Goal: Contribute content: Contribute content

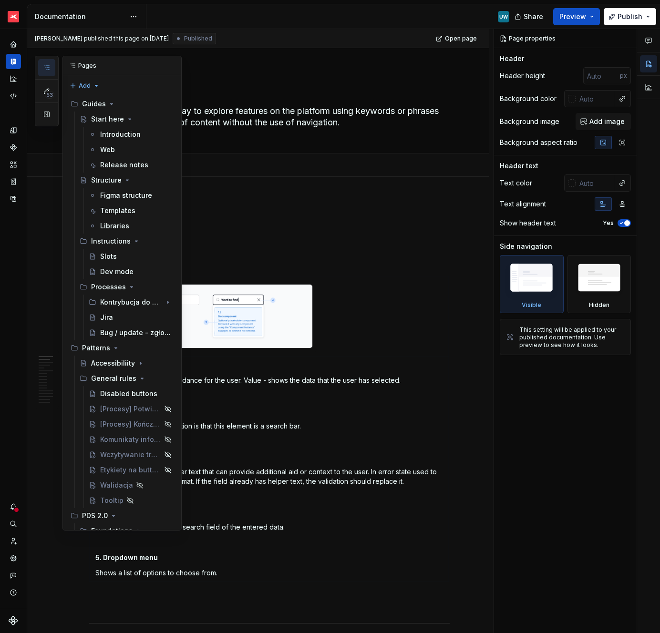
click at [49, 70] on icon "button" at bounding box center [46, 68] width 5 height 4
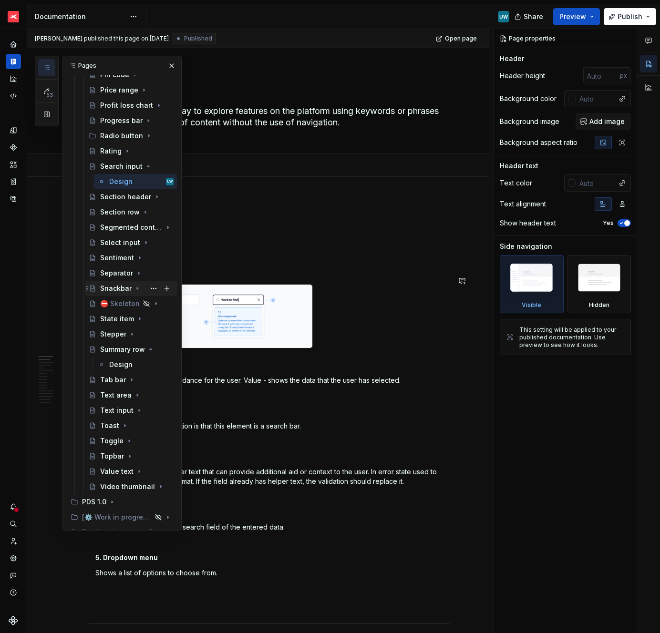
scroll to position [1110, 0]
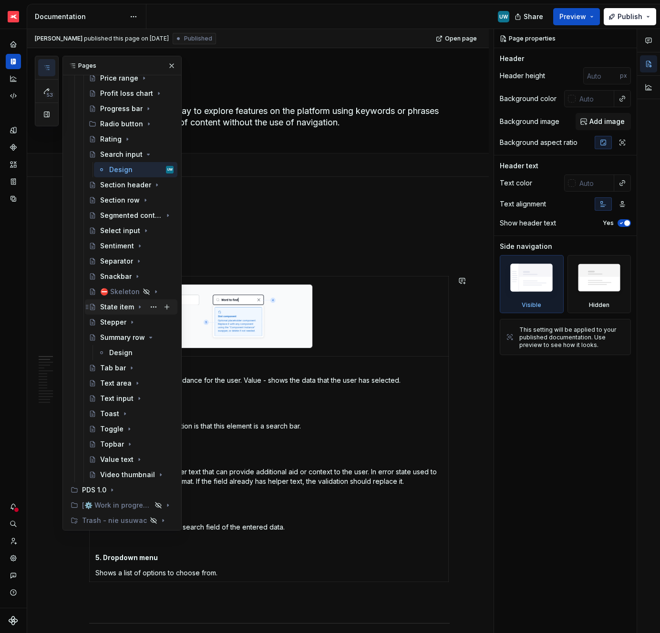
click at [139, 307] on icon "Page tree" at bounding box center [139, 307] width 1 height 2
click at [119, 333] on div "Accessibility" at bounding box center [127, 338] width 36 height 10
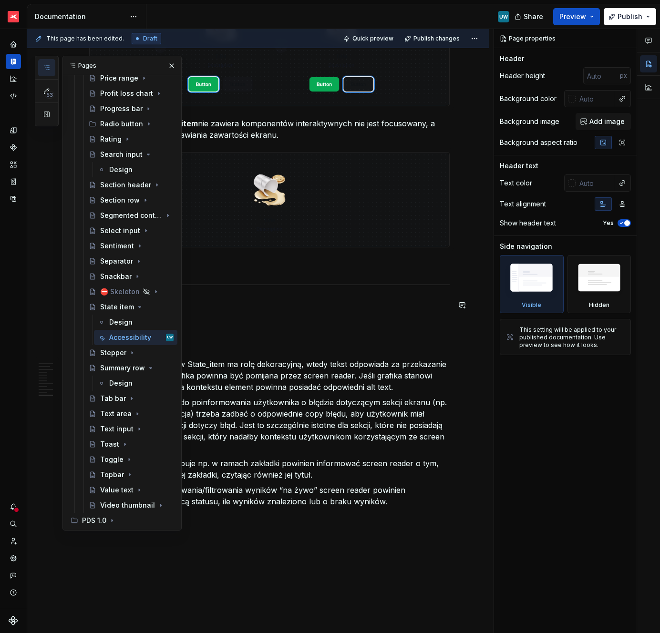
scroll to position [2331, 0]
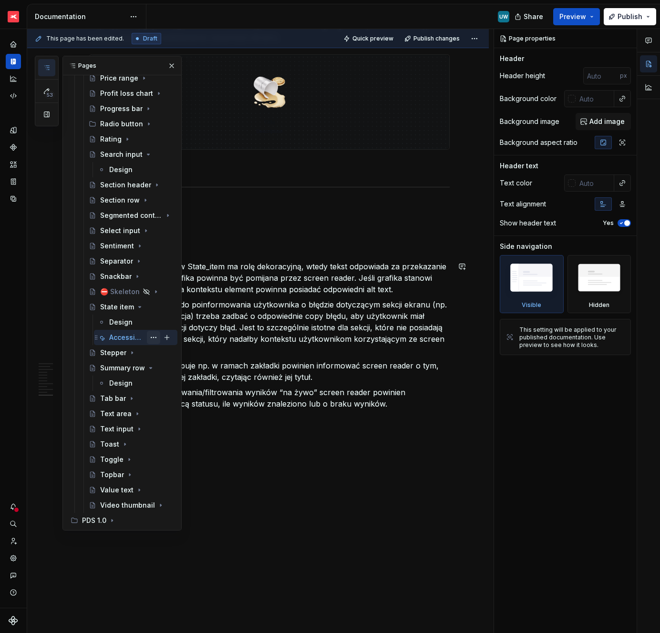
click at [147, 337] on button "Page tree" at bounding box center [153, 337] width 13 height 13
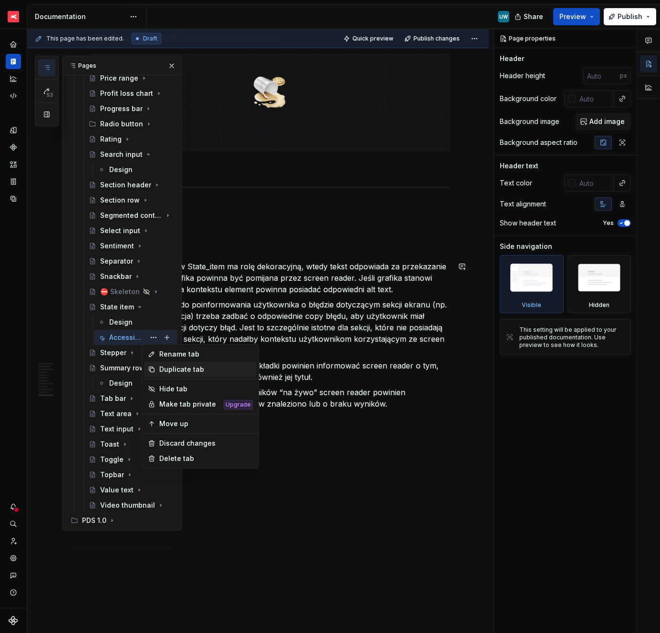
click at [158, 371] on div "Duplicate tab" at bounding box center [200, 369] width 113 height 15
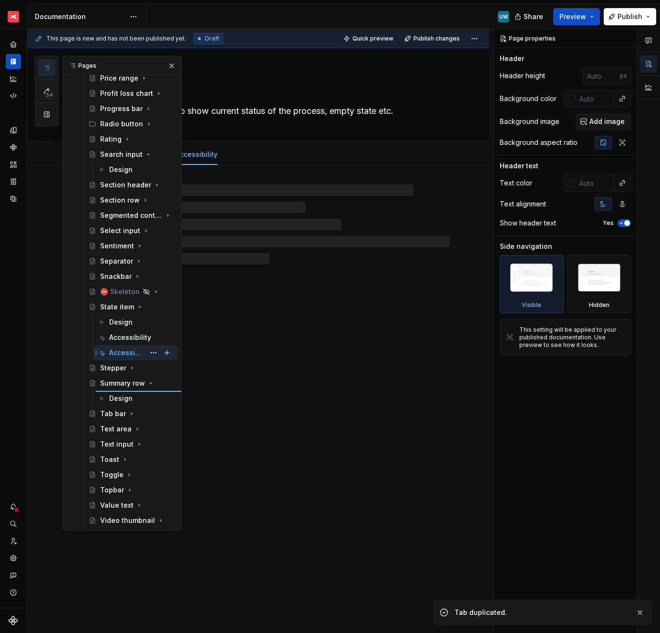
type textarea "*"
type textarea "Summary row"
type textarea "Bar summarizing the value of the product portfolio."
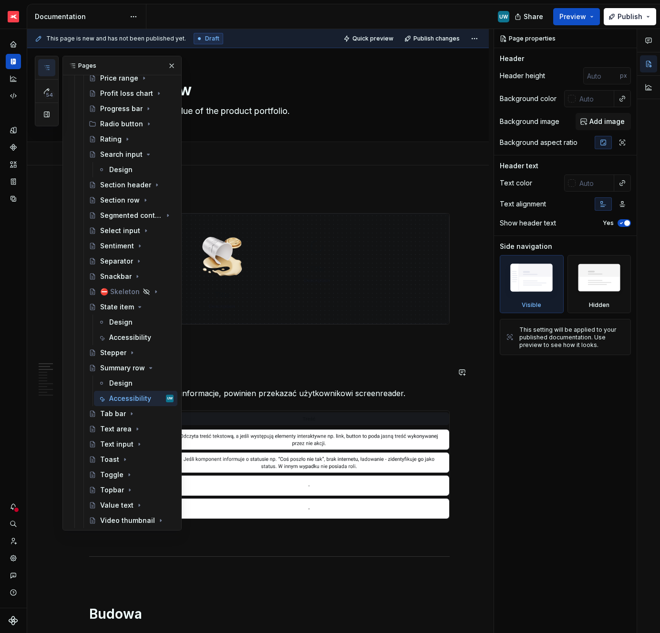
click at [240, 345] on p at bounding box center [269, 341] width 361 height 11
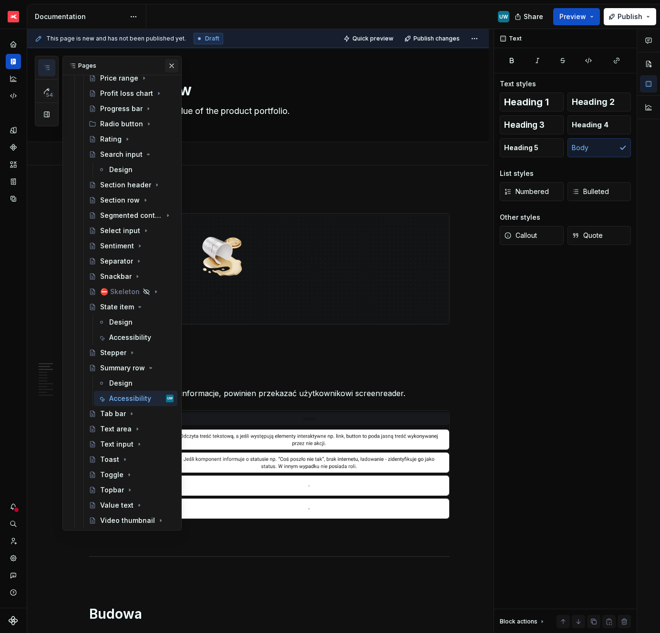
click at [168, 62] on button "button" at bounding box center [171, 65] width 13 height 13
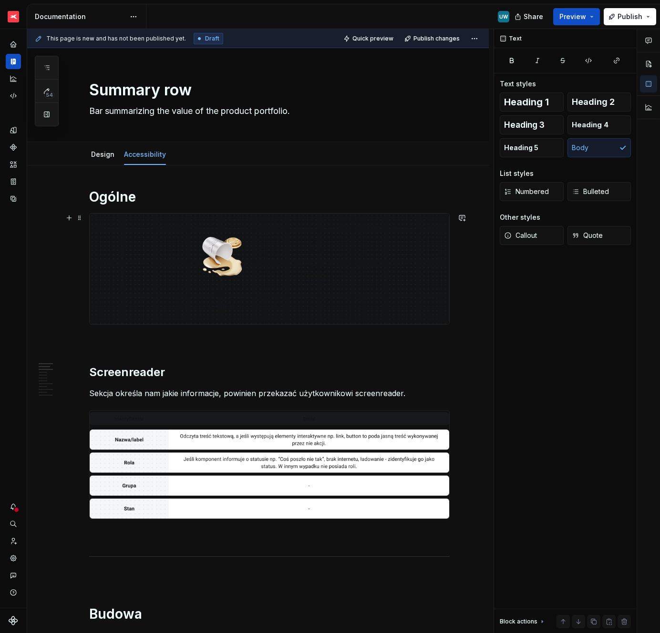
click at [244, 285] on img at bounding box center [270, 269] width 360 height 111
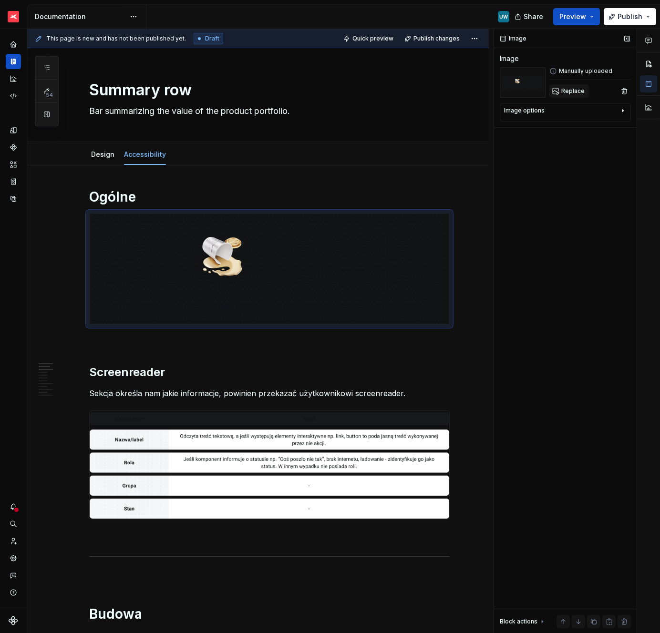
click at [565, 91] on span "Replace" at bounding box center [572, 91] width 23 height 8
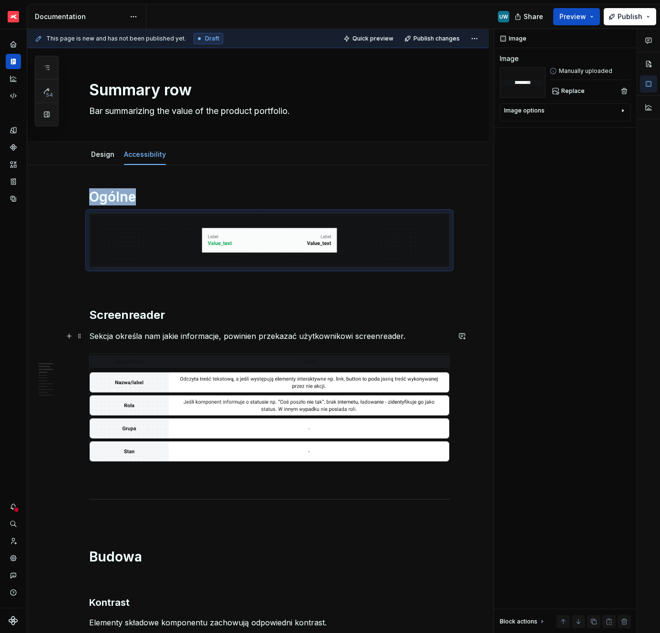
click at [411, 340] on p "Sekcja określa nam jakie informacje, powinien przekazać użytkownikowi screenrea…" at bounding box center [269, 336] width 361 height 11
type textarea "*"
click at [411, 340] on p "Sekcja określa nam jakie informacje, powinien przekazać użytkownikowi screenrea…" at bounding box center [269, 336] width 361 height 11
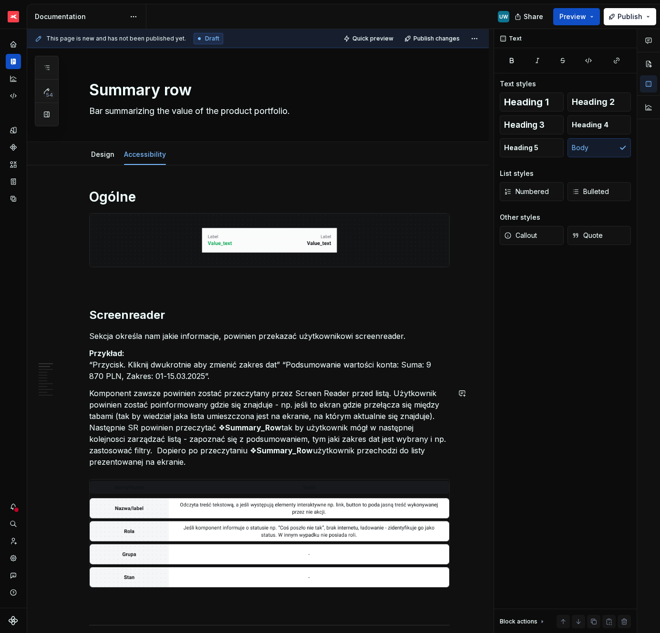
click at [113, 397] on p "Komponent zawsze powinien zostać przeczytany przez Screen Reader przed listą. U…" at bounding box center [269, 428] width 361 height 80
click at [544, 236] on button "Callout" at bounding box center [532, 235] width 64 height 19
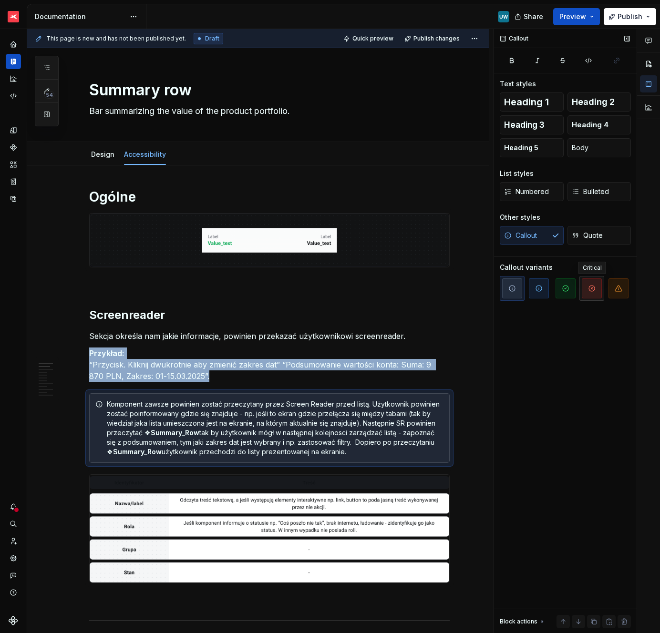
click at [602, 283] on button "button" at bounding box center [592, 288] width 25 height 25
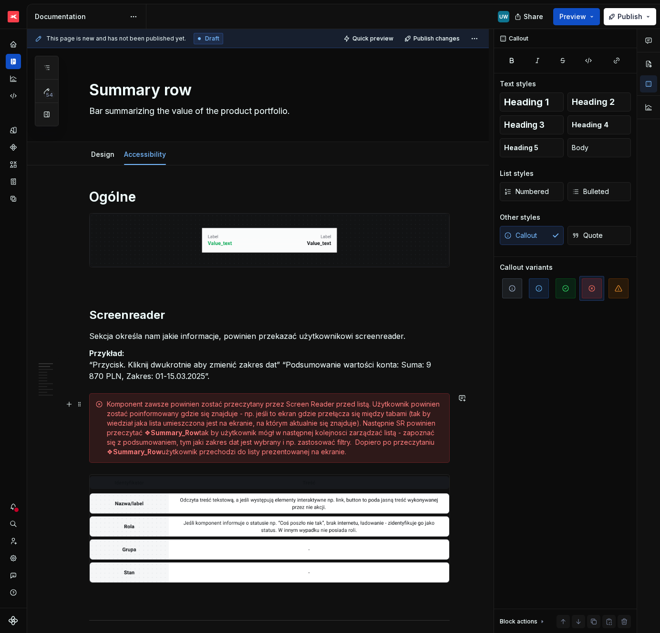
click at [287, 442] on div "Komponent zawsze powinien zostać przeczytany przez Screen Reader przed listą. U…" at bounding box center [275, 428] width 337 height 57
drag, startPoint x: 334, startPoint y: 406, endPoint x: 352, endPoint y: 406, distance: 18.1
click at [353, 406] on div "Komponent zawsze powinien zostać przeczytany przez Screen Reader przed listą. U…" at bounding box center [275, 428] width 337 height 57
click at [497, 384] on button "button" at bounding box center [495, 387] width 13 height 13
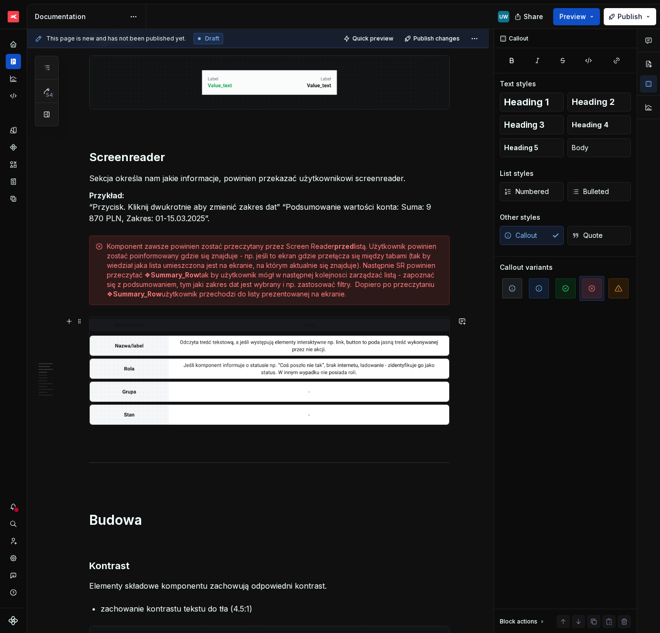
scroll to position [160, 0]
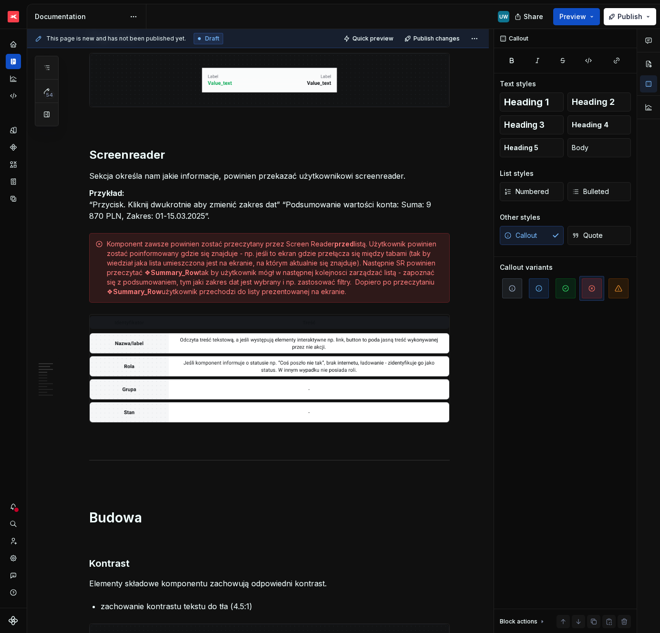
click at [158, 350] on img at bounding box center [270, 369] width 360 height 108
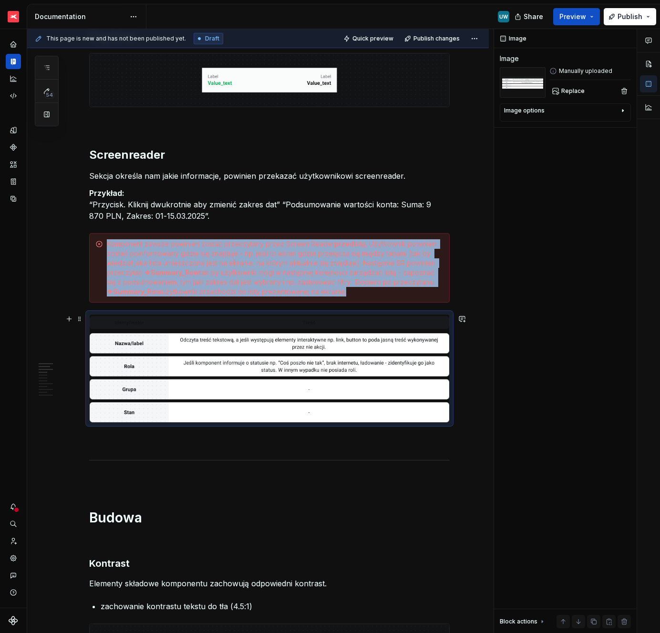
click at [158, 350] on img at bounding box center [270, 369] width 360 height 108
click at [563, 89] on span "Replace" at bounding box center [572, 91] width 23 height 8
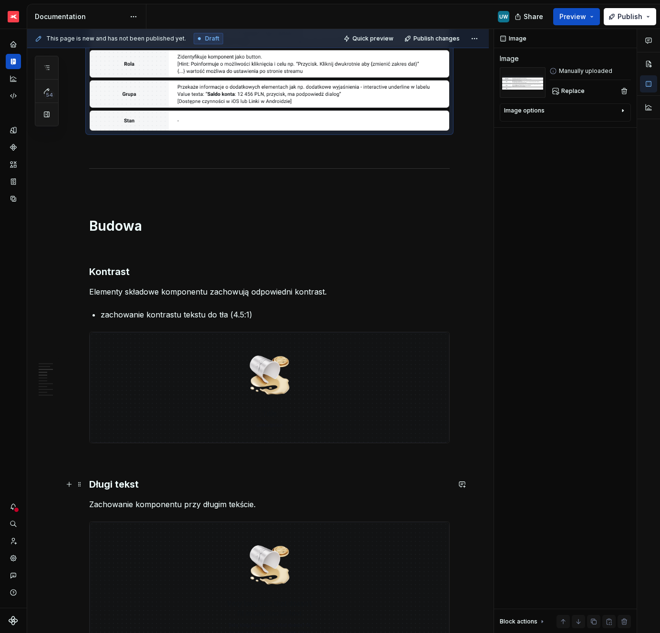
scroll to position [495, 0]
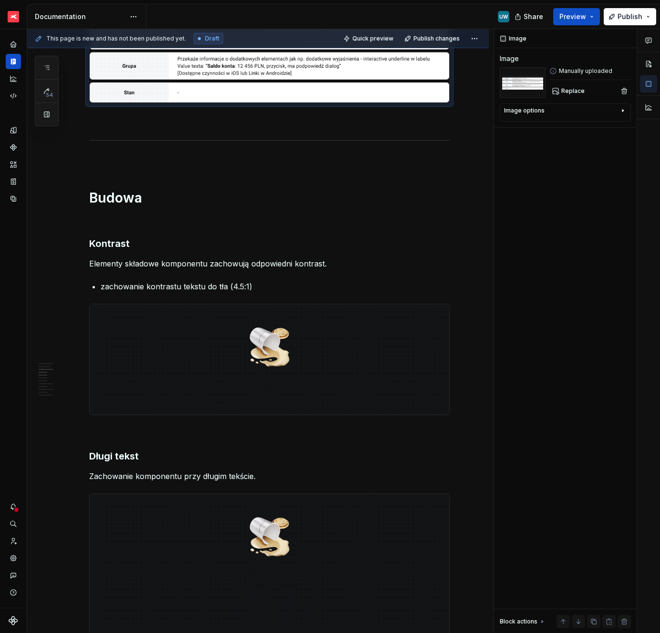
click at [102, 245] on h3 "Kontrast" at bounding box center [269, 243] width 361 height 13
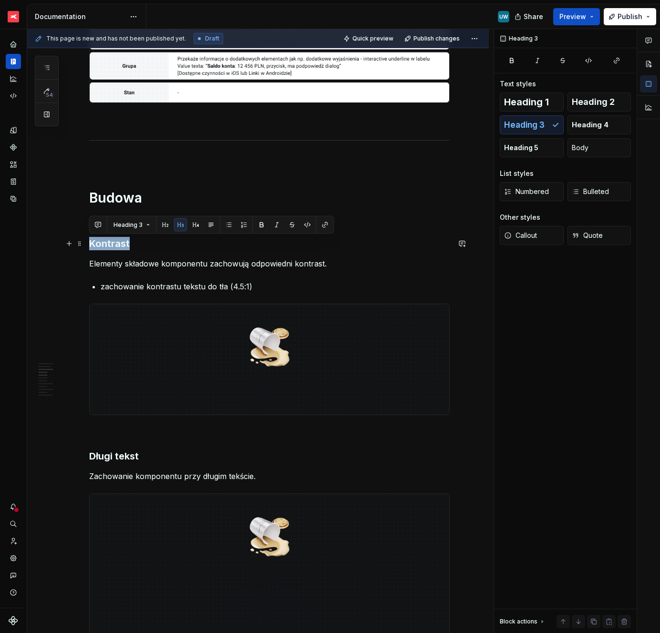
click at [102, 245] on h3 "Kontrast" at bounding box center [269, 243] width 361 height 13
click at [197, 263] on p "Elementy składowe komponentu zachowują odpowiedni kontrast." at bounding box center [269, 263] width 361 height 11
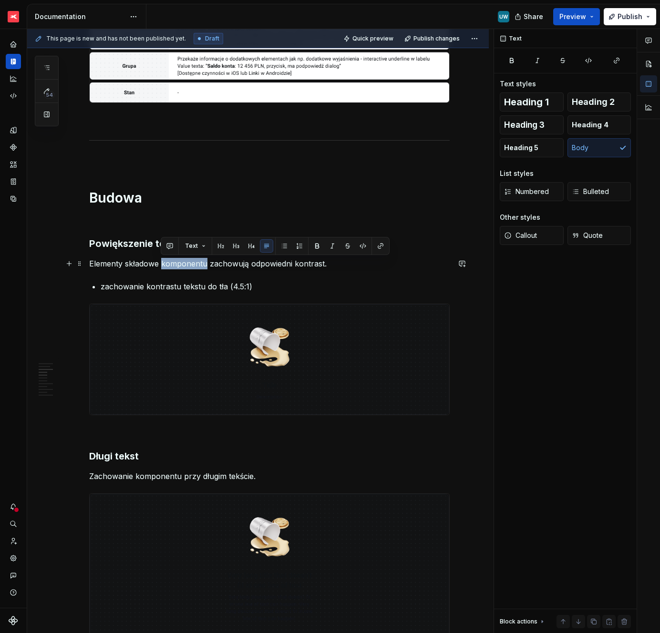
click at [197, 263] on p "Elementy składowe komponentu zachowują odpowiedni kontrast." at bounding box center [269, 263] width 361 height 11
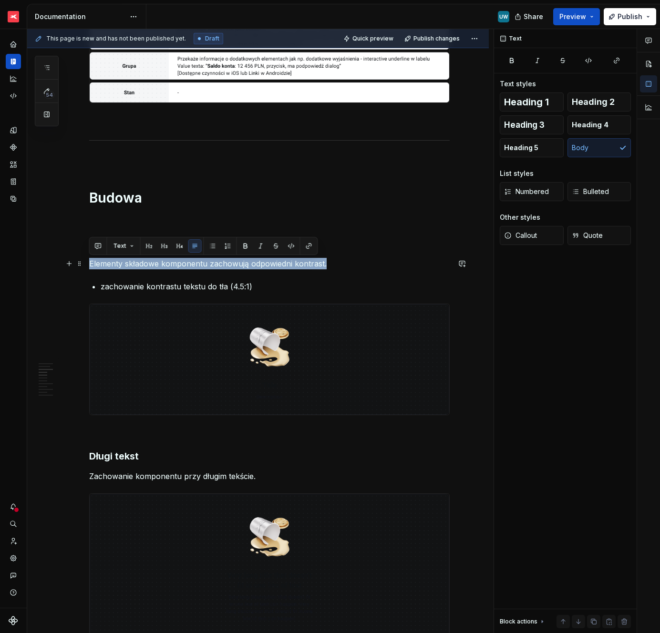
click at [197, 263] on p "Elementy składowe komponentu zachowują odpowiedni kontrast." at bounding box center [269, 263] width 361 height 11
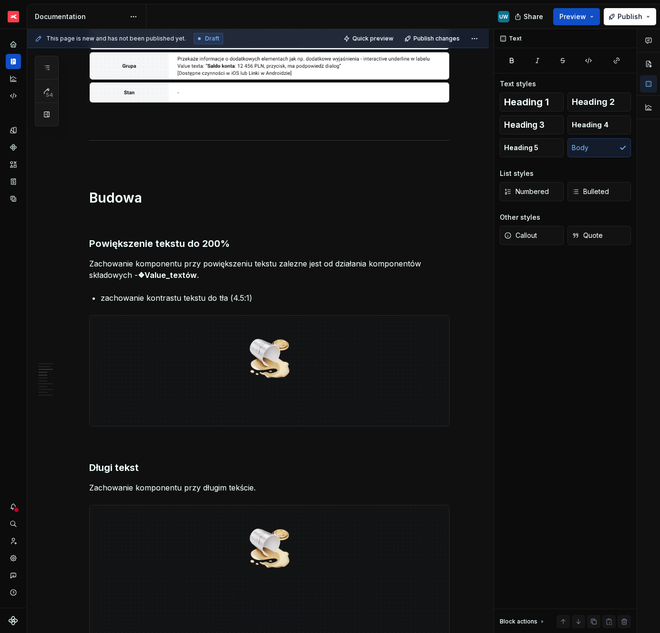
click at [129, 296] on p "zachowanie kontrastu tekstu do tła (4.5:1)" at bounding box center [275, 297] width 349 height 11
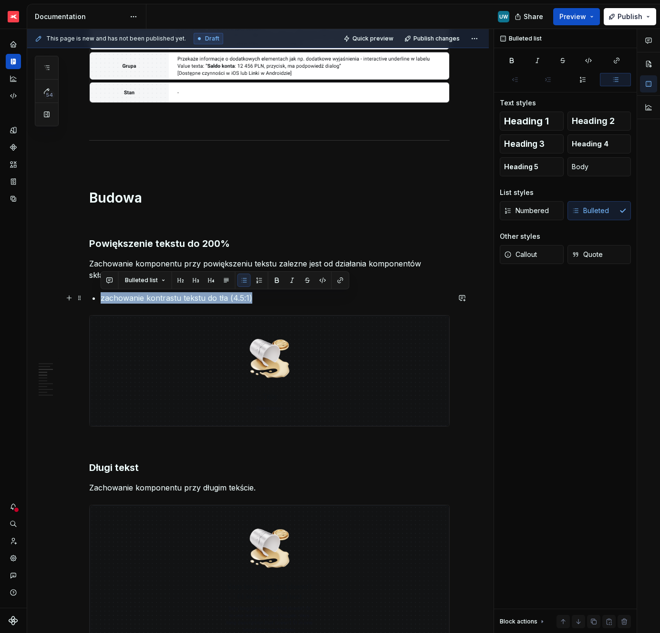
click at [129, 296] on p "zachowanie kontrastu tekstu do tła (4.5:1)" at bounding box center [275, 297] width 349 height 11
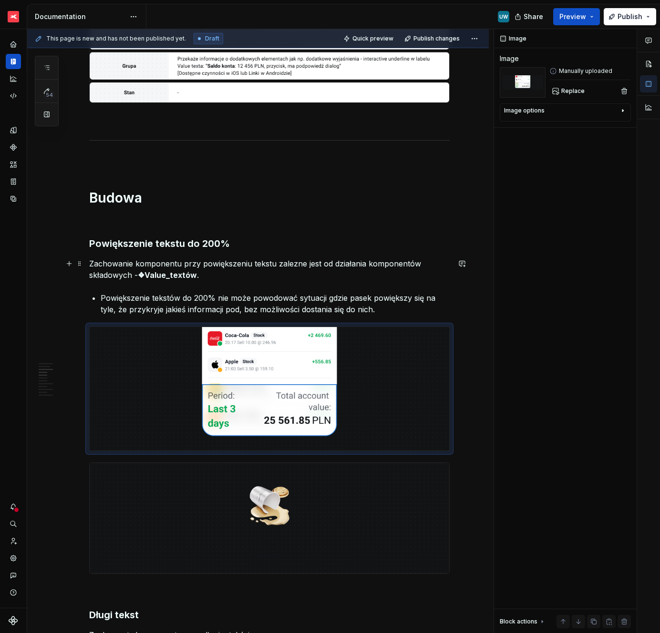
click at [294, 266] on p "Zachowanie komponentu przy powiększeniu tekstu zalezne jest od działania kompon…" at bounding box center [269, 269] width 361 height 23
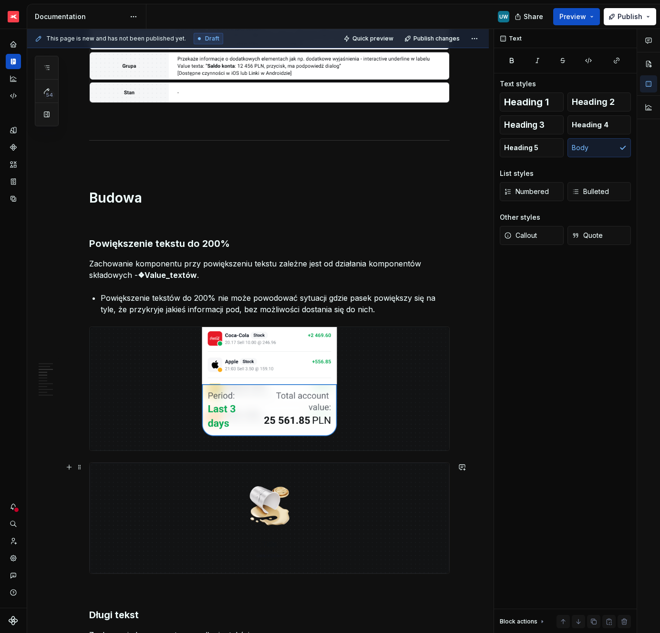
click at [213, 474] on img at bounding box center [270, 518] width 360 height 111
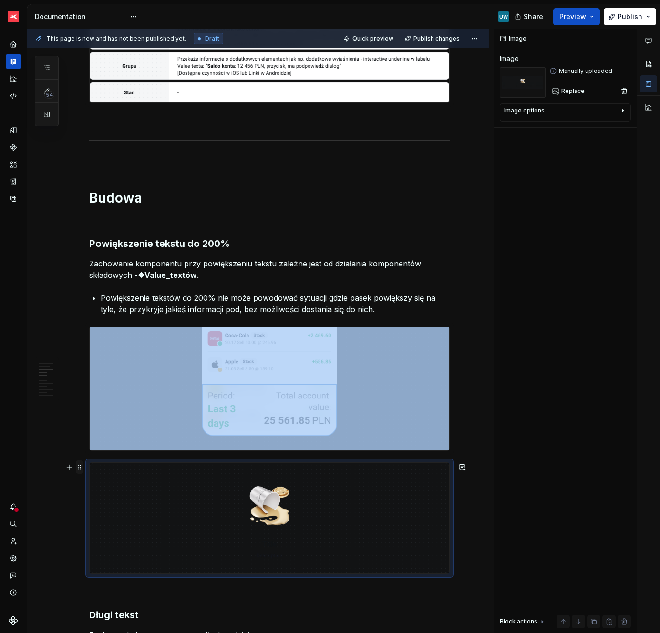
click at [81, 469] on span at bounding box center [80, 467] width 8 height 13
click at [104, 551] on div "Delete" at bounding box center [124, 552] width 62 height 10
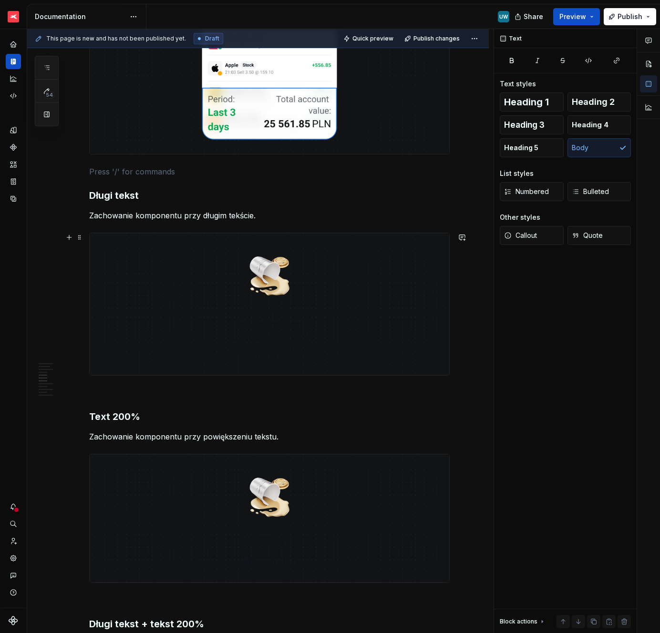
scroll to position [839, 0]
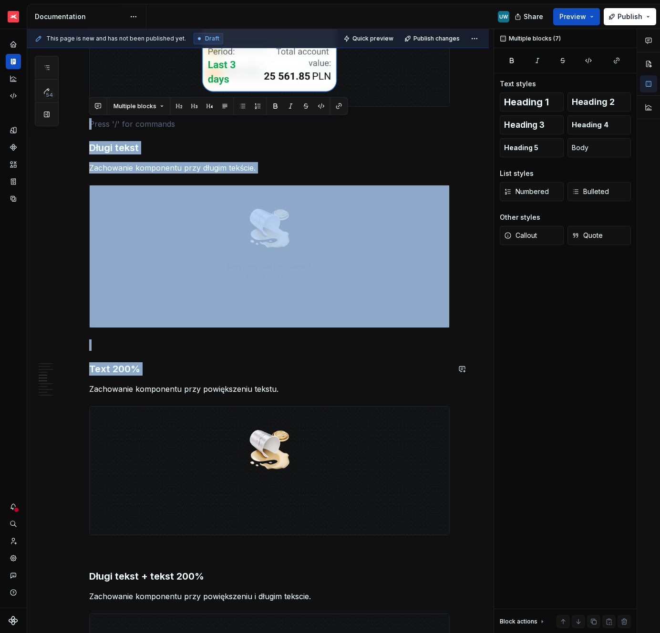
drag, startPoint x: 107, startPoint y: 123, endPoint x: 187, endPoint y: 383, distance: 271.8
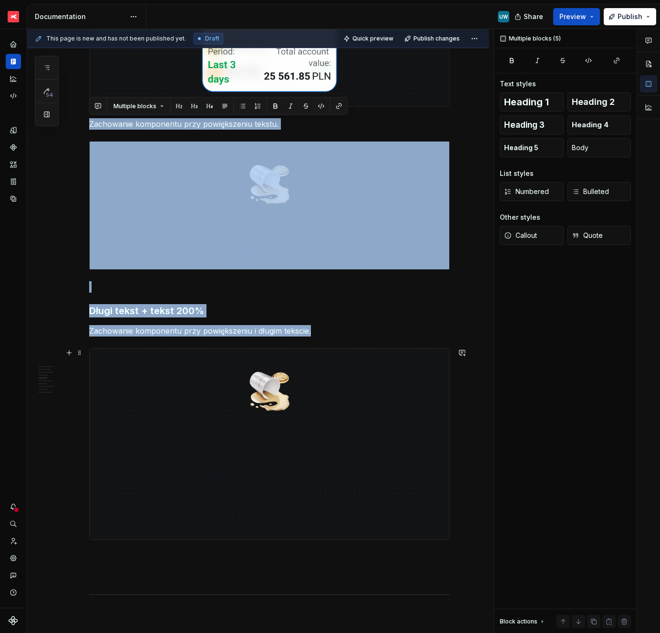
drag, startPoint x: 142, startPoint y: 114, endPoint x: 216, endPoint y: 368, distance: 263.9
click at [216, 368] on div "Ogólne Screenreader Sekcja określa nam jakie informacje, powinien przekazać uży…" at bounding box center [269, 560] width 361 height 2423
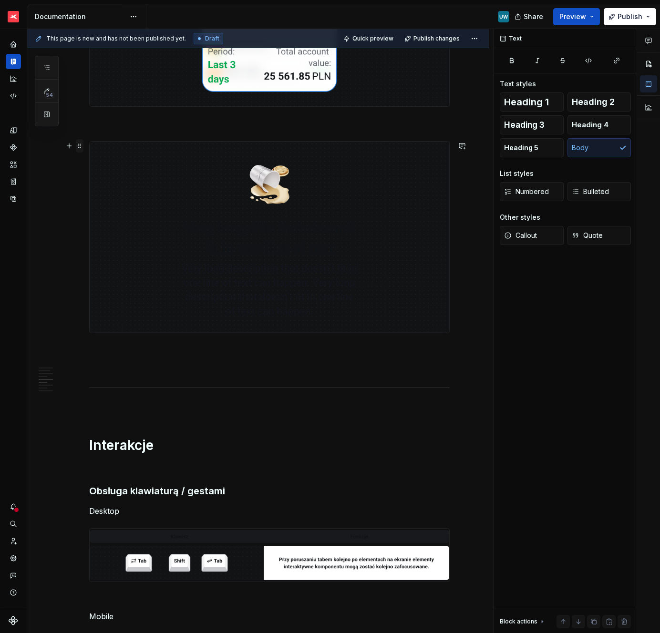
click at [80, 148] on span at bounding box center [80, 145] width 8 height 13
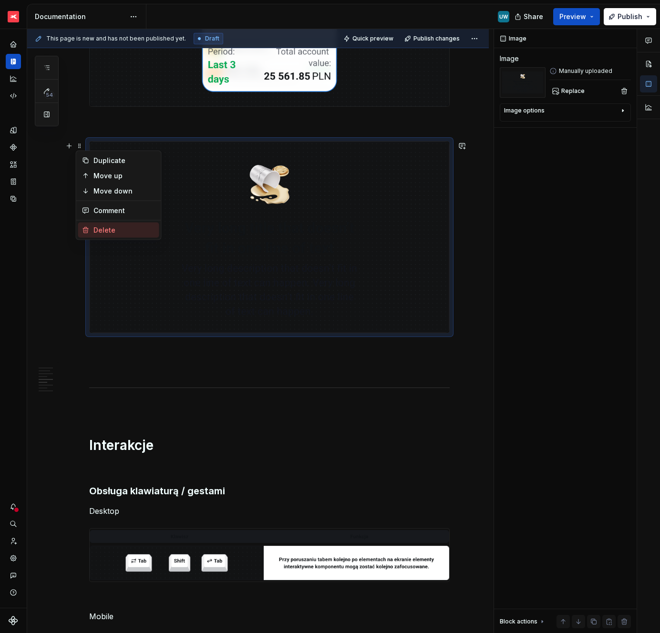
click at [101, 228] on div "Delete" at bounding box center [124, 231] width 62 height 10
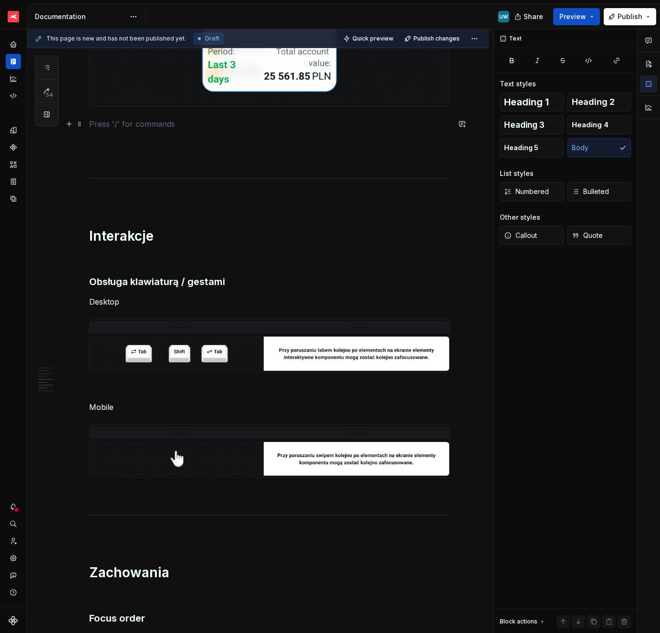
click at [99, 124] on p at bounding box center [269, 123] width 361 height 11
click at [100, 154] on p at bounding box center [269, 158] width 361 height 11
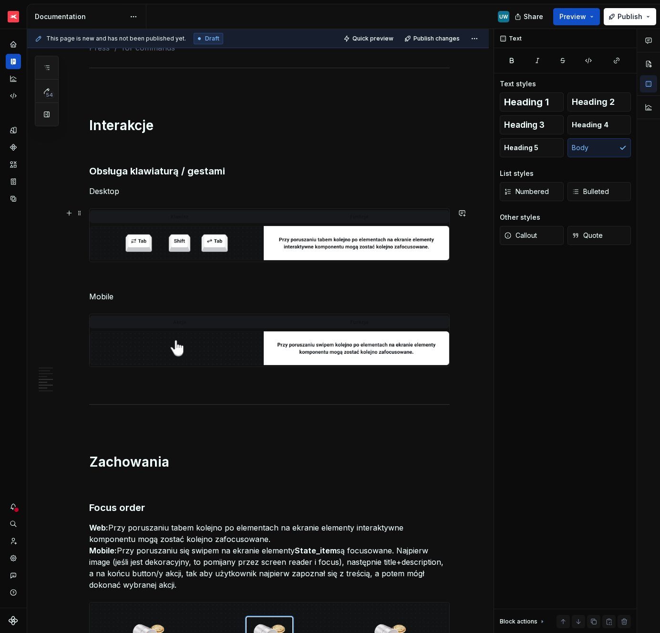
scroll to position [913, 0]
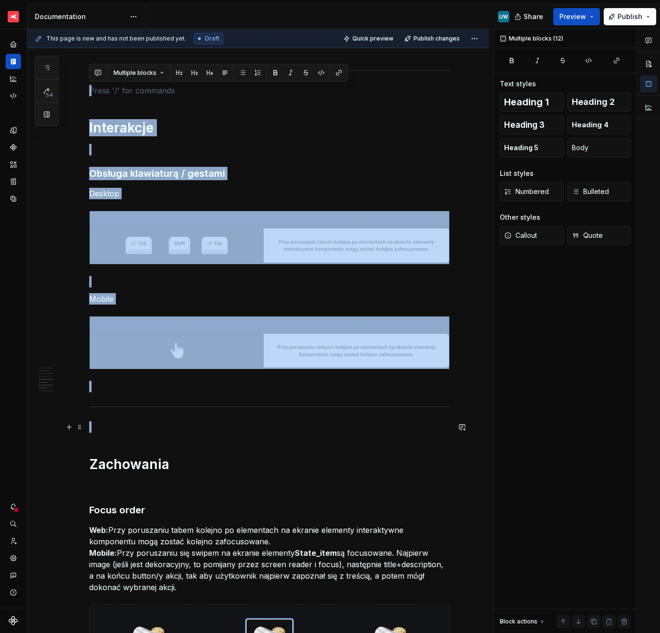
drag, startPoint x: 104, startPoint y: 92, endPoint x: 184, endPoint y: 428, distance: 345.6
click at [184, 428] on div "Ogólne Screenreader Sekcja określa nam jakie informacje, powinien przekazać uży…" at bounding box center [269, 261] width 361 height 1972
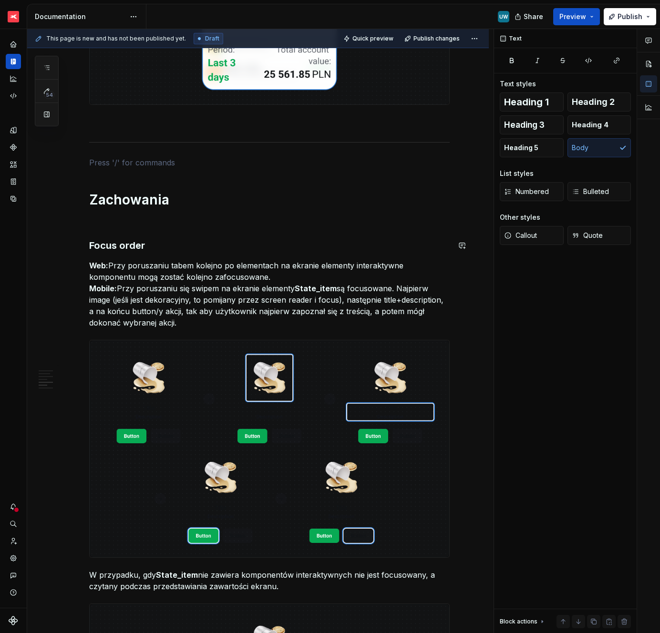
scroll to position [829, 0]
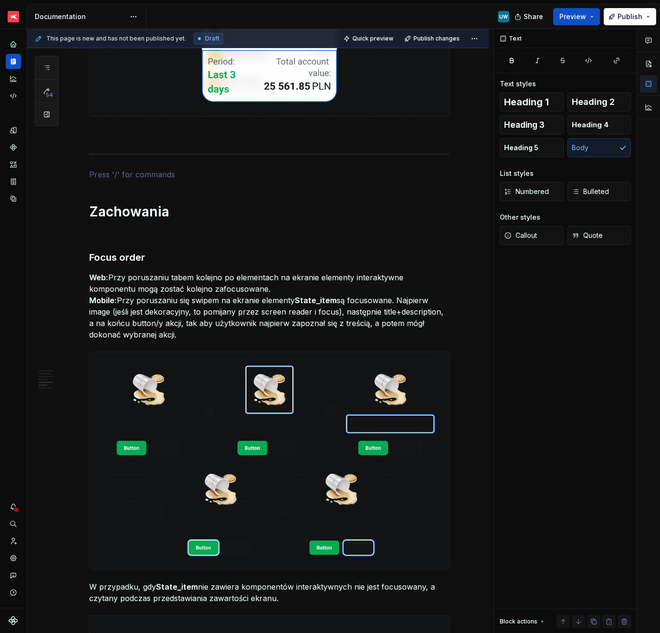
click at [131, 289] on p "Web: Przy poruszaniu tabem kolejno po elementach na ekranie elementy interaktyw…" at bounding box center [269, 306] width 361 height 69
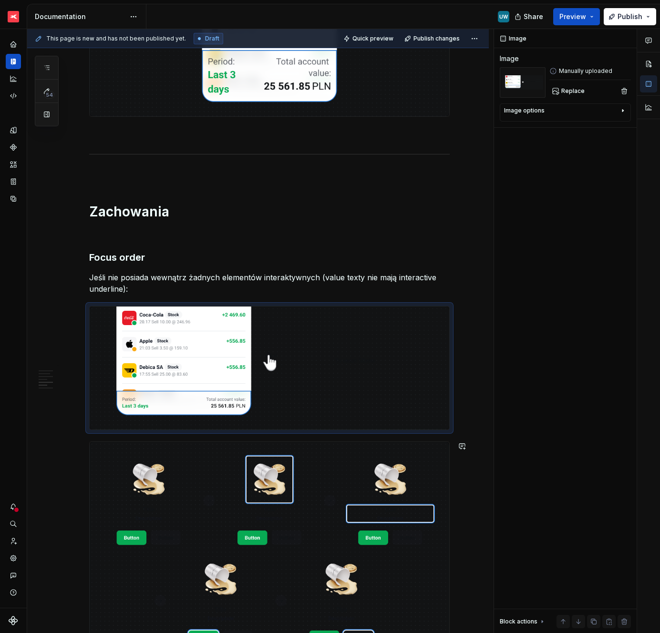
click at [291, 495] on img at bounding box center [270, 551] width 360 height 218
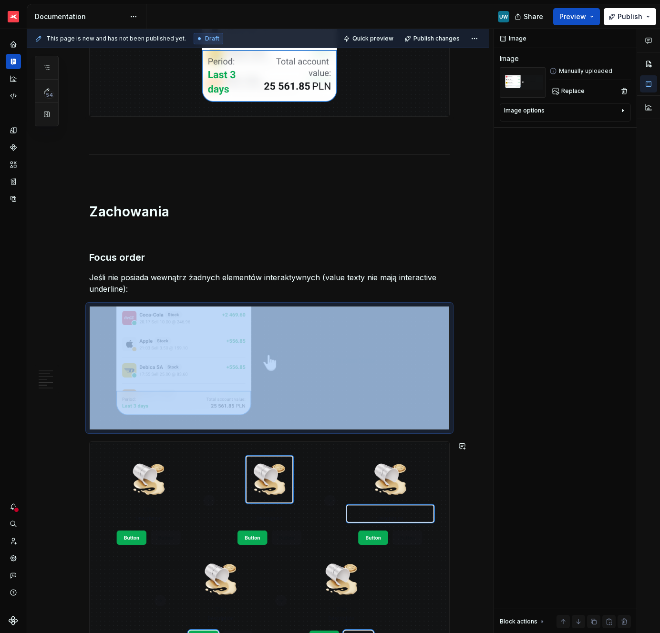
click at [291, 495] on img at bounding box center [270, 551] width 360 height 218
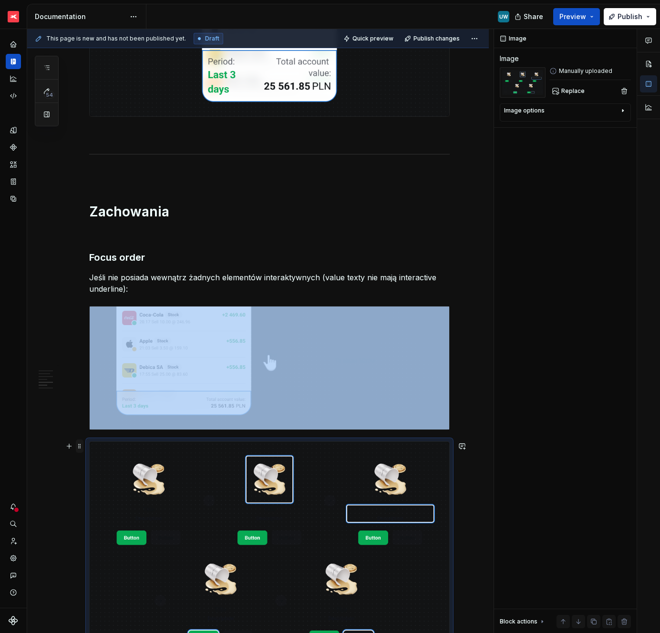
click at [78, 447] on span at bounding box center [80, 446] width 8 height 13
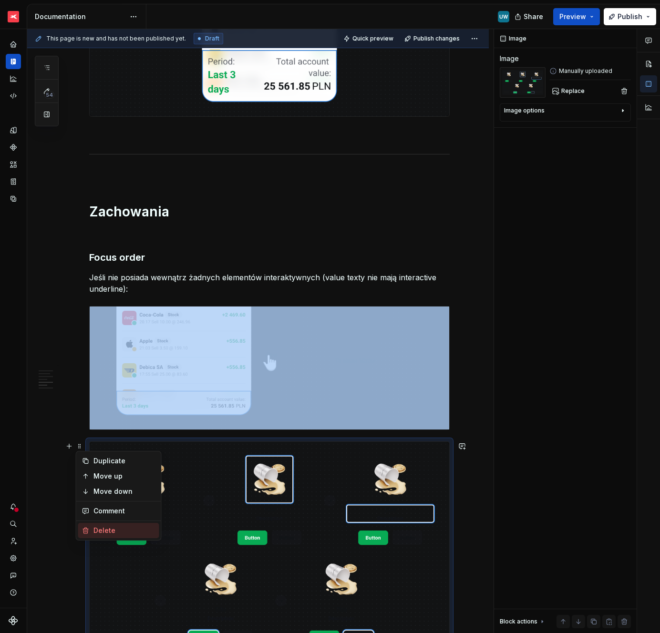
click at [107, 531] on div "Delete" at bounding box center [124, 531] width 62 height 10
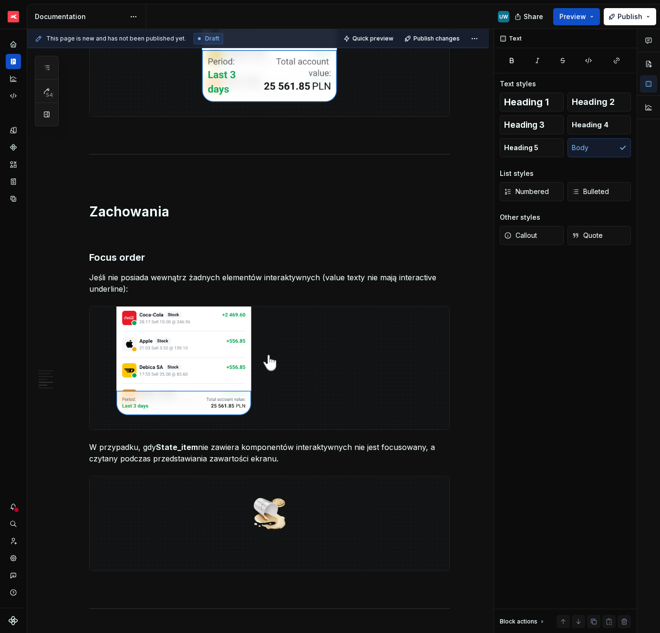
click at [158, 452] on p "W przypadku, gdy State_item nie zawiera komponentów interaktywnych nie jest foc…" at bounding box center [269, 453] width 361 height 23
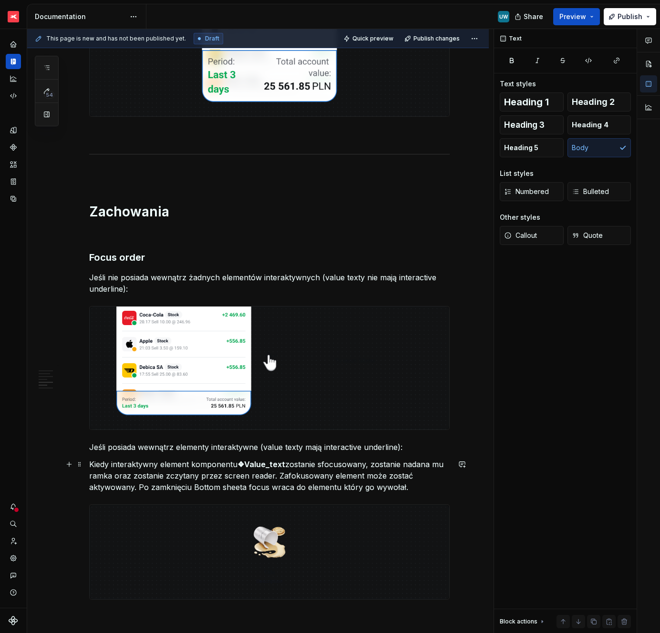
click at [429, 486] on p "Kiedy interaktywny element komponentu ❖Value_text zostanie sfocusowany, zostani…" at bounding box center [269, 476] width 361 height 34
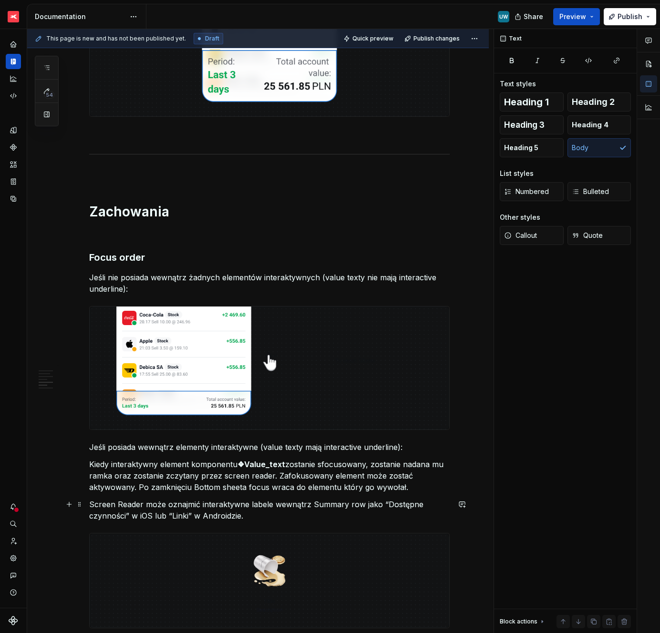
click at [222, 506] on p "Screen Reader może oznajmić interaktywne labele wewnątrz Summary row jako “Dost…" at bounding box center [269, 510] width 361 height 23
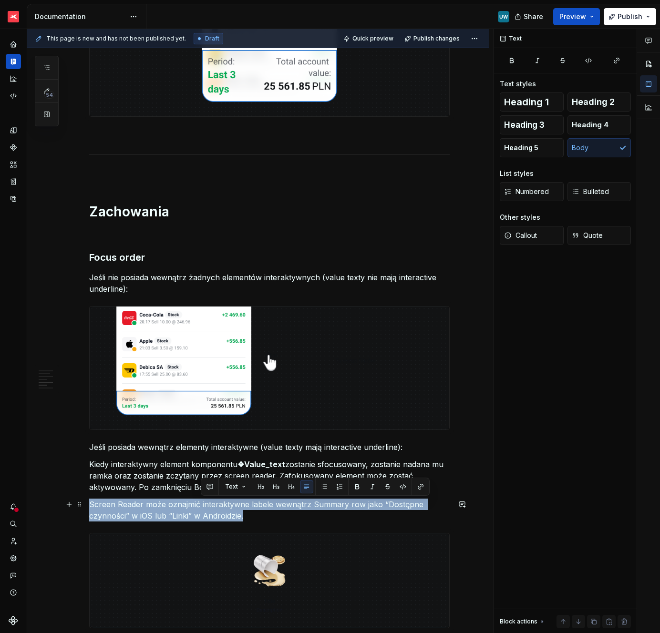
click at [222, 506] on p "Screen Reader może oznajmić interaktywne labele wewnątrz Summary row jako “Dost…" at bounding box center [269, 510] width 361 height 23
click at [529, 229] on button "Callout" at bounding box center [532, 235] width 64 height 19
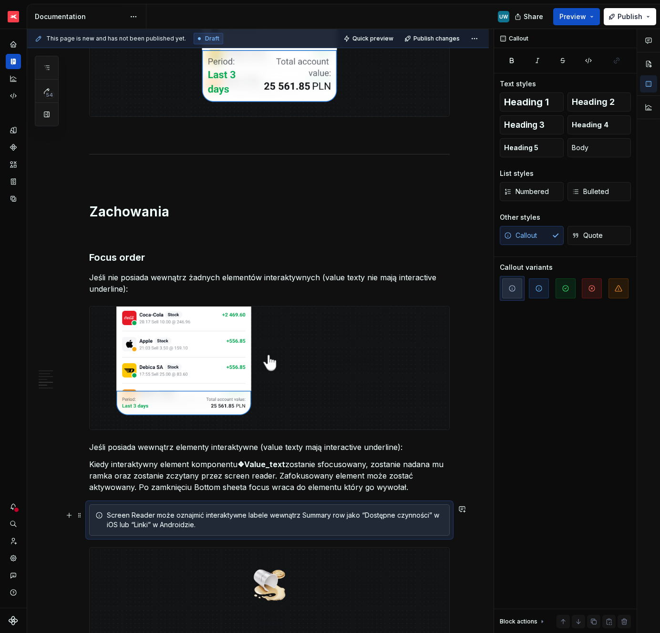
click at [224, 505] on div "Screen Reader może oznajmić interaktywne labele wewnątrz Summary row jako “Dost…" at bounding box center [269, 520] width 361 height 31
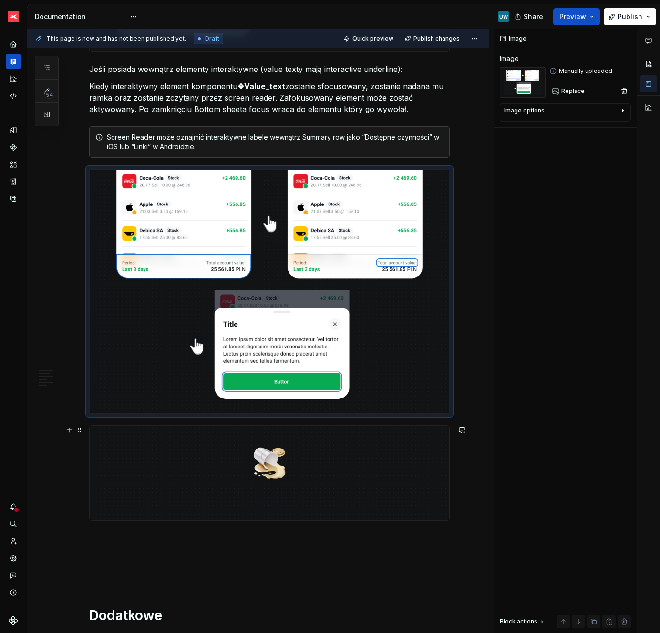
scroll to position [1222, 0]
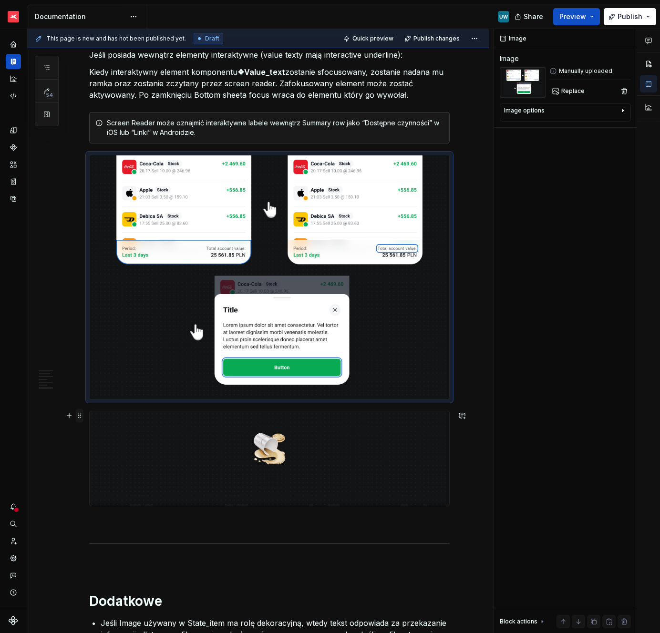
click at [79, 417] on span at bounding box center [80, 415] width 8 height 13
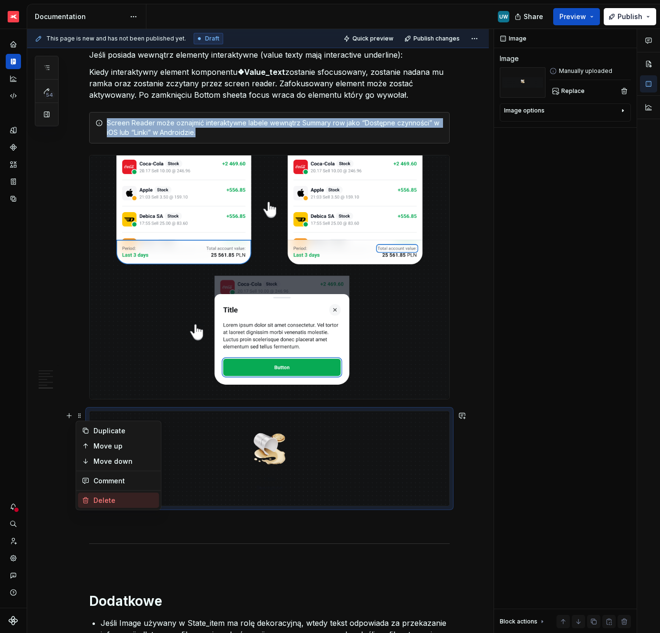
click at [98, 498] on div "Delete" at bounding box center [124, 501] width 62 height 10
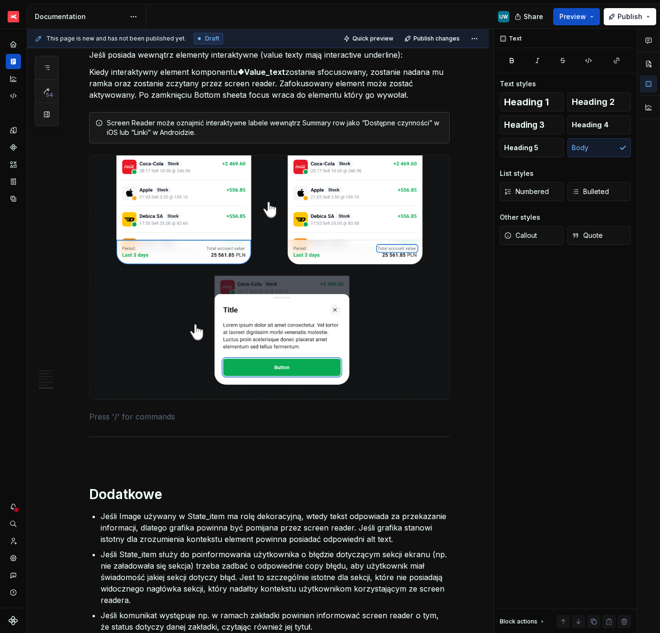
click at [189, 532] on p "Jeśli Image używany w State_item ma rolę dekoracyjną, wtedy tekst odpowiada za …" at bounding box center [275, 528] width 349 height 34
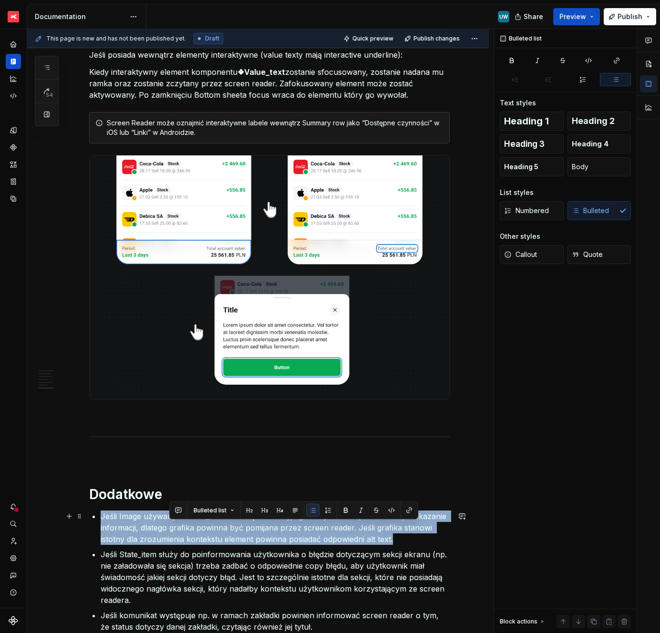
click at [189, 532] on p "Jeśli Image używany w State_item ma rolę dekoracyjną, wtedy tekst odpowiada za …" at bounding box center [275, 528] width 349 height 34
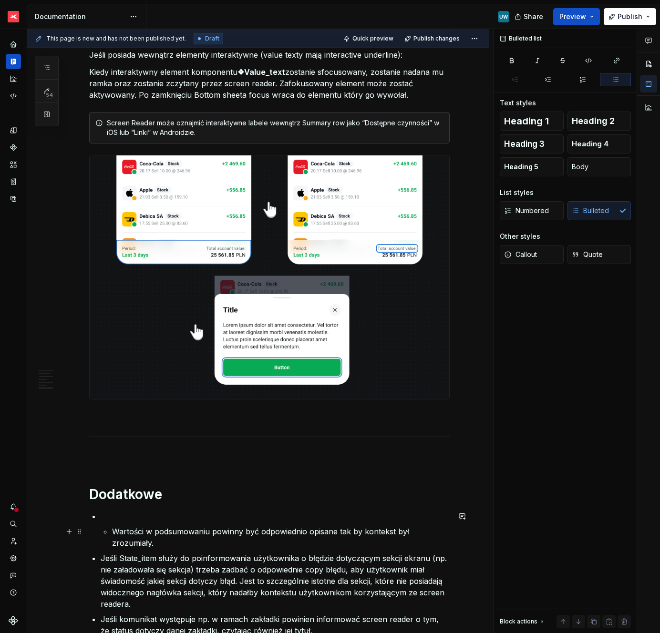
click at [112, 531] on p "Wartości w podsumowaniu powinny być odpowiednio opisane tak by kontekst był zro…" at bounding box center [281, 537] width 338 height 23
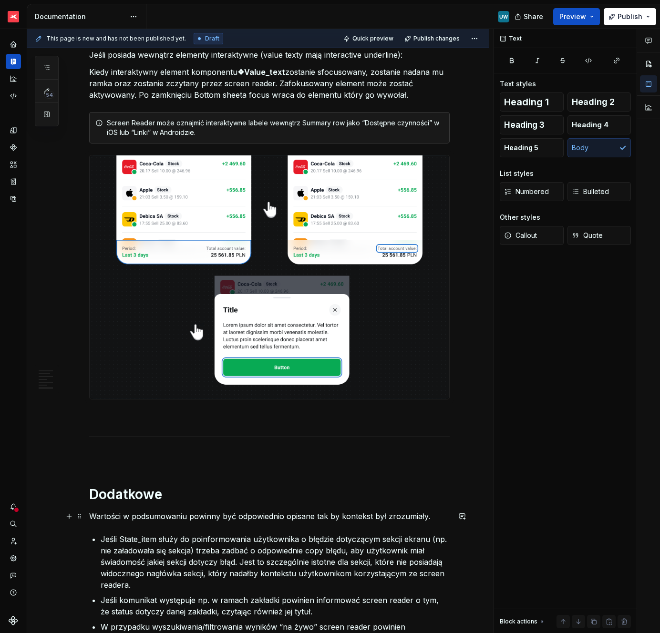
click at [133, 519] on p "Wartości w podsumowaniu powinny być odpowiednio opisane tak by kontekst był zro…" at bounding box center [269, 516] width 361 height 11
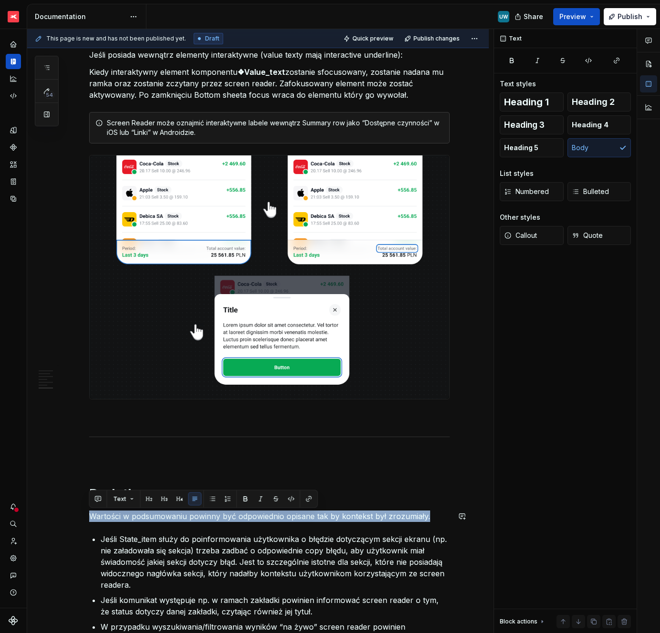
copy p "Wartości w podsumowaniu powinny być odpowiednio opisane tak by kontekst był zro…"
click at [79, 516] on span at bounding box center [80, 516] width 8 height 13
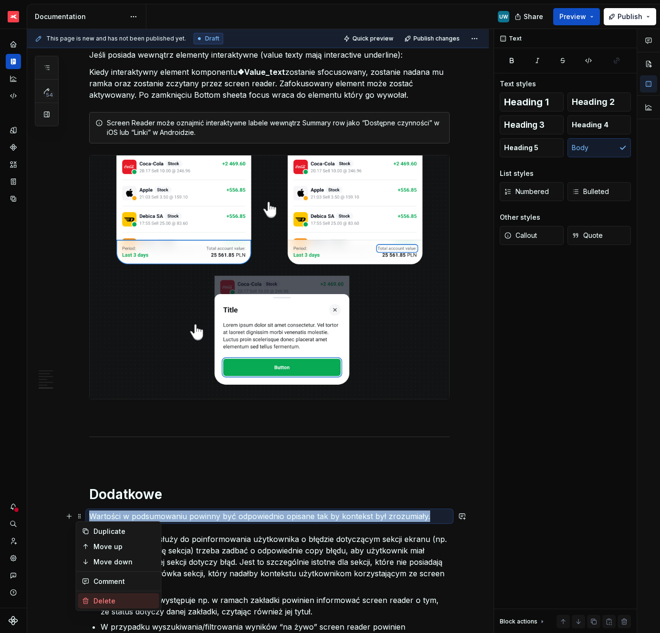
click at [100, 598] on div "Delete" at bounding box center [124, 602] width 62 height 10
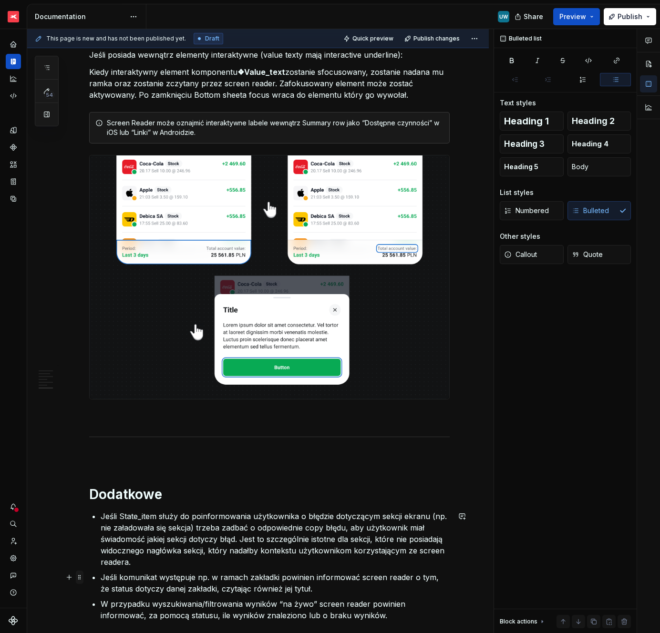
click at [80, 579] on span at bounding box center [80, 577] width 8 height 13
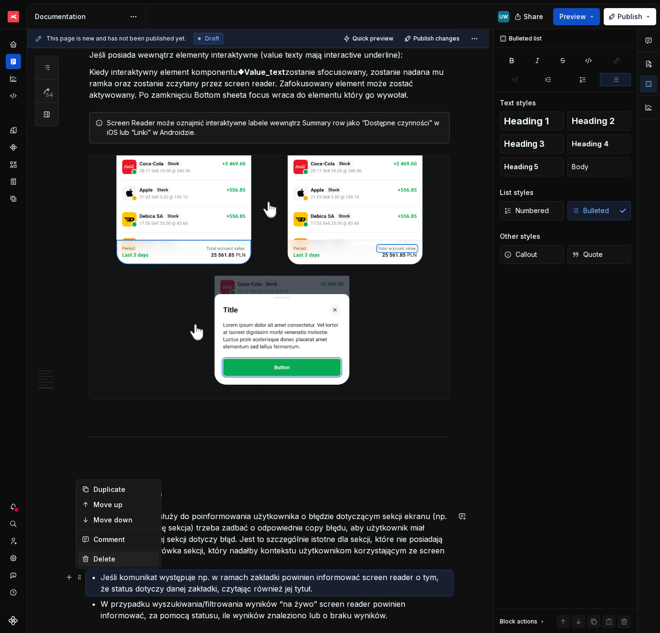
click at [90, 562] on div "Delete" at bounding box center [118, 559] width 81 height 15
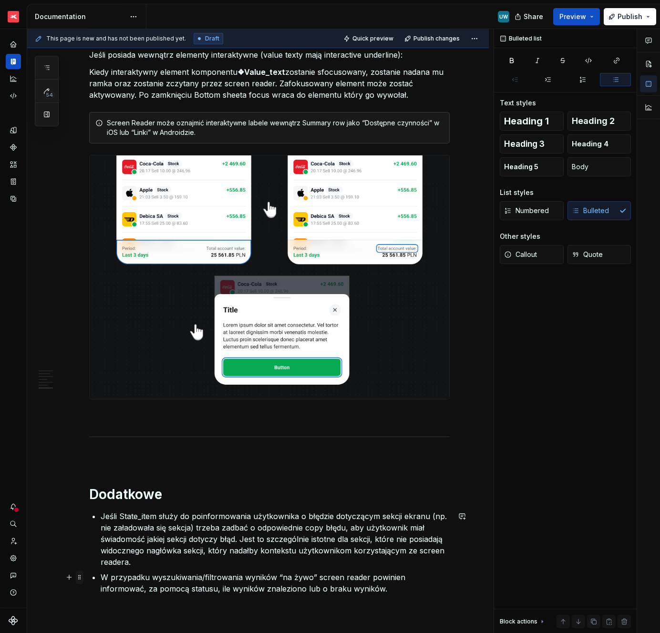
click at [80, 577] on span at bounding box center [80, 577] width 8 height 13
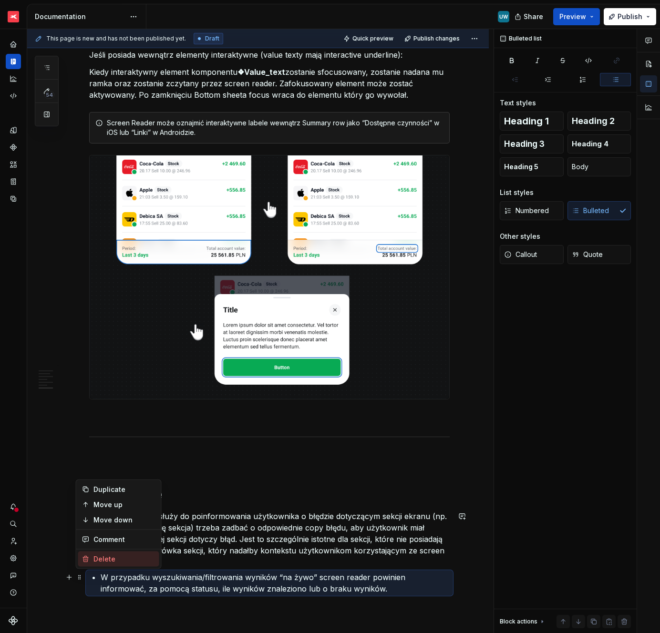
click at [102, 557] on div "Delete" at bounding box center [124, 560] width 62 height 10
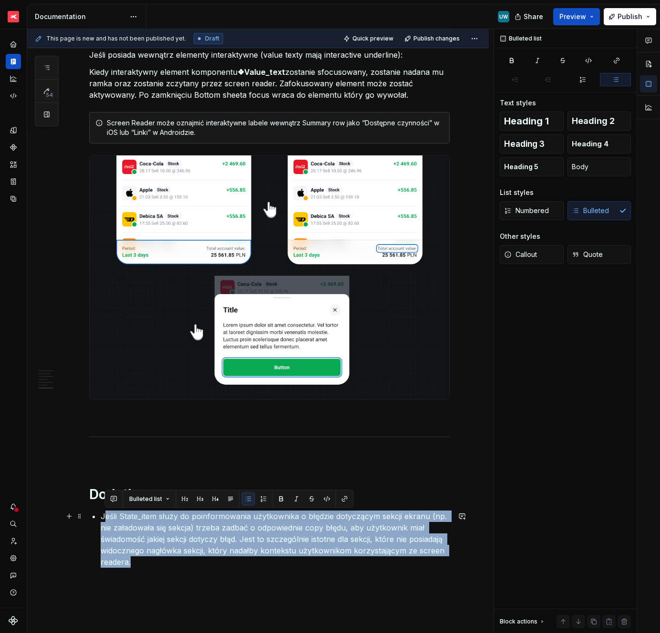
drag, startPoint x: 141, startPoint y: 562, endPoint x: 105, endPoint y: 516, distance: 58.5
click at [105, 516] on p "Jeśli State_item służy do poinformowania użytkownika o błędzie dotyczącym sekcj…" at bounding box center [275, 539] width 349 height 57
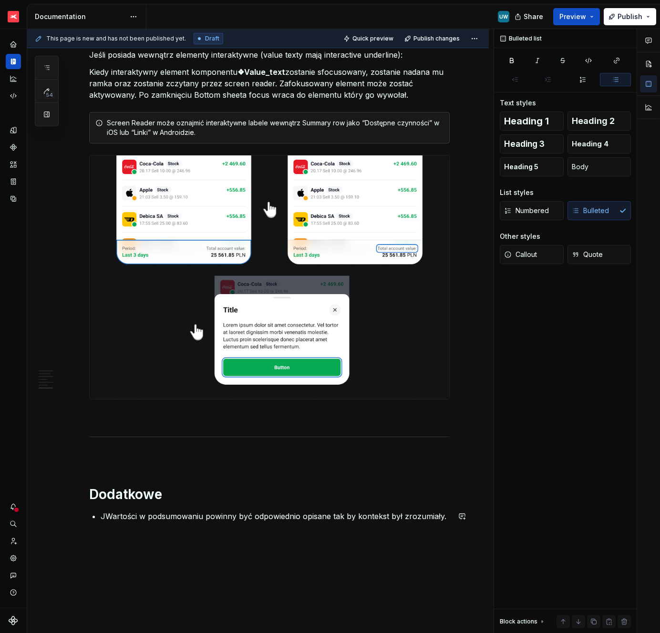
click at [105, 516] on p "JWartości w podsumowaniu powinny być odpowiednio opisane tak by kontekst był zr…" at bounding box center [275, 516] width 349 height 11
click at [572, 19] on span "Preview" at bounding box center [573, 17] width 27 height 10
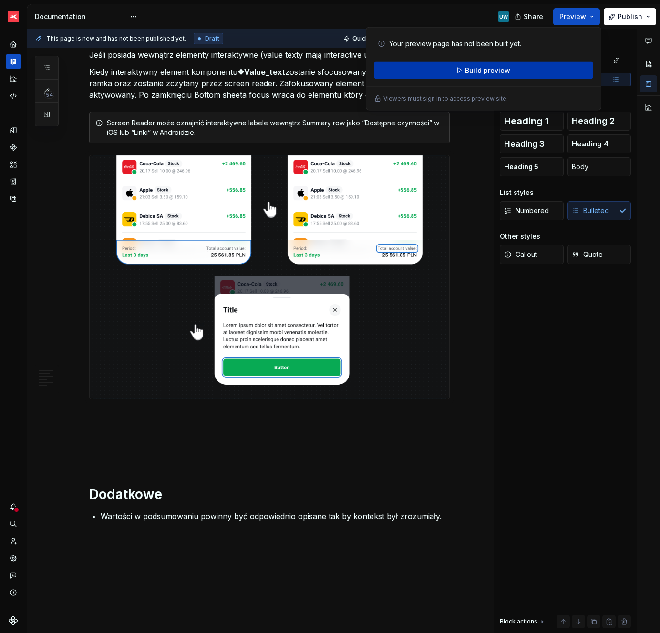
click at [527, 70] on button "Build preview" at bounding box center [483, 70] width 219 height 17
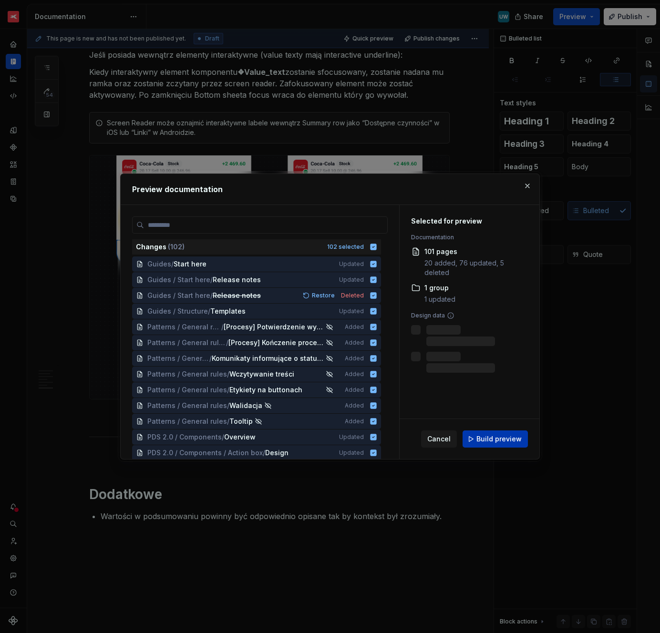
click at [500, 440] on span "Build preview" at bounding box center [499, 440] width 45 height 10
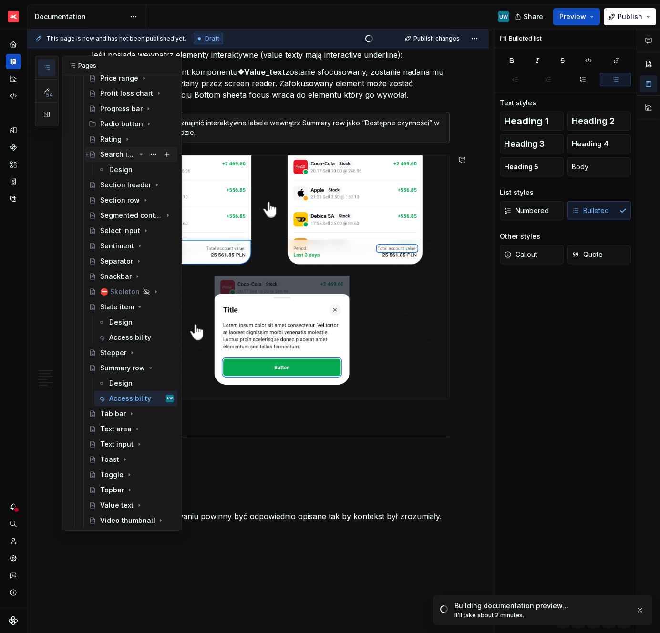
click at [137, 156] on icon "Page tree" at bounding box center [141, 155] width 8 height 8
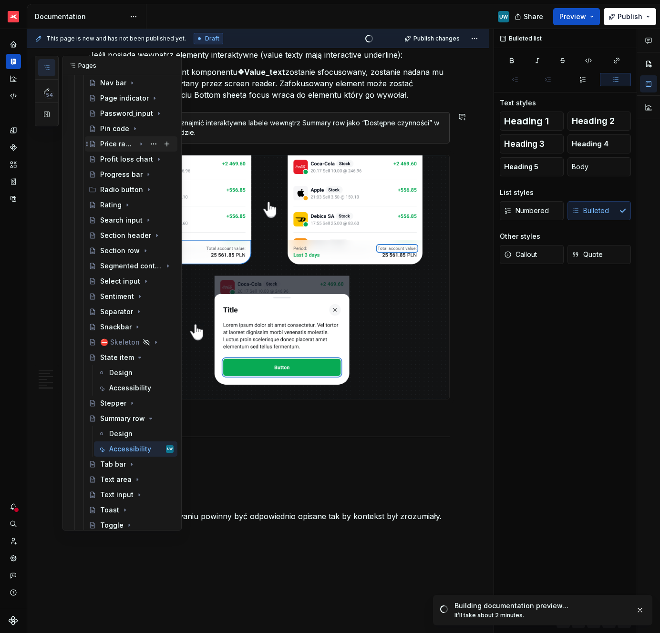
scroll to position [1044, 0]
click at [137, 99] on icon "Page tree" at bounding box center [141, 98] width 8 height 8
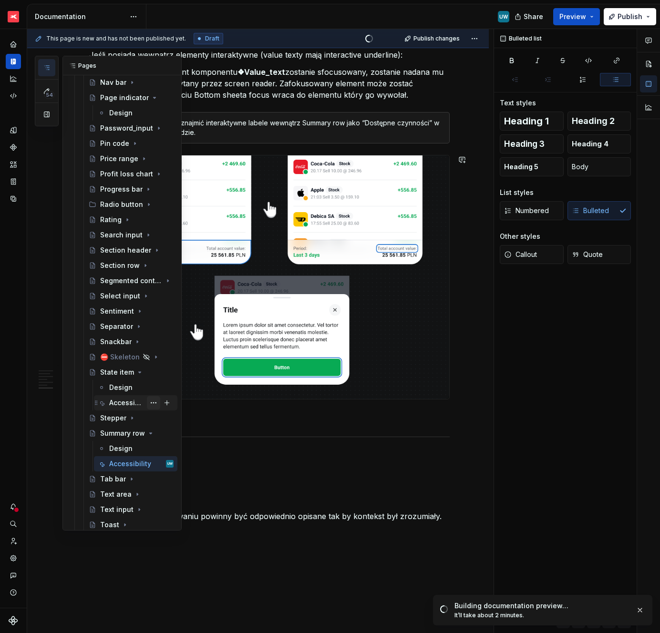
click at [149, 403] on button "Page tree" at bounding box center [153, 402] width 13 height 13
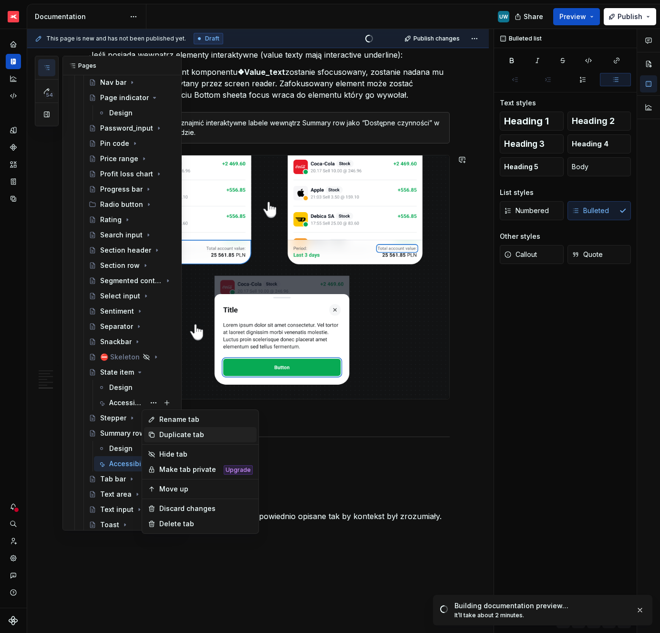
click at [165, 436] on div "Duplicate tab" at bounding box center [205, 435] width 93 height 10
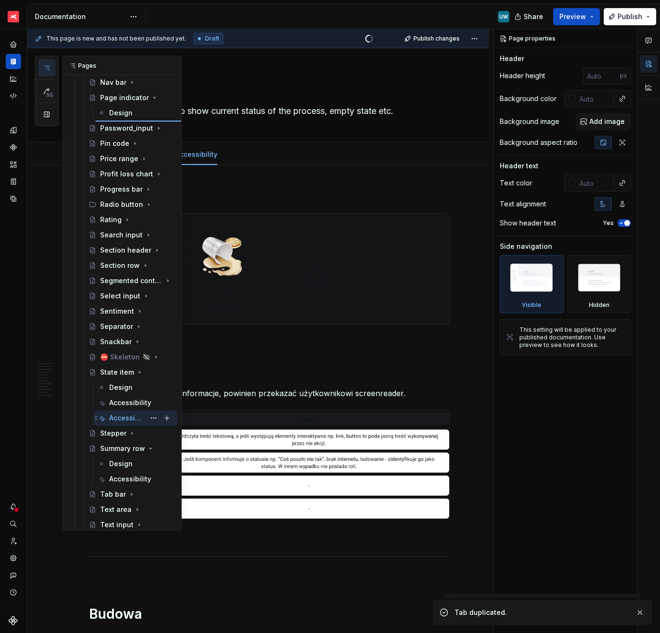
type textarea "*"
type textarea "Page indicator"
type textarea "A page indicator displays a row of dots, each of which represents an item in a …"
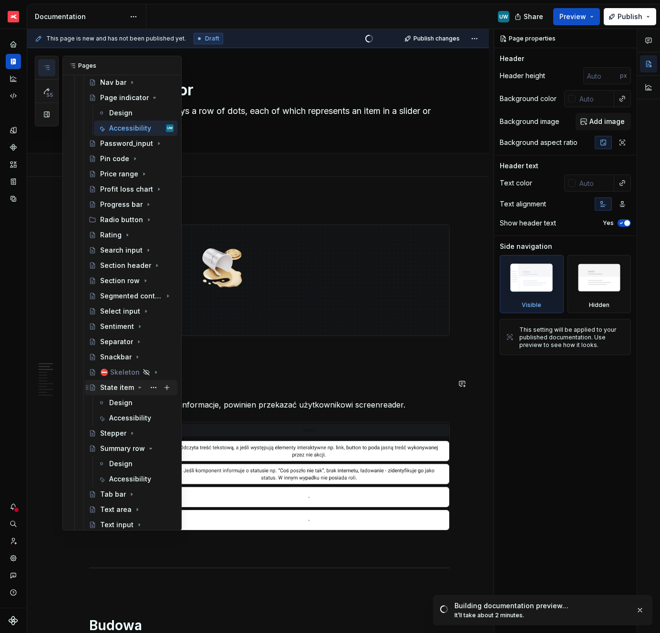
click at [136, 389] on icon "Page tree" at bounding box center [140, 388] width 8 height 8
click at [138, 420] on icon "Page tree" at bounding box center [141, 419] width 8 height 8
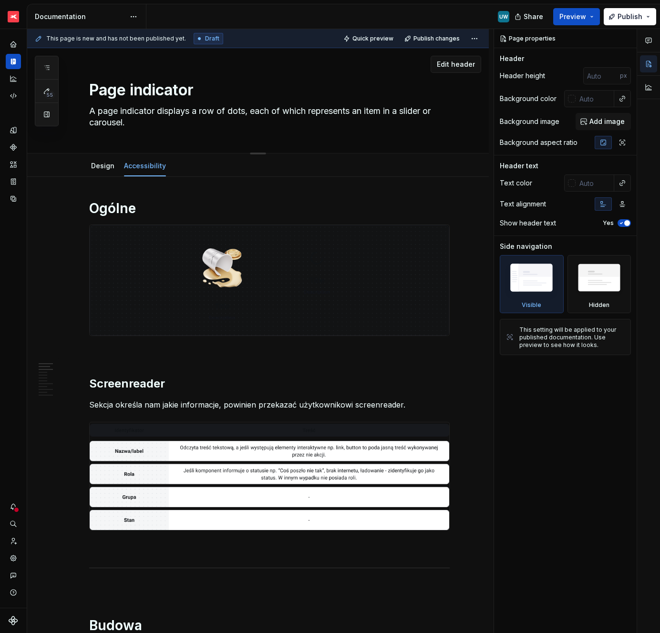
click at [158, 83] on textarea "Page indicator" at bounding box center [267, 90] width 361 height 23
type textarea "*"
click at [145, 211] on h1 "Ogólne" at bounding box center [269, 208] width 361 height 17
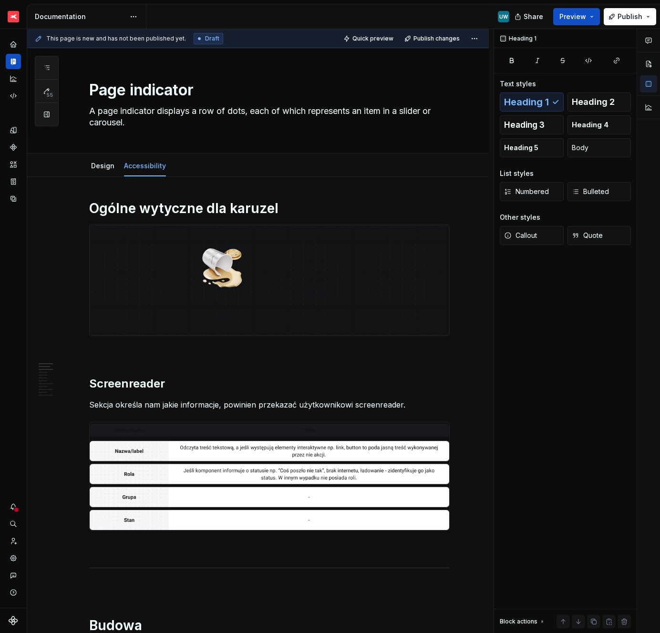
click at [422, 410] on p "Sekcja określa nam jakie informacje, powinien przekazać użytkownikowi screenrea…" at bounding box center [269, 404] width 361 height 11
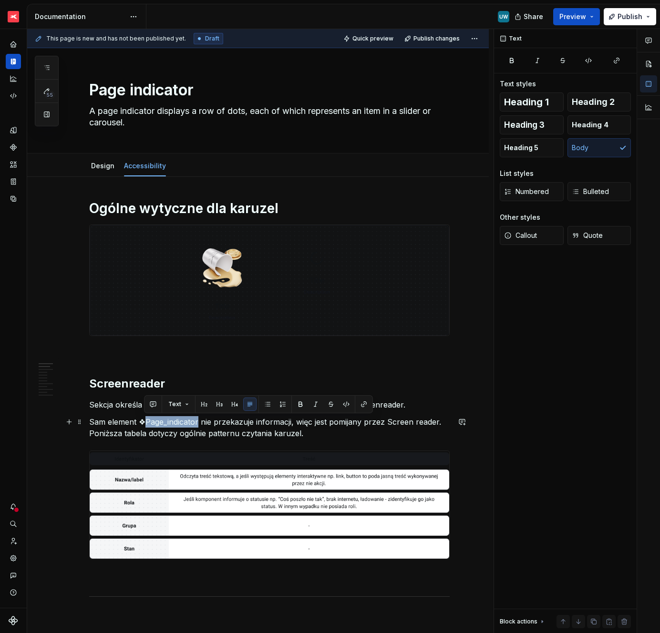
drag, startPoint x: 197, startPoint y: 423, endPoint x: 145, endPoint y: 424, distance: 53.0
click at [145, 424] on p "Sam element ❖Page_indicator nie przekazuje informacji, więc jest pomijany przez…" at bounding box center [269, 427] width 361 height 23
click at [295, 403] on button "button" at bounding box center [300, 404] width 13 height 13
drag, startPoint x: 316, startPoint y: 436, endPoint x: 88, endPoint y: 422, distance: 228.5
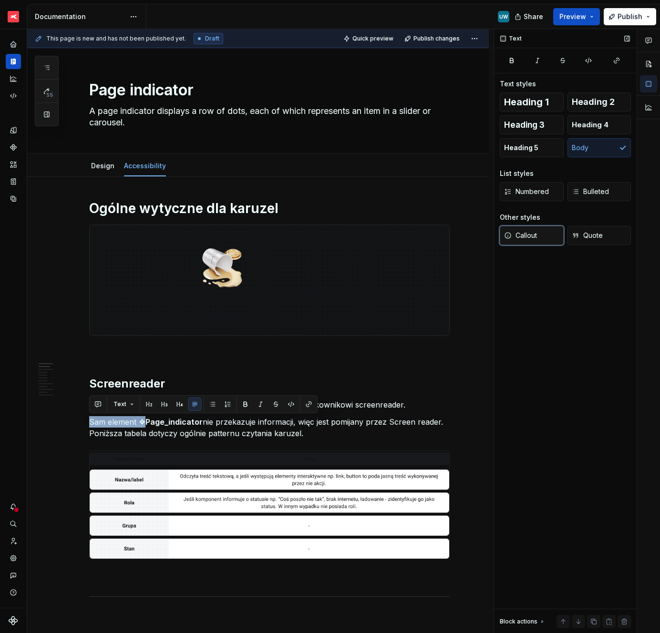
click at [534, 235] on span "Callout" at bounding box center [520, 236] width 33 height 10
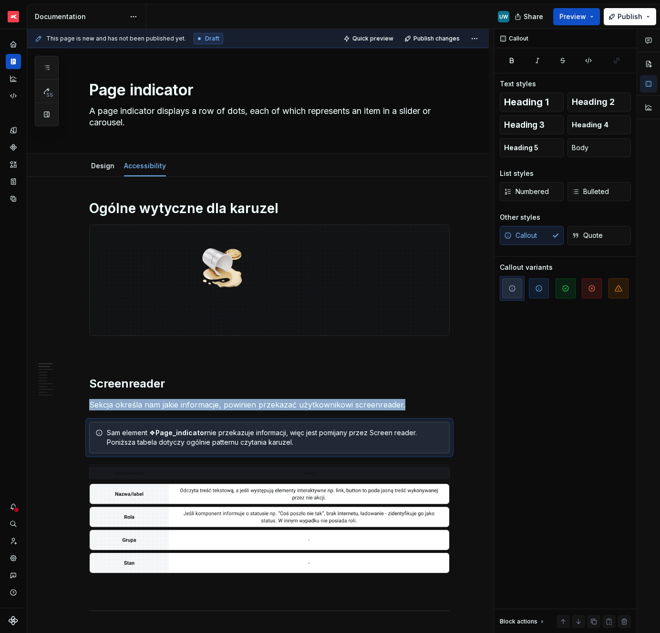
click at [190, 260] on img at bounding box center [270, 280] width 360 height 111
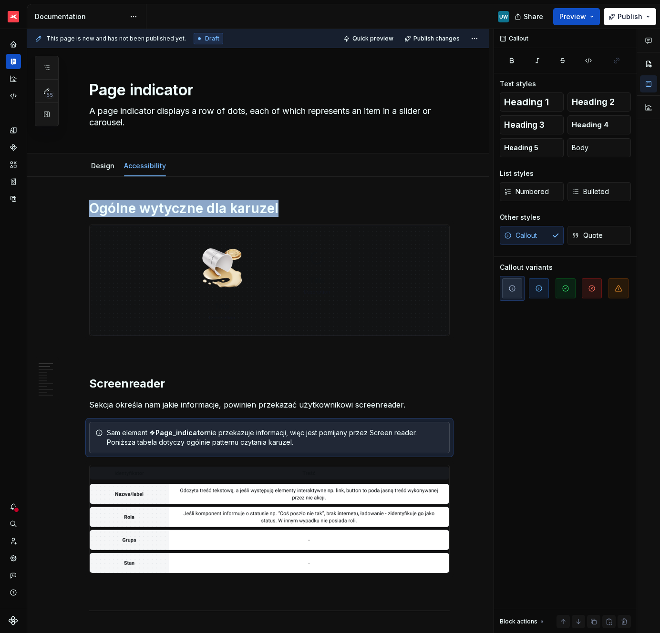
click at [190, 260] on img at bounding box center [270, 280] width 360 height 111
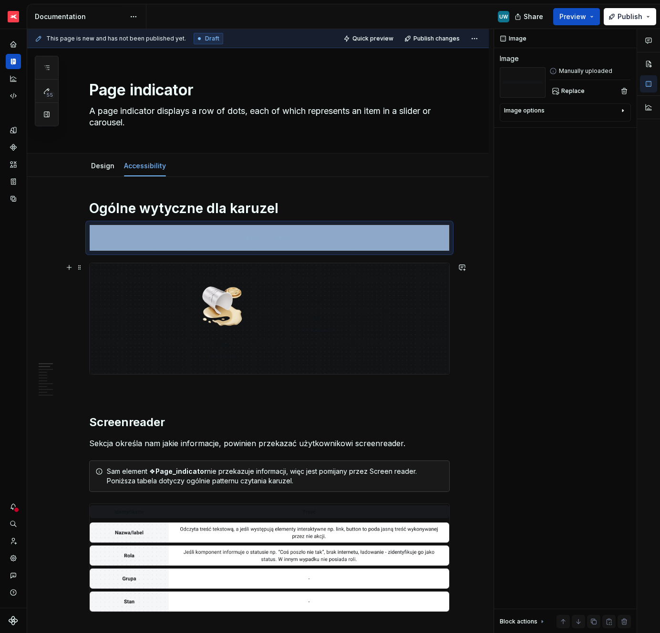
click at [189, 325] on img at bounding box center [270, 318] width 360 height 111
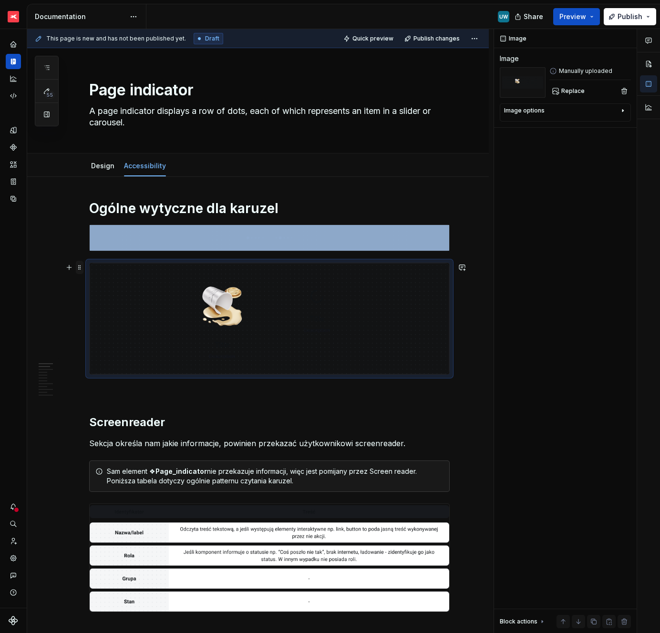
click at [80, 267] on span at bounding box center [80, 267] width 8 height 13
click at [102, 349] on div "Delete" at bounding box center [124, 353] width 62 height 10
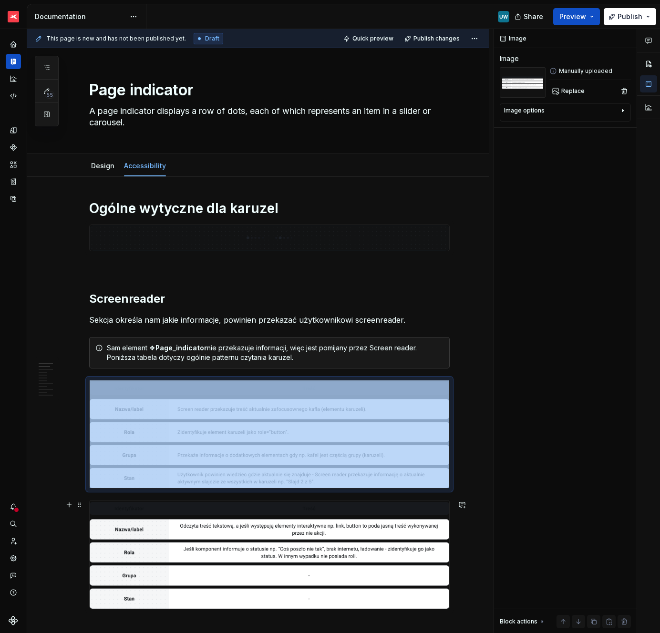
click at [150, 530] on img at bounding box center [270, 555] width 360 height 108
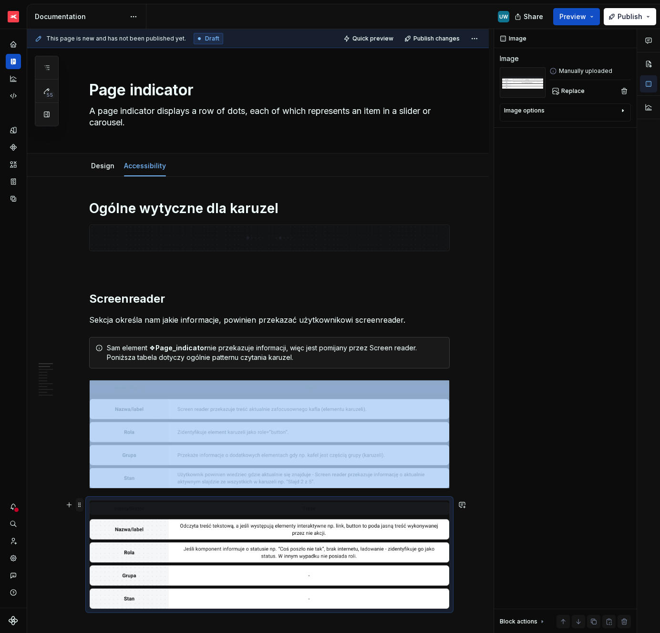
click at [78, 503] on span at bounding box center [80, 504] width 8 height 13
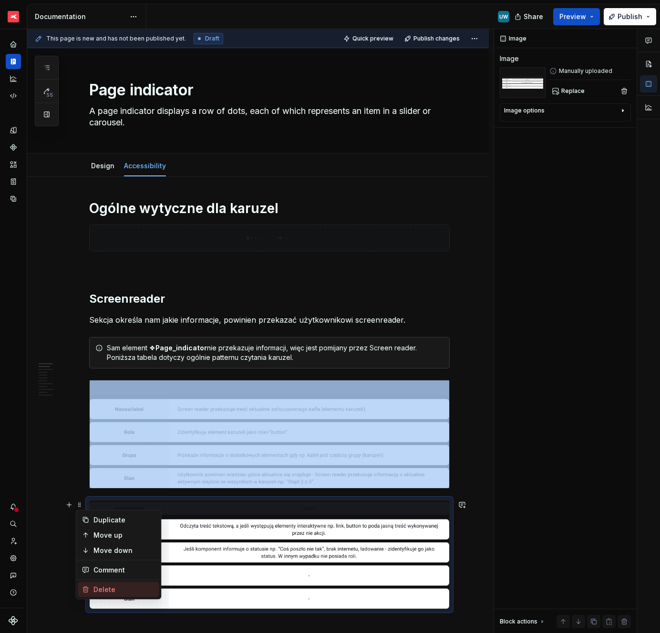
click at [119, 593] on div "Delete" at bounding box center [124, 590] width 62 height 10
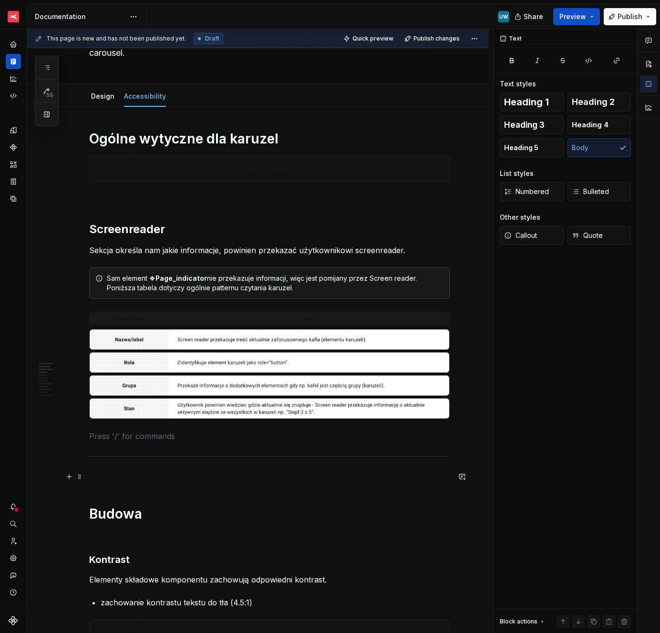
scroll to position [85, 0]
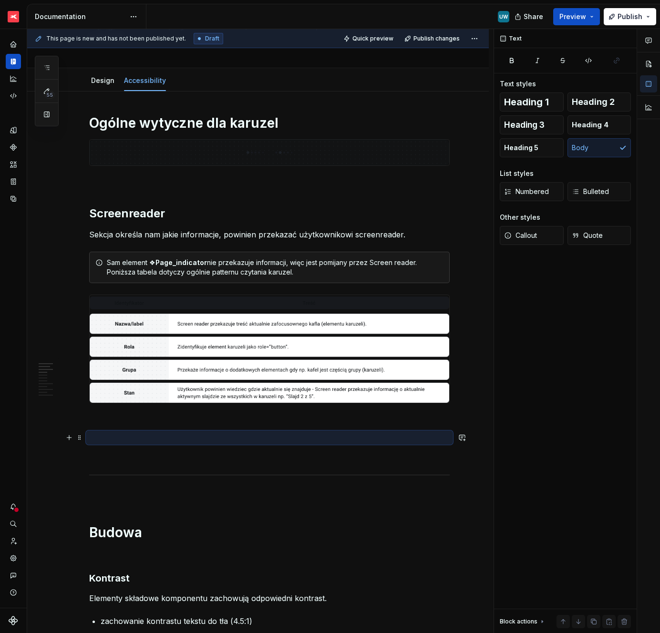
click at [111, 434] on p at bounding box center [269, 437] width 361 height 11
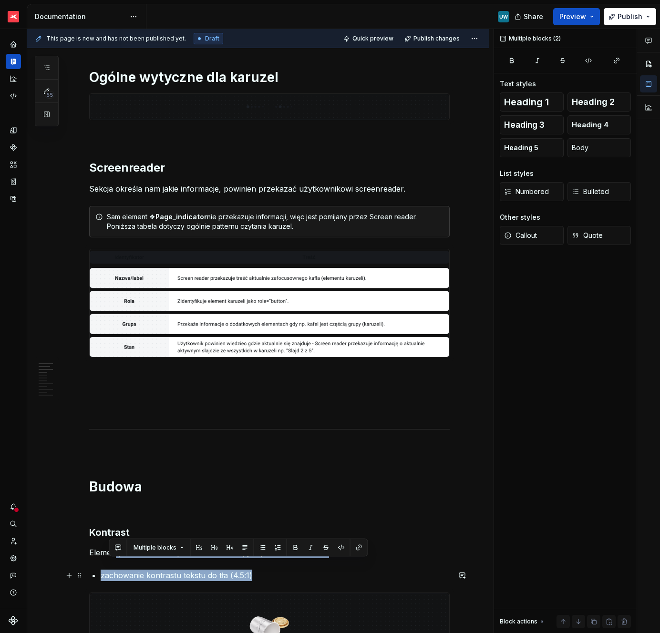
scroll to position [146, 0]
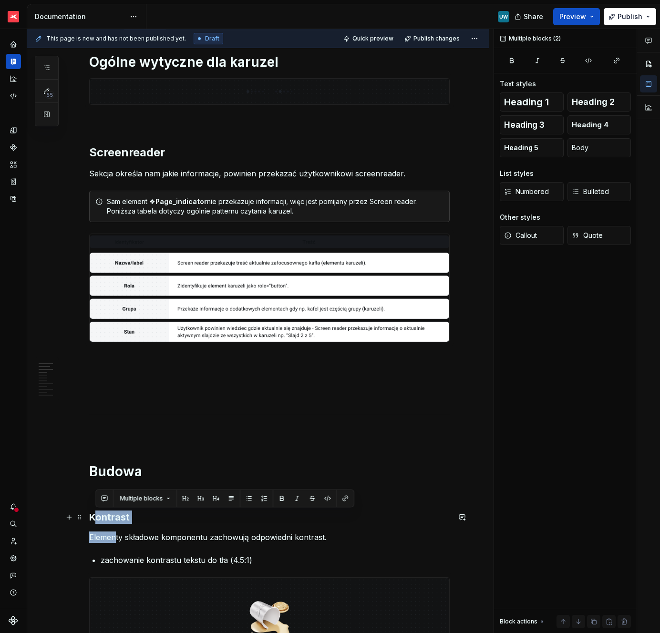
drag, startPoint x: 115, startPoint y: 601, endPoint x: 93, endPoint y: 519, distance: 85.1
copy div "ontrast Elemen"
click at [169, 373] on p at bounding box center [269, 376] width 361 height 11
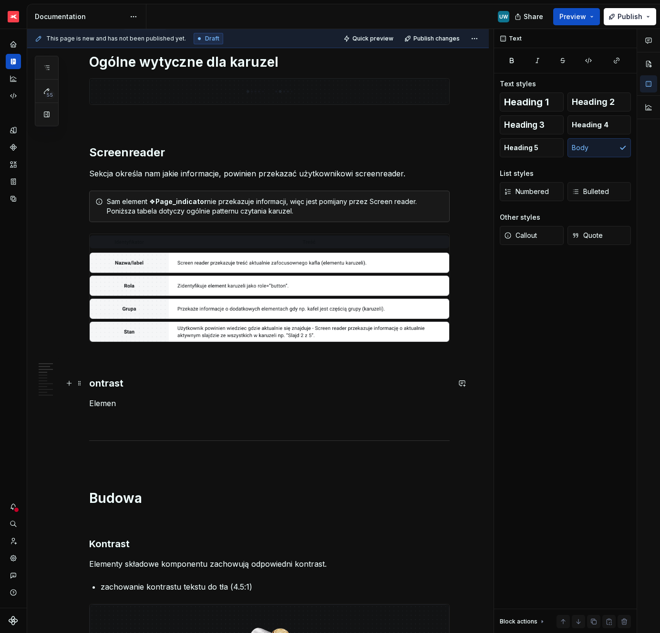
click at [106, 387] on h3 "ontrast" at bounding box center [269, 383] width 361 height 13
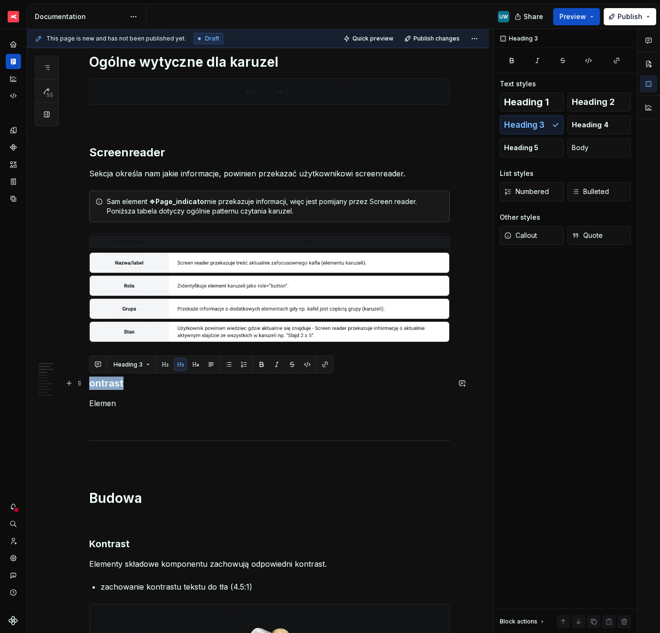
click at [106, 387] on h3 "ontrast" at bounding box center [269, 383] width 361 height 13
click at [100, 388] on h3 "ontrast" at bounding box center [269, 383] width 361 height 13
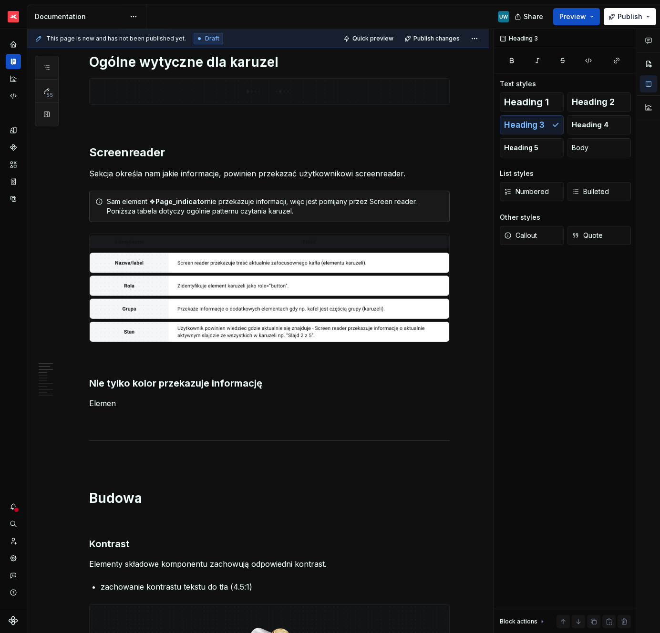
click at [108, 403] on p "Elemen" at bounding box center [269, 403] width 361 height 11
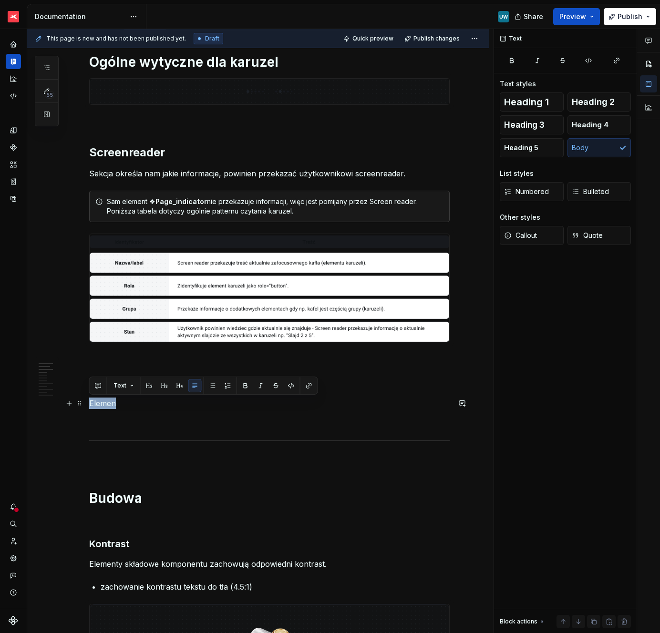
click at [108, 403] on p "Elemen" at bounding box center [269, 403] width 361 height 11
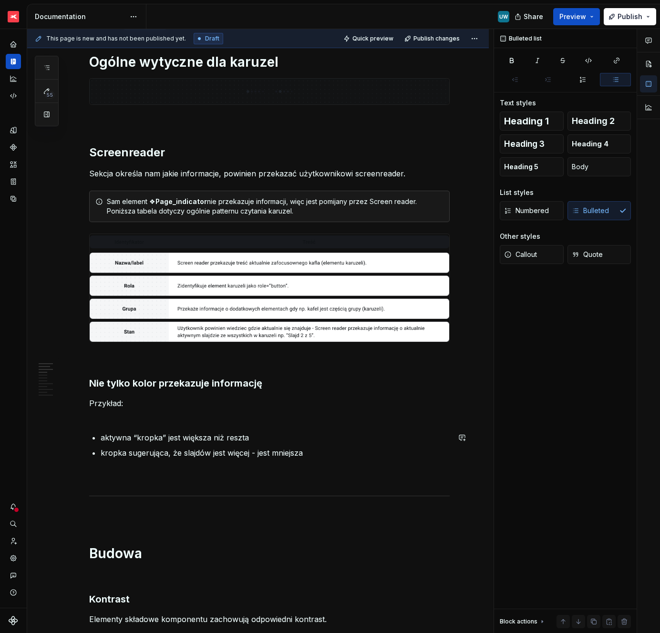
click at [97, 419] on p "Przykład:" at bounding box center [269, 409] width 361 height 23
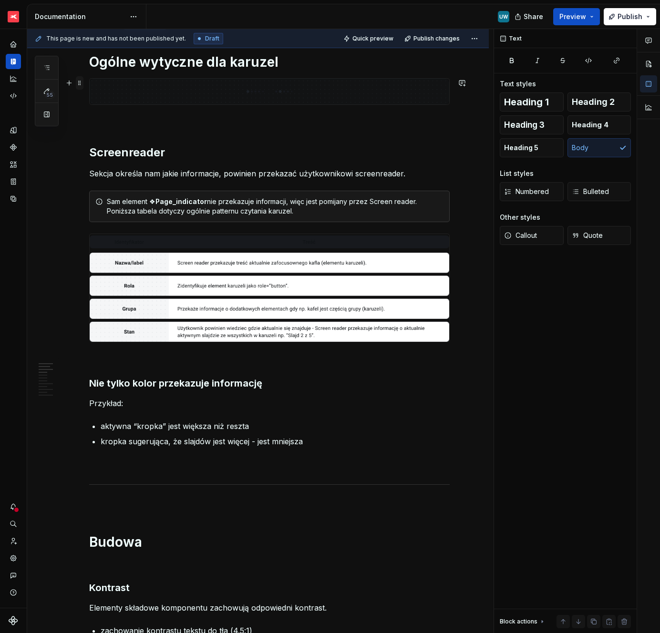
click at [80, 82] on span at bounding box center [80, 82] width 8 height 13
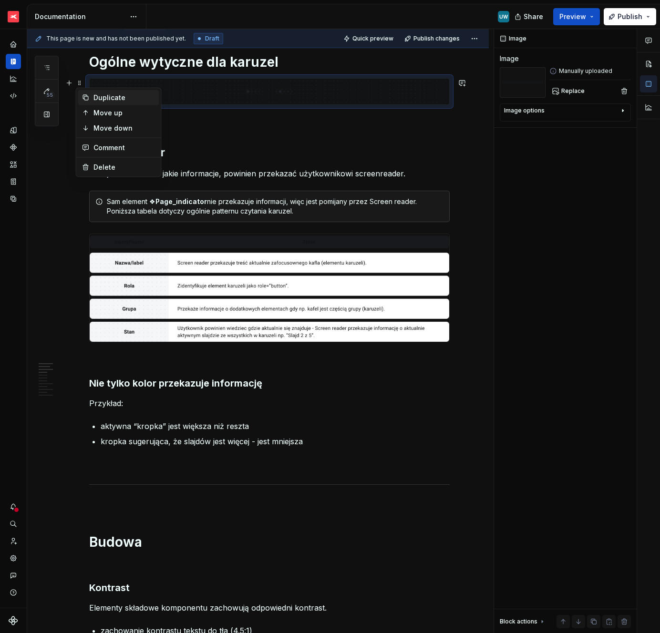
click at [97, 96] on div "Duplicate" at bounding box center [124, 98] width 62 height 10
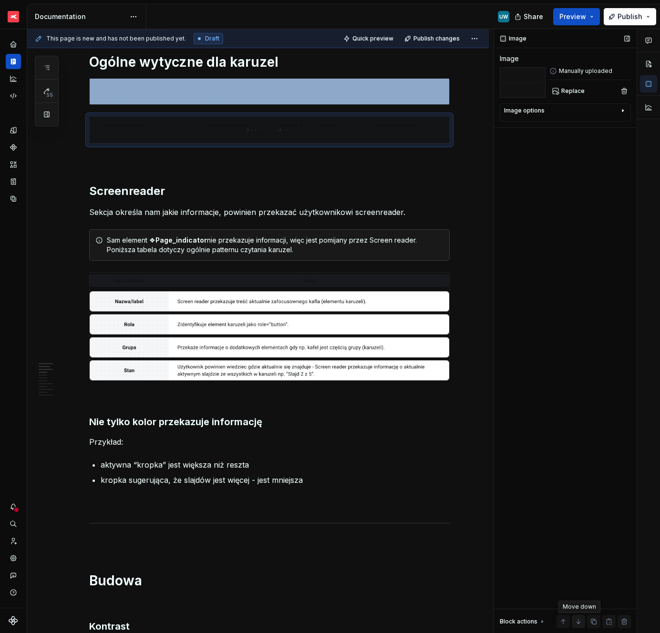
click at [576, 618] on button "button" at bounding box center [578, 621] width 13 height 13
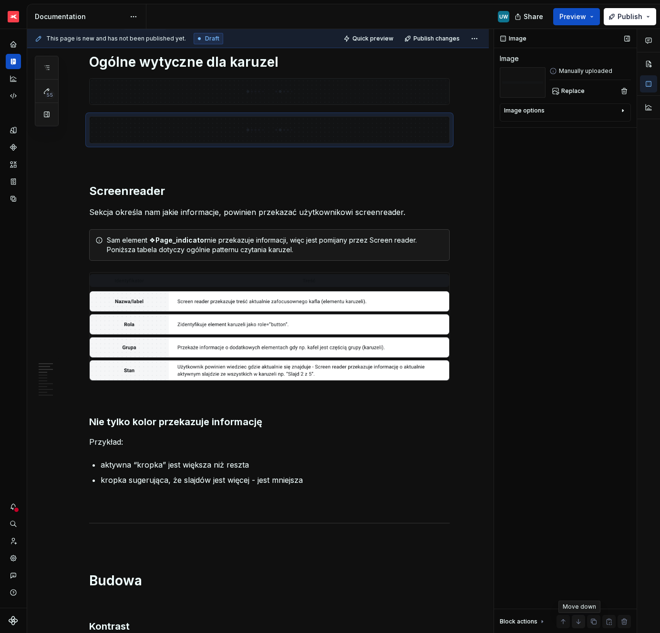
click at [576, 618] on button "button" at bounding box center [578, 621] width 13 height 13
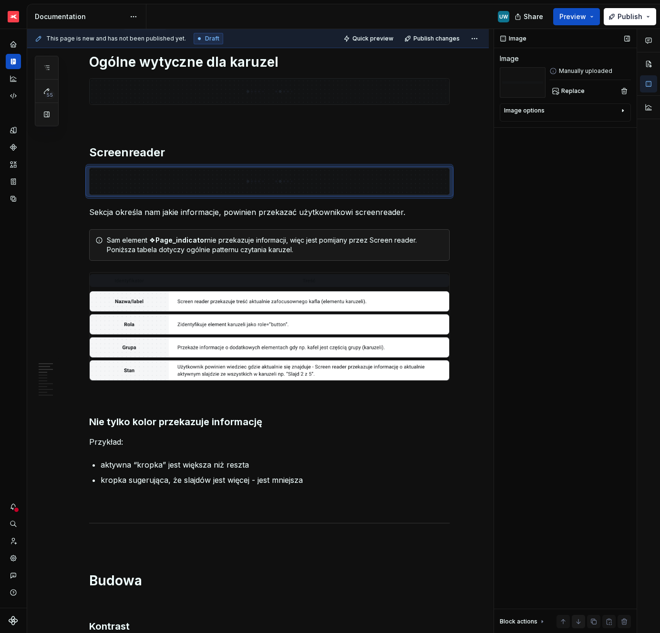
click at [576, 618] on button "button" at bounding box center [578, 621] width 13 height 13
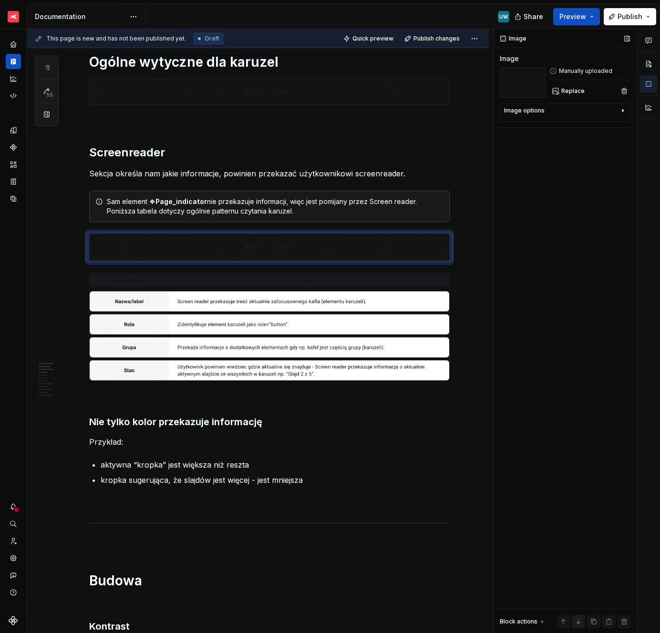
click at [576, 618] on button "button" at bounding box center [578, 621] width 13 height 13
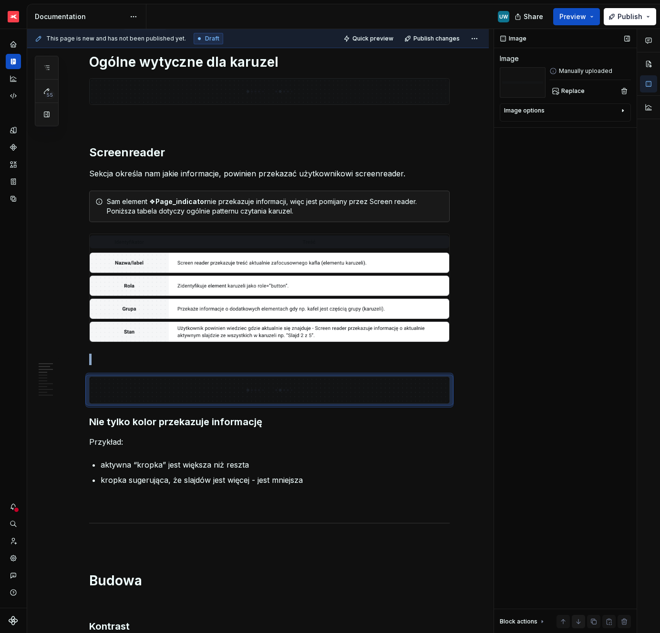
click at [576, 618] on button "button" at bounding box center [578, 621] width 13 height 13
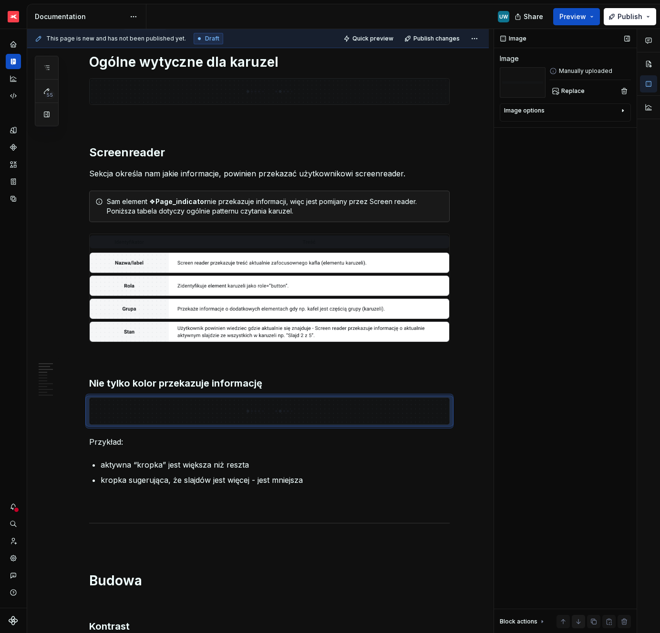
click at [576, 618] on button "button" at bounding box center [578, 621] width 13 height 13
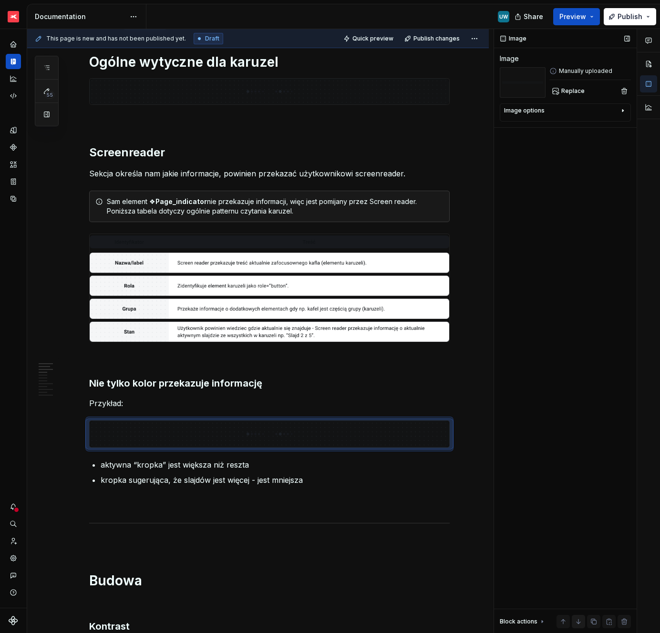
click at [576, 618] on button "button" at bounding box center [578, 621] width 13 height 13
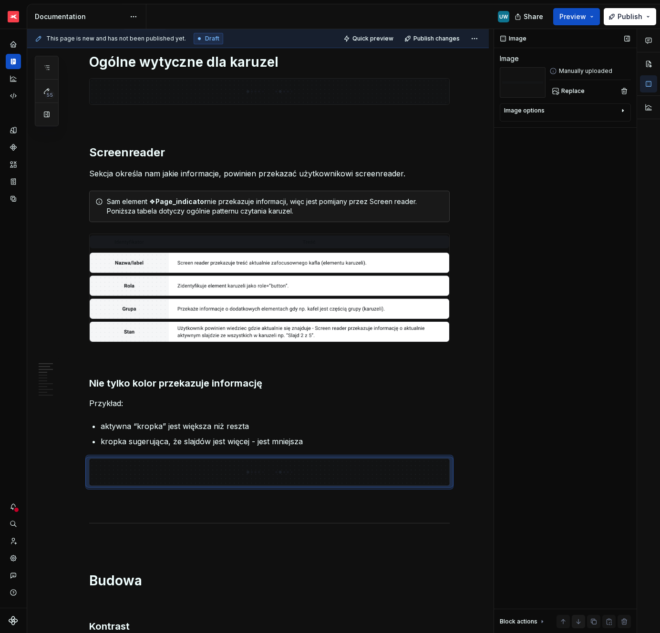
click at [576, 618] on button "button" at bounding box center [578, 621] width 13 height 13
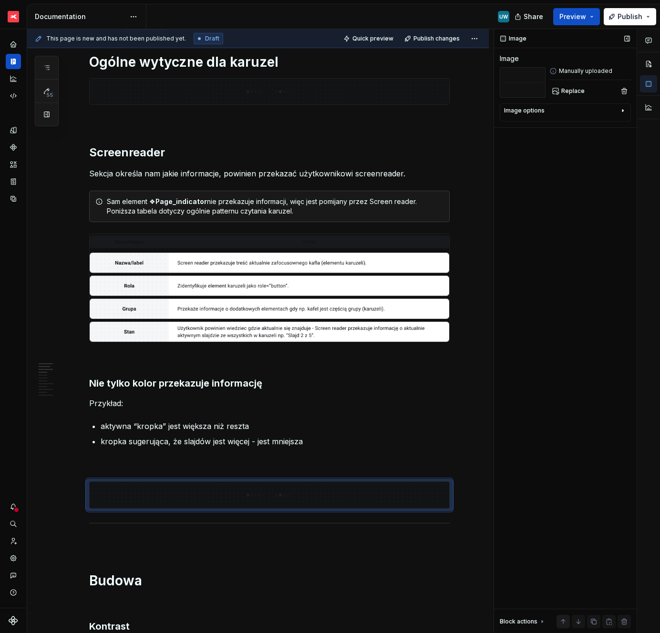
click at [567, 620] on button "button" at bounding box center [563, 621] width 13 height 13
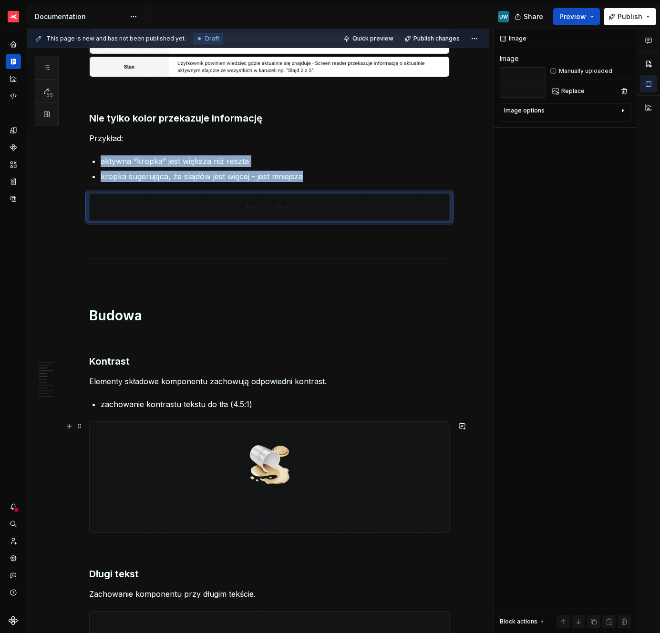
scroll to position [450, 0]
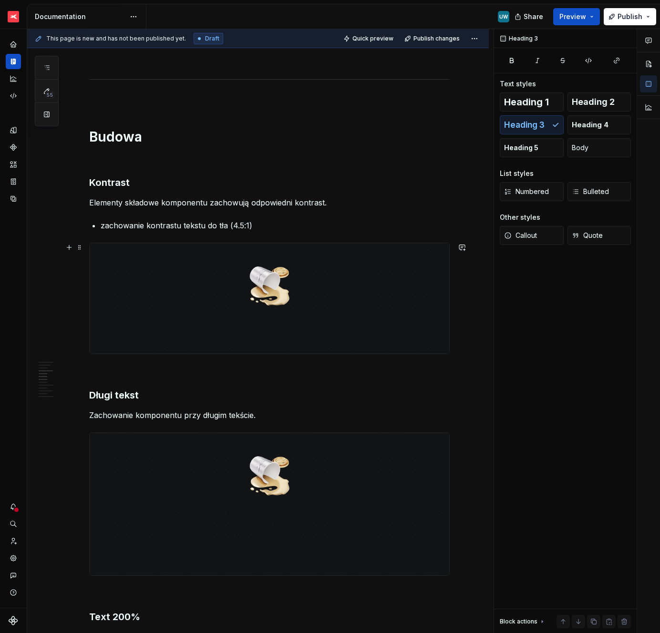
scroll to position [608, 0]
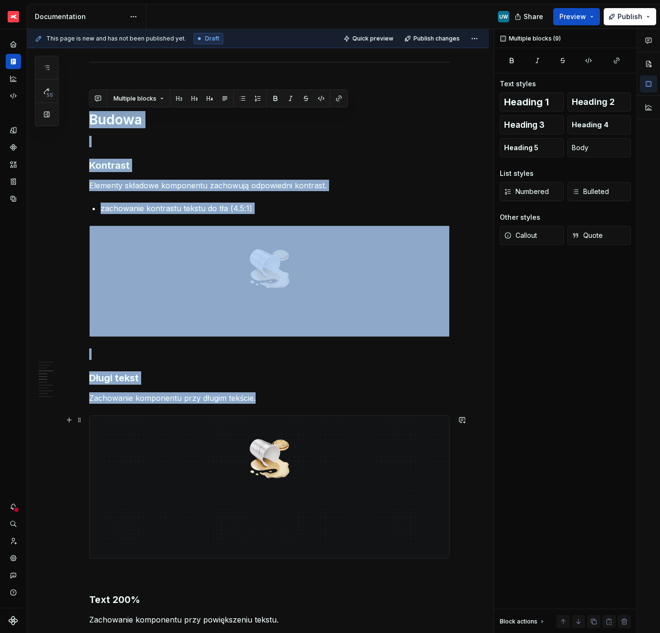
drag, startPoint x: 104, startPoint y: 92, endPoint x: 176, endPoint y: 428, distance: 344.5
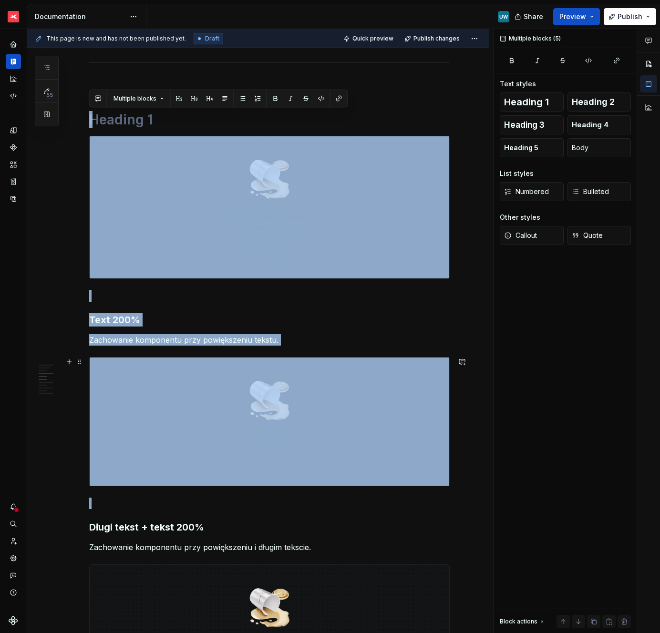
drag, startPoint x: 123, startPoint y: 99, endPoint x: 169, endPoint y: 502, distance: 405.2
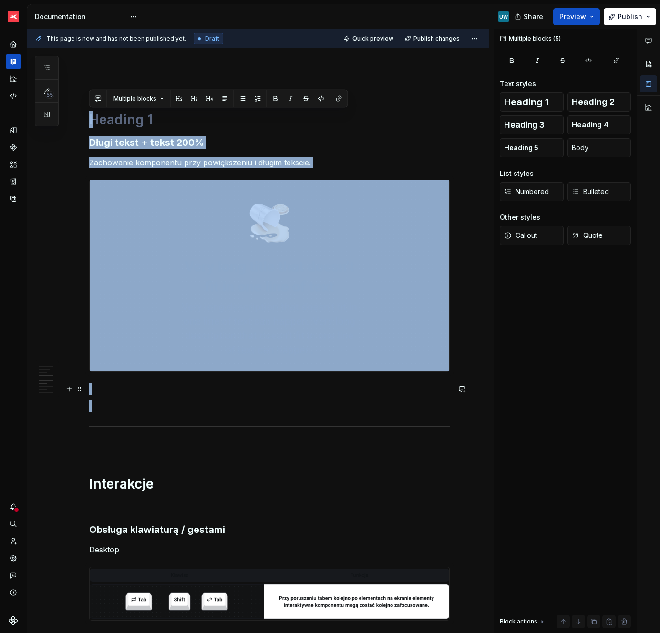
drag, startPoint x: 112, startPoint y: 95, endPoint x: 145, endPoint y: 402, distance: 308.5
click at [145, 402] on div "Ogólne wytyczne dla karuzel Screenreader Sekcja określa nam jakie informacje, p…" at bounding box center [269, 598] width 361 height 2012
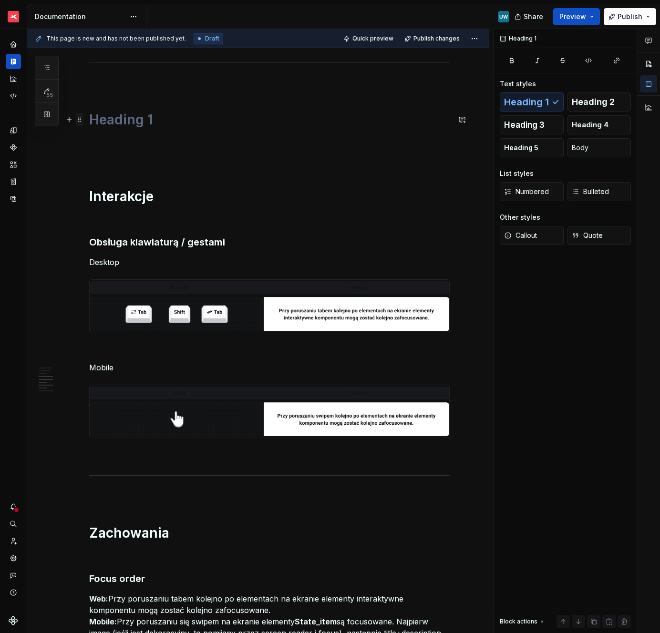
click at [81, 121] on span at bounding box center [80, 119] width 8 height 13
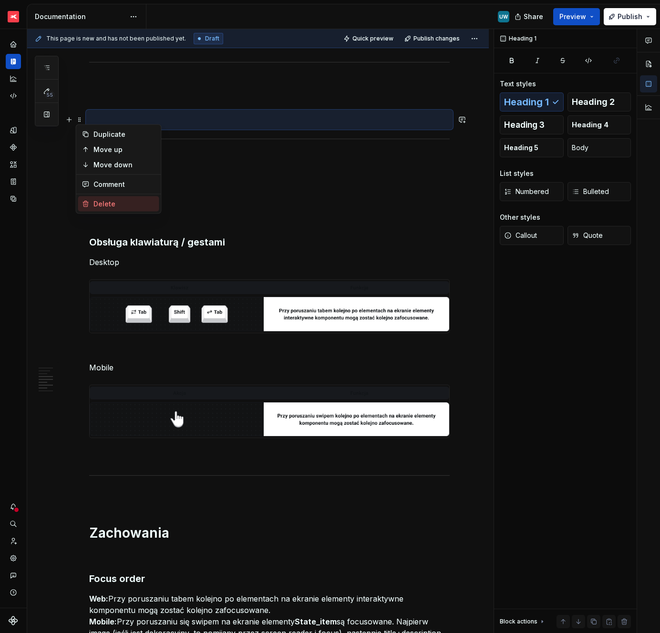
click at [110, 208] on div "Delete" at bounding box center [118, 204] width 81 height 15
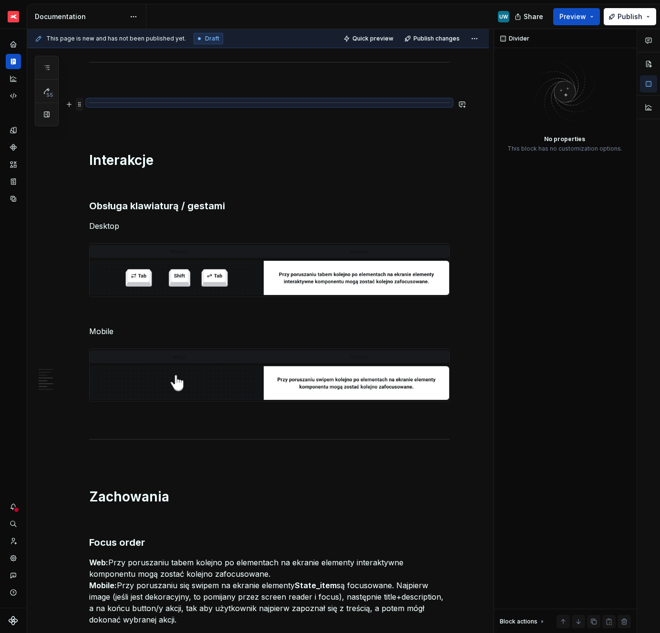
click at [79, 104] on span at bounding box center [80, 104] width 8 height 13
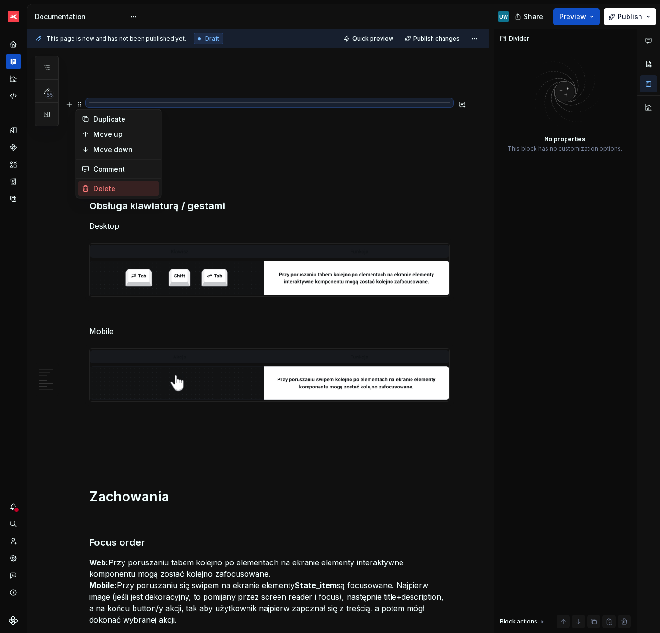
click at [92, 188] on div "Delete" at bounding box center [118, 188] width 81 height 15
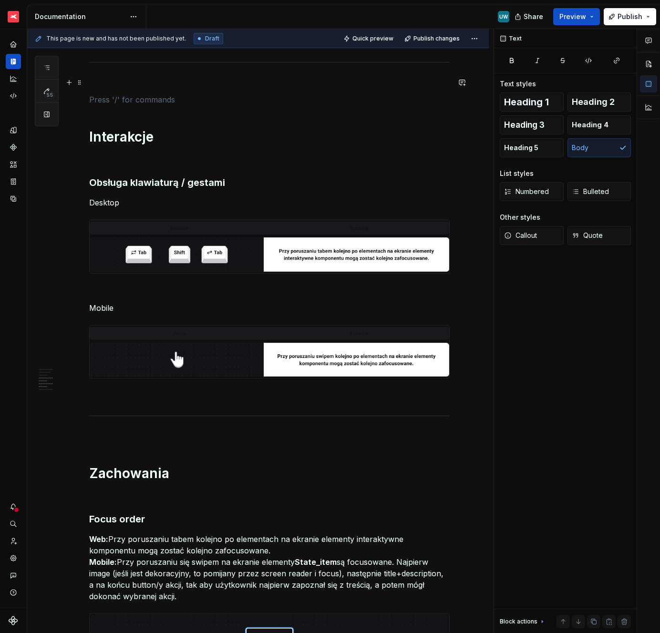
click at [96, 79] on p at bounding box center [269, 82] width 361 height 11
click at [96, 108] on div "Ogólne wytyczne dla karuzel Screenreader Sekcja określa nam jakie informacje, p…" at bounding box center [269, 424] width 361 height 1664
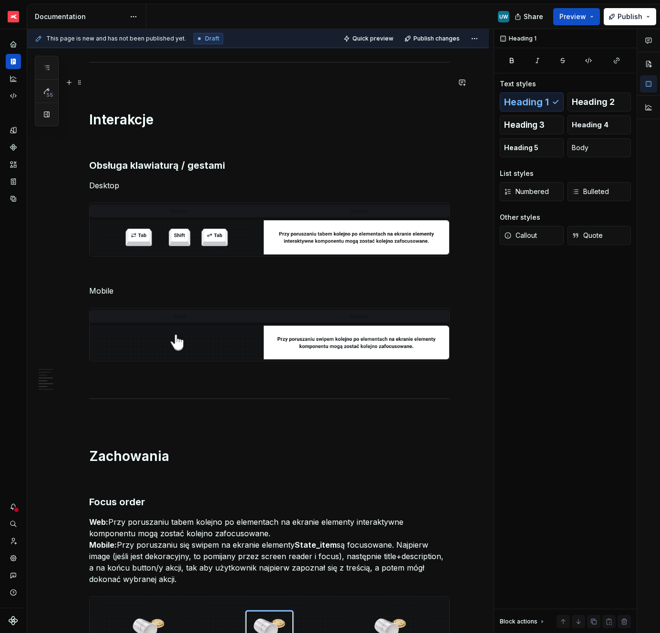
click at [98, 84] on p at bounding box center [269, 82] width 361 height 11
click at [98, 90] on div "Ogólne wytyczne dla karuzel Screenreader Sekcja określa nam jakie informacje, p…" at bounding box center [269, 415] width 361 height 1647
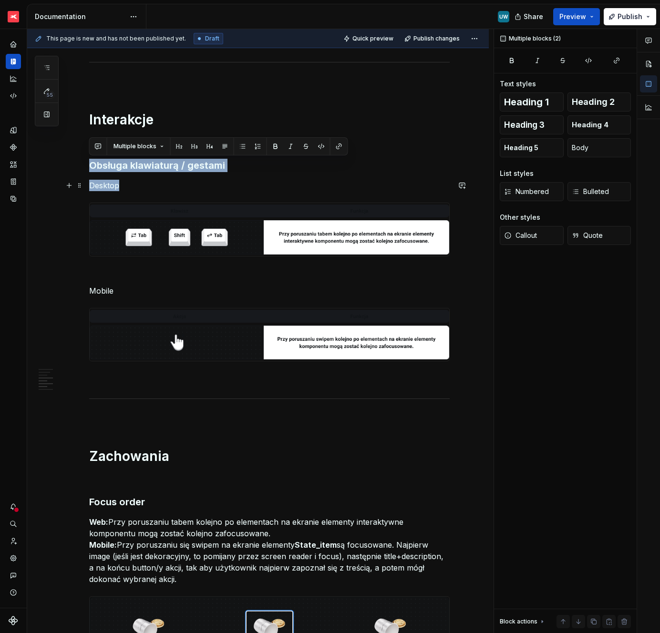
drag, startPoint x: 90, startPoint y: 164, endPoint x: 135, endPoint y: 189, distance: 51.9
click at [135, 189] on div "Ogólne wytyczne dla karuzel Screenreader Sekcja określa nam jakie informacje, p…" at bounding box center [269, 415] width 361 height 1647
copy div "Obsługa klawiaturą / gestami Desktop"
click at [137, 128] on div "Ogólne wytyczne dla karuzel Screenreader Sekcja określa nam jakie informacje, p…" at bounding box center [269, 415] width 361 height 1647
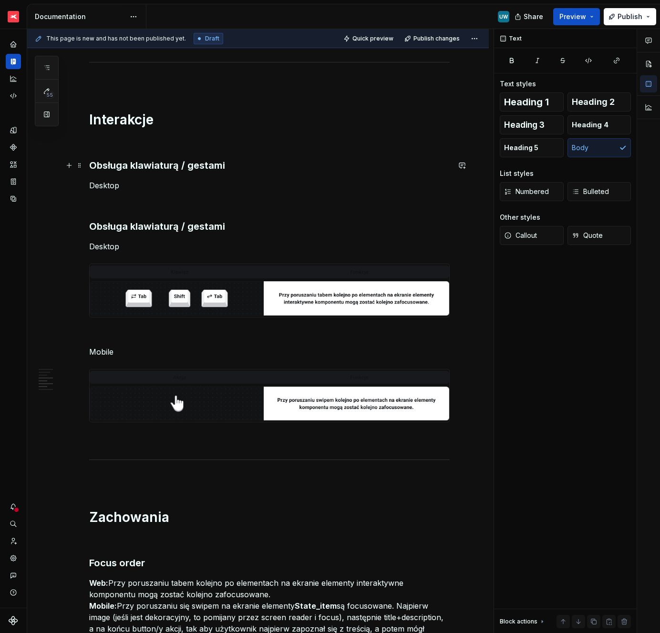
click at [100, 168] on h3 "Obsługa klawiaturą / gestami" at bounding box center [269, 165] width 361 height 13
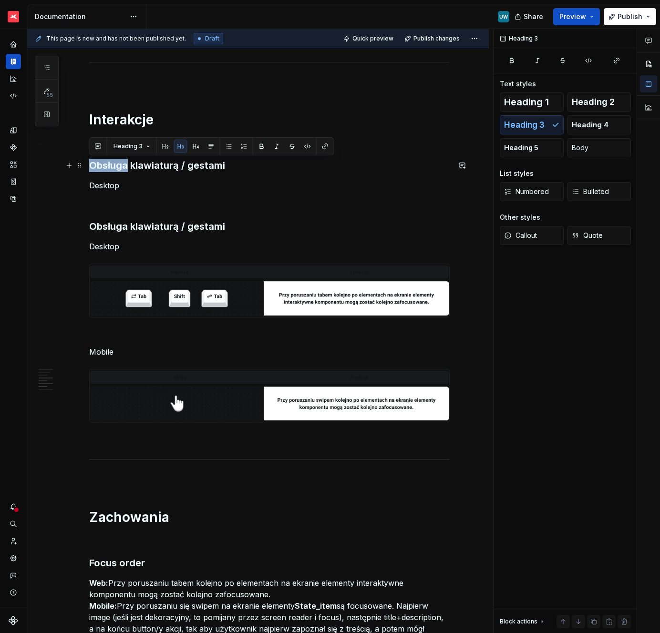
click at [100, 168] on h3 "Obsługa klawiaturą / gestami" at bounding box center [269, 165] width 361 height 13
click at [139, 188] on p "Desktop" at bounding box center [269, 185] width 361 height 11
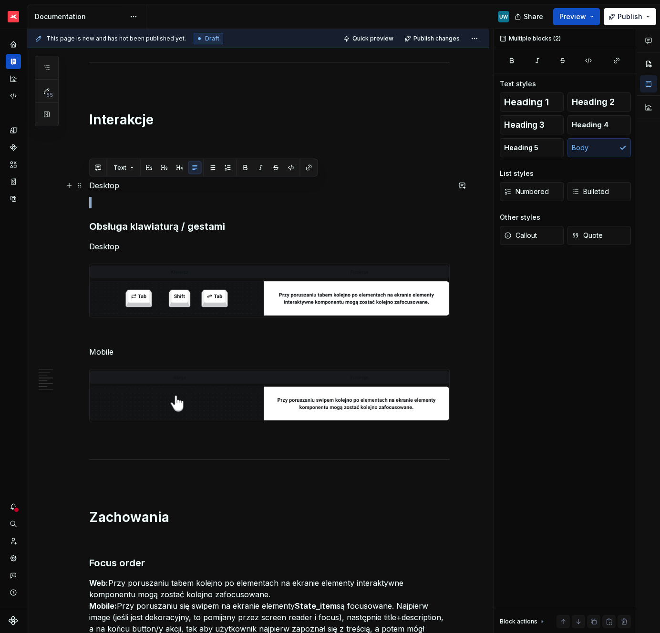
click at [139, 188] on p "Desktop" at bounding box center [269, 185] width 361 height 11
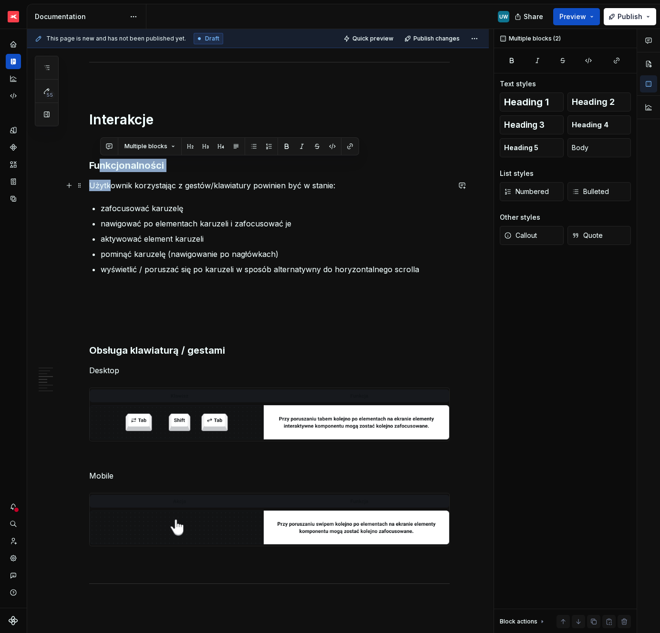
drag, startPoint x: 97, startPoint y: 163, endPoint x: 108, endPoint y: 186, distance: 25.2
click at [108, 186] on div "Ogólne wytyczne dla karuzel Screenreader Sekcja określa nam jakie informacje, p…" at bounding box center [269, 508] width 361 height 1832
copy div "nkcjonalności Użytk"
click at [115, 291] on p at bounding box center [269, 292] width 361 height 11
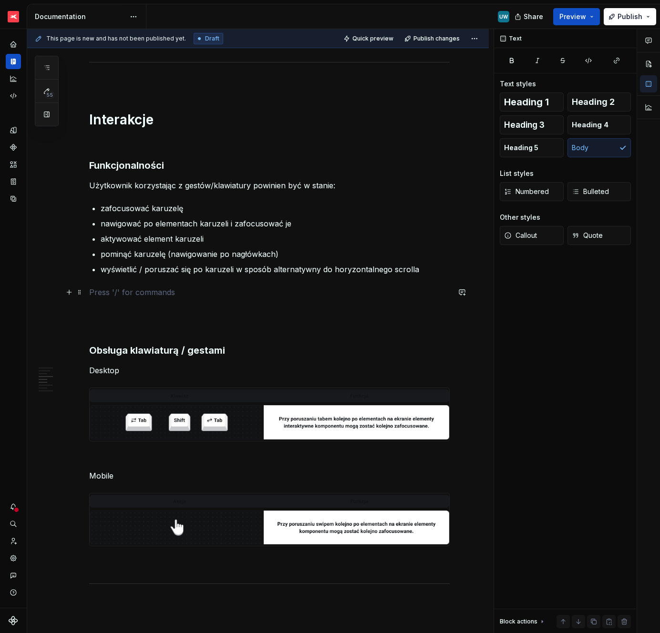
click at [115, 310] on p at bounding box center [269, 309] width 361 height 11
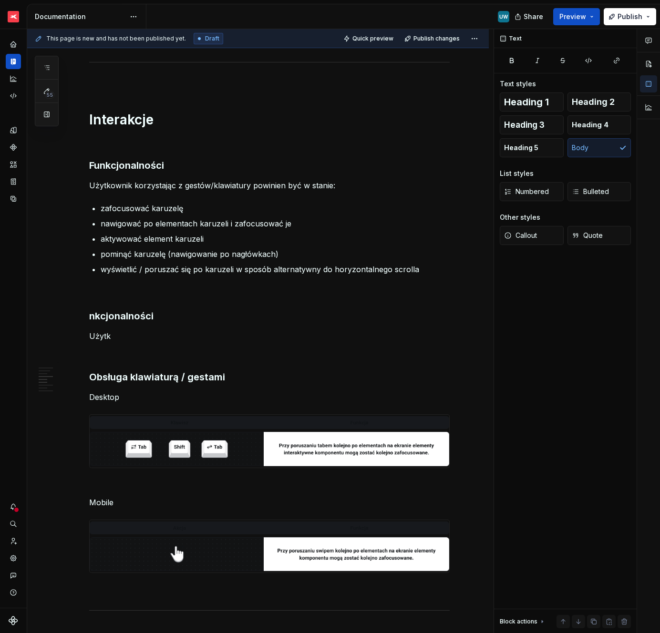
click at [101, 313] on h3 "nkcjonalności" at bounding box center [269, 316] width 361 height 13
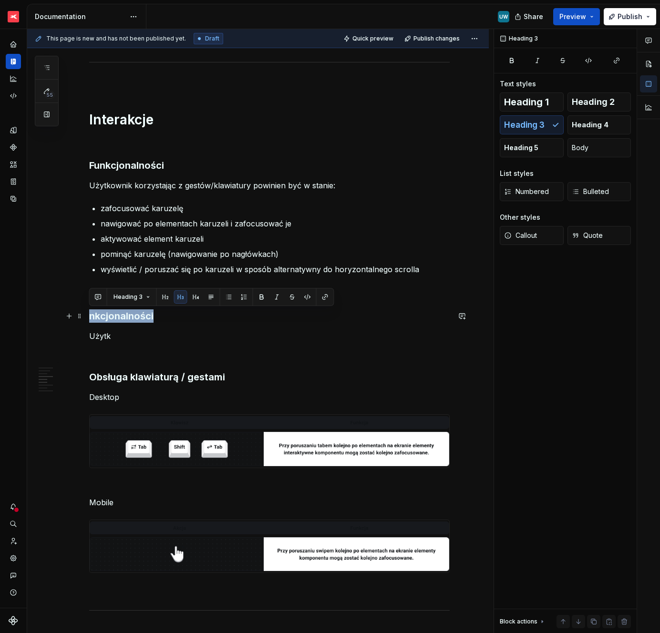
click at [101, 313] on h3 "nkcjonalności" at bounding box center [269, 316] width 361 height 13
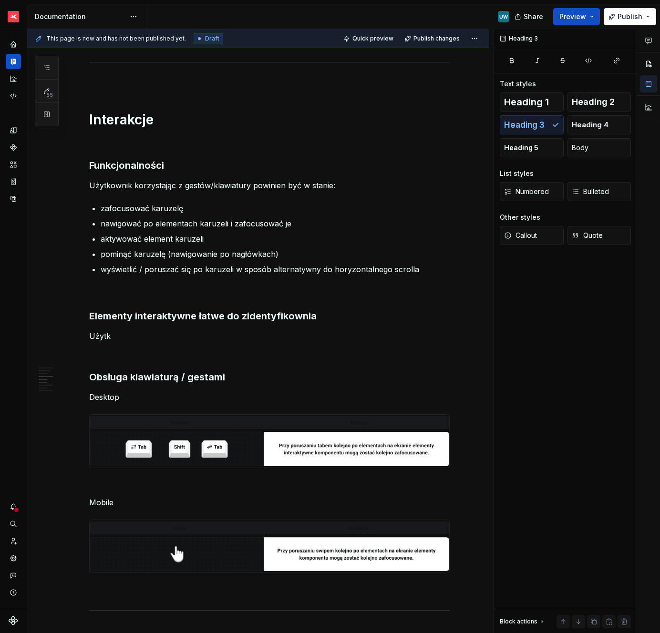
click at [105, 339] on p "Użytk" at bounding box center [269, 336] width 361 height 11
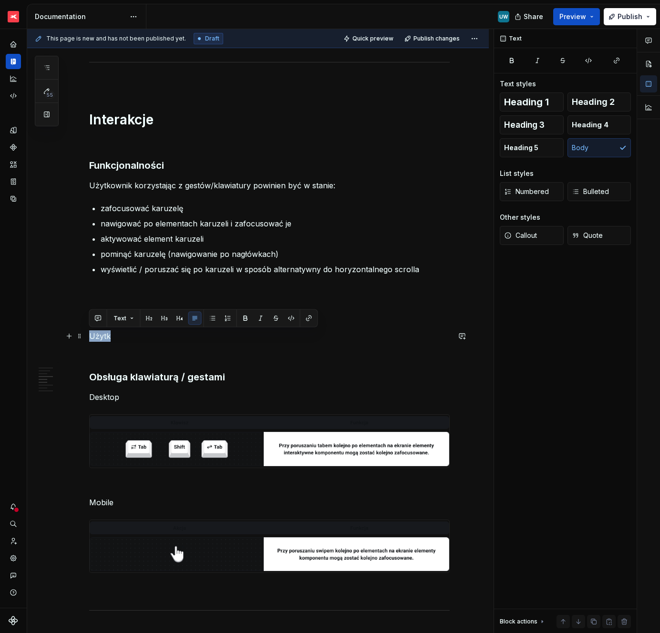
click at [105, 339] on p "Użytk" at bounding box center [269, 336] width 361 height 11
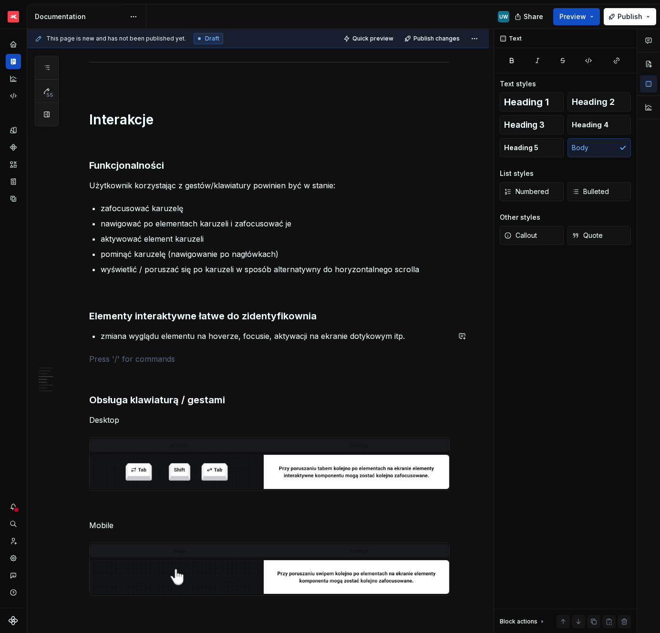
click at [111, 351] on div "Ogólne wytyczne dla karuzel Screenreader Sekcja określa nam jakie informacje, p…" at bounding box center [269, 533] width 361 height 1882
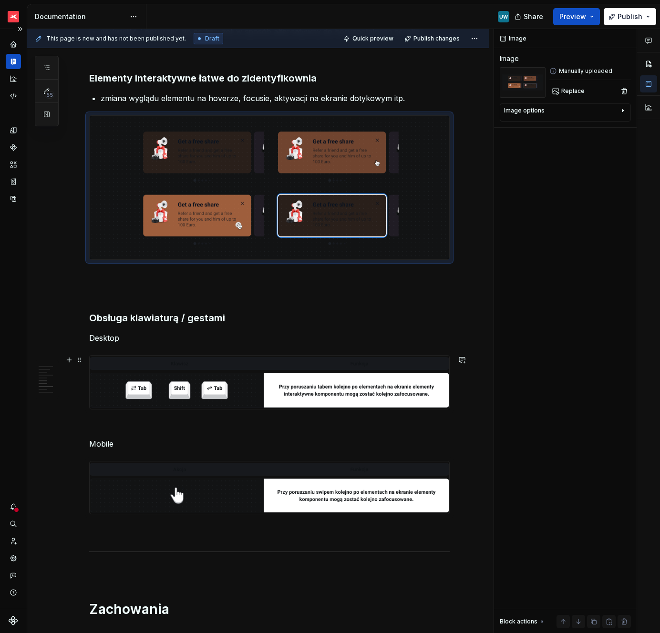
scroll to position [876, 0]
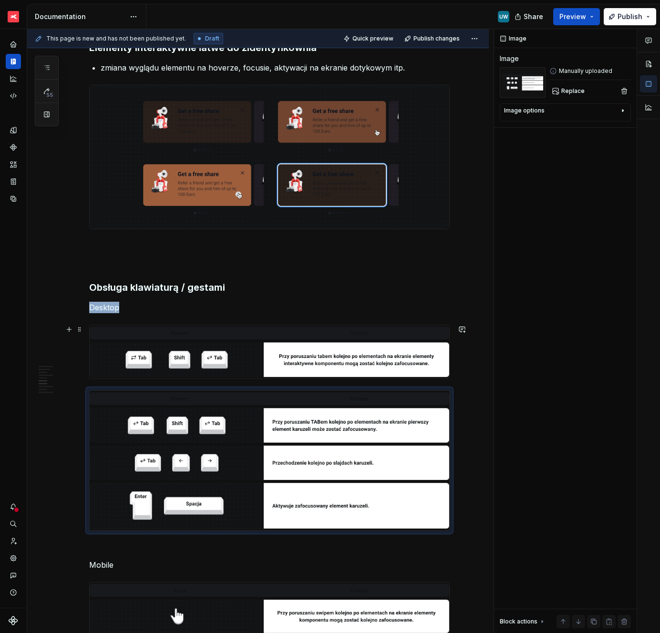
click at [92, 329] on img at bounding box center [270, 351] width 360 height 53
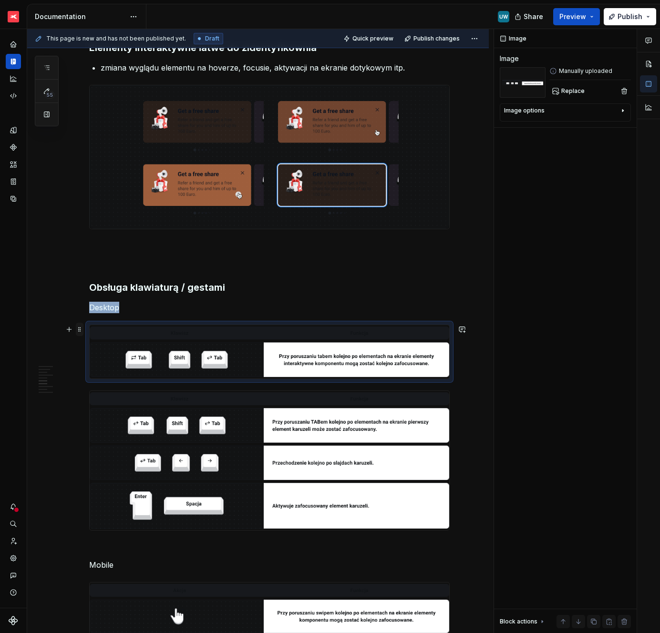
click at [78, 329] on span at bounding box center [80, 329] width 8 height 13
click at [105, 410] on div "Delete" at bounding box center [124, 414] width 62 height 10
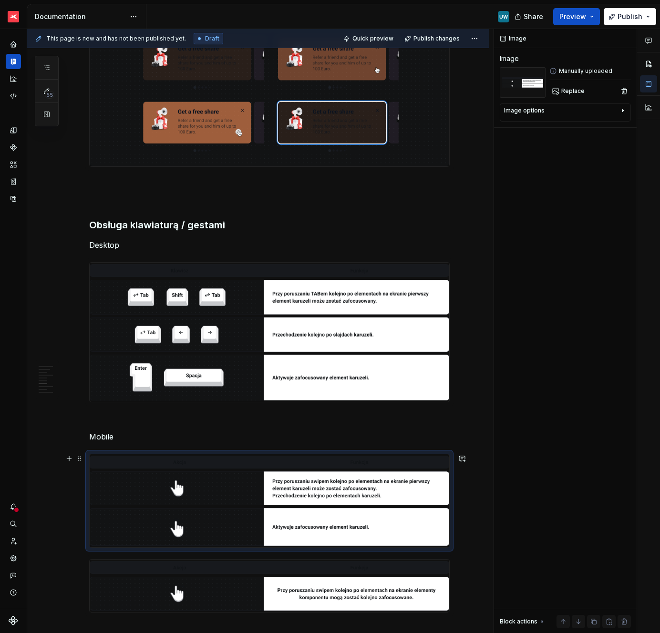
scroll to position [945, 0]
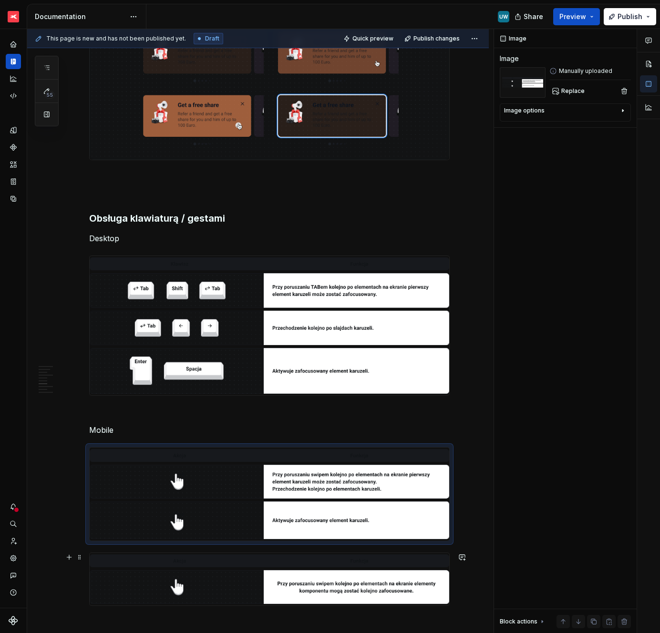
click at [101, 566] on img at bounding box center [270, 579] width 360 height 52
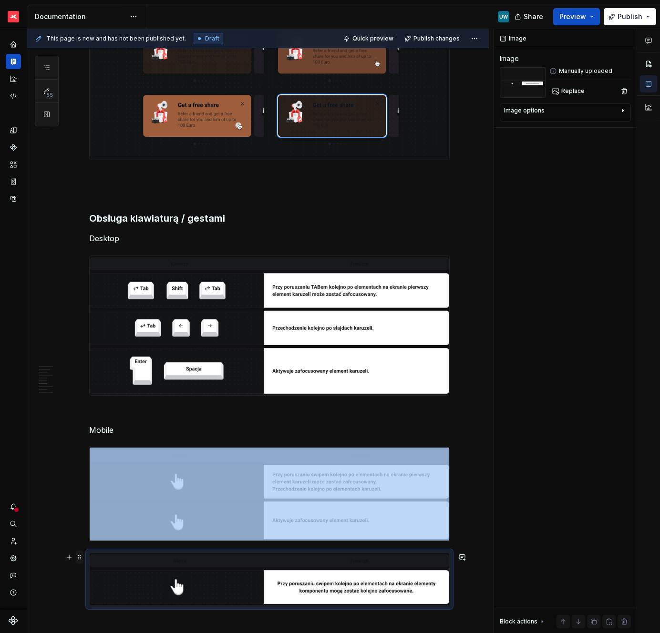
click at [79, 562] on span at bounding box center [80, 557] width 8 height 13
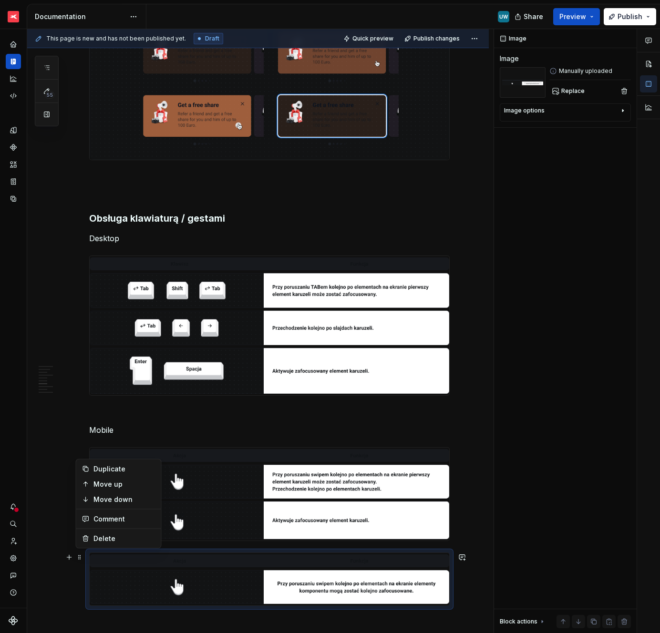
click at [86, 546] on div "Duplicate Move up Move down Comment Delete" at bounding box center [119, 504] width 86 height 90
click at [86, 546] on div "Delete" at bounding box center [118, 538] width 81 height 15
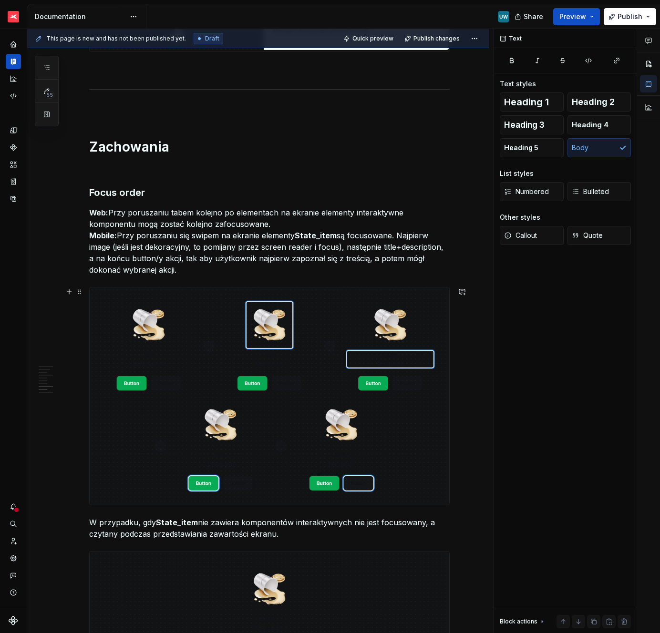
scroll to position [1441, 0]
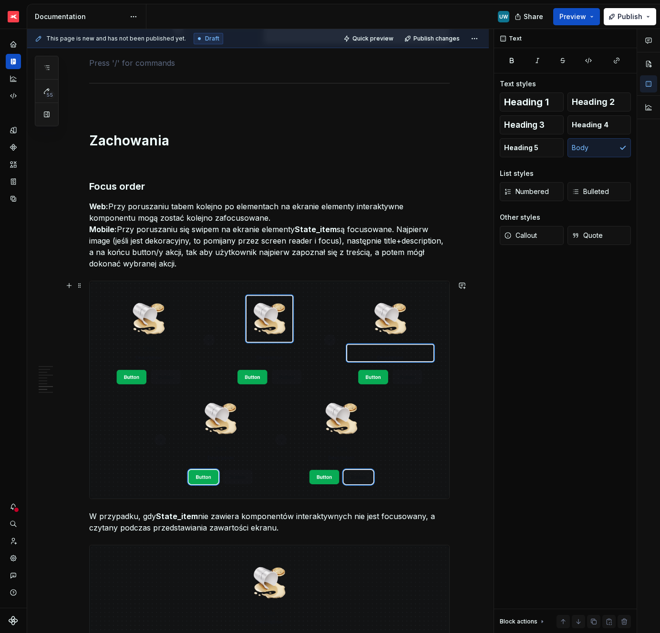
click at [114, 215] on p "Web: Przy poruszaniu tabem kolejno po elementach na ekranie elementy interaktyw…" at bounding box center [269, 235] width 361 height 69
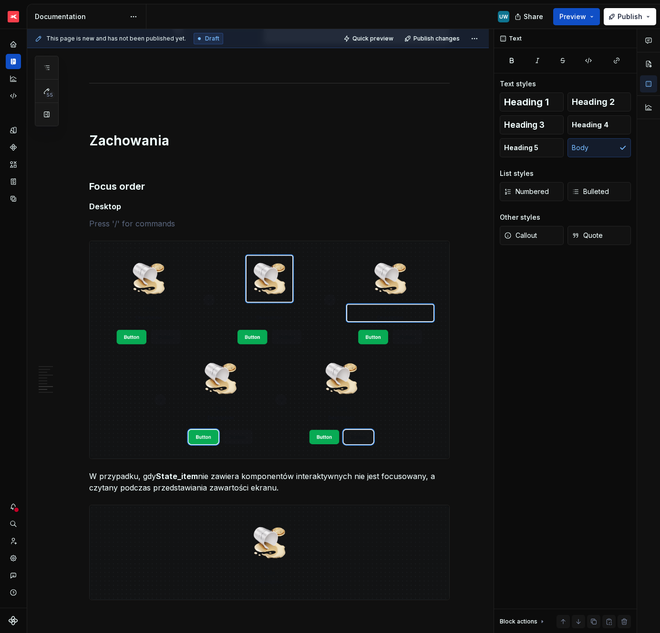
click at [108, 219] on p at bounding box center [269, 223] width 361 height 11
click at [90, 477] on p "W przypadku, gdy State_item nie zawiera komponentów interaktywnych nie jest foc…" at bounding box center [269, 482] width 361 height 23
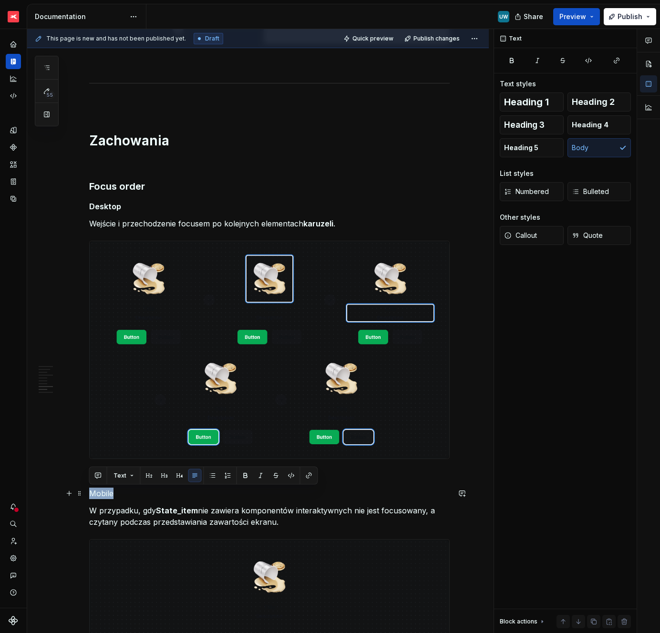
drag, startPoint x: 131, startPoint y: 491, endPoint x: 92, endPoint y: 491, distance: 39.1
click at [92, 491] on p "Mobile" at bounding box center [269, 493] width 361 height 11
click at [249, 476] on button "button" at bounding box center [245, 475] width 13 height 13
click at [134, 518] on p "W przypadku, gdy State_item nie zawiera komponentów interaktywnych nie jest foc…" at bounding box center [269, 516] width 361 height 23
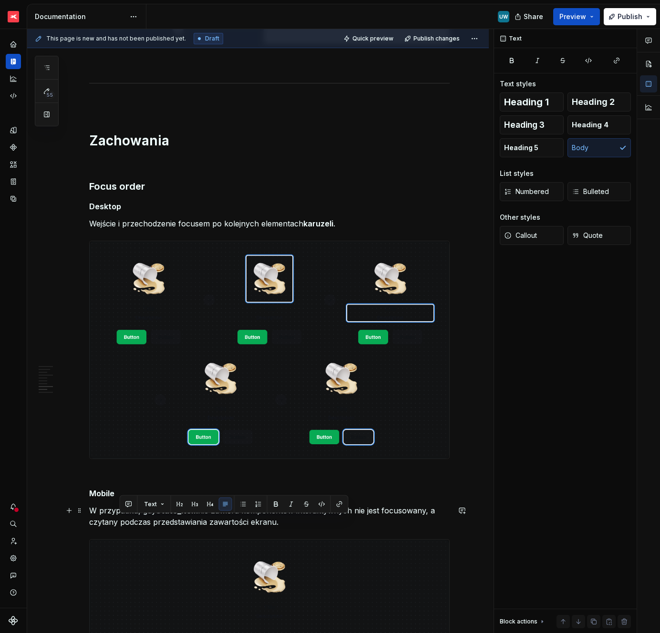
click at [134, 518] on p "W przypadku, gdy State_item nie zawiera komponentów interaktywnych nie jest foc…" at bounding box center [269, 516] width 361 height 23
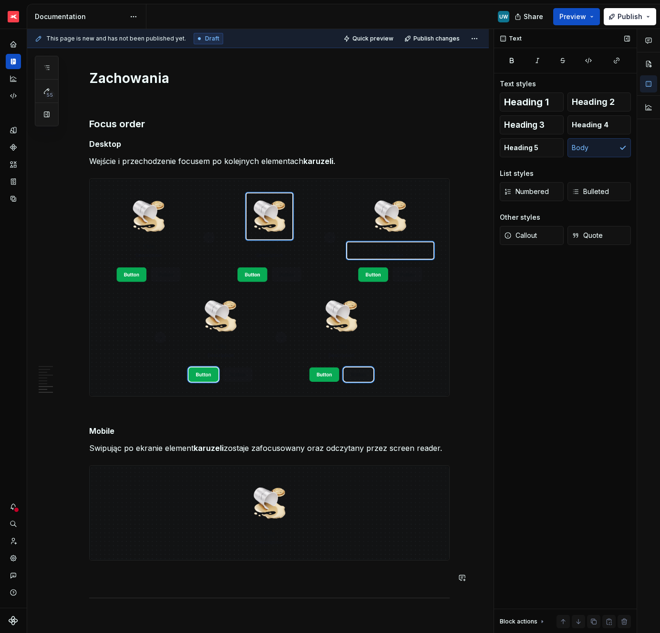
scroll to position [1525, 0]
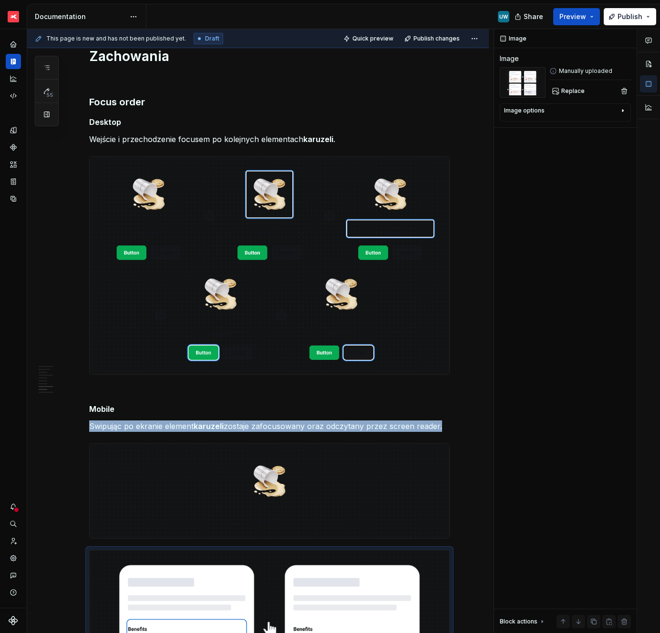
click at [114, 486] on img at bounding box center [270, 491] width 360 height 94
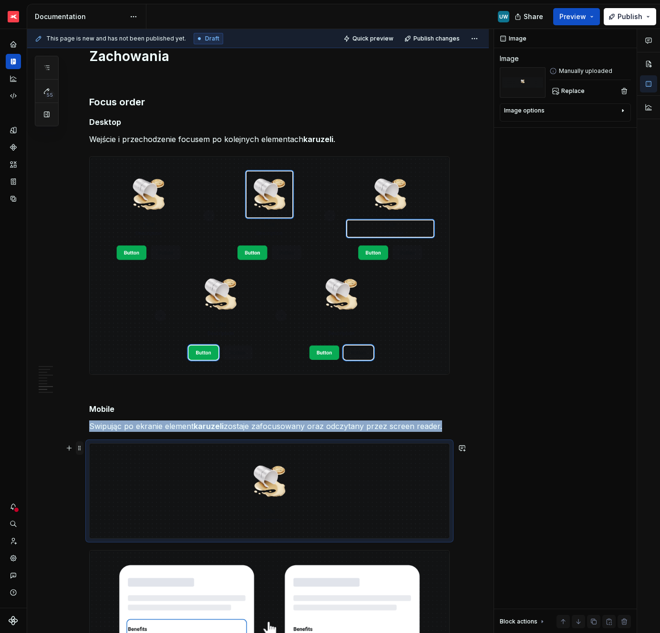
click at [79, 448] on span at bounding box center [80, 448] width 8 height 13
click at [97, 528] on div "Delete" at bounding box center [124, 533] width 62 height 10
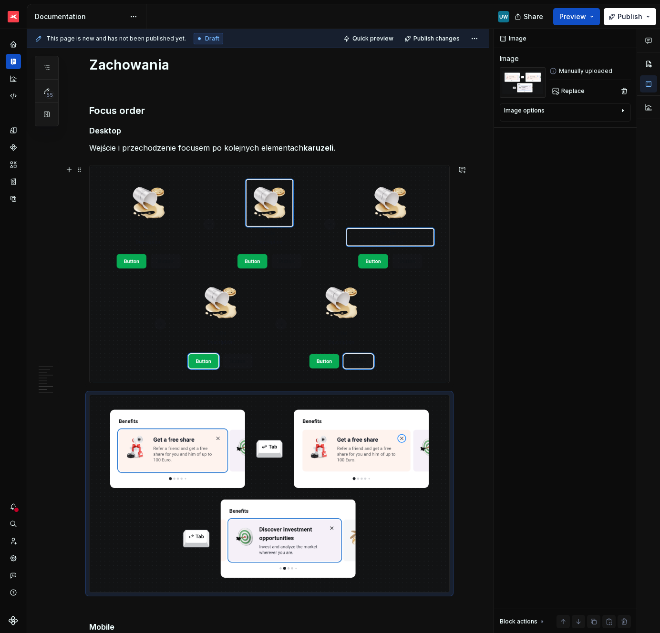
scroll to position [1504, 0]
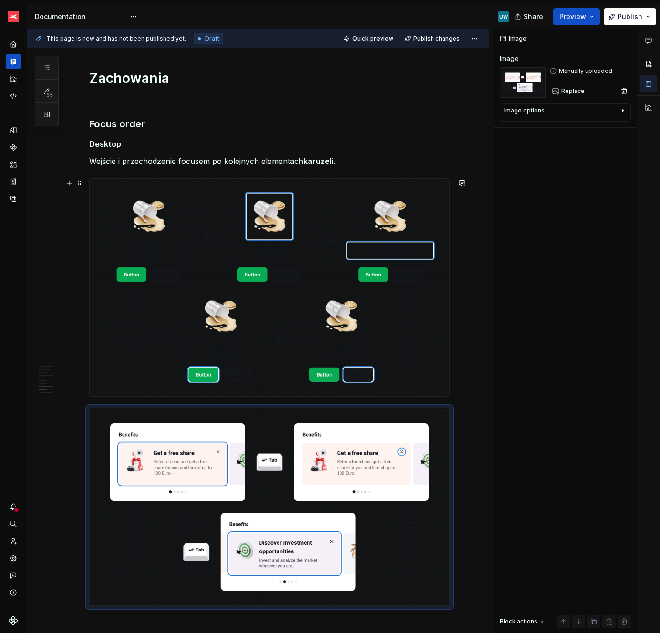
click at [265, 250] on img at bounding box center [270, 288] width 360 height 218
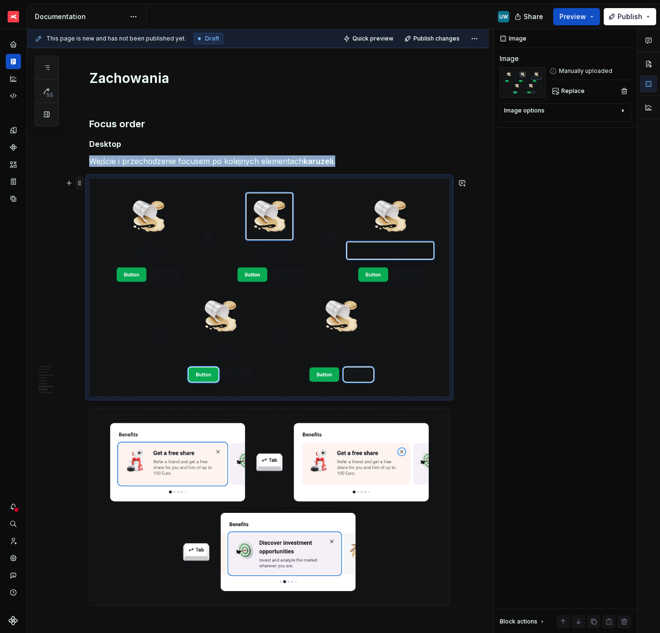
click at [80, 184] on span at bounding box center [80, 182] width 8 height 13
click at [88, 265] on icon at bounding box center [86, 268] width 8 height 8
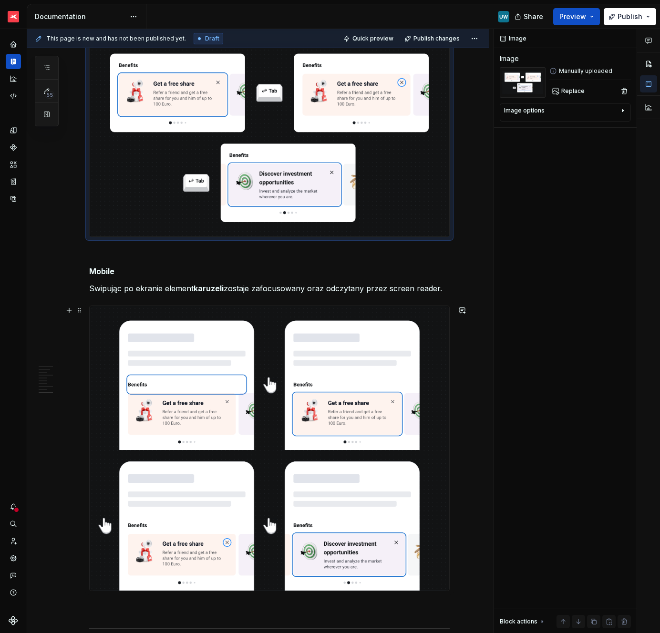
scroll to position [1751, 0]
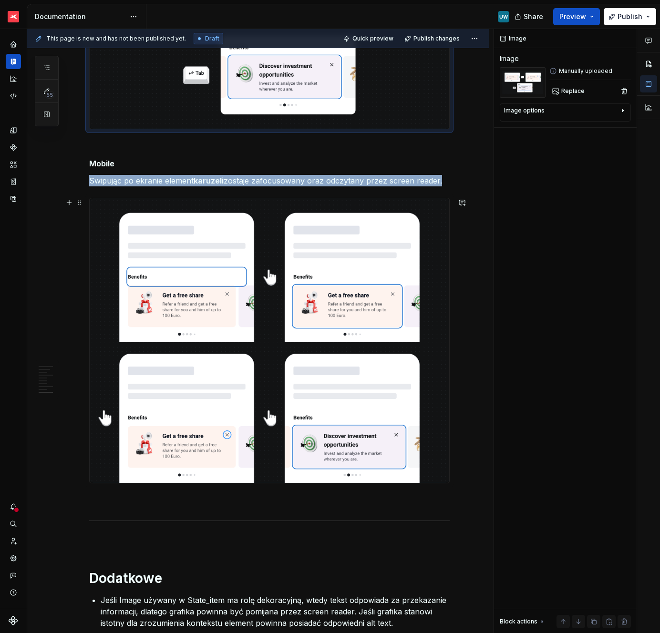
click at [128, 369] on img at bounding box center [270, 340] width 360 height 285
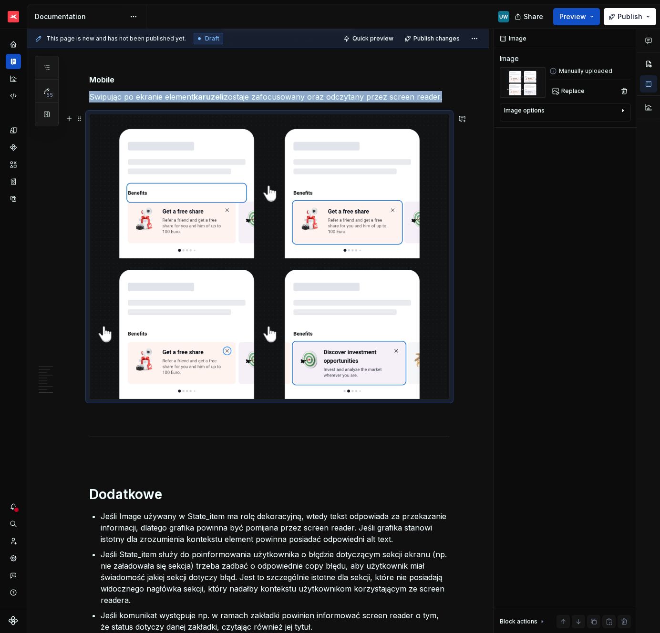
scroll to position [1877, 0]
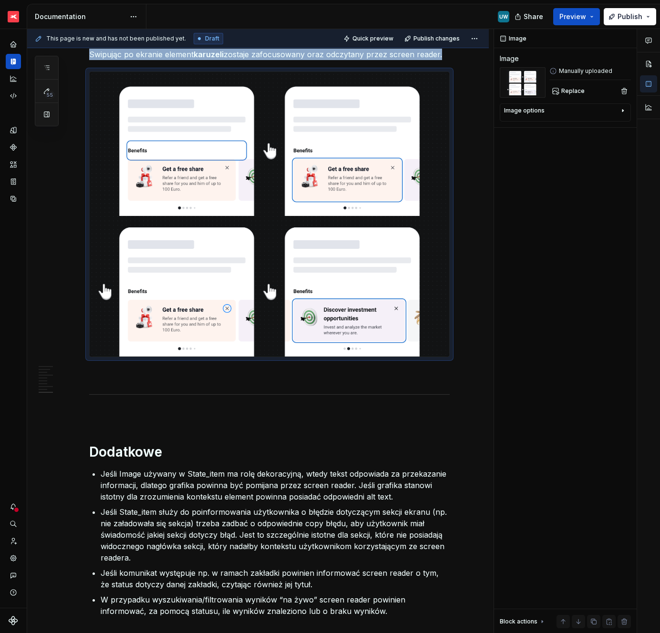
click at [126, 484] on p "Jeśli Image używany w State_item ma rolę dekoracyjną, wtedy tekst odpowiada za …" at bounding box center [275, 485] width 349 height 34
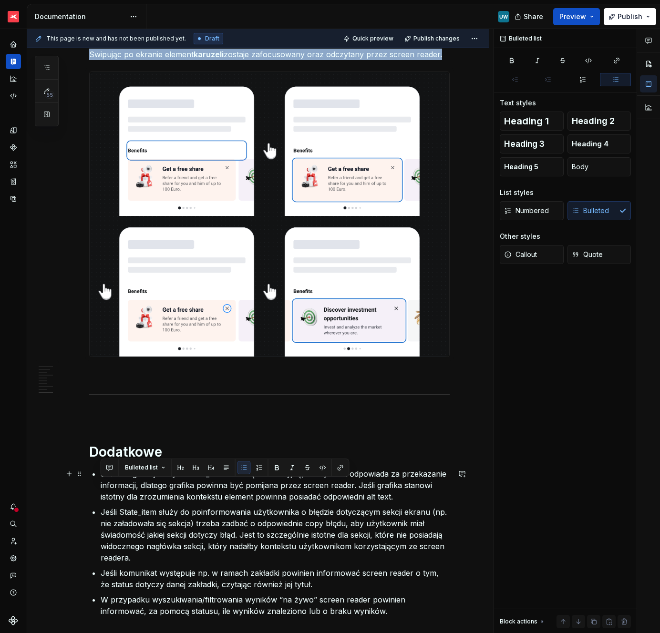
click at [126, 484] on p "Jeśli Image używany w State_item ma rolę dekoracyjną, wtedy tekst odpowiada za …" at bounding box center [275, 485] width 349 height 34
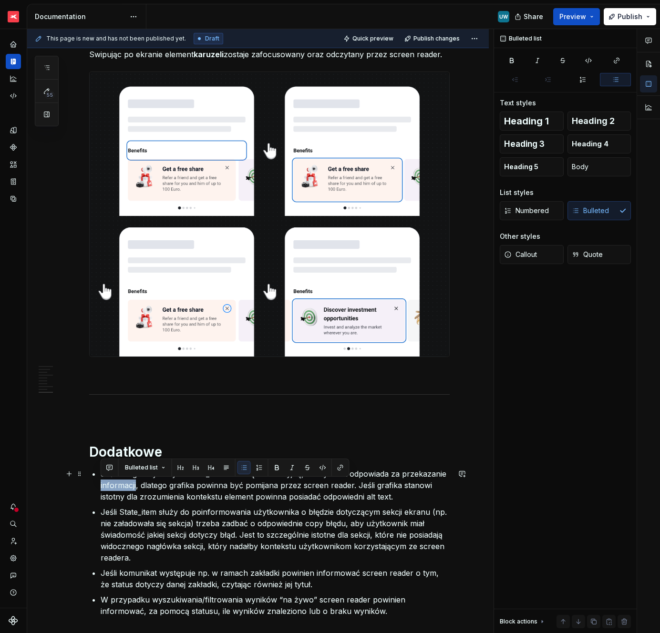
click at [126, 484] on p "Jeśli Image używany w State_item ma rolę dekoracyjną, wtedy tekst odpowiada za …" at bounding box center [275, 485] width 349 height 34
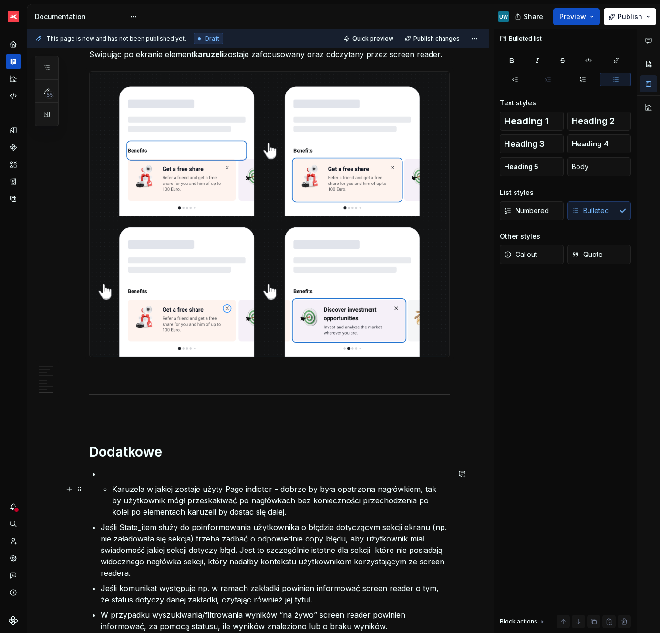
click at [111, 491] on li "Karuzela w jakiej zostaje użyty Page indictor - dobrze by była opatrzona nagłów…" at bounding box center [275, 493] width 349 height 50
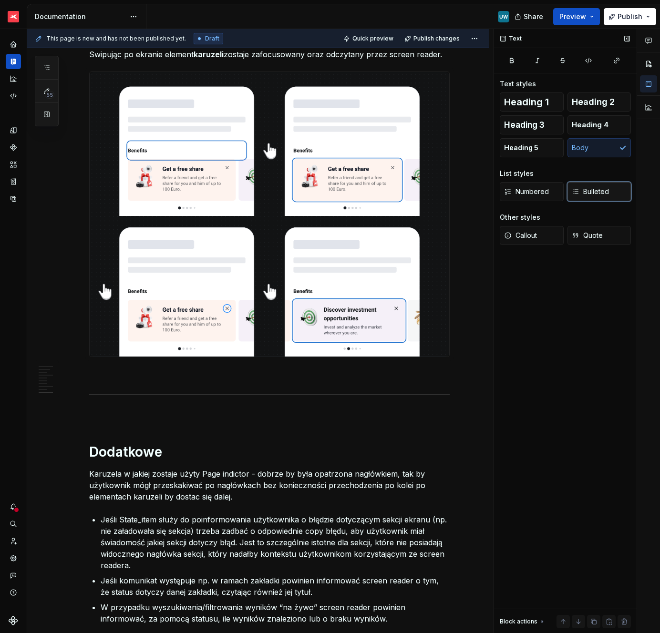
click at [604, 188] on span "Bulleted" at bounding box center [590, 192] width 37 height 10
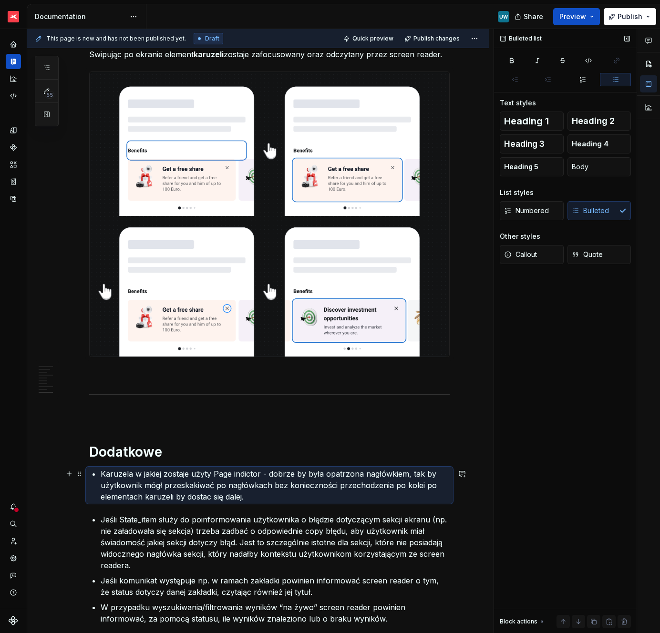
click at [257, 499] on p "Karuzela w jakiej zostaje użyty Page indictor - dobrze by była opatrzona nagłów…" at bounding box center [275, 485] width 349 height 34
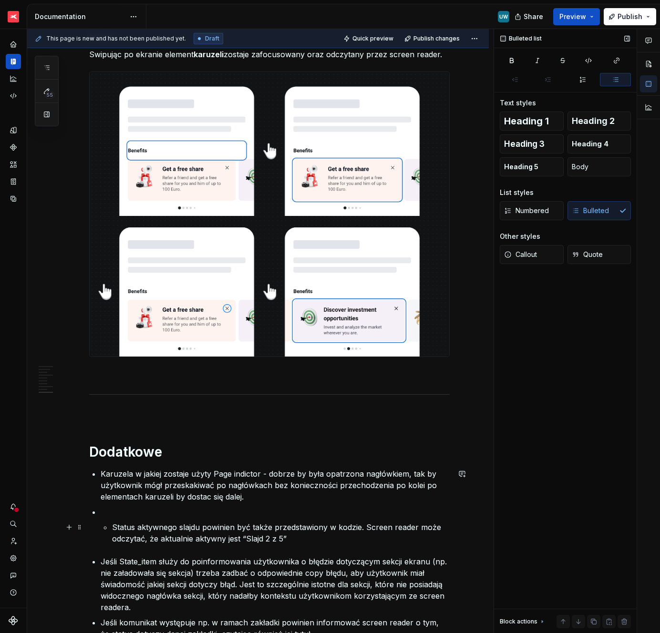
click at [113, 529] on p "Status aktywnego slajdu powinien być także przedstawiony w kodzie. Screen reade…" at bounding box center [281, 533] width 338 height 23
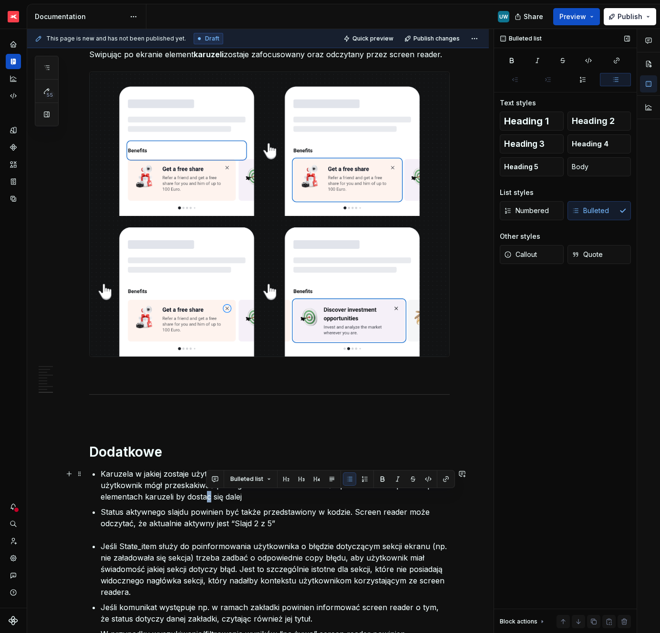
click at [209, 498] on p "Karuzela w jakiej zostaje użyty Page indictor - dobrze by była opatrzona nagłów…" at bounding box center [275, 485] width 349 height 34
click at [261, 501] on p "Karuzela w jakiej zostaje użyty Page indictor - dobrze by była opatrzona nagłów…" at bounding box center [275, 485] width 349 height 34
click at [285, 526] on p "Status aktywnego slajdu powinien być także przedstawiony w kodzie. Screen reade…" at bounding box center [275, 518] width 349 height 23
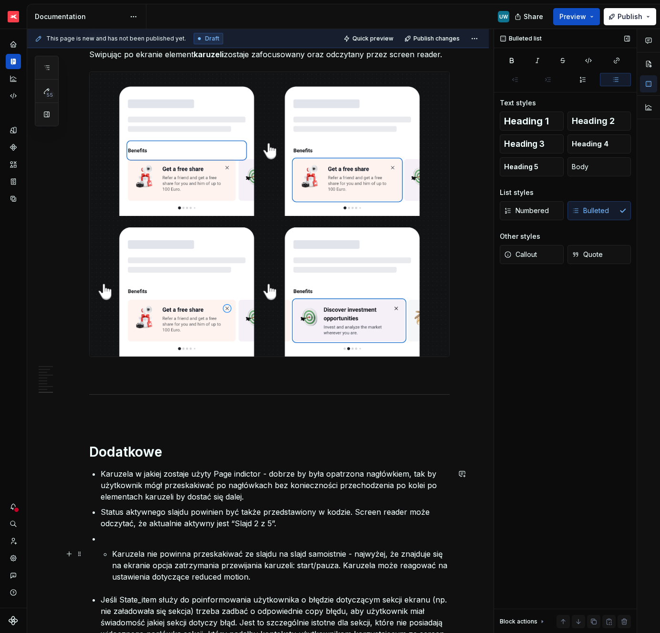
click at [108, 555] on li "Karuzela nie powinna przeskakiwać ze slajdu na slajd samoistnie - najwyżej, że …" at bounding box center [275, 558] width 349 height 50
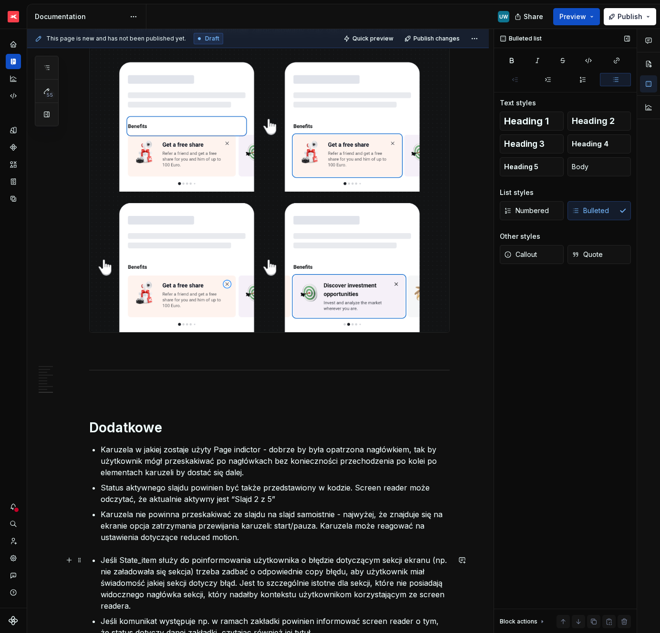
scroll to position [1925, 0]
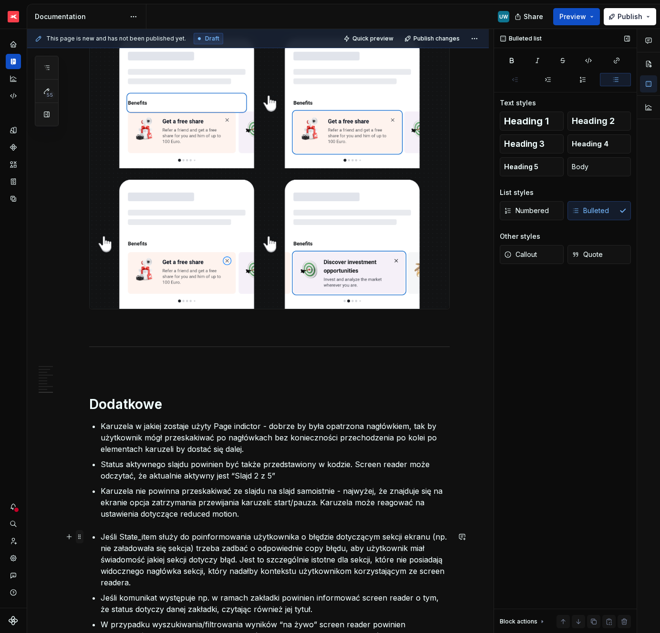
click at [81, 539] on span at bounding box center [80, 536] width 8 height 13
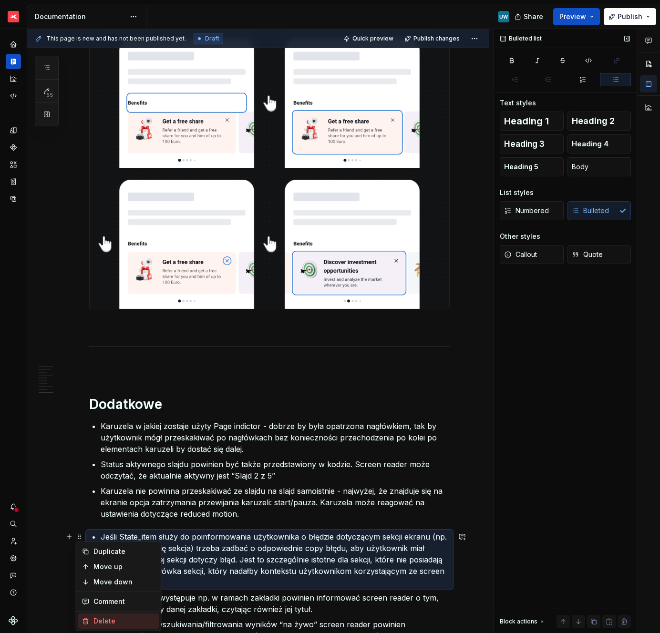
click at [100, 619] on div "Delete" at bounding box center [124, 622] width 62 height 10
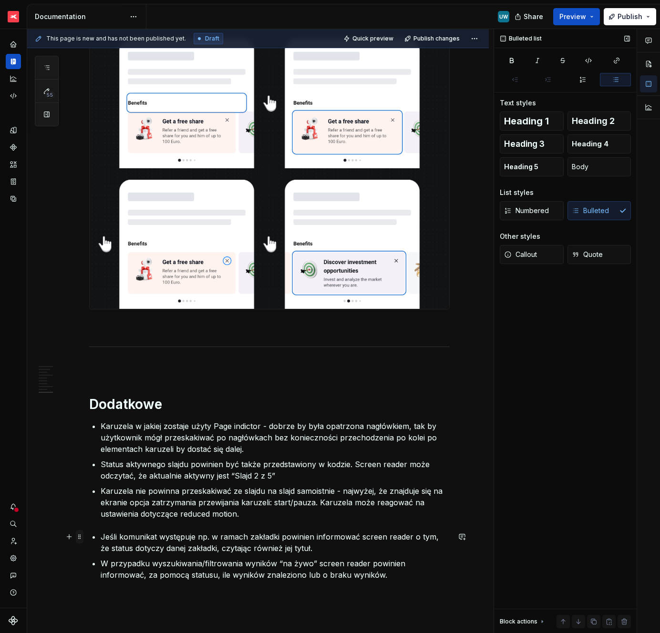
click at [81, 538] on span at bounding box center [80, 536] width 8 height 13
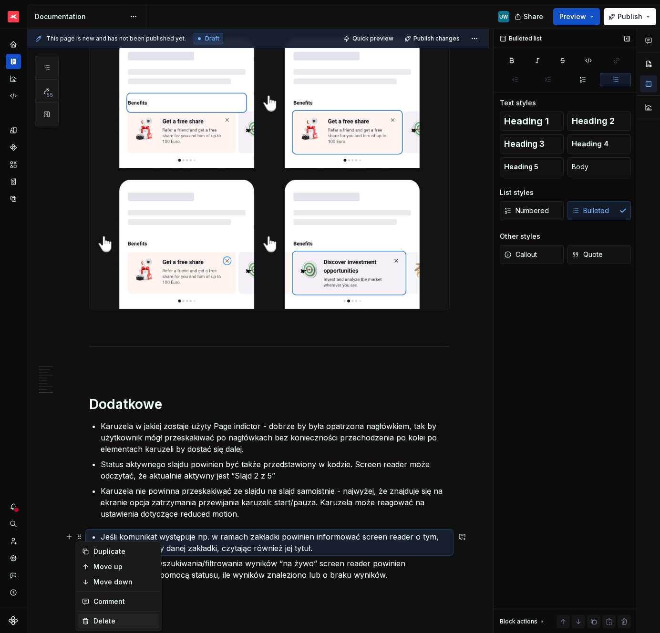
click at [94, 618] on div "Delete" at bounding box center [124, 622] width 62 height 10
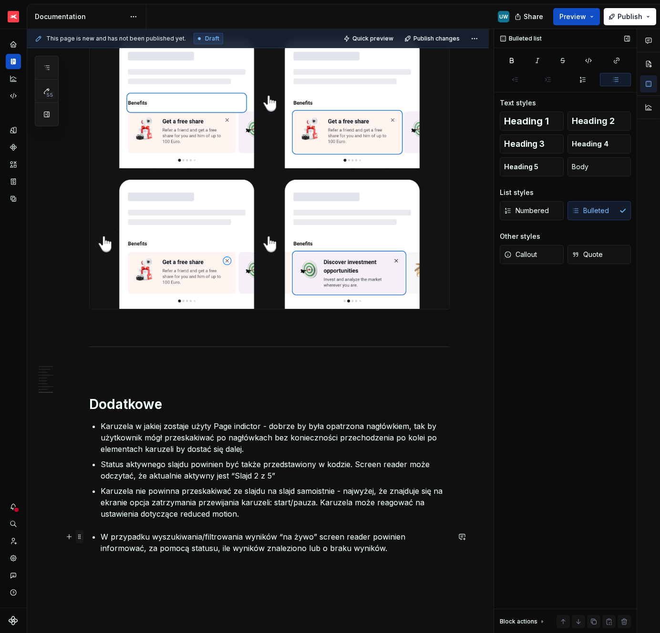
click at [82, 537] on span at bounding box center [80, 536] width 8 height 13
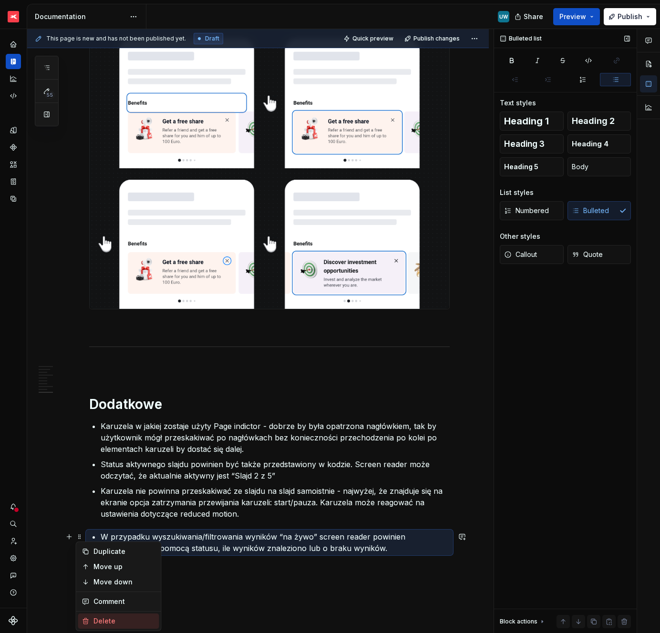
click at [103, 619] on div "Delete" at bounding box center [124, 622] width 62 height 10
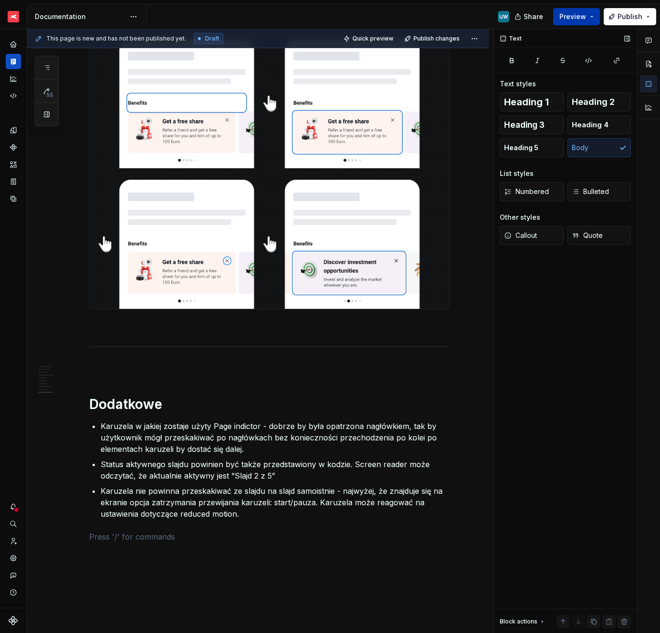
click at [560, 20] on button "Preview" at bounding box center [576, 16] width 47 height 17
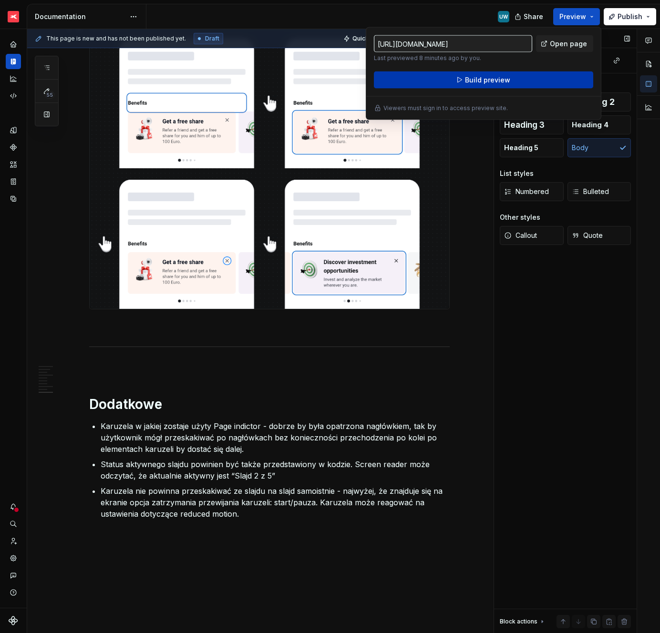
click at [449, 85] on button "Build preview" at bounding box center [483, 80] width 219 height 17
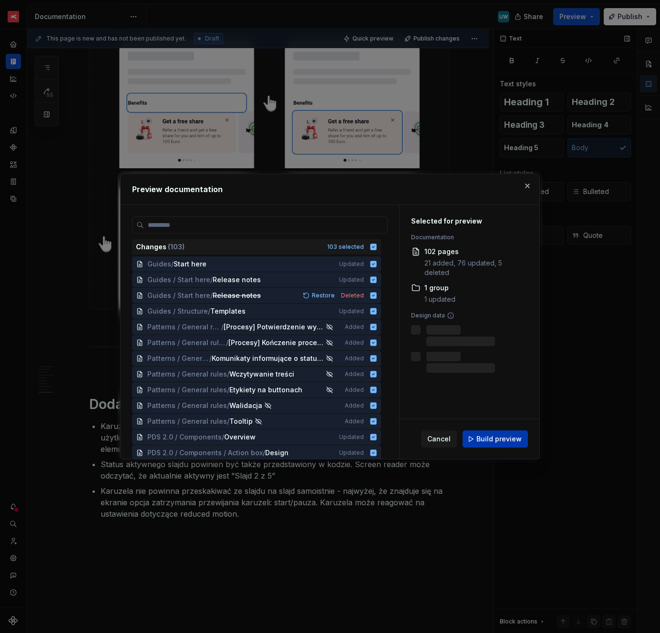
click at [488, 435] on span "Build preview" at bounding box center [499, 440] width 45 height 10
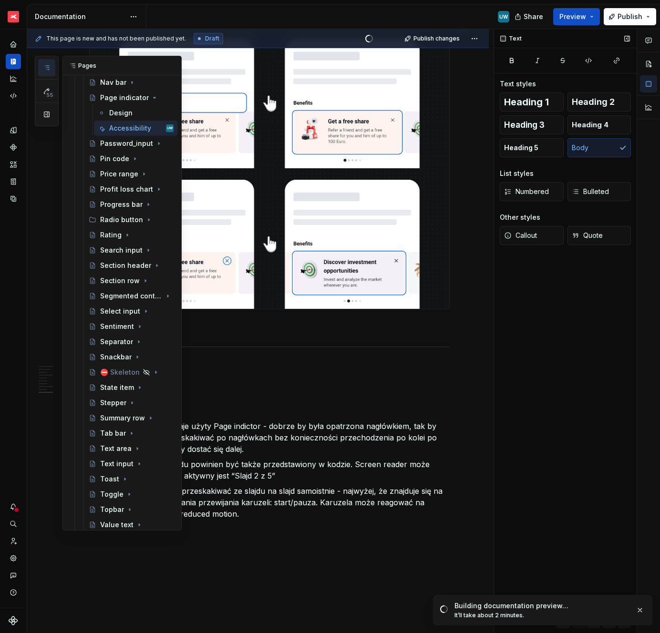
click at [46, 70] on icon "button" at bounding box center [47, 68] width 8 height 8
click at [116, 252] on div "Search input" at bounding box center [117, 251] width 35 height 10
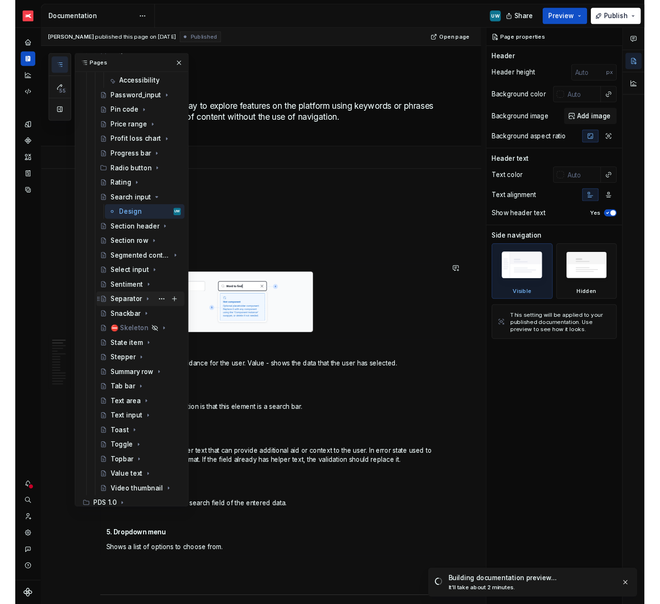
scroll to position [1090, 0]
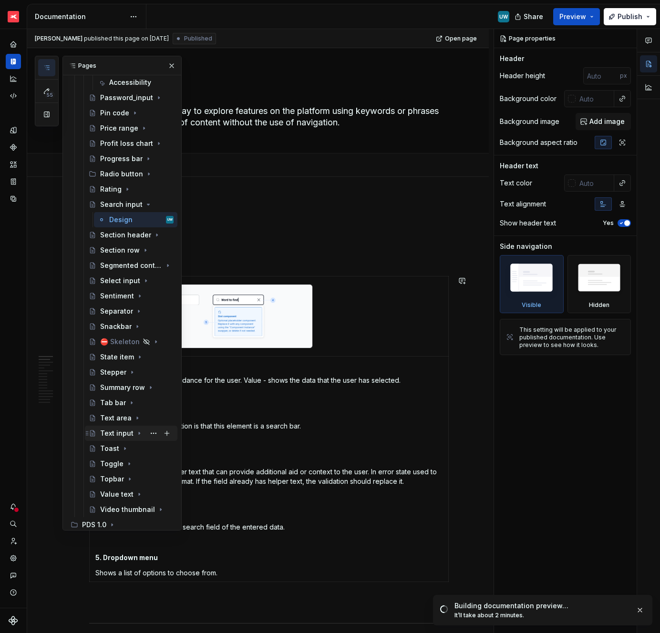
click at [137, 435] on icon "Page tree" at bounding box center [139, 434] width 8 height 8
click at [148, 465] on button "Page tree" at bounding box center [153, 463] width 13 height 13
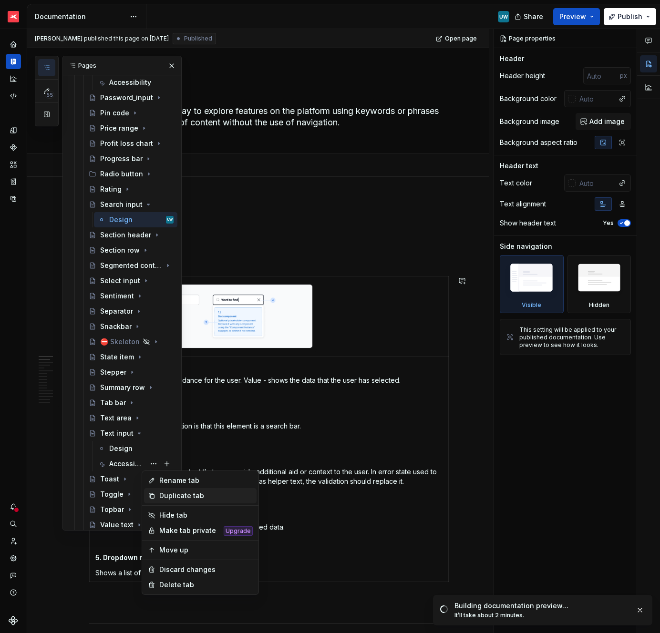
click at [171, 492] on div "Duplicate tab" at bounding box center [205, 496] width 93 height 10
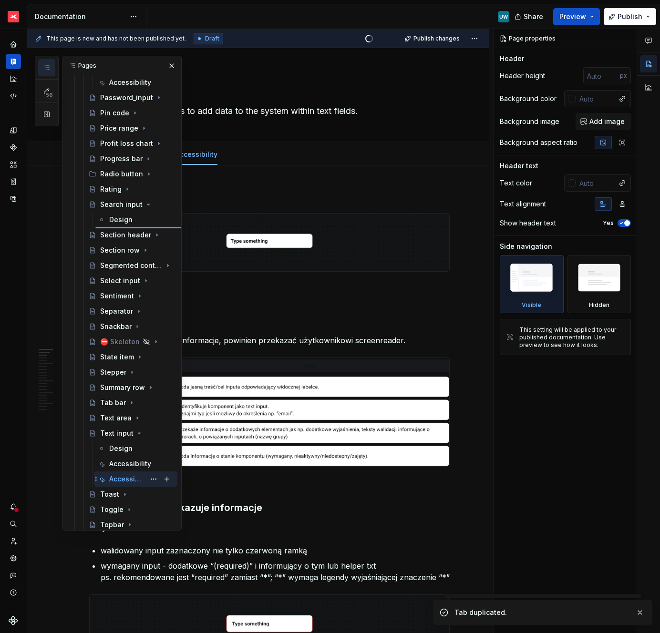
type textarea "*"
type textarea "Search input"
type textarea "Search offers users a way to explore features on the platform using keywords or…"
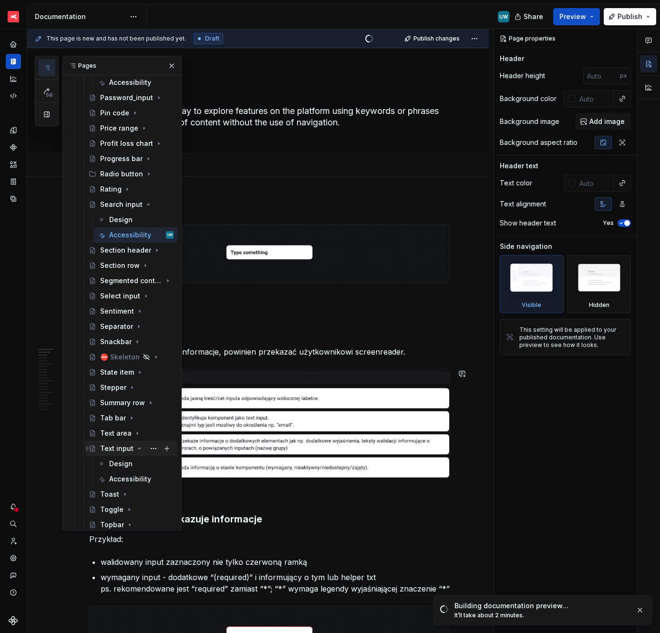
click at [138, 449] on icon "Page tree" at bounding box center [139, 448] width 2 height 1
click at [167, 64] on button "button" at bounding box center [171, 65] width 13 height 13
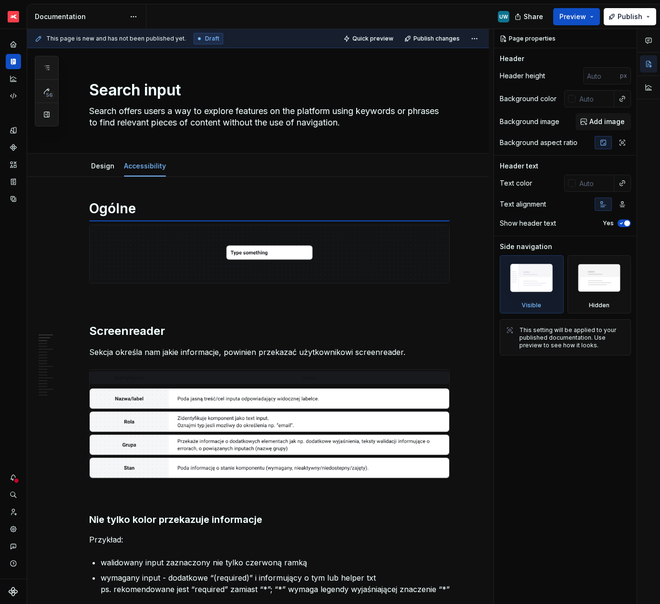
type textarea "*"
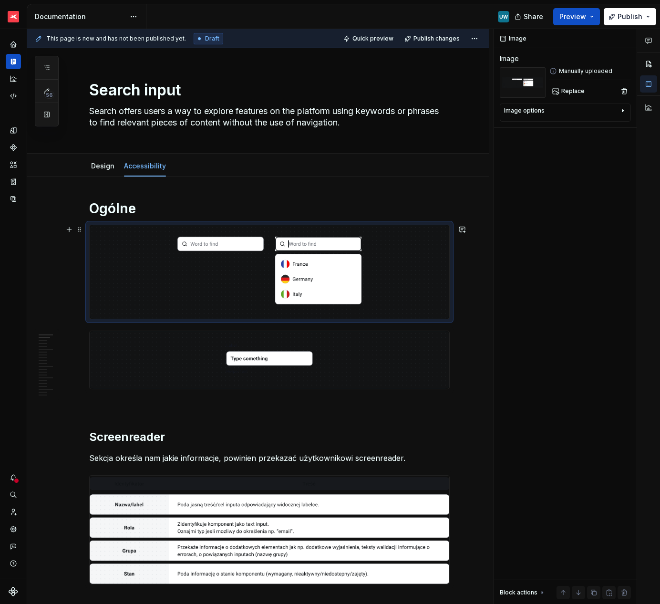
click at [138, 284] on img at bounding box center [270, 271] width 360 height 93
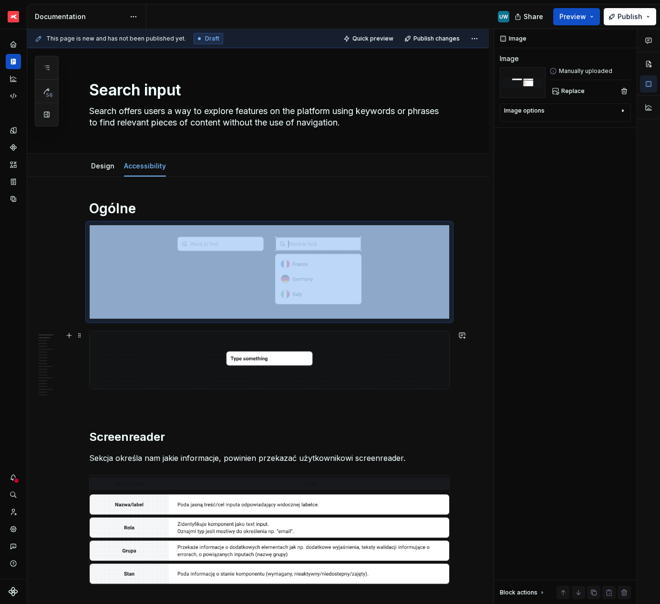
click at [113, 368] on img at bounding box center [270, 360] width 360 height 58
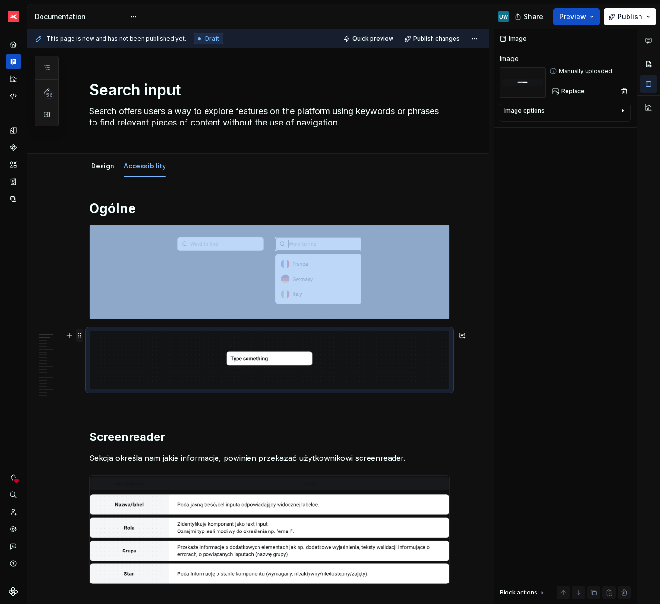
click at [79, 335] on span at bounding box center [80, 335] width 8 height 13
click at [103, 422] on div "Delete" at bounding box center [124, 420] width 62 height 10
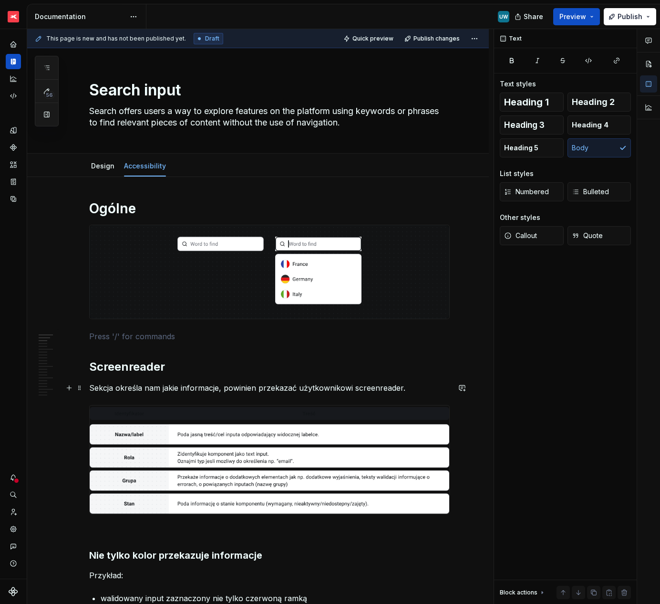
click at [421, 390] on p "Sekcja określa nam jakie informacje, powinien przekazać użytkownikowi screenrea…" at bounding box center [269, 387] width 361 height 11
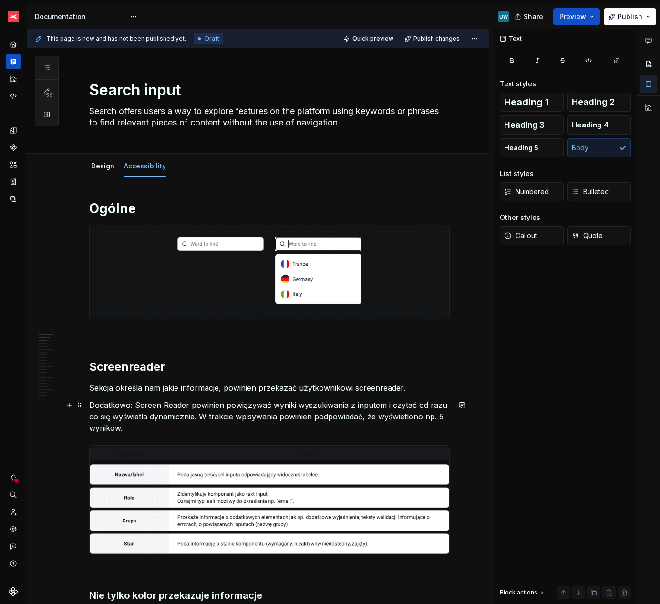
click at [155, 407] on p "Dodatkowo: Screen Reader powinien powiązywać wyniki wyszukiwania z inputem i cz…" at bounding box center [269, 416] width 361 height 34
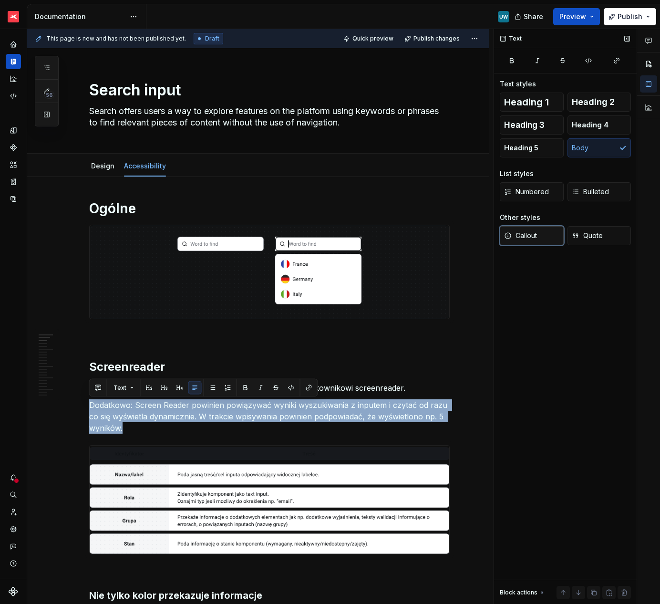
click at [522, 240] on span "Callout" at bounding box center [520, 236] width 33 height 10
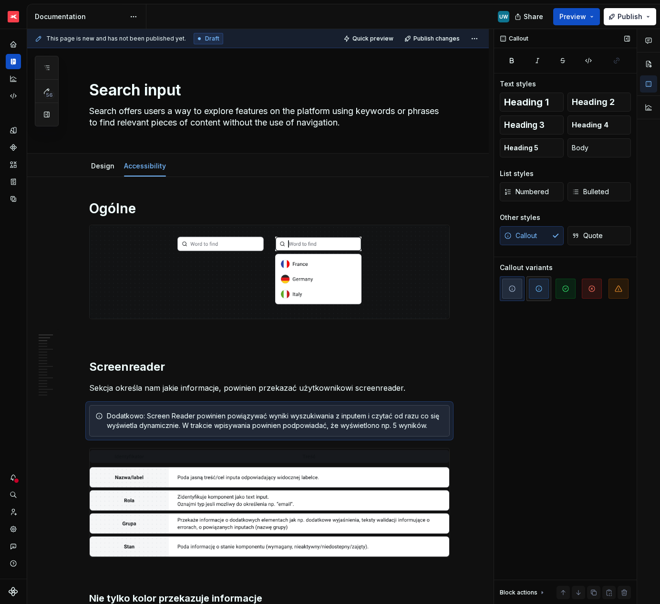
click at [537, 287] on icon "button" at bounding box center [539, 289] width 8 height 8
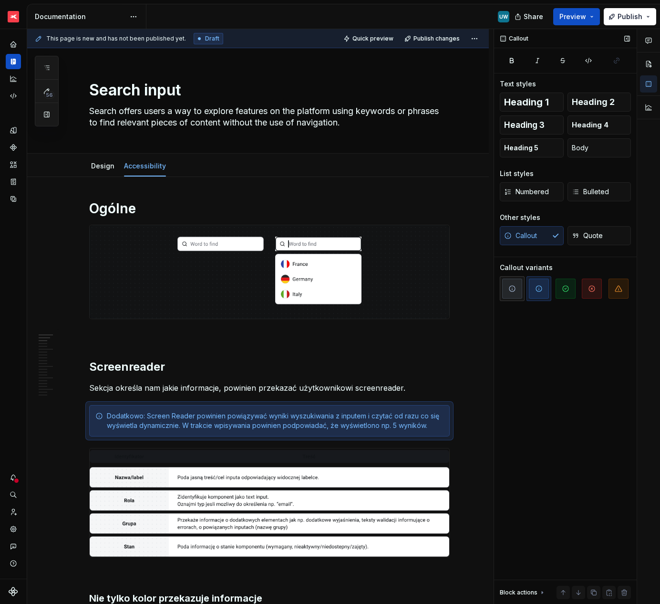
click at [516, 289] on span "button" at bounding box center [512, 289] width 20 height 20
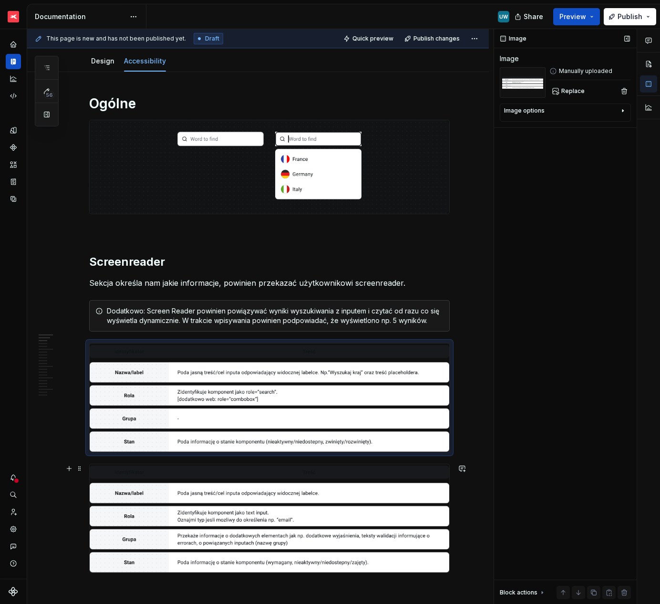
scroll to position [116, 0]
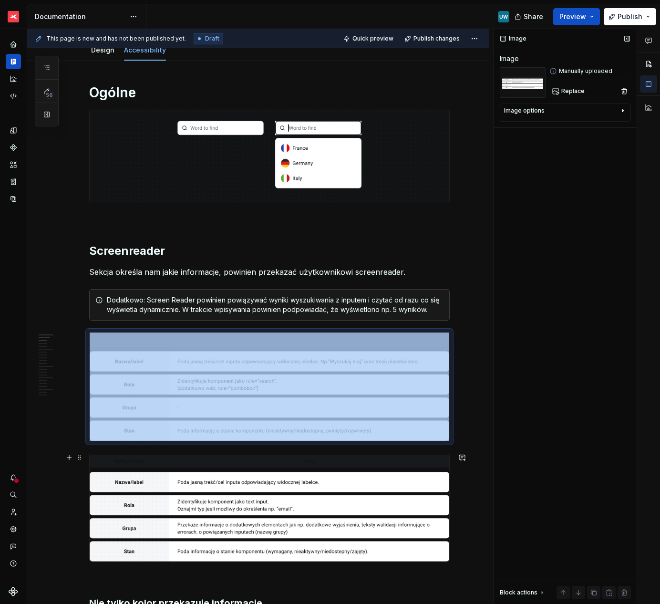
click at [104, 498] on img at bounding box center [270, 507] width 360 height 108
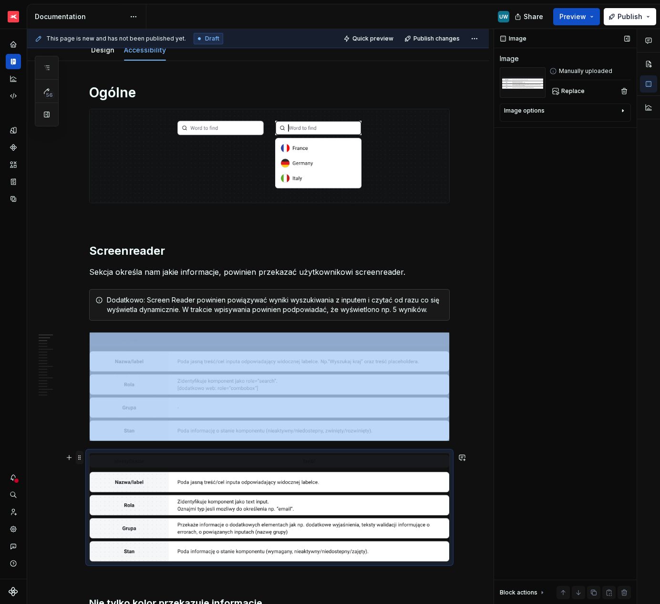
click at [80, 456] on span at bounding box center [80, 457] width 8 height 13
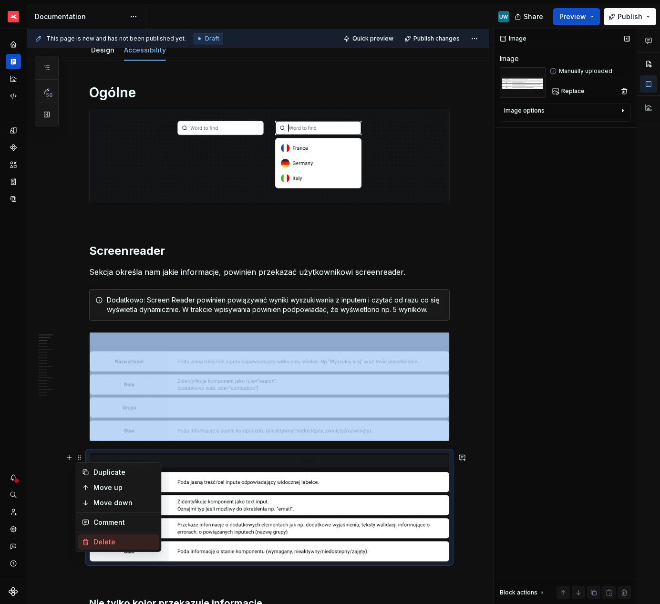
click at [110, 539] on div "Delete" at bounding box center [124, 542] width 62 height 10
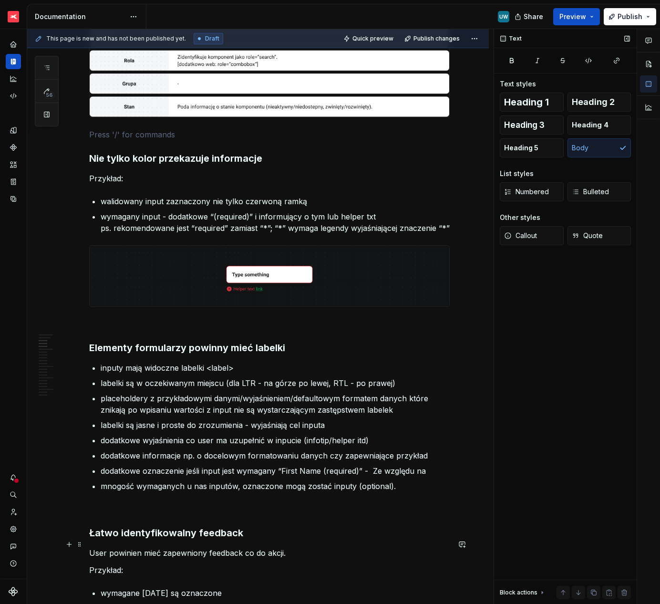
scroll to position [442, 0]
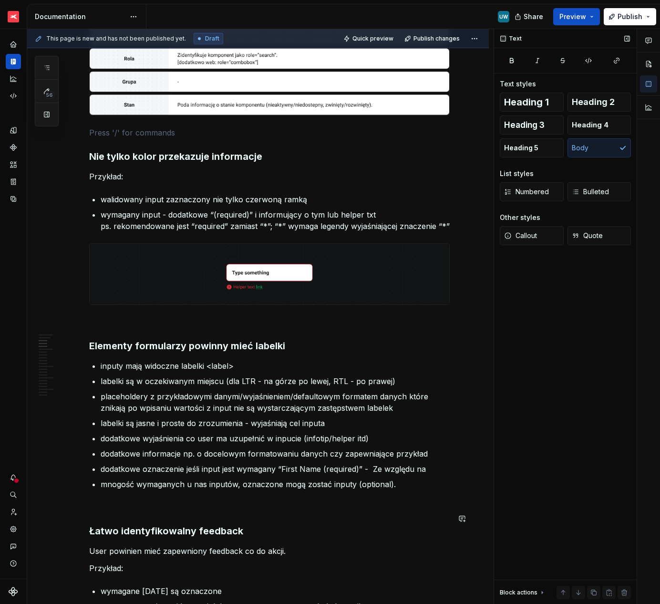
type textarea "*"
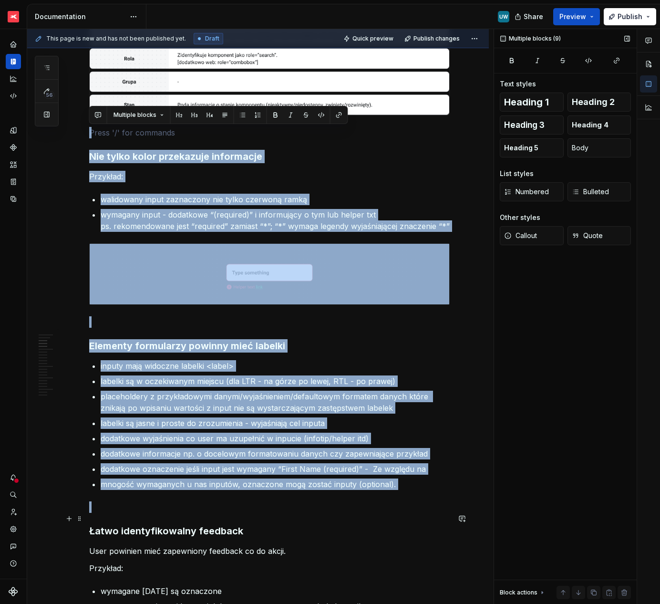
drag, startPoint x: 107, startPoint y: 133, endPoint x: 167, endPoint y: 519, distance: 390.9
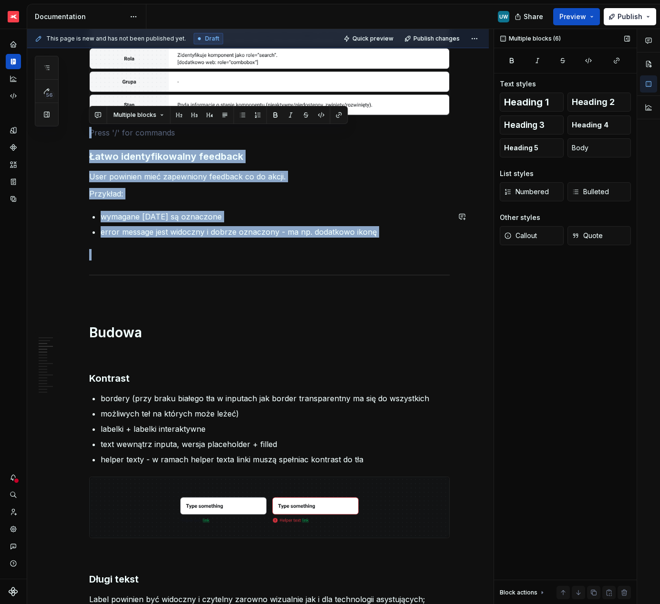
drag, startPoint x: 98, startPoint y: 135, endPoint x: 111, endPoint y: 247, distance: 113.3
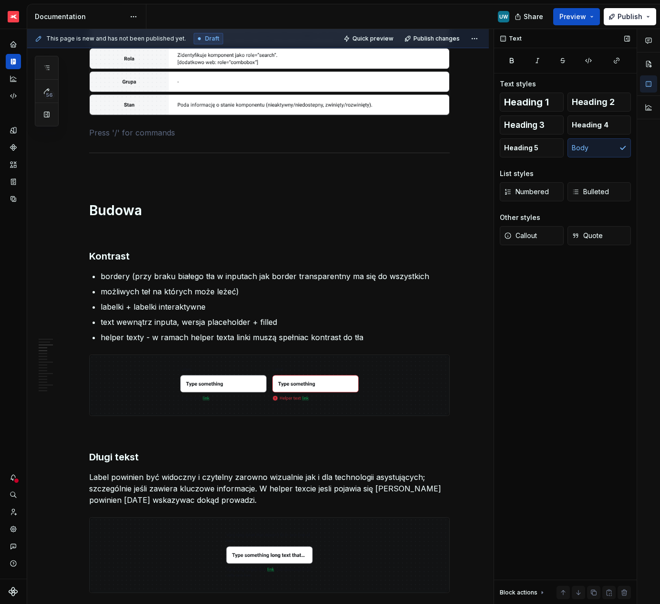
click at [208, 276] on p "bordery (przy braku białego tła w inputach jak border transparentny ma się do w…" at bounding box center [275, 275] width 349 height 11
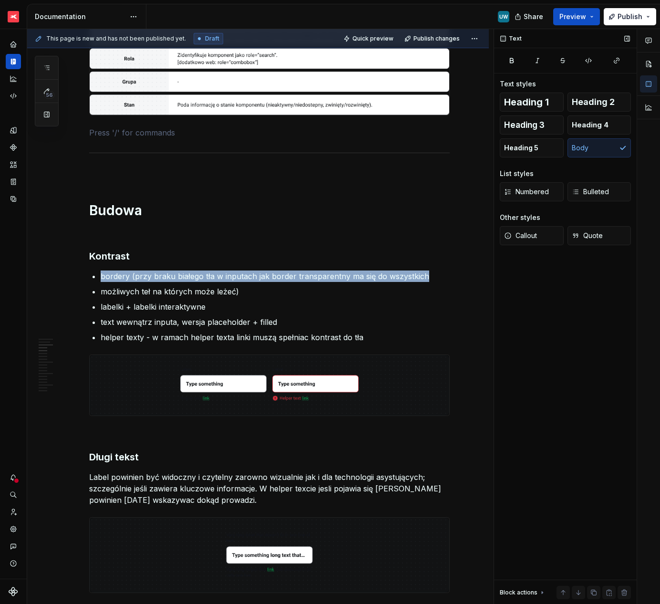
click at [208, 276] on p "bordery (przy braku białego tła w inputach jak border transparentny ma się do w…" at bounding box center [275, 275] width 349 height 11
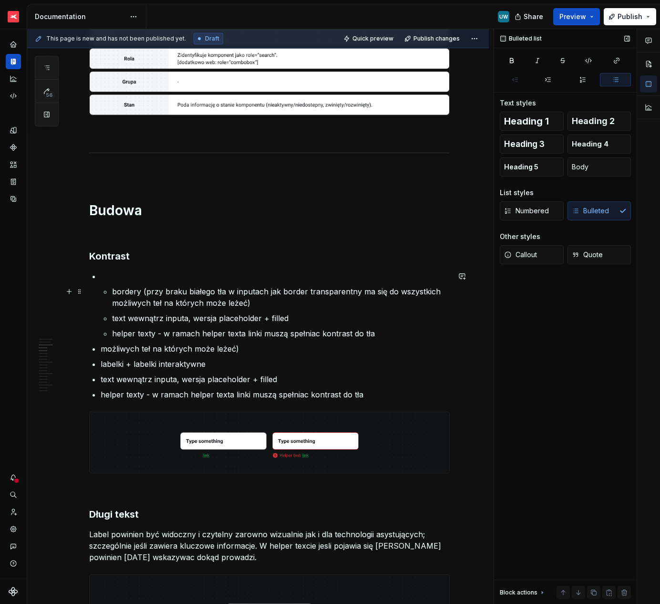
click at [111, 291] on li "bordery (przy braku białego tła w inputach jak border transparentny ma się do w…" at bounding box center [275, 304] width 349 height 69
click at [137, 291] on p "bordery (przy braku białego tła w inputach jak border transparentny ma się do w…" at bounding box center [281, 297] width 338 height 23
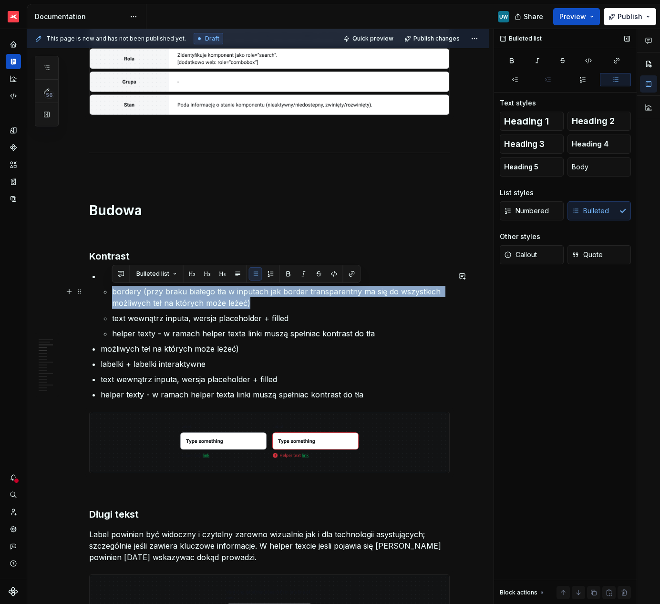
click at [137, 291] on p "bordery (przy braku białego tła w inputach jak border transparentny ma się do w…" at bounding box center [281, 297] width 338 height 23
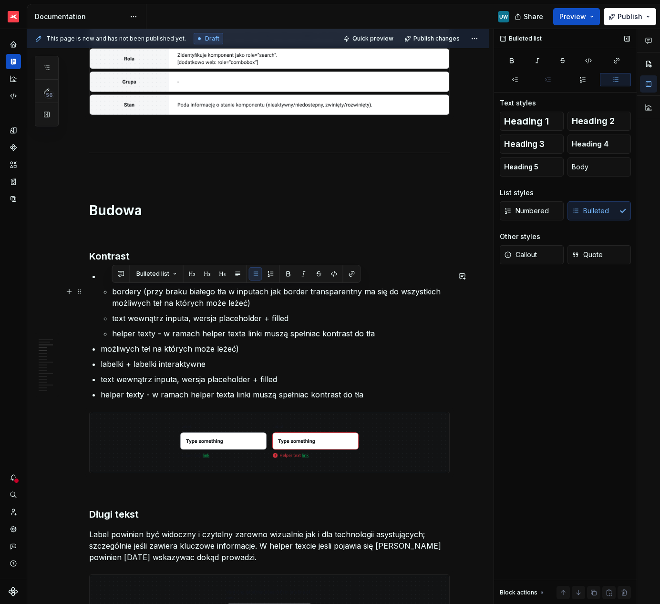
click at [113, 291] on p "bordery (przy braku białego tła w inputach jak border transparentny ma się do w…" at bounding box center [281, 297] width 338 height 23
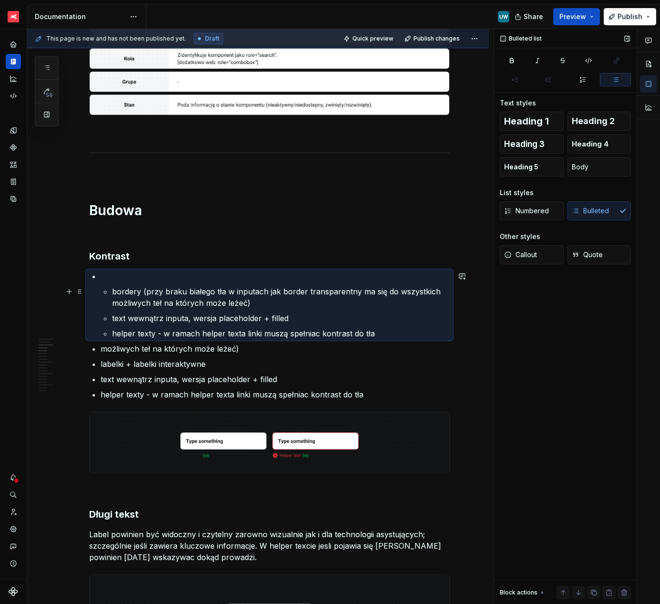
click at [114, 300] on p "bordery (przy braku białego tła w inputach jak border transparentny ma się do w…" at bounding box center [281, 297] width 338 height 23
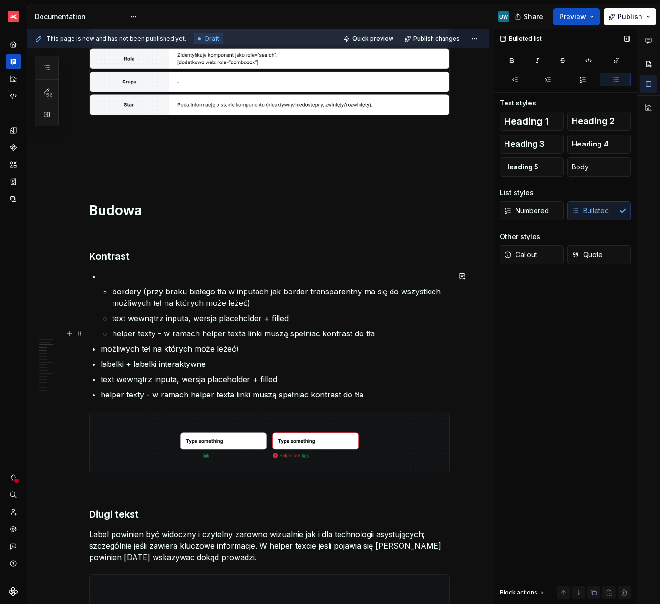
drag, startPoint x: 111, startPoint y: 332, endPoint x: 111, endPoint y: 313, distance: 18.6
click at [111, 327] on li "bordery (przy braku białego tła w inputach jak border transparentny ma się do w…" at bounding box center [275, 304] width 349 height 69
click at [111, 292] on li "bordery (przy braku białego tła w inputach jak border transparentny ma się do w…" at bounding box center [275, 304] width 349 height 69
click at [111, 314] on li "bordery (przy braku białego tła w inputach jak border transparentny ma się do w…" at bounding box center [275, 304] width 349 height 69
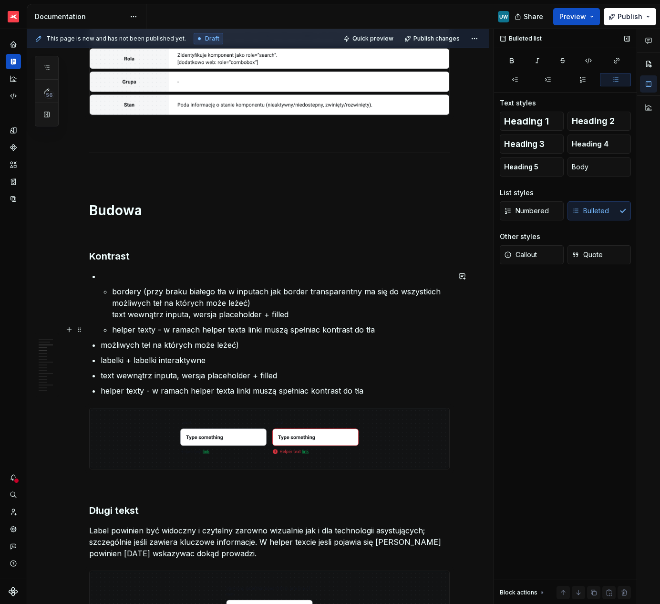
click at [111, 330] on li "bordery (przy braku białego tła w inputach jak border transparentny ma się do w…" at bounding box center [275, 302] width 349 height 65
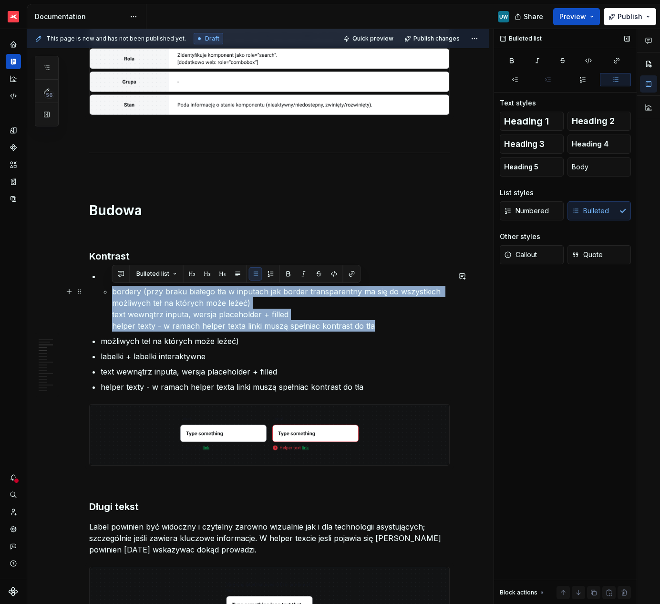
drag, startPoint x: 112, startPoint y: 291, endPoint x: 377, endPoint y: 325, distance: 267.0
click at [377, 325] on p "bordery (przy braku białego tła w inputach jak border transparentny ma się do w…" at bounding box center [281, 309] width 338 height 46
copy p "bordery (przy braku białego tła w inputach jak border transparentny ma się do w…"
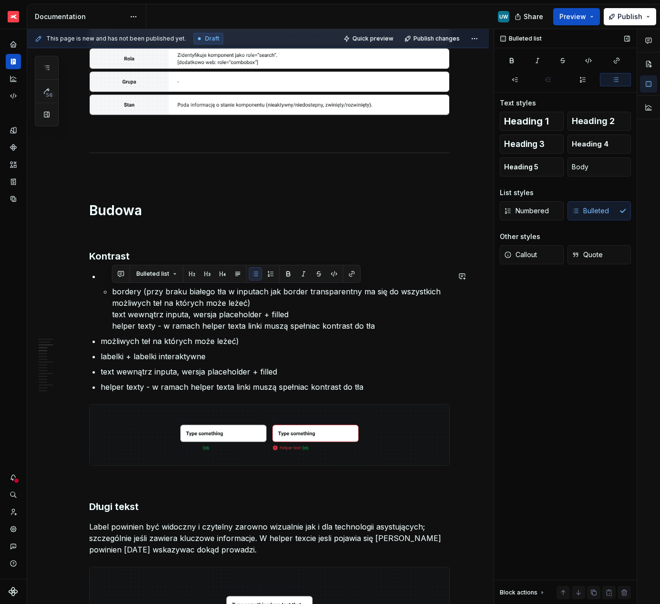
click at [107, 279] on p at bounding box center [275, 275] width 349 height 11
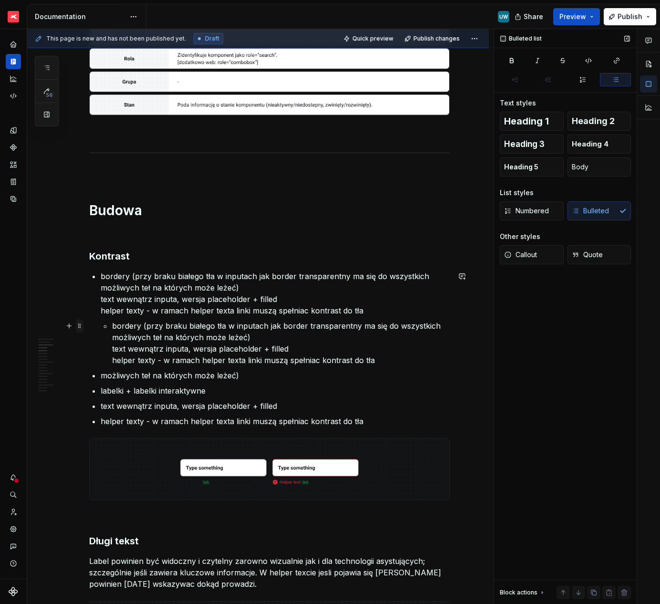
click at [79, 326] on span at bounding box center [80, 325] width 8 height 13
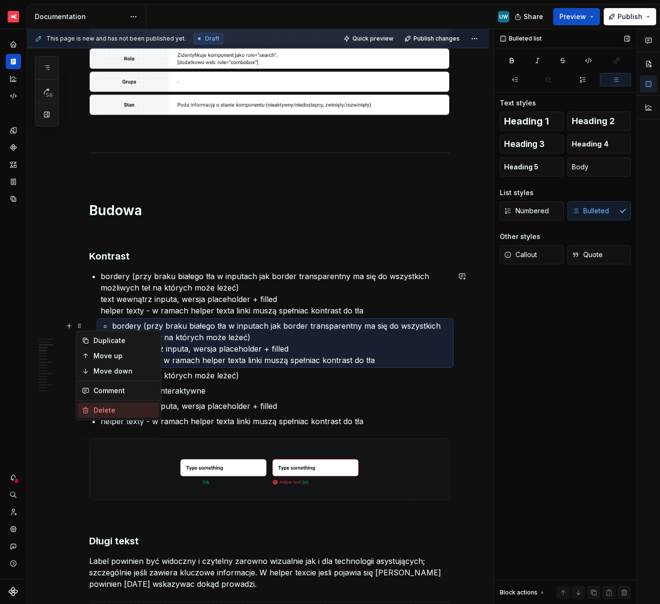
click at [103, 409] on div "Delete" at bounding box center [124, 410] width 62 height 10
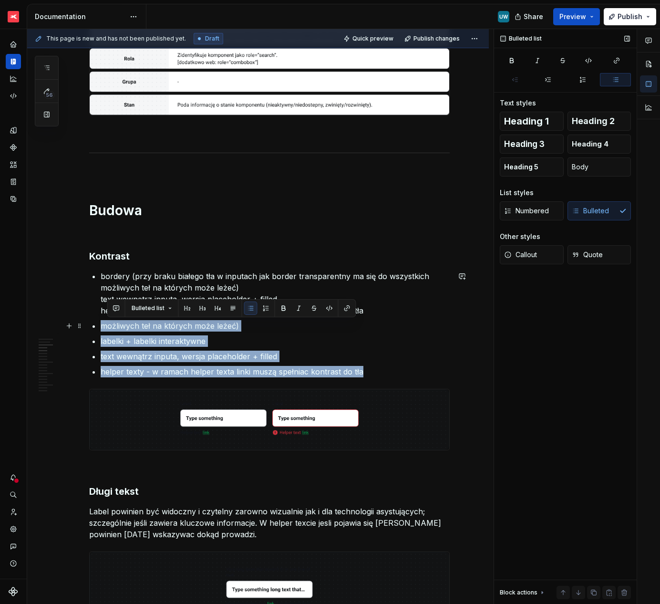
drag, startPoint x: 358, startPoint y: 370, endPoint x: 103, endPoint y: 324, distance: 259.4
click at [103, 324] on ul "bordery (przy braku białego tła w inputach jak border transparentny ma się do w…" at bounding box center [275, 323] width 349 height 107
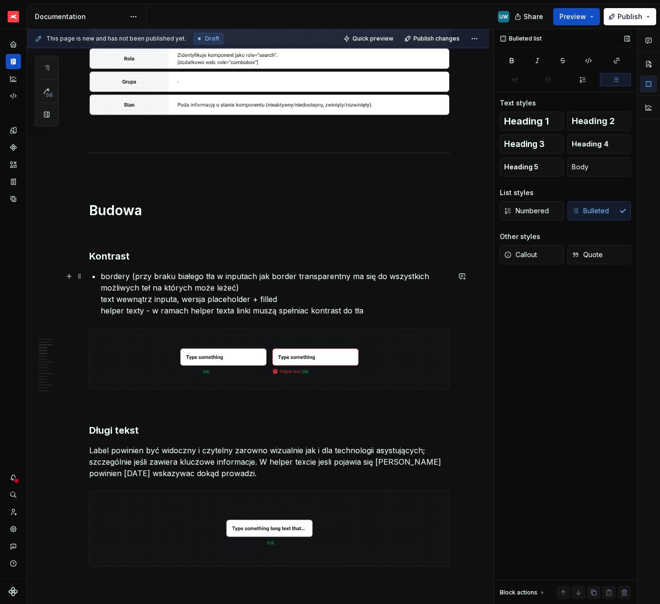
click at [103, 311] on p "bordery (przy braku białego tła w inputach jak border transparentny ma się do w…" at bounding box center [275, 293] width 349 height 46
click at [101, 299] on p "bordery (przy braku białego tła w inputach jak border transparentny ma się do w…" at bounding box center [275, 293] width 349 height 46
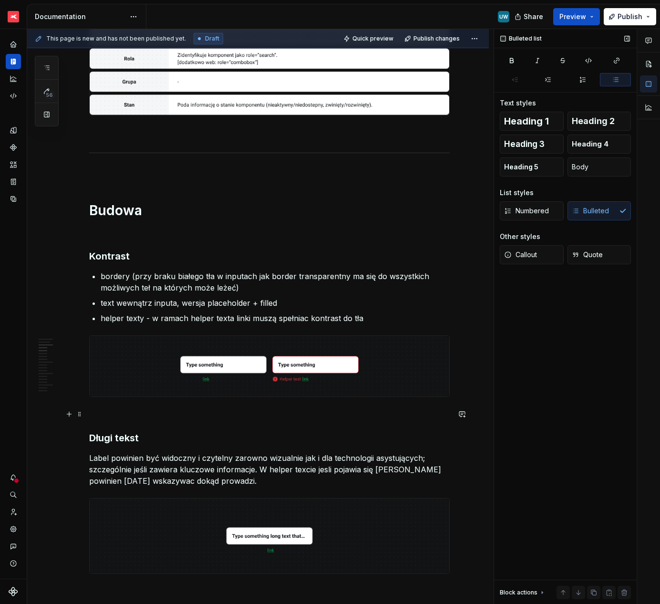
click at [124, 413] on p at bounding box center [269, 413] width 361 height 11
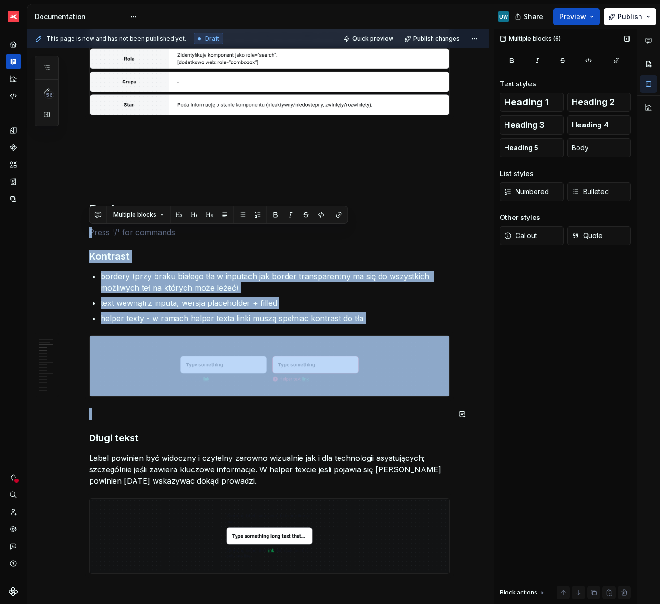
drag, startPoint x: 109, startPoint y: 236, endPoint x: 155, endPoint y: 424, distance: 193.3
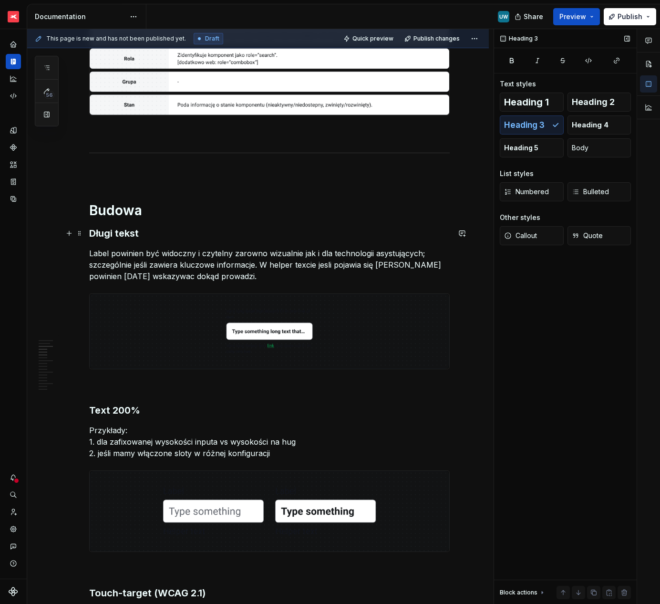
click at [91, 234] on h3 "Długi tekst" at bounding box center [269, 233] width 361 height 13
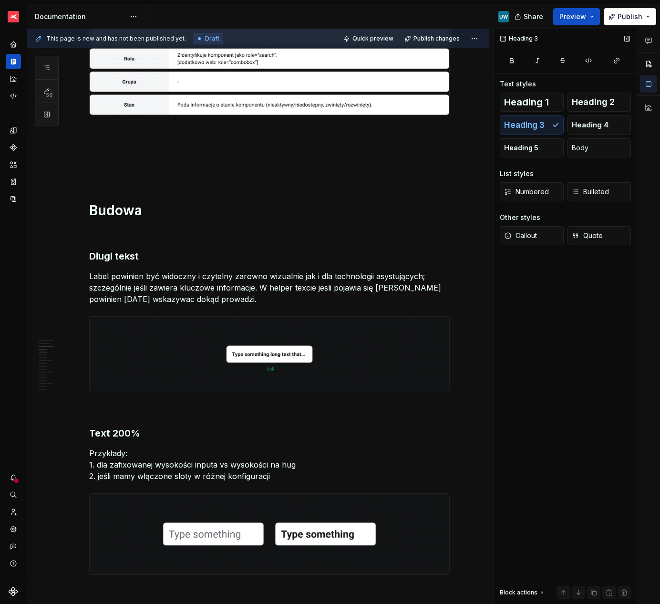
click at [138, 291] on p "Label powinien być widoczny i czytelny zarowno wizualnie jak i dla technologii …" at bounding box center [269, 287] width 361 height 34
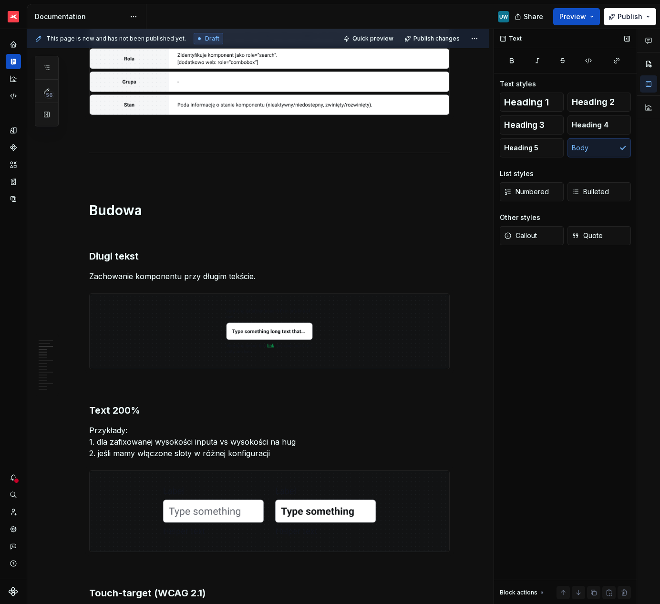
click at [133, 406] on h3 "Text 200%" at bounding box center [269, 410] width 361 height 13
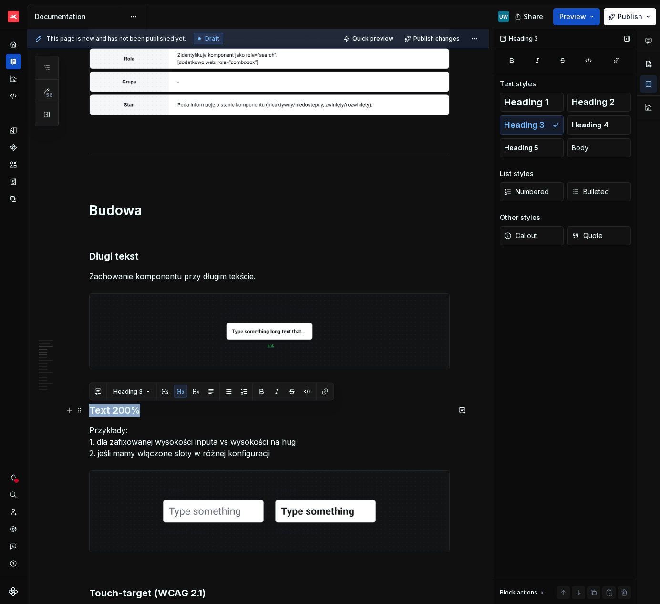
click at [133, 406] on h3 "Text 200%" at bounding box center [269, 410] width 361 height 13
click at [163, 450] on p "Przykłady: 1. dla zafixowanej wysokości inputa vs wysokości na hug 2. jeśli mam…" at bounding box center [269, 442] width 361 height 34
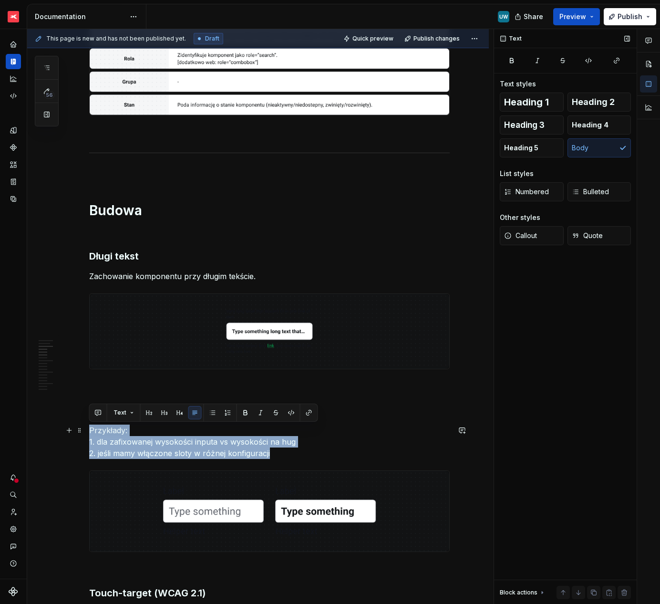
click at [163, 450] on p "Przykłady: 1. dla zafixowanej wysokości inputa vs wysokości na hug 2. jeśli mam…" at bounding box center [269, 442] width 361 height 34
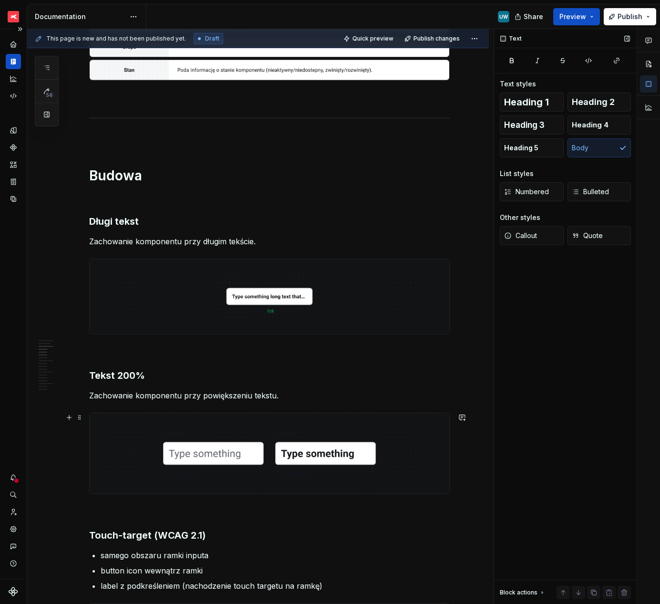
scroll to position [504, 0]
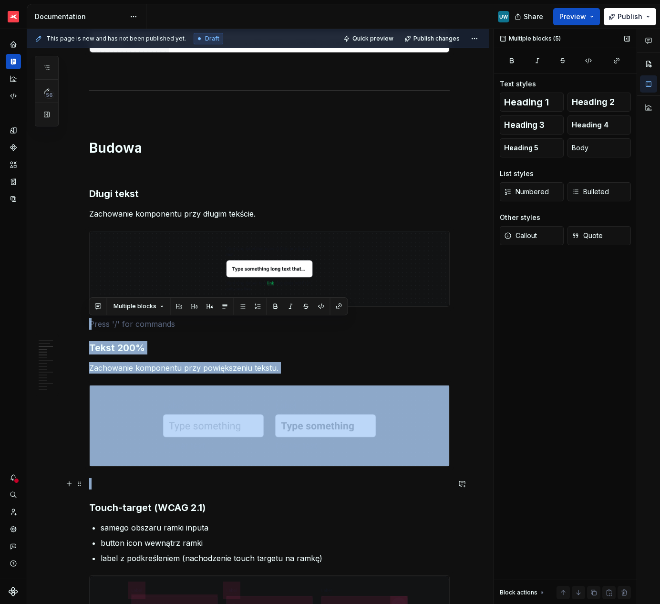
drag, startPoint x: 97, startPoint y: 325, endPoint x: 165, endPoint y: 483, distance: 172.1
copy div "Tekst 200% Zachowanie komponentu przy powiększeniu tekstu."
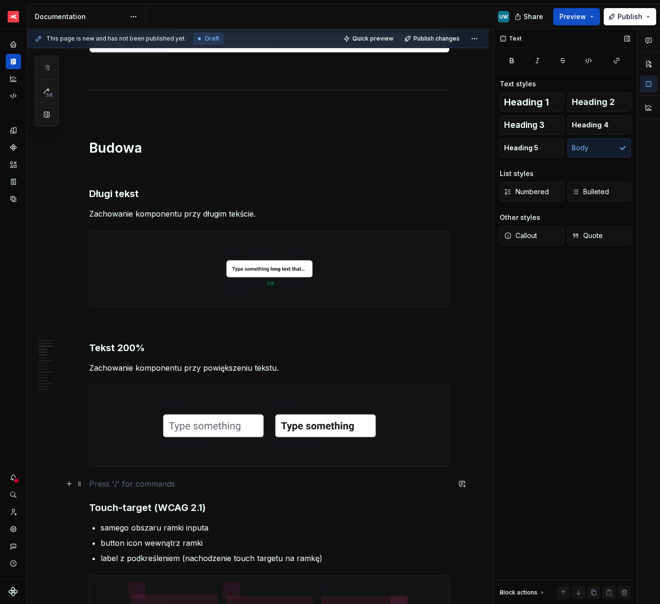
click at [163, 484] on p at bounding box center [269, 483] width 361 height 11
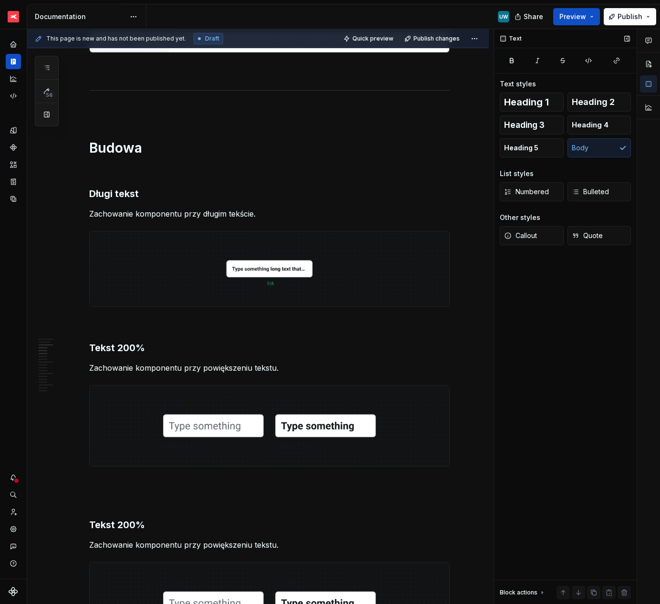
click at [120, 525] on h3 "Tekst 200%" at bounding box center [269, 524] width 361 height 13
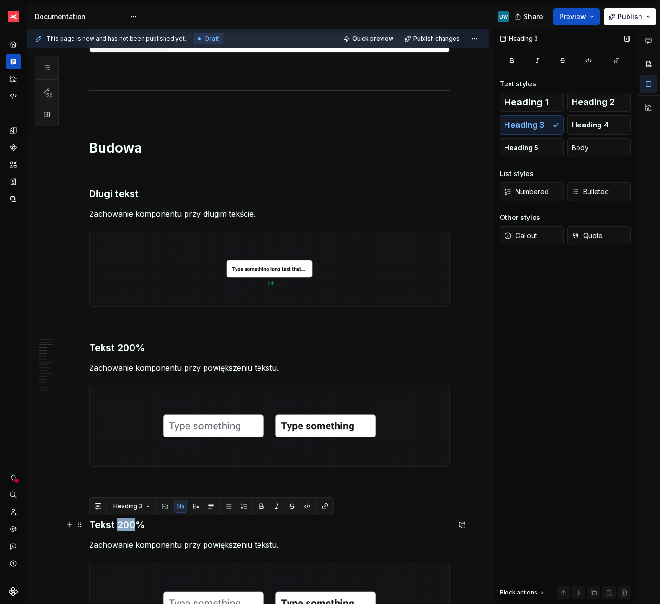
click at [120, 525] on h3 "Tekst 200%" at bounding box center [269, 524] width 361 height 13
click at [112, 487] on p at bounding box center [269, 483] width 361 height 11
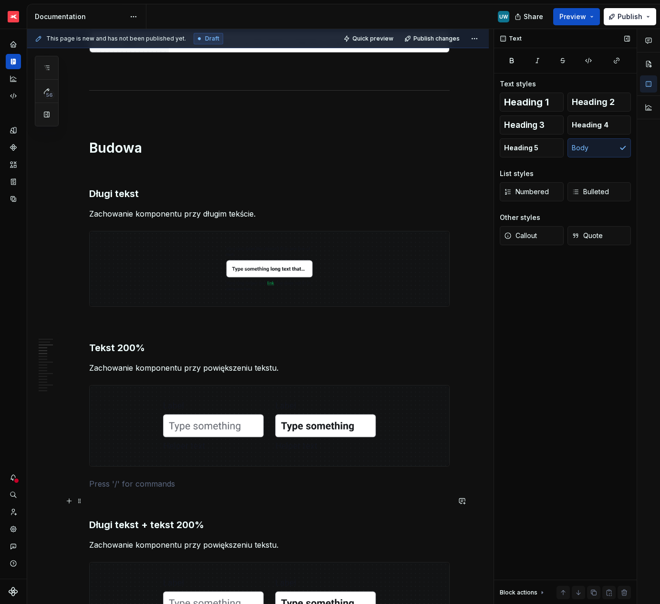
click at [112, 497] on p at bounding box center [269, 500] width 361 height 11
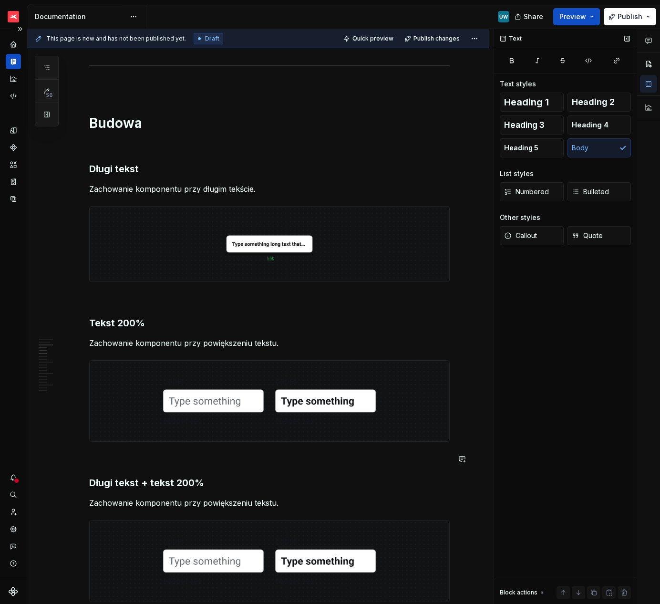
scroll to position [541, 0]
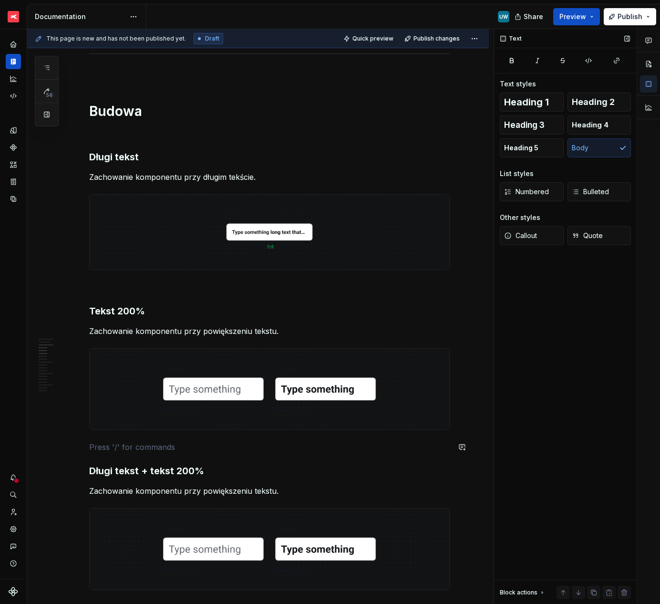
click at [172, 494] on p "Zachowanie komponentu przy powiększeniu tekstu." at bounding box center [269, 490] width 361 height 11
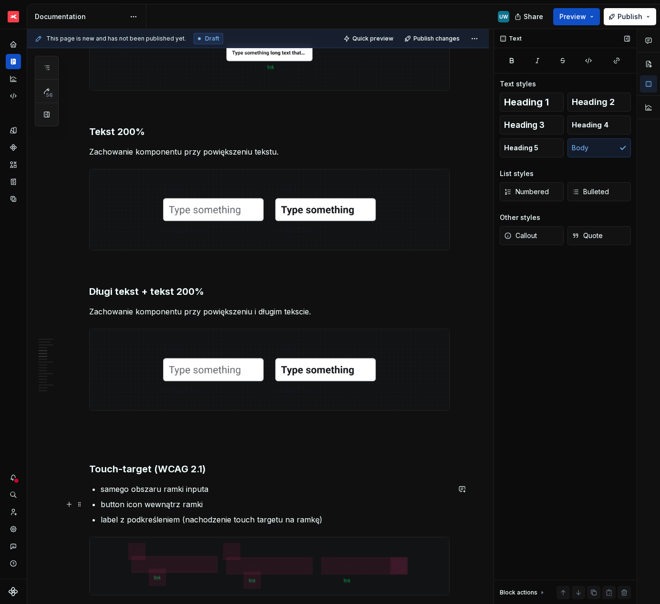
scroll to position [727, 0]
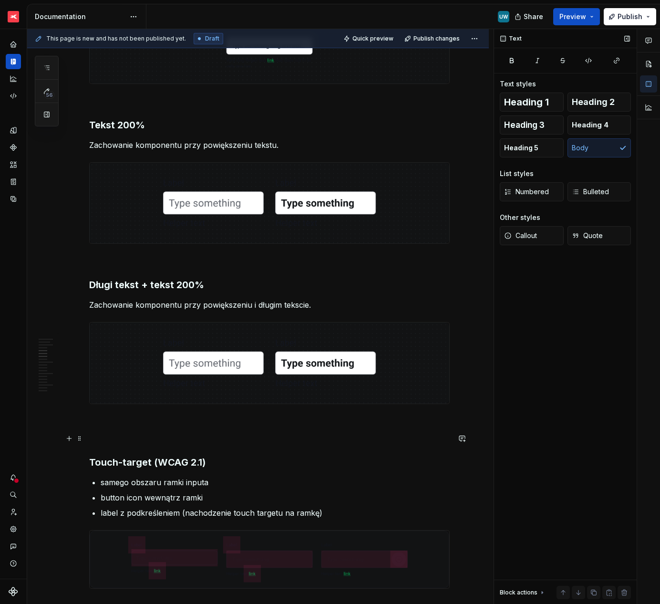
click at [133, 433] on p at bounding box center [269, 438] width 361 height 11
click at [120, 415] on p at bounding box center [269, 420] width 361 height 11
click at [121, 437] on p at bounding box center [269, 438] width 361 height 11
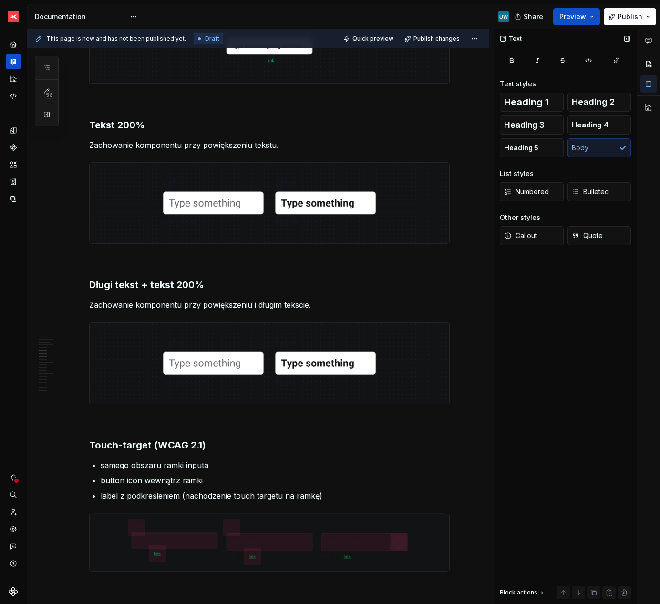
click at [147, 472] on ul "samego obszaru ramki inputa button icon wewnątrz ramki label z podkreśleniem (n…" at bounding box center [275, 480] width 349 height 42
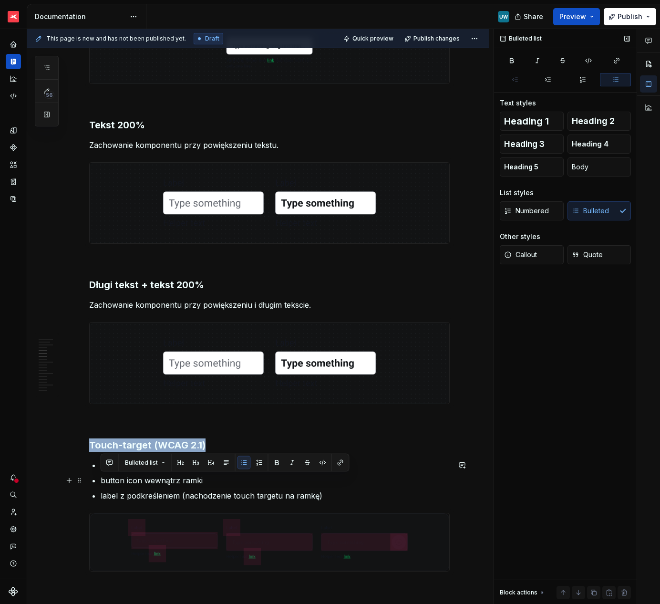
click at [147, 472] on ul "samego obszaru ramki inputa button icon wewnątrz ramki label z podkreśleniem (n…" at bounding box center [275, 480] width 349 height 42
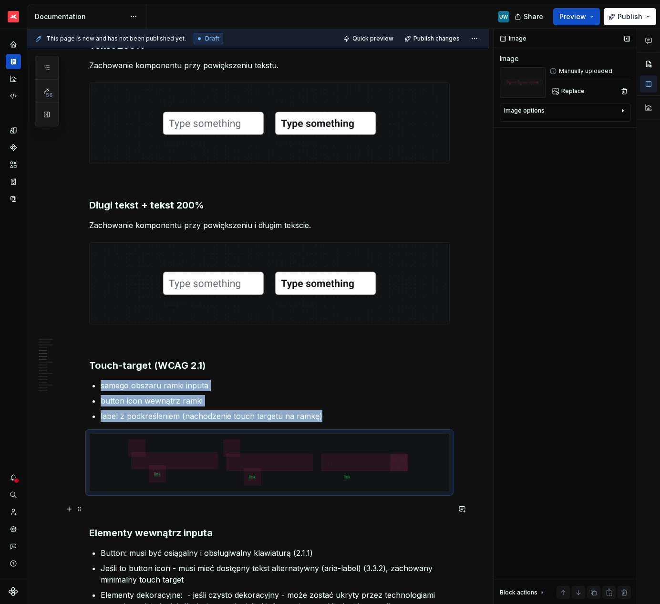
click at [244, 504] on p at bounding box center [269, 508] width 361 height 11
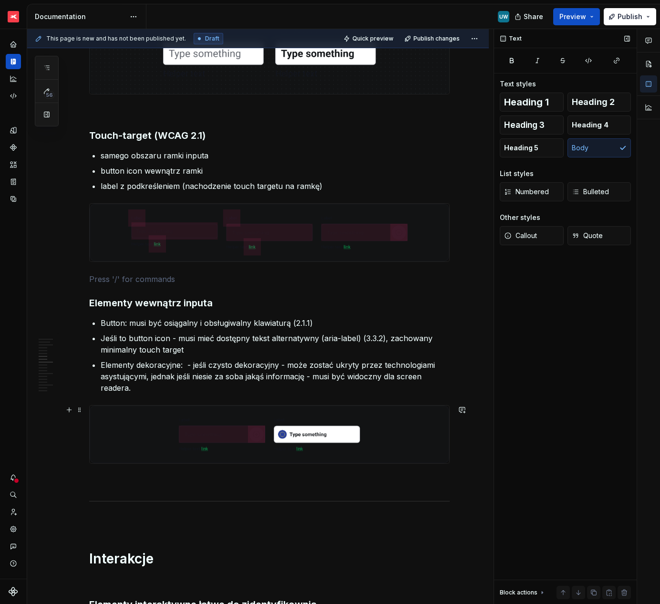
scroll to position [1052, 0]
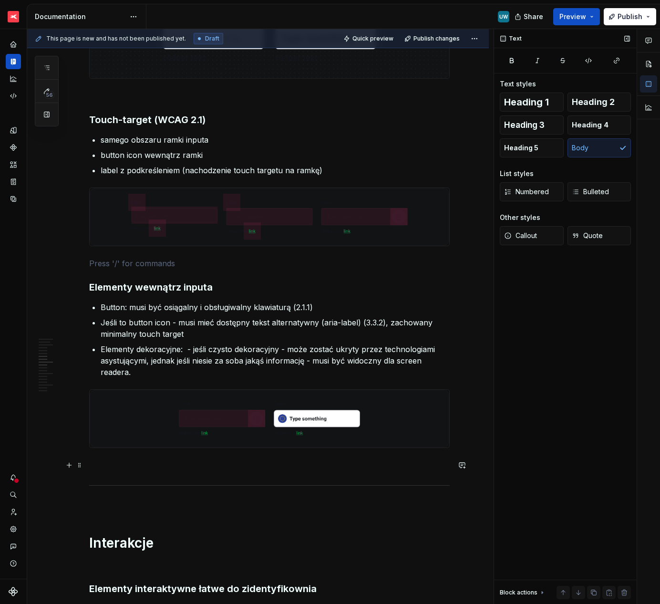
click at [120, 464] on p at bounding box center [269, 464] width 361 height 11
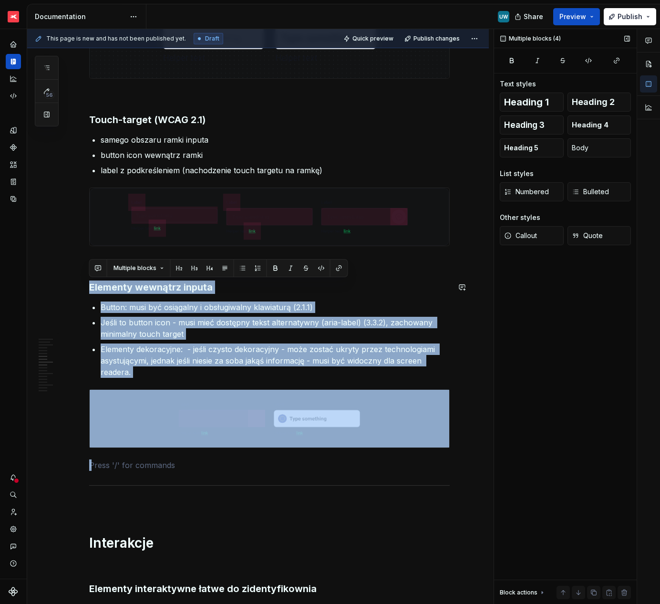
drag, startPoint x: 104, startPoint y: 464, endPoint x: 91, endPoint y: 276, distance: 188.4
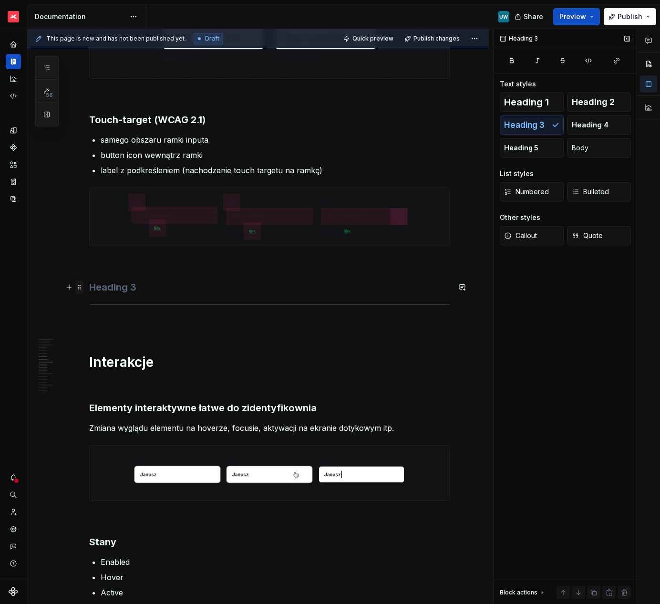
click at [79, 286] on span at bounding box center [80, 286] width 8 height 13
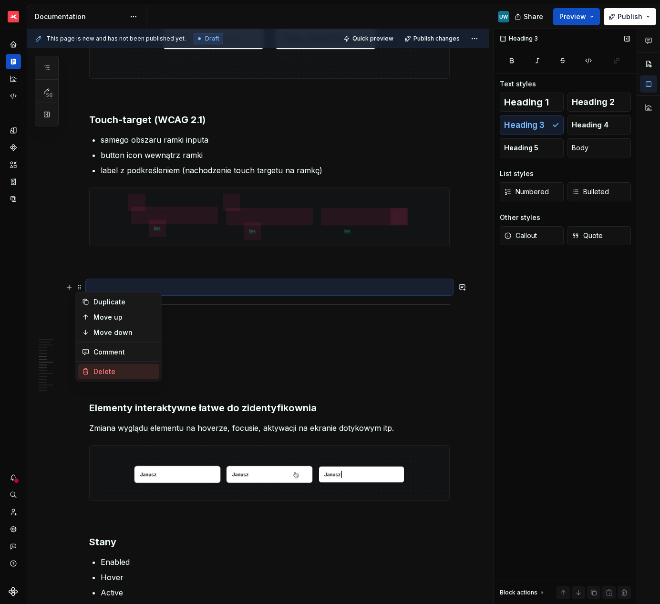
click at [97, 368] on div "Delete" at bounding box center [124, 372] width 62 height 10
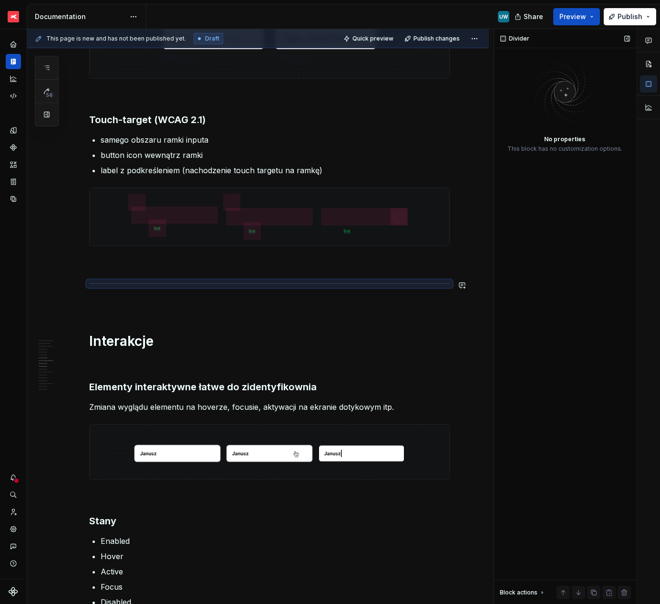
click at [111, 262] on p at bounding box center [269, 263] width 361 height 11
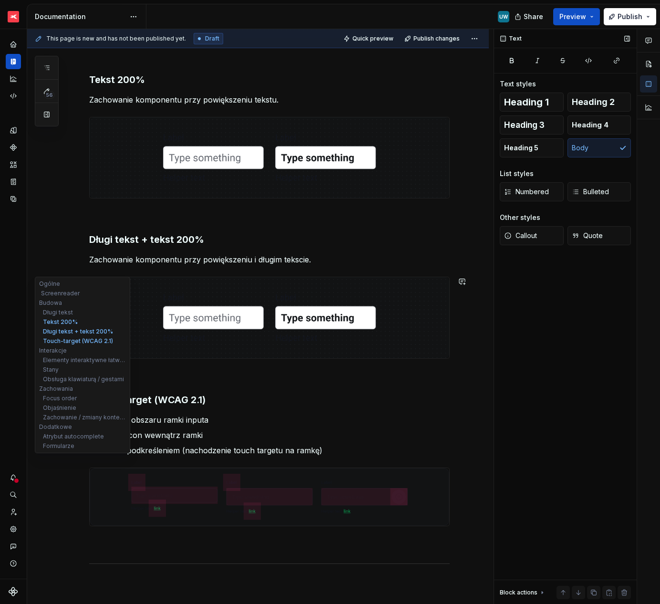
scroll to position [795, 0]
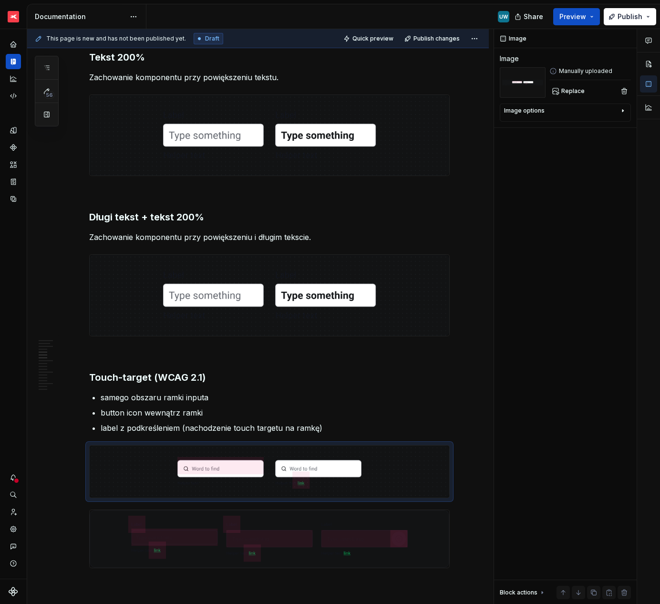
click at [103, 533] on img at bounding box center [270, 539] width 360 height 58
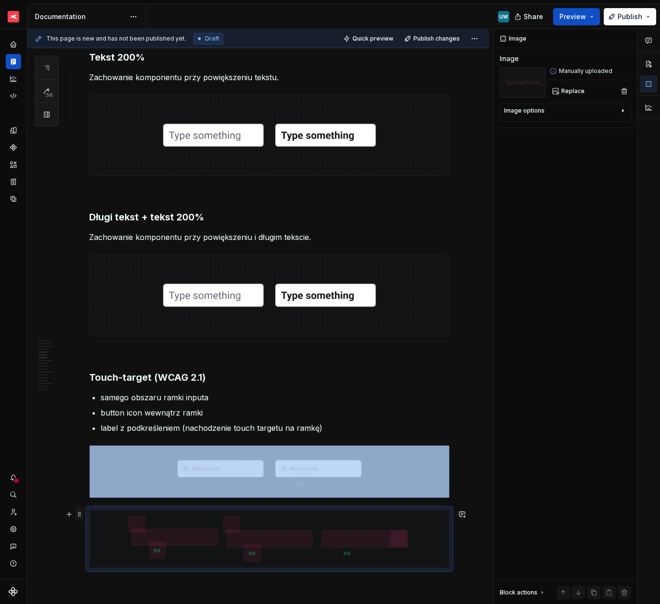
click at [78, 516] on span at bounding box center [80, 514] width 8 height 13
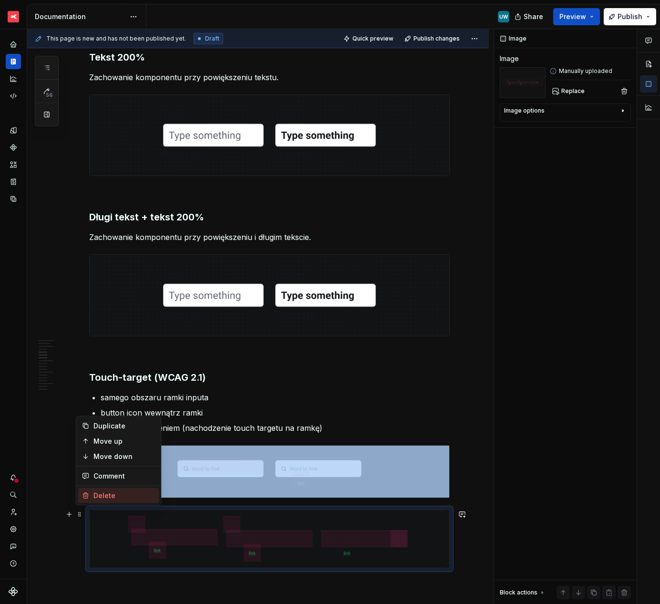
click at [103, 489] on div "Delete" at bounding box center [118, 495] width 81 height 15
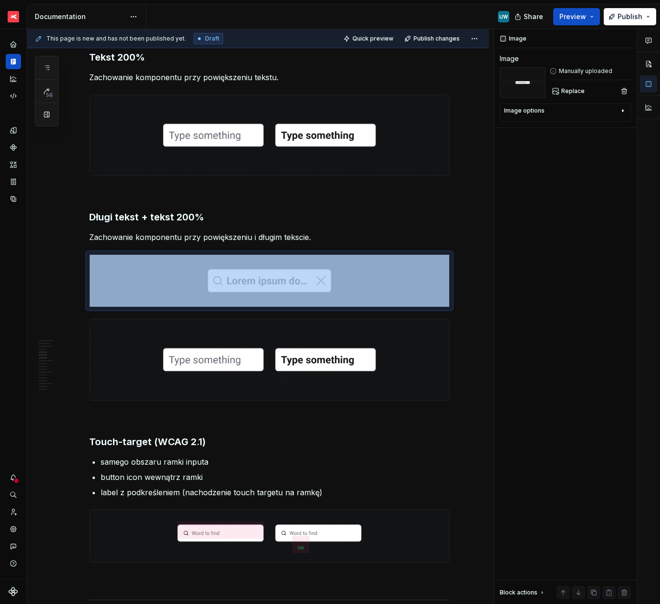
click at [141, 347] on img at bounding box center [270, 359] width 360 height 81
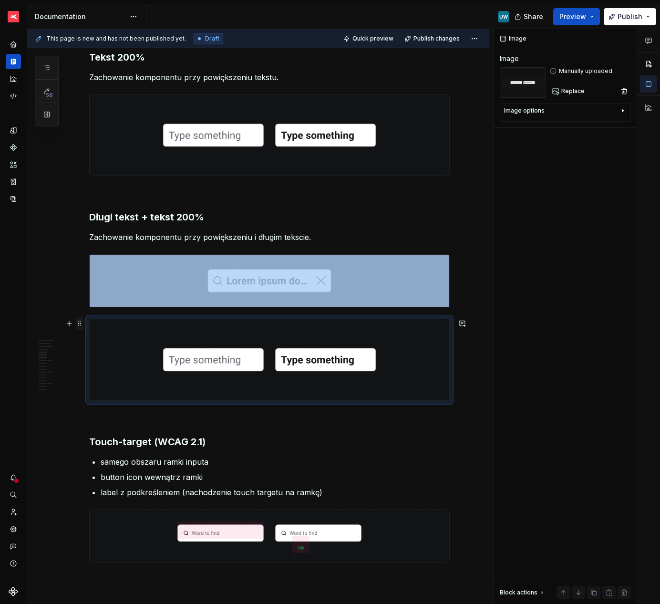
click at [81, 319] on span at bounding box center [80, 323] width 8 height 13
click at [96, 409] on div "Delete" at bounding box center [124, 409] width 62 height 10
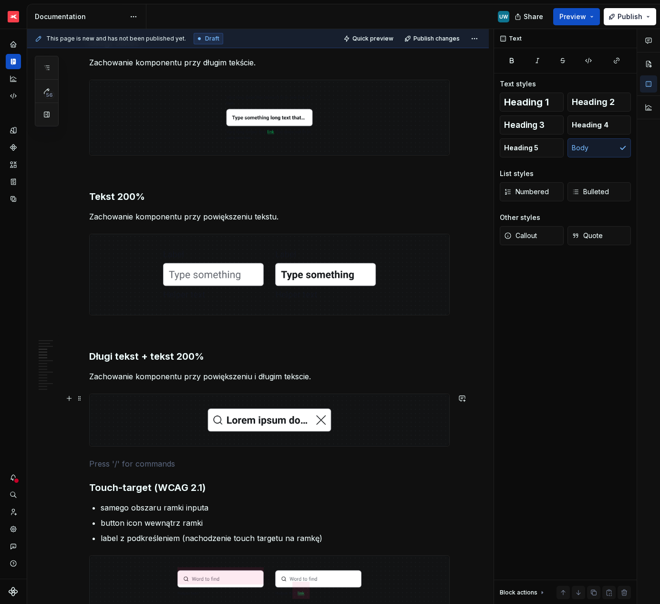
scroll to position [654, 0]
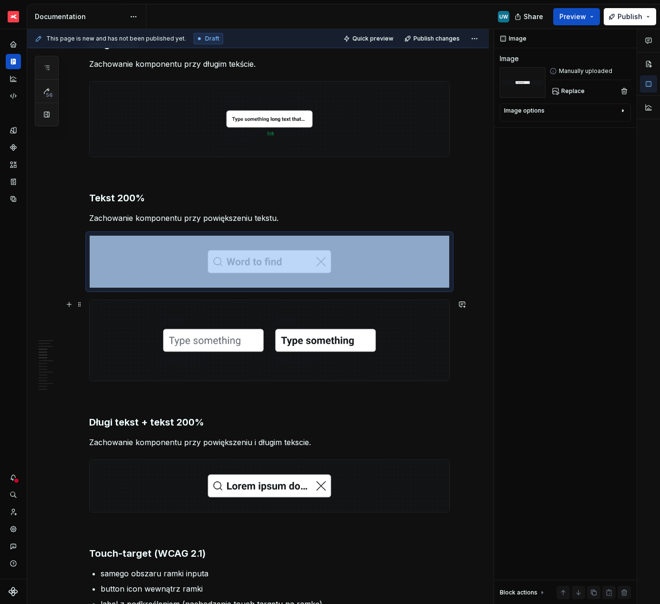
click at [97, 305] on img at bounding box center [270, 340] width 360 height 81
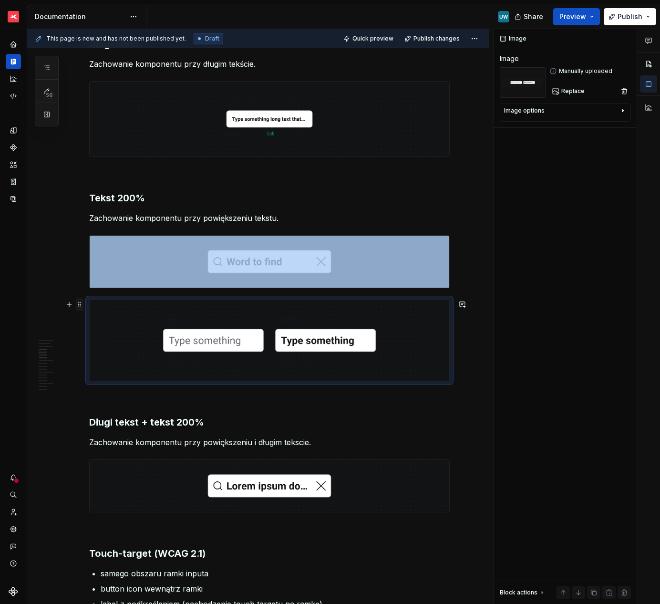
click at [80, 304] on span at bounding box center [80, 304] width 8 height 13
click at [92, 384] on div "Delete" at bounding box center [118, 388] width 81 height 15
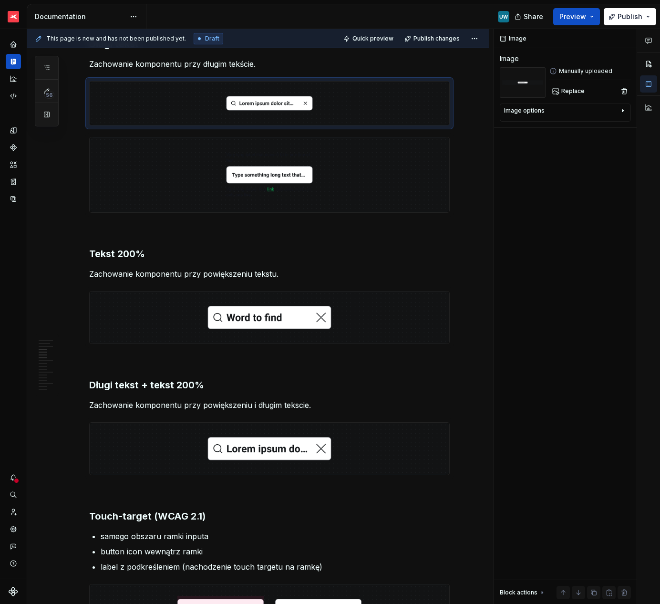
click at [125, 174] on img at bounding box center [270, 174] width 360 height 75
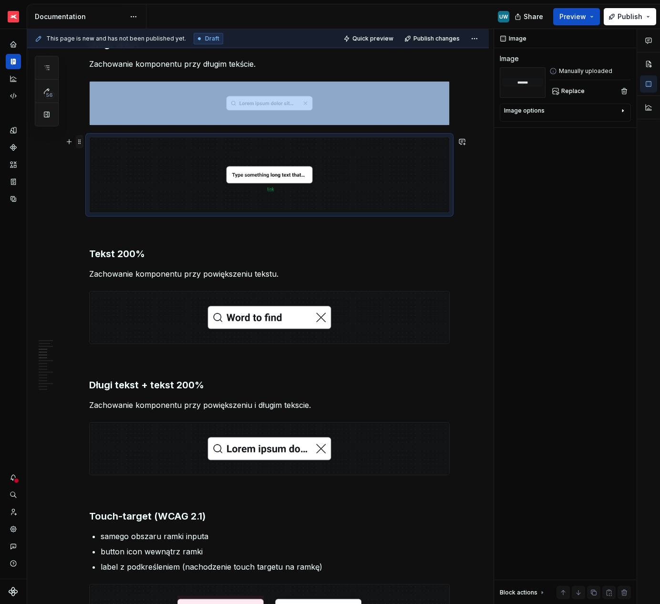
click at [80, 142] on span at bounding box center [80, 141] width 8 height 13
click at [101, 229] on div "Delete" at bounding box center [124, 226] width 62 height 10
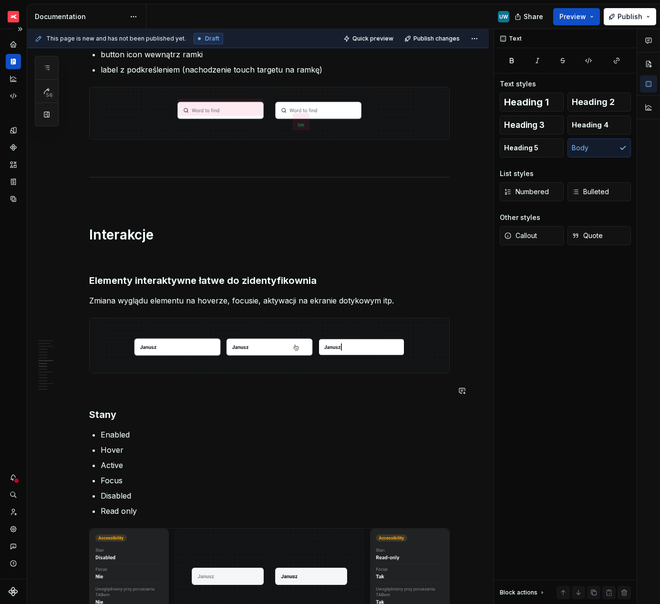
scroll to position [1067, 0]
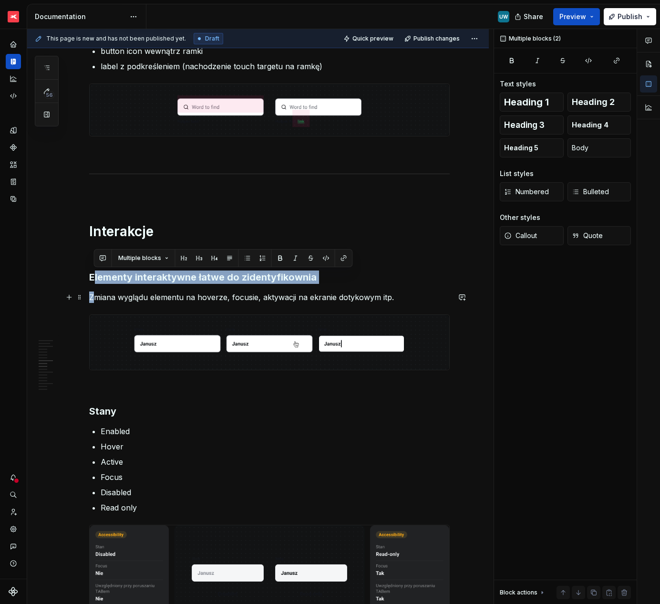
drag, startPoint x: 92, startPoint y: 278, endPoint x: 96, endPoint y: 295, distance: 17.2
copy div "lementy interaktywne łatwe do zidentyfikownia Z"
click at [153, 233] on h1 "Interakcje" at bounding box center [269, 231] width 361 height 17
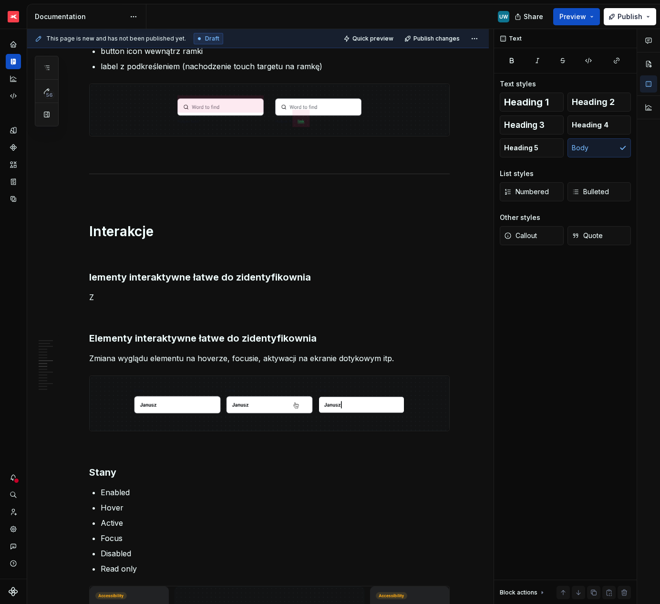
click at [114, 272] on h3 "lementy interaktywne łatwe do zidentyfikownia" at bounding box center [269, 276] width 361 height 13
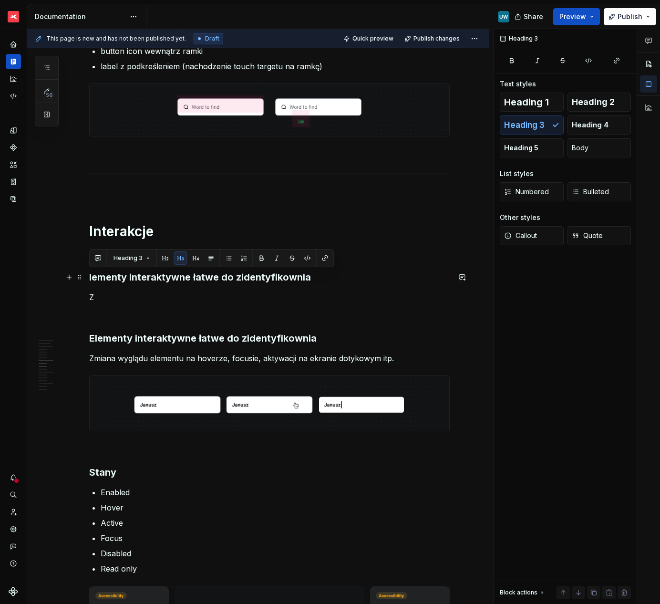
click at [114, 272] on h3 "lementy interaktywne łatwe do zidentyfikownia" at bounding box center [269, 276] width 361 height 13
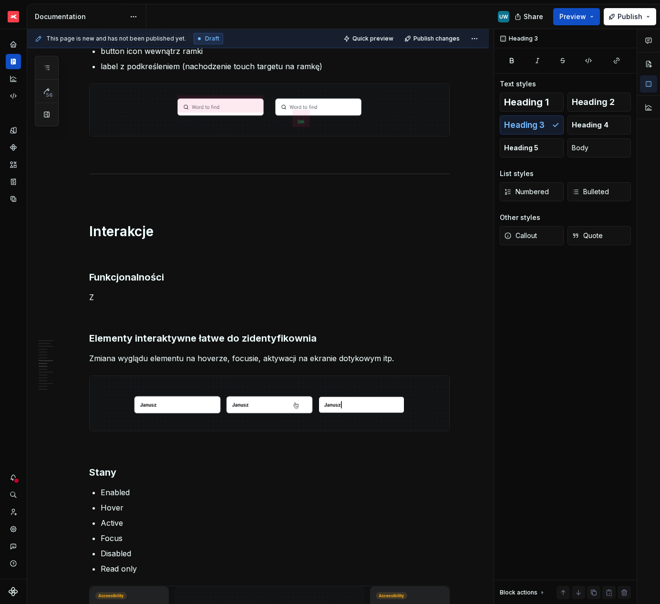
click at [102, 301] on p "Z" at bounding box center [269, 296] width 361 height 11
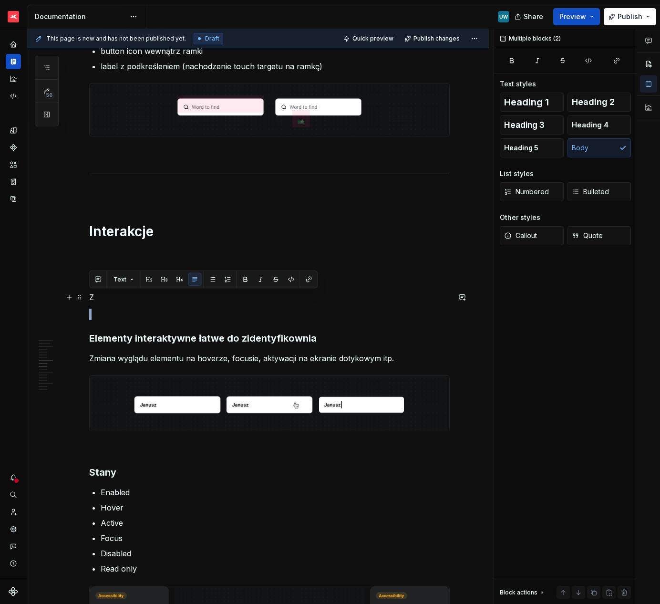
click at [96, 296] on p "Z" at bounding box center [269, 296] width 361 height 11
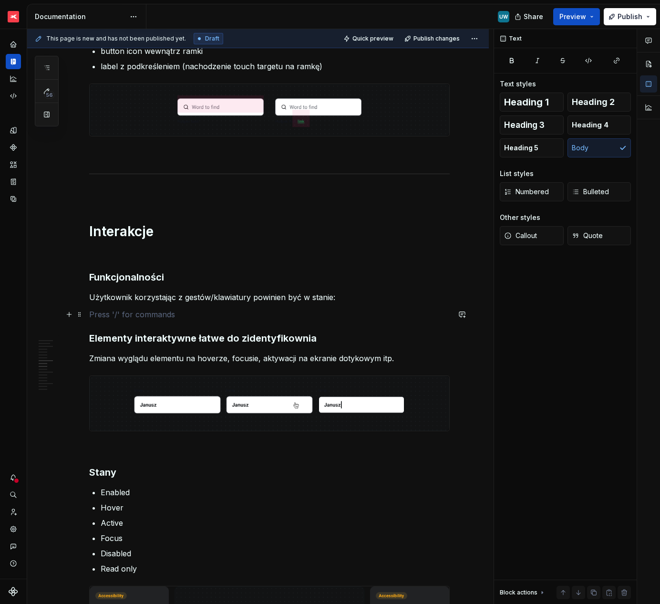
click at [102, 311] on p at bounding box center [269, 314] width 361 height 11
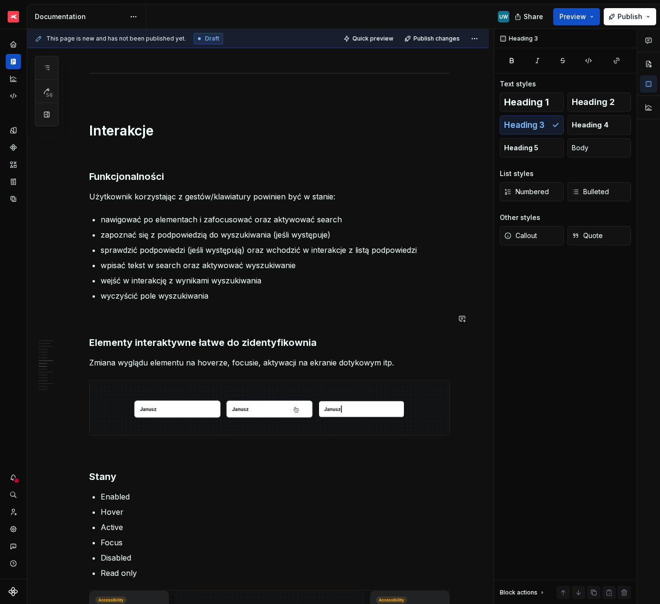
scroll to position [1197, 0]
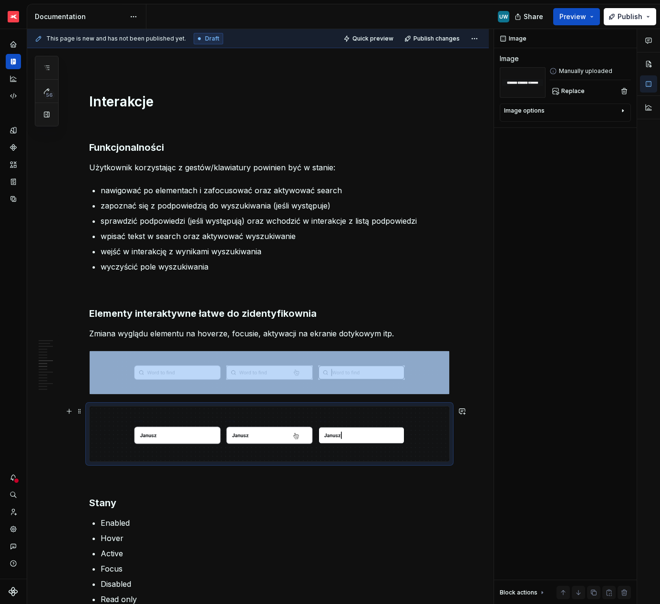
click at [121, 446] on img at bounding box center [270, 433] width 360 height 55
click at [81, 411] on span at bounding box center [80, 410] width 8 height 13
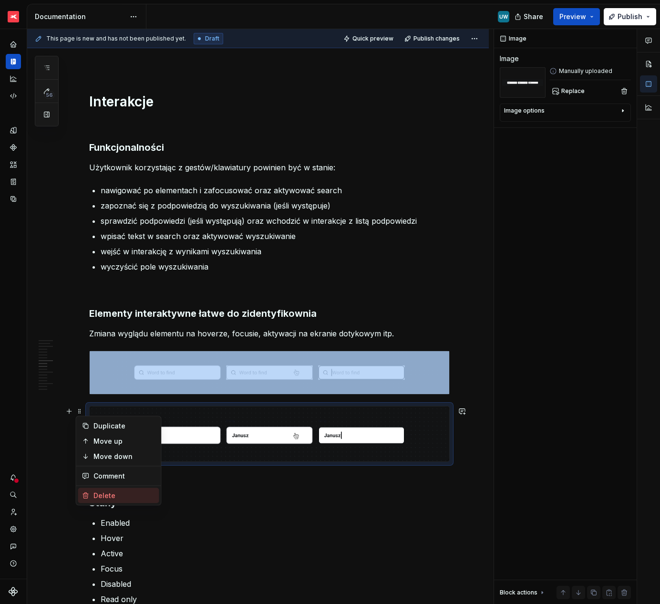
click at [104, 497] on div "Delete" at bounding box center [124, 496] width 62 height 10
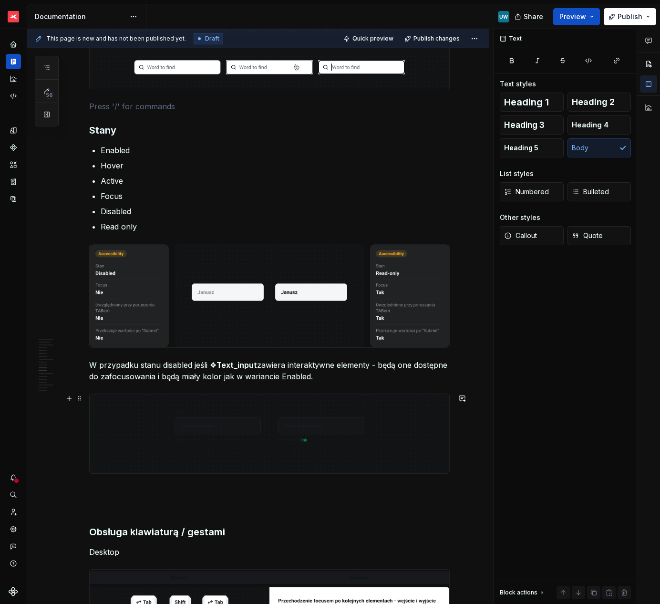
scroll to position [1505, 0]
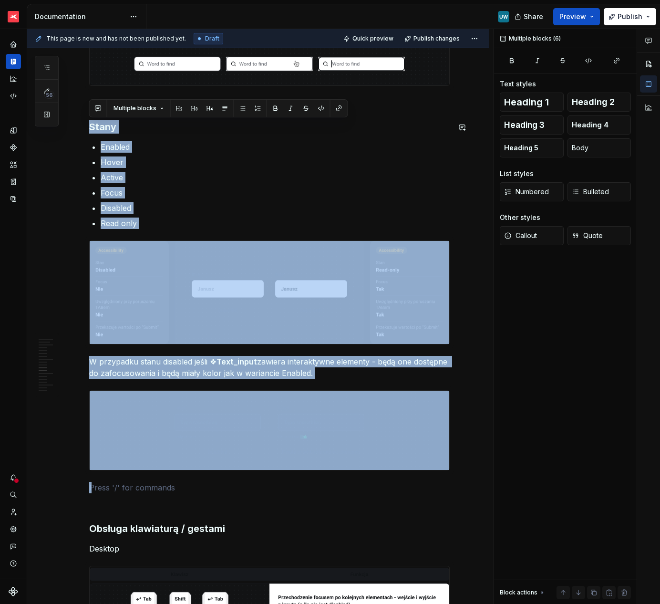
drag, startPoint x: 109, startPoint y: 488, endPoint x: 97, endPoint y: 115, distance: 373.2
click at [97, 115] on div "Ogólne Screenreader Sekcja określa nam jakie informacje, powinien przekazać uży…" at bounding box center [269, 415] width 361 height 3442
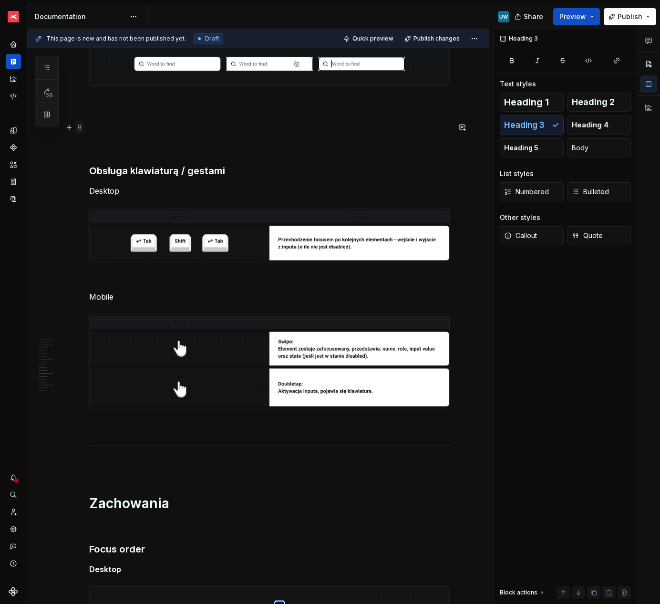
click at [80, 128] on span at bounding box center [80, 127] width 8 height 13
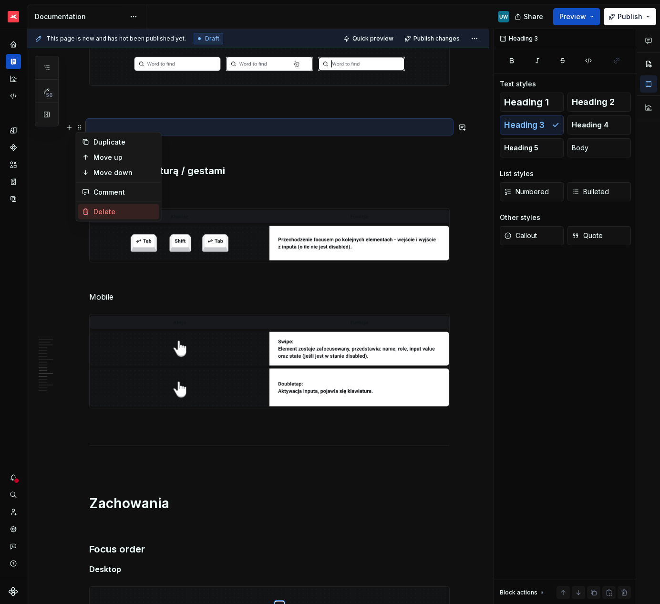
click at [109, 212] on div "Delete" at bounding box center [124, 212] width 62 height 10
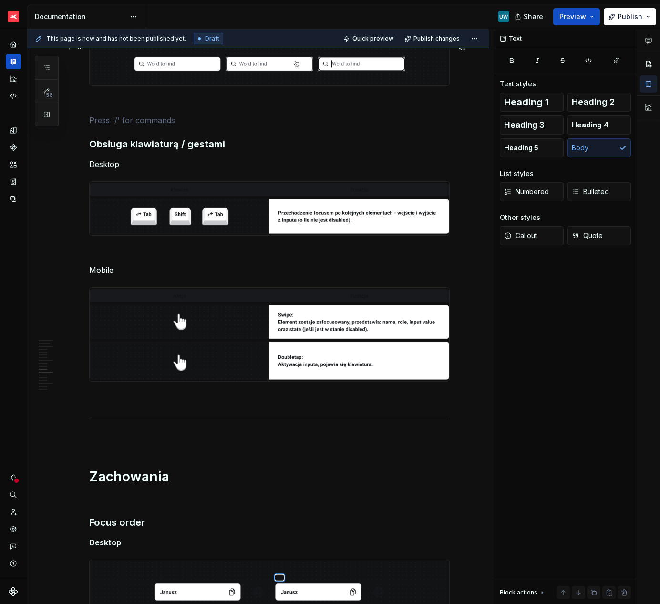
click at [108, 103] on p at bounding box center [269, 102] width 361 height 11
click at [108, 127] on div "Ogólne Screenreader Sekcja określa nam jakie informacje, powinien przekazać uży…" at bounding box center [269, 223] width 361 height 3058
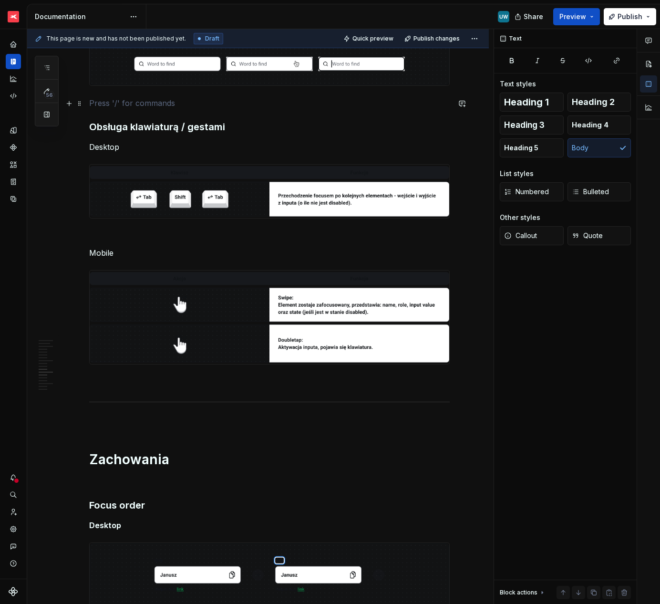
click at [103, 100] on p at bounding box center [269, 102] width 361 height 11
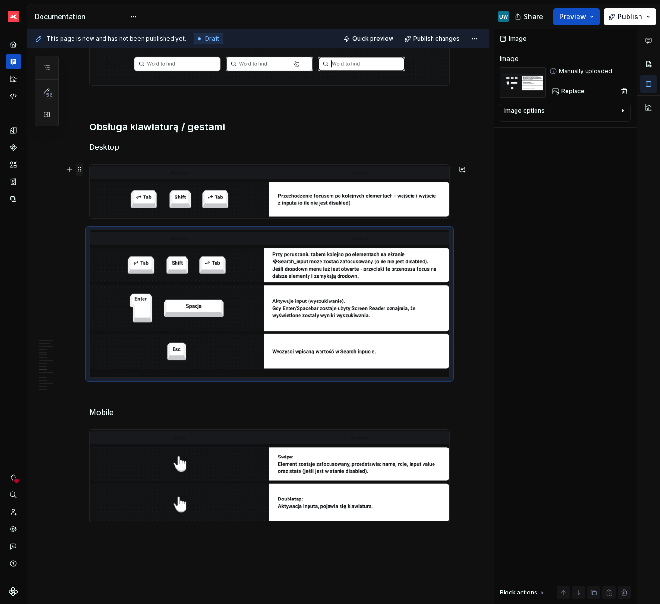
click at [76, 167] on span at bounding box center [80, 169] width 8 height 13
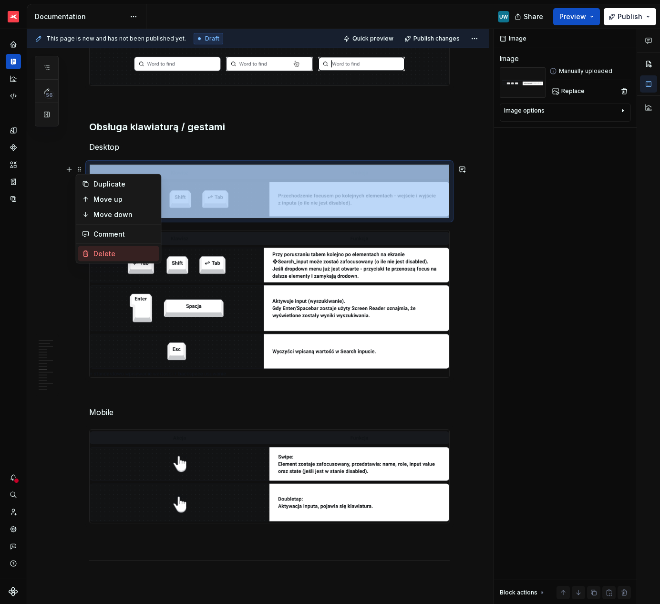
click at [100, 249] on div "Delete" at bounding box center [124, 254] width 62 height 10
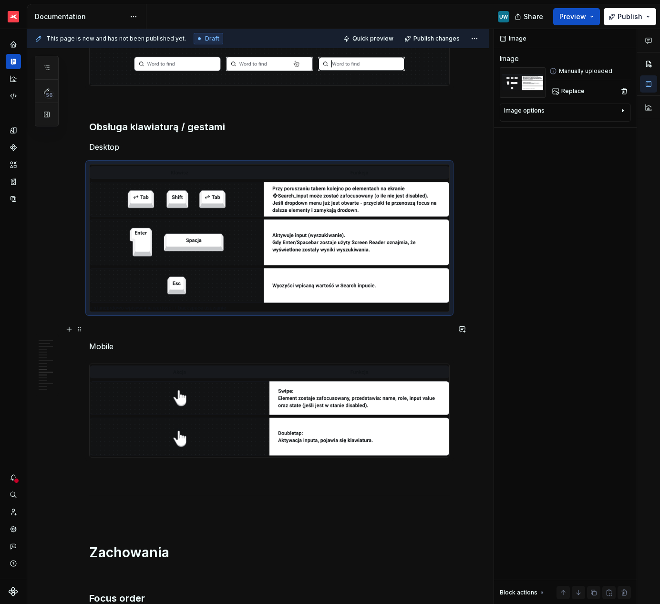
click at [119, 331] on p at bounding box center [269, 328] width 361 height 11
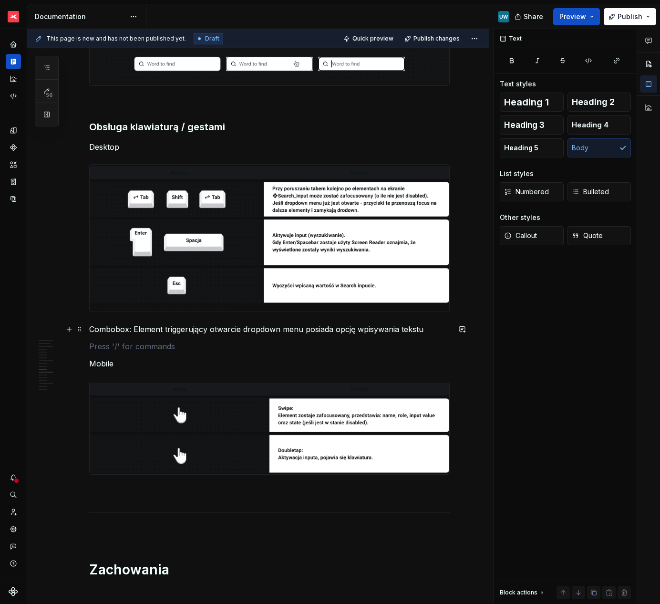
click at [133, 327] on p "Combobox: Element triggerujący otwarcie dropdown menu posiada opcję wpisywania …" at bounding box center [269, 328] width 361 height 11
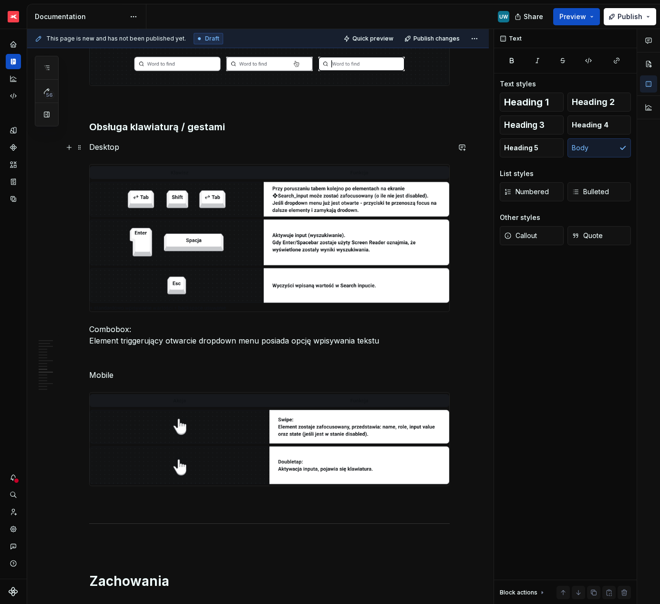
click at [107, 146] on p "Desktop" at bounding box center [269, 146] width 361 height 11
click at [108, 329] on p "Combobox:  Element triggerujący otwarcie dropdown menu posiada opcję wpisywania…" at bounding box center [269, 334] width 361 height 23
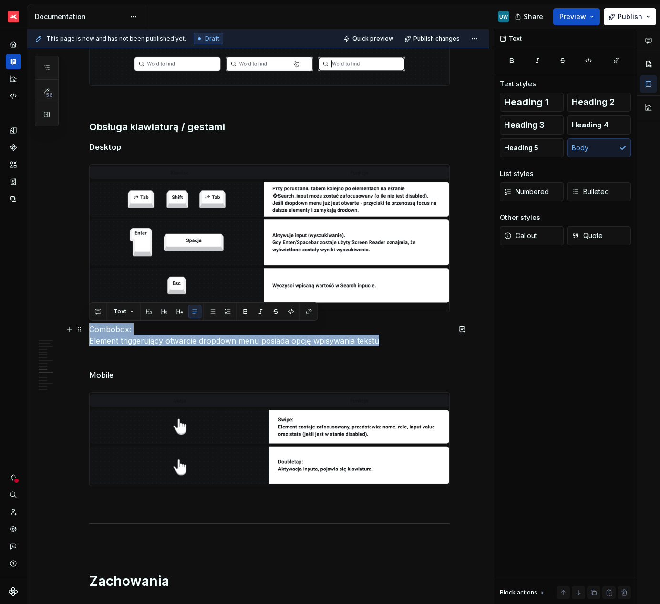
click at [137, 328] on p "Combobox:  Element triggerujący otwarcie dropdown menu posiada opcję wpisywania…" at bounding box center [269, 334] width 361 height 23
drag, startPoint x: 145, startPoint y: 328, endPoint x: 90, endPoint y: 328, distance: 55.3
click at [90, 328] on p "Combobox:  Element triggerujący otwarcie dropdown menu posiada opcję wpisywania…" at bounding box center [269, 334] width 361 height 23
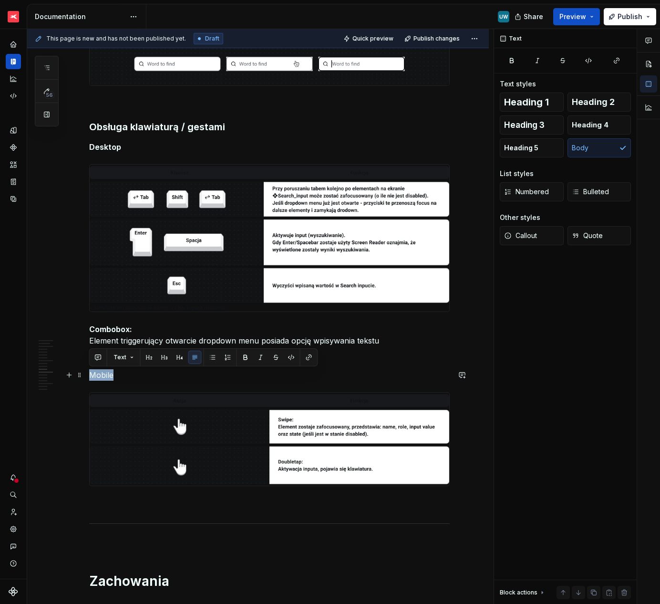
drag, startPoint x: 118, startPoint y: 377, endPoint x: 87, endPoint y: 376, distance: 31.0
click at [87, 376] on div "Ogólne Screenreader Sekcja określa nam jakie informacje, powinien przekazać uży…" at bounding box center [258, 361] width 462 height 3378
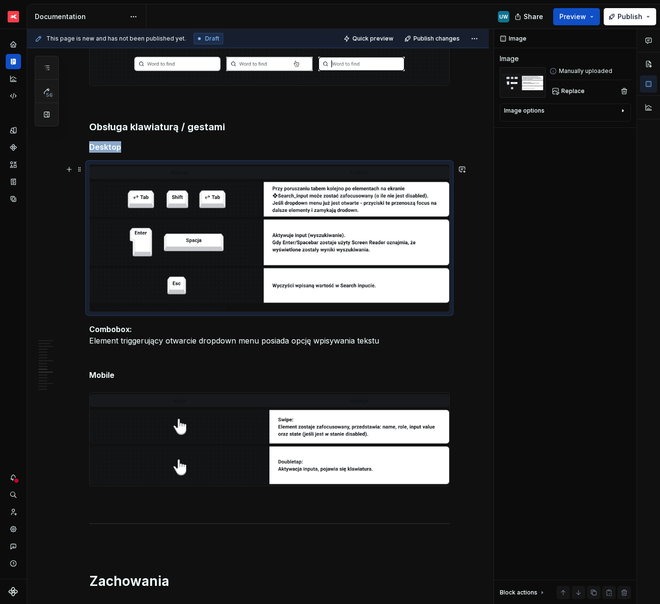
click at [97, 220] on img at bounding box center [270, 238] width 360 height 146
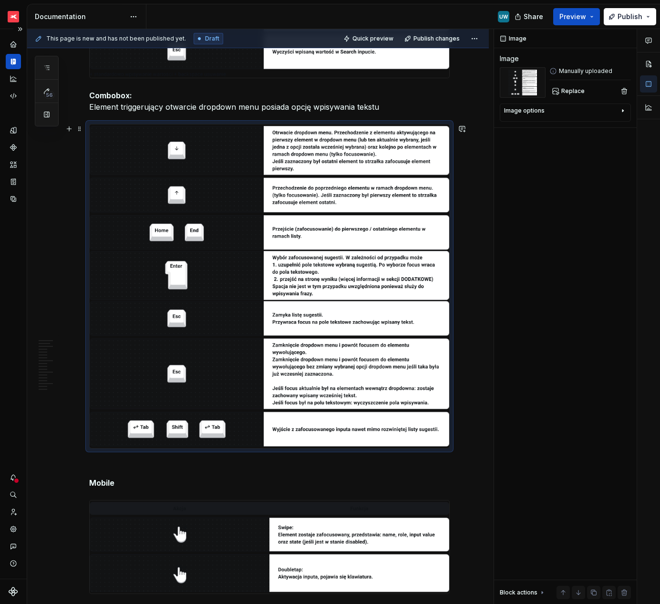
scroll to position [1759, 0]
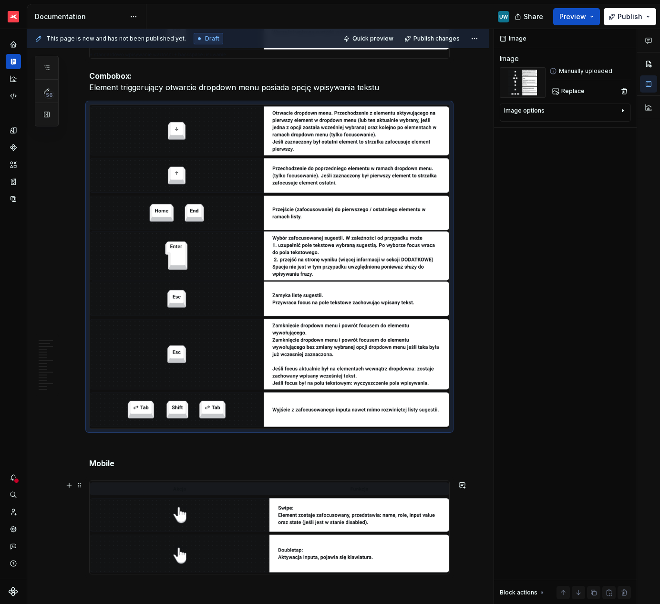
click at [147, 496] on img at bounding box center [270, 527] width 360 height 93
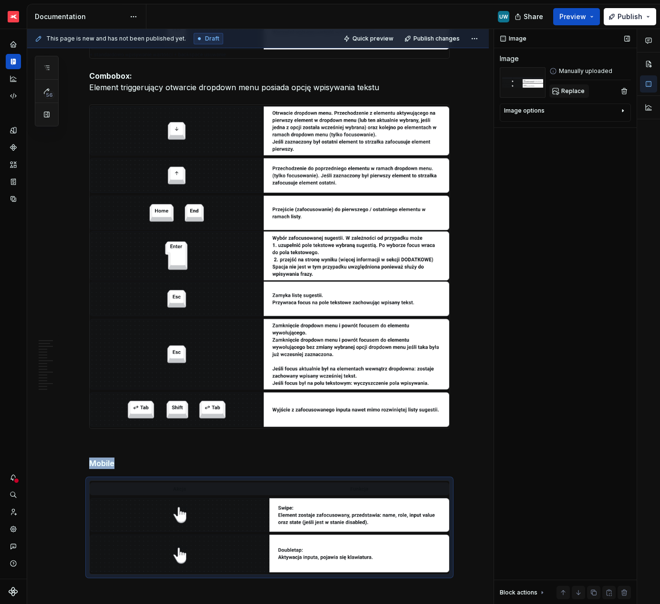
click at [569, 94] on span "Replace" at bounding box center [572, 91] width 23 height 8
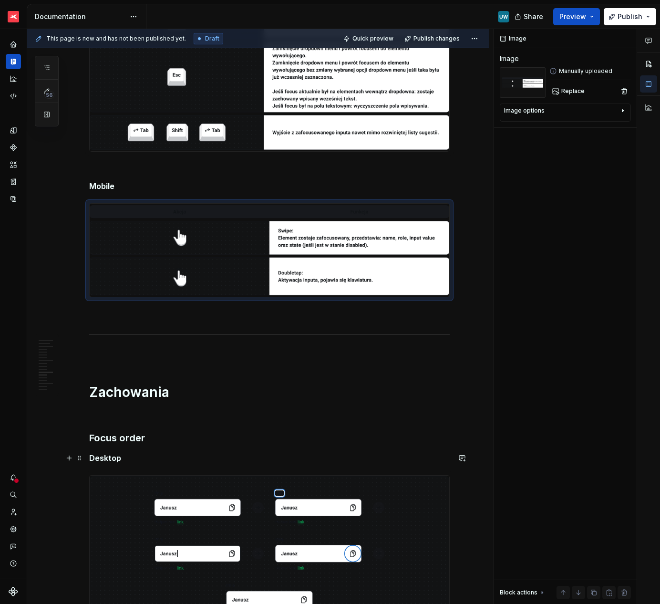
scroll to position [2038, 0]
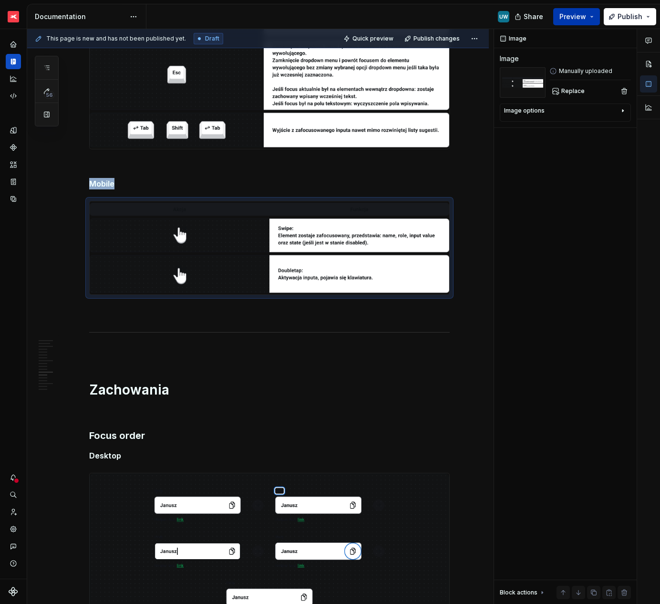
click at [569, 17] on span "Preview" at bounding box center [573, 17] width 27 height 10
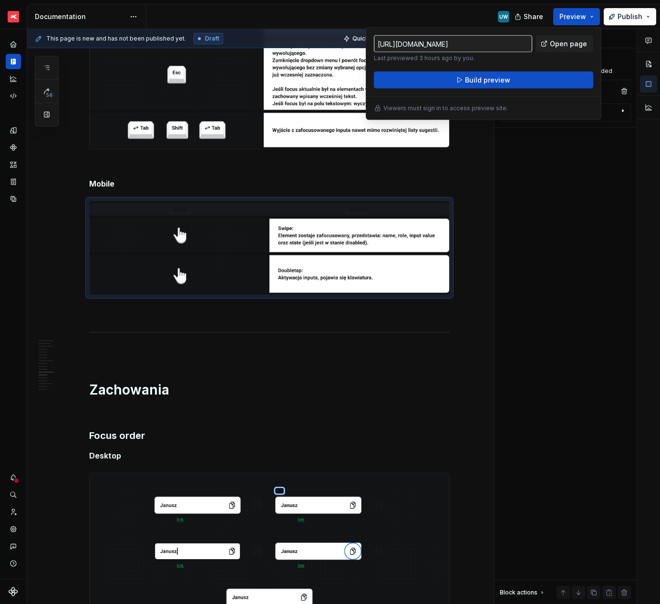
click at [453, 90] on div "https://xtb-profit.preview.supernova-docs.io/latest/pds-2-0/components/search-i…" at bounding box center [484, 73] width 236 height 93
click at [449, 80] on button "Build preview" at bounding box center [483, 80] width 219 height 17
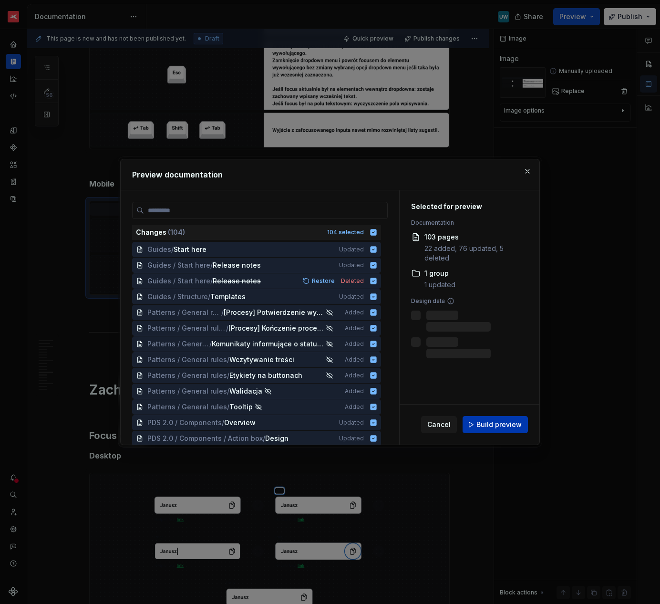
click at [496, 427] on span "Build preview" at bounding box center [499, 425] width 45 height 10
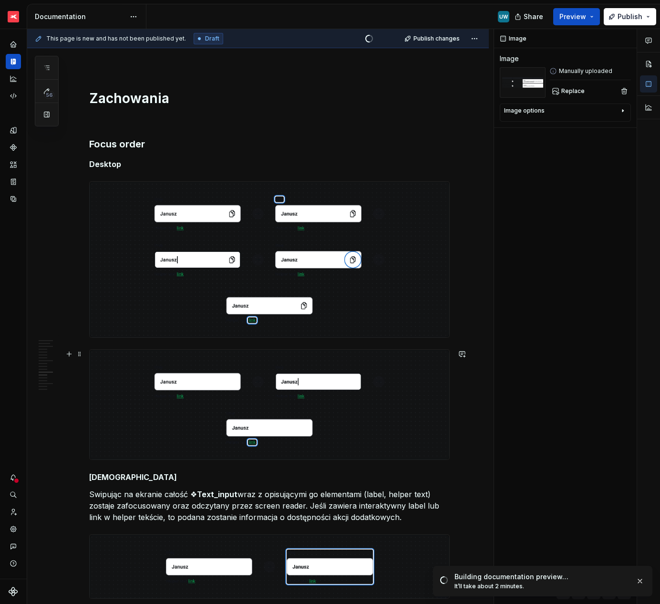
scroll to position [2331, 0]
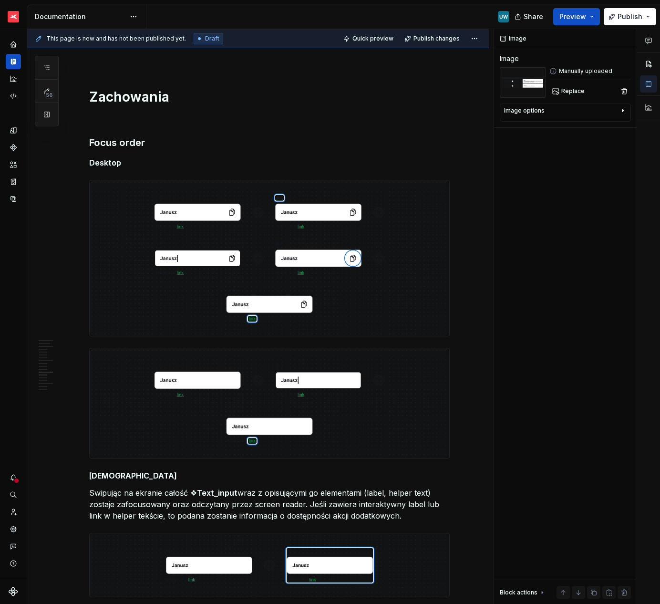
click at [157, 139] on h3 "Focus order" at bounding box center [269, 142] width 361 height 13
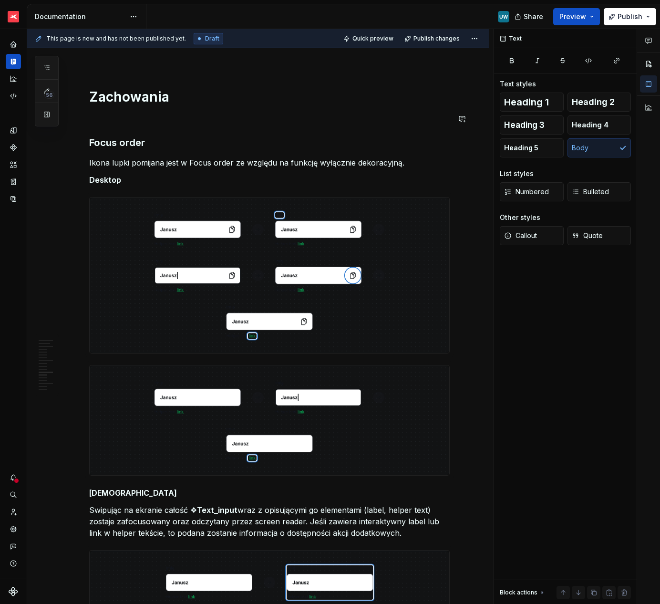
click at [204, 182] on p "Desktop" at bounding box center [269, 179] width 361 height 11
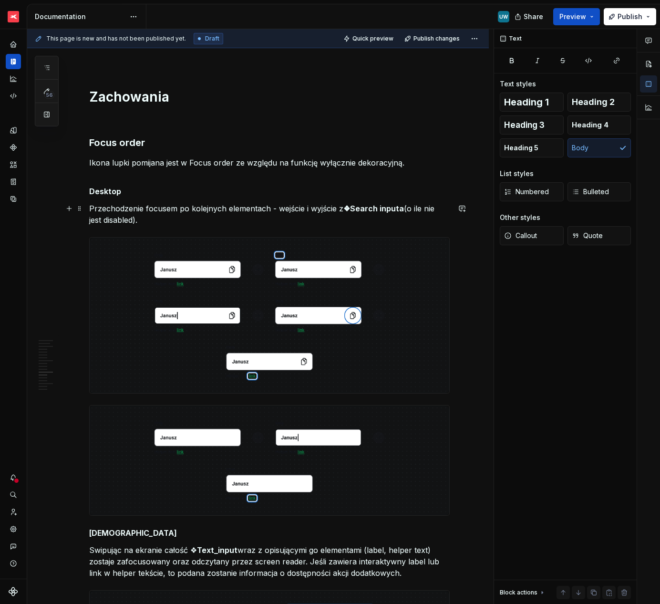
click at [159, 221] on p "Przechodzenie focusem po kolejnych elementach - wejście i wyjście z ❖Search inp…" at bounding box center [269, 214] width 361 height 23
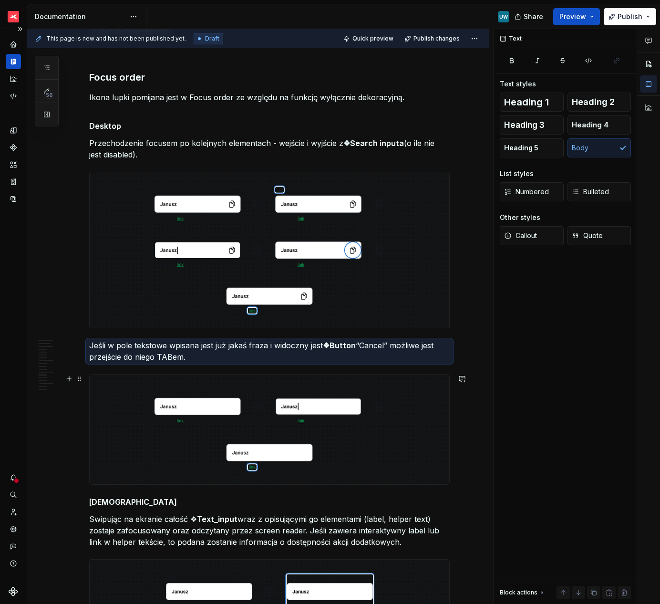
scroll to position [2436, 0]
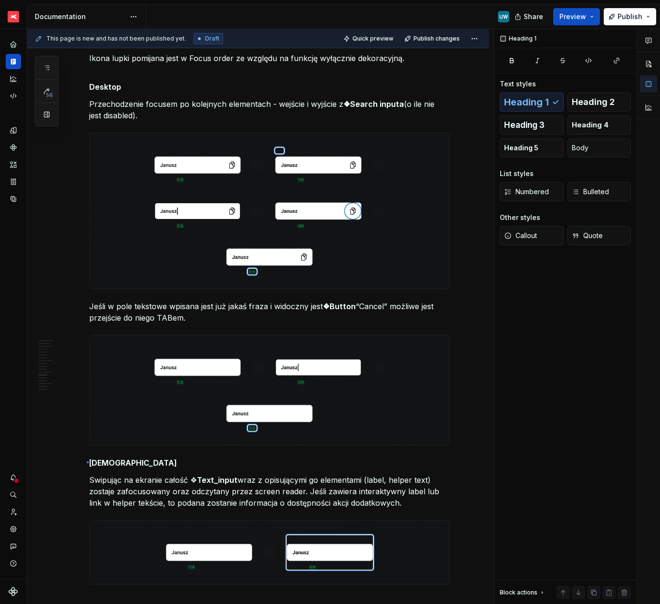
click at [87, 461] on div "This page is new and has not been published yet. Draft Quick preview Publish ch…" at bounding box center [260, 316] width 467 height 575
click at [89, 461] on strong "[DEMOGRAPHIC_DATA]" at bounding box center [133, 463] width 88 height 10
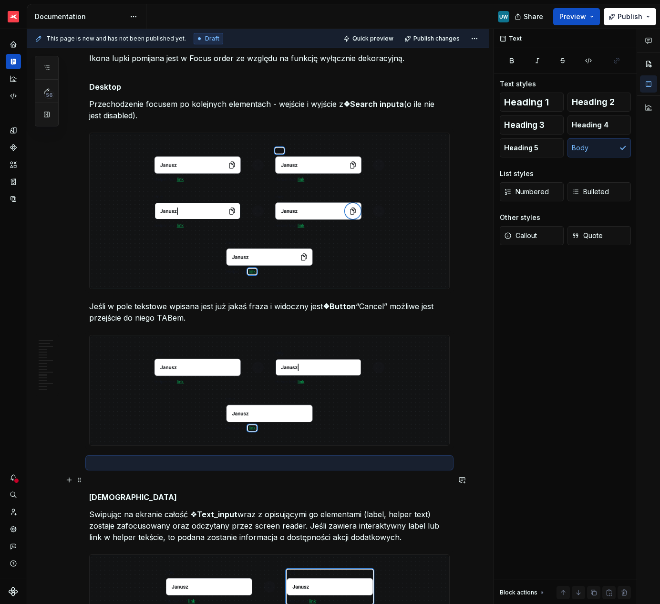
click at [114, 466] on p at bounding box center [269, 462] width 361 height 11
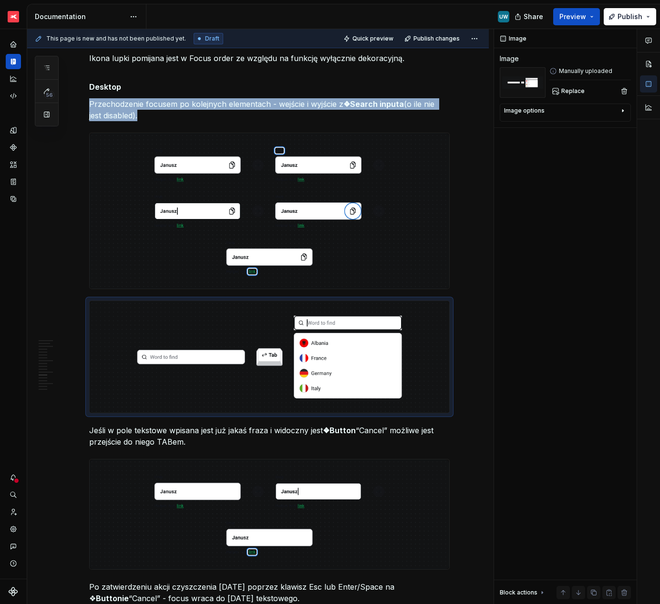
click at [168, 177] on img at bounding box center [270, 211] width 360 height 156
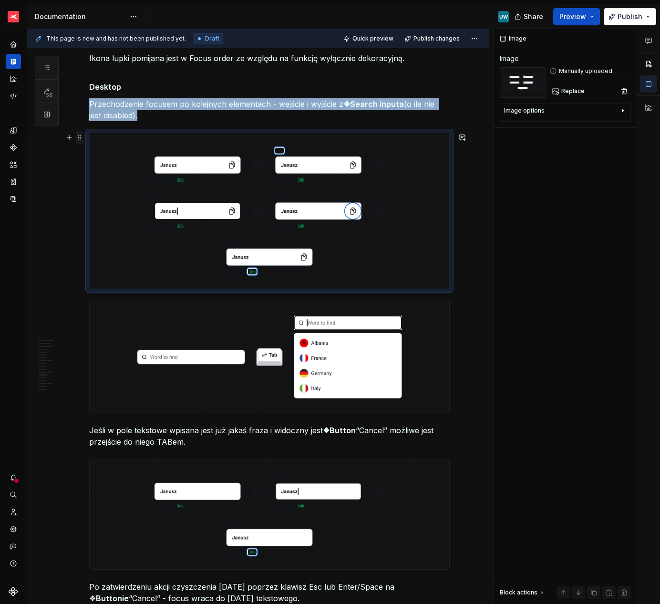
click at [81, 138] on span at bounding box center [80, 137] width 8 height 13
click at [103, 217] on div "Delete" at bounding box center [118, 222] width 81 height 15
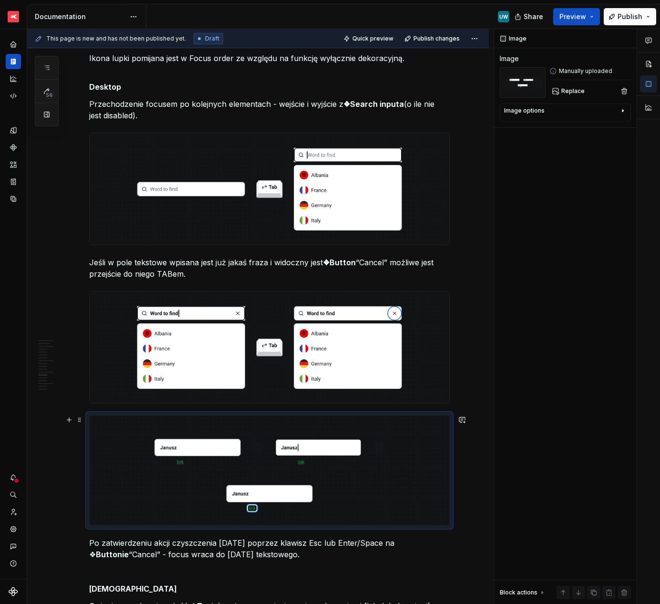
click at [139, 472] on img at bounding box center [270, 470] width 360 height 110
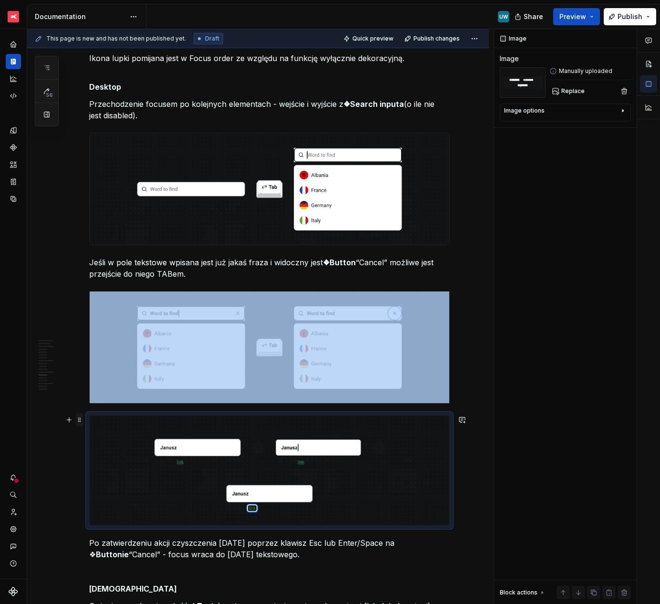
click at [81, 421] on span at bounding box center [80, 419] width 8 height 13
click at [100, 502] on div "Delete" at bounding box center [124, 505] width 62 height 10
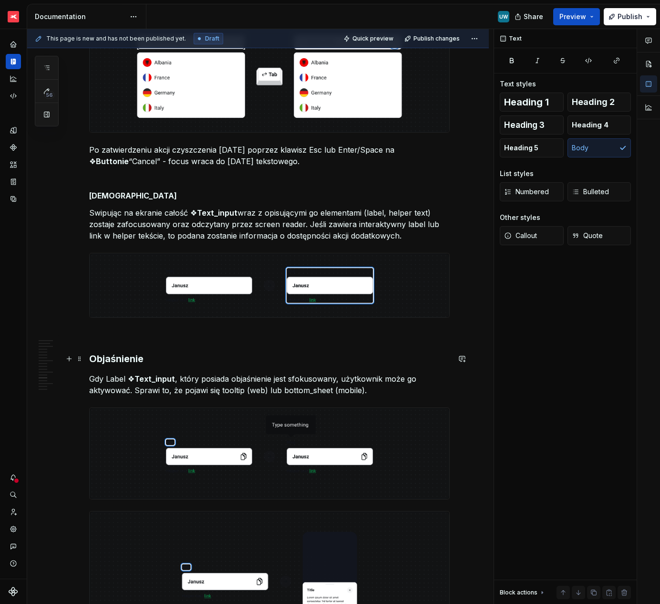
scroll to position [2730, 0]
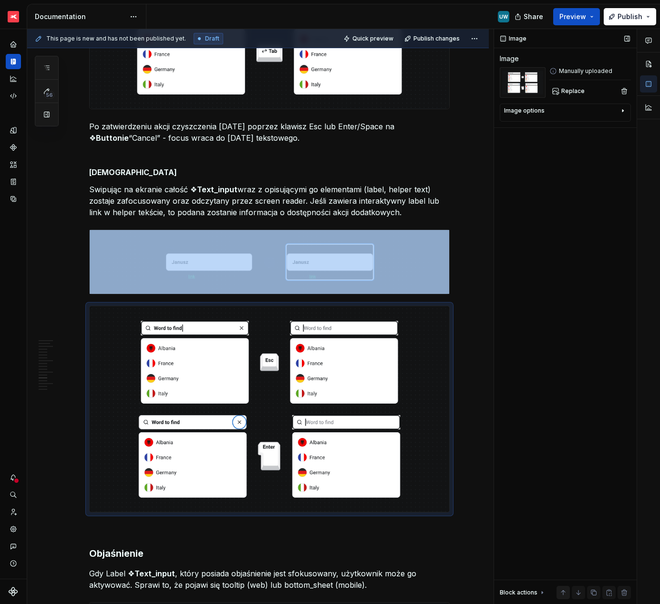
click at [564, 592] on button "button" at bounding box center [563, 592] width 13 height 13
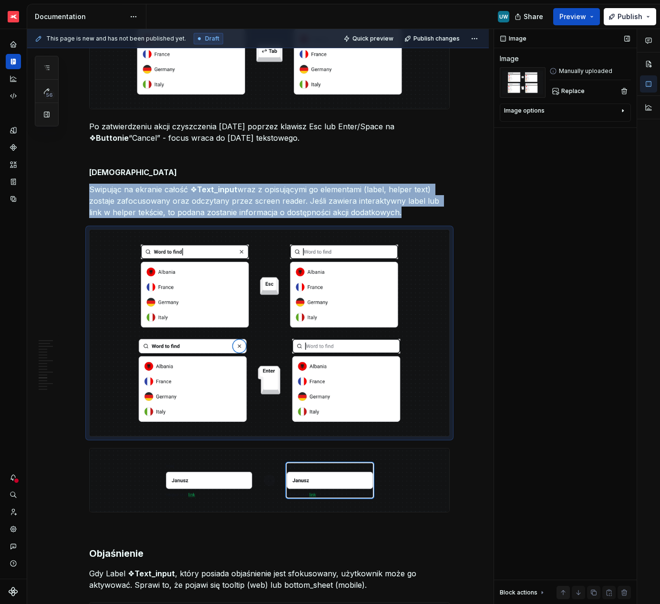
click at [564, 592] on button "button" at bounding box center [563, 592] width 13 height 13
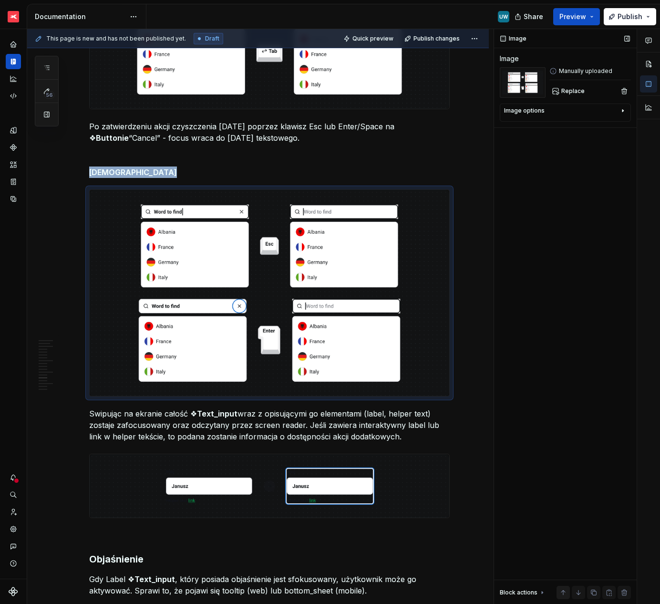
click at [564, 592] on button "button" at bounding box center [563, 592] width 13 height 13
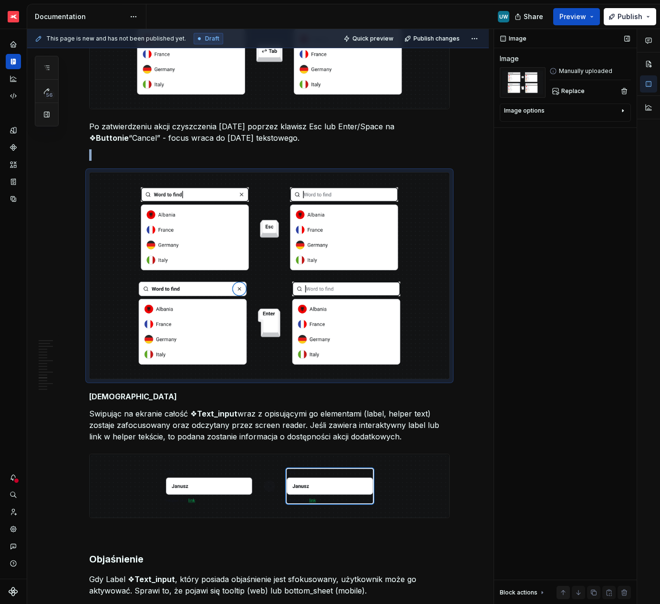
click at [564, 592] on button "button" at bounding box center [563, 592] width 13 height 13
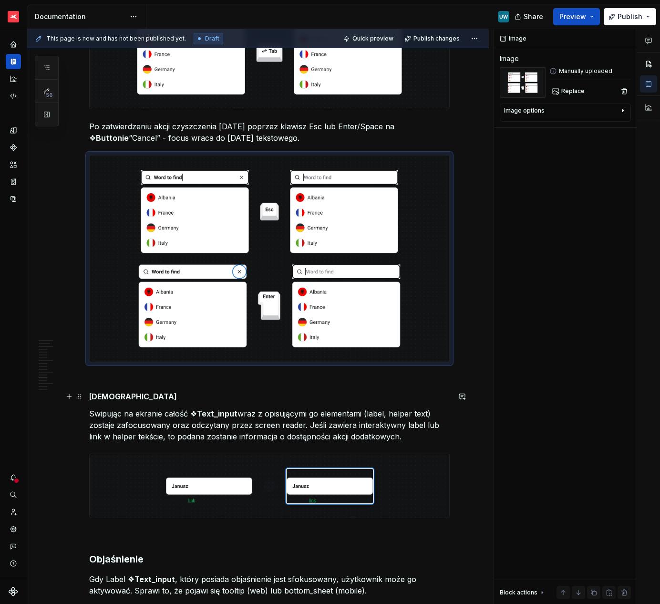
click at [129, 381] on p at bounding box center [269, 378] width 361 height 11
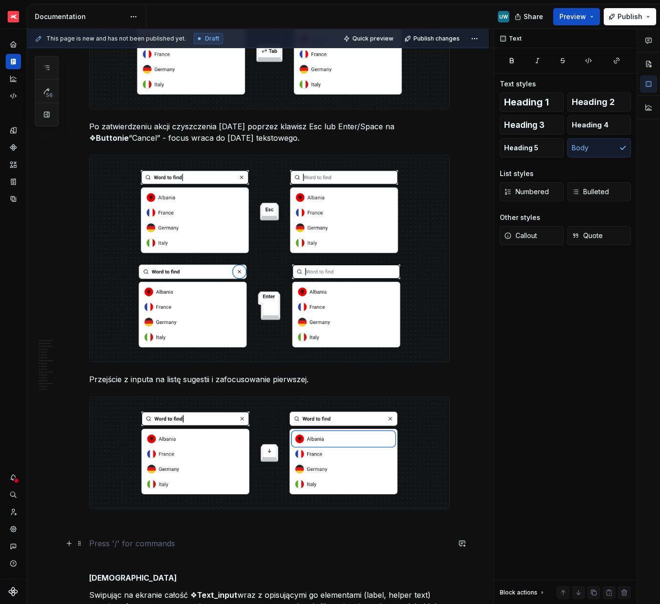
click at [106, 542] on p at bounding box center [269, 543] width 361 height 11
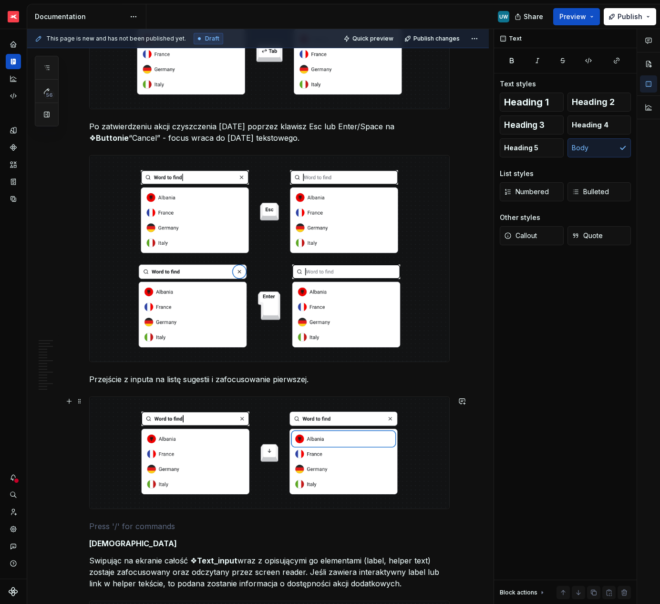
click at [168, 563] on p "Swipując na ekranie całość ❖ Text_input wraz z opisującymi go elementami (label…" at bounding box center [269, 572] width 361 height 34
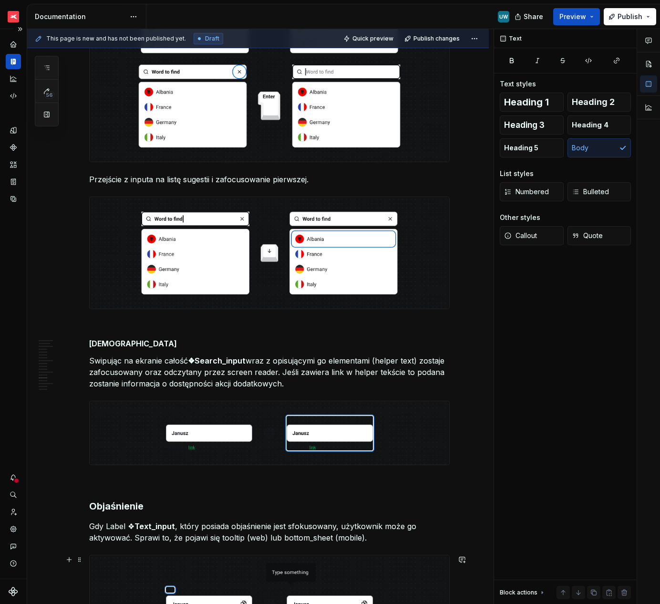
scroll to position [2936, 0]
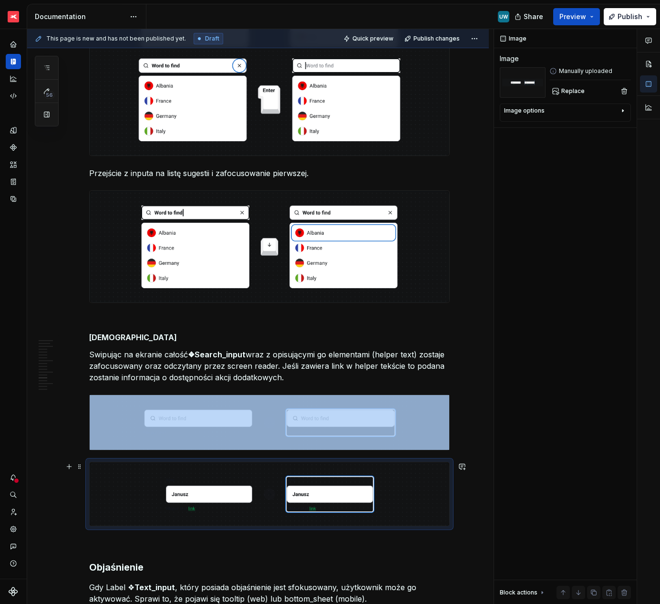
click at [109, 503] on img at bounding box center [270, 493] width 360 height 63
click at [78, 465] on span at bounding box center [80, 466] width 8 height 13
click at [102, 554] on div "Delete" at bounding box center [124, 552] width 62 height 10
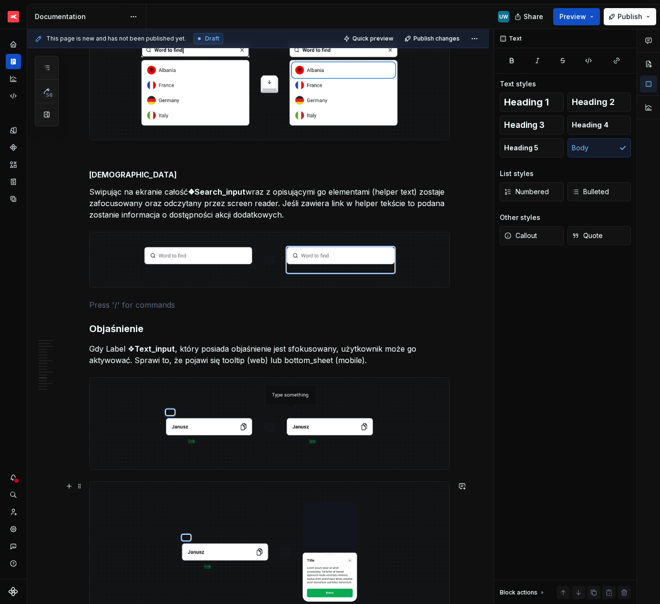
scroll to position [3104, 0]
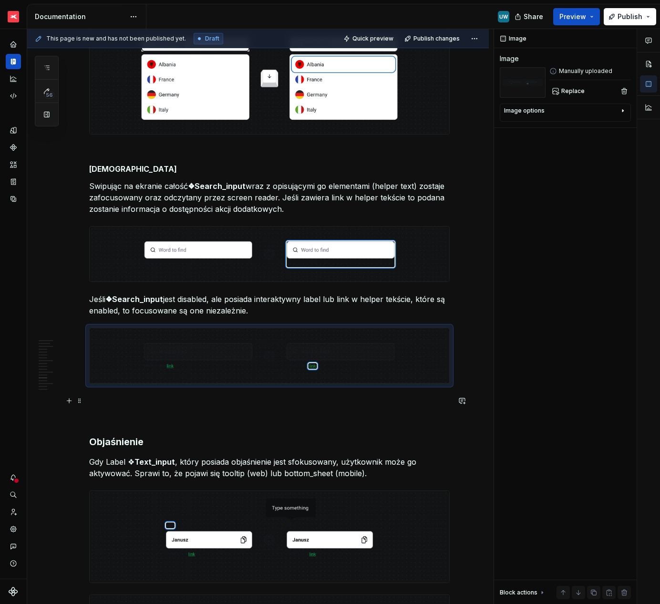
click at [103, 398] on p at bounding box center [269, 400] width 361 height 11
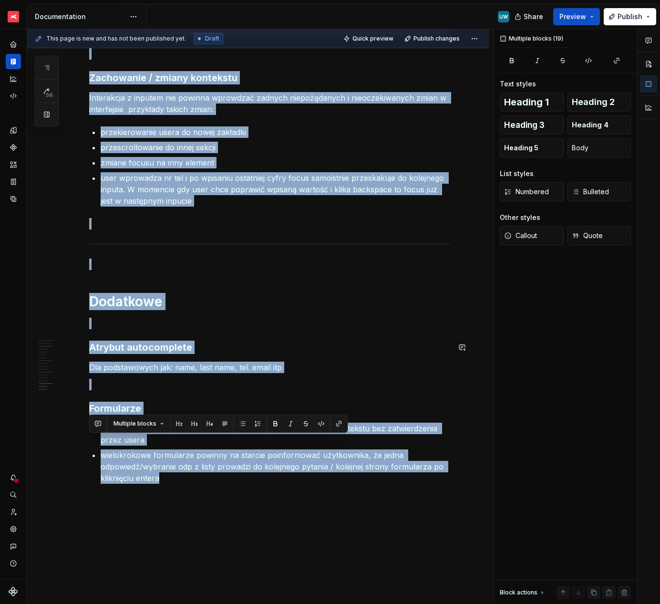
scroll to position [3953, 0]
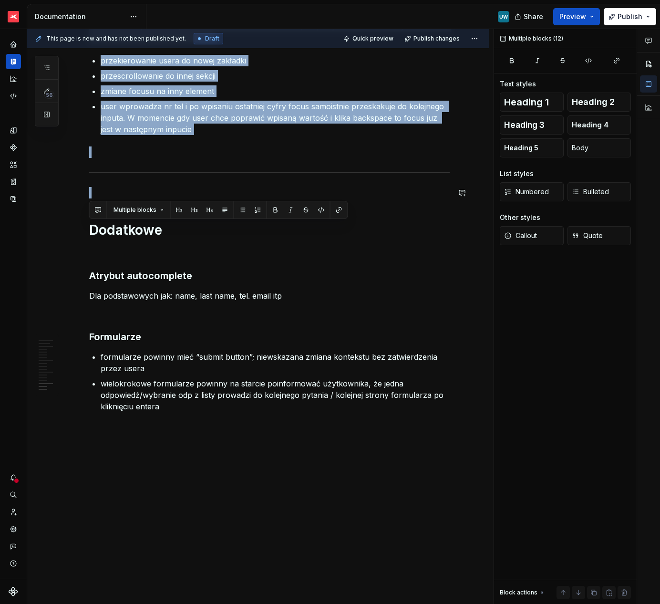
drag, startPoint x: 110, startPoint y: 289, endPoint x: 181, endPoint y: 185, distance: 126.0
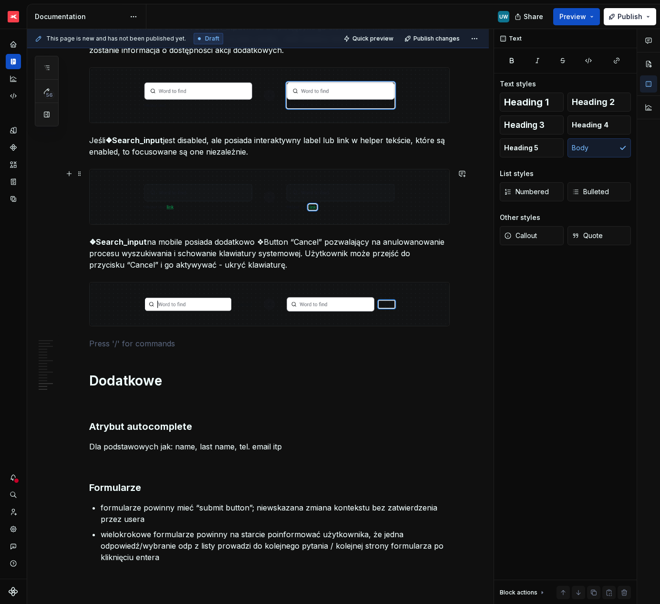
scroll to position [3261, 0]
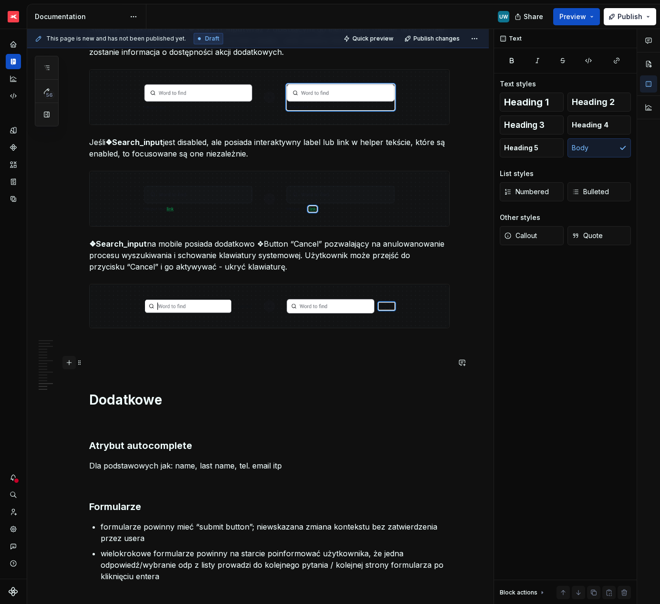
click at [66, 359] on button "button" at bounding box center [68, 362] width 13 height 13
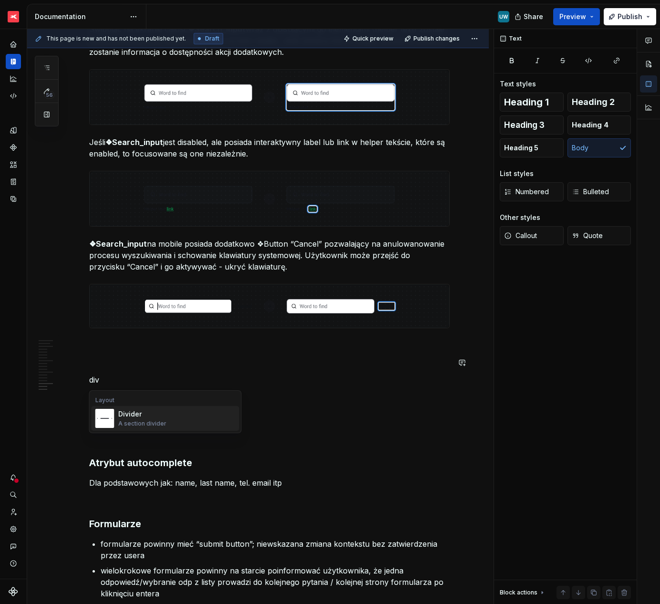
click at [136, 413] on div "Divider" at bounding box center [142, 414] width 48 height 10
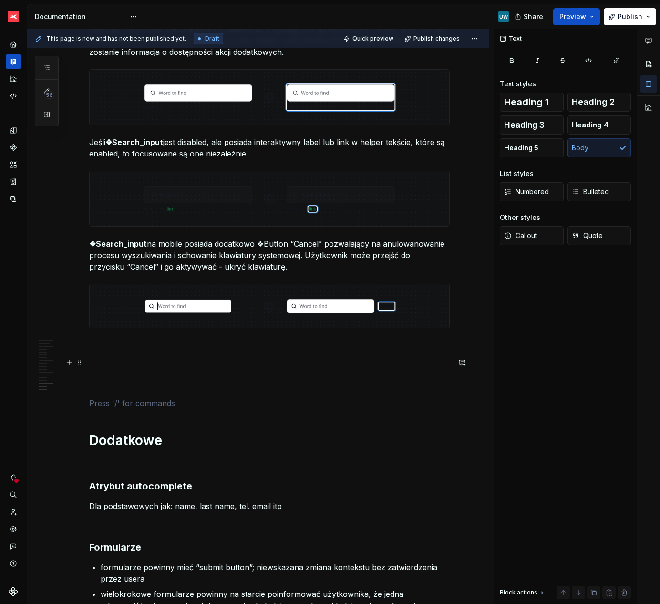
click at [107, 358] on p at bounding box center [269, 362] width 361 height 11
click at [107, 344] on p at bounding box center [269, 345] width 361 height 11
click at [107, 363] on p at bounding box center [269, 362] width 361 height 11
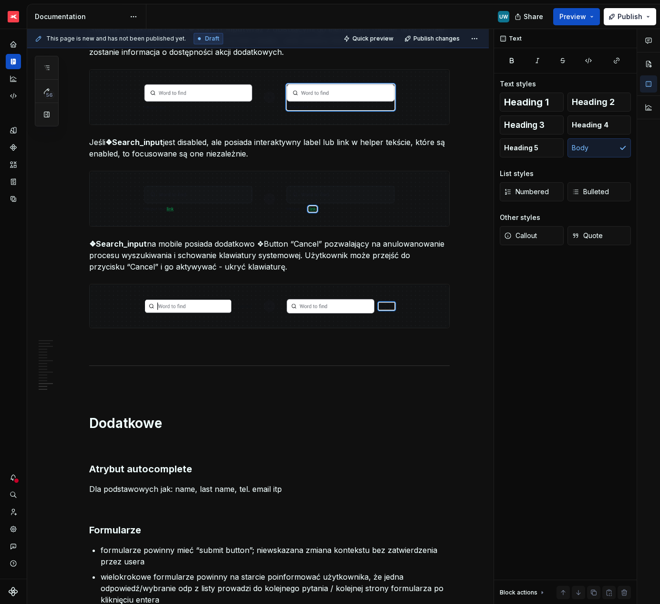
click at [128, 486] on p "Dla podstawowych jak: name, last name, tel. email itp" at bounding box center [269, 488] width 361 height 11
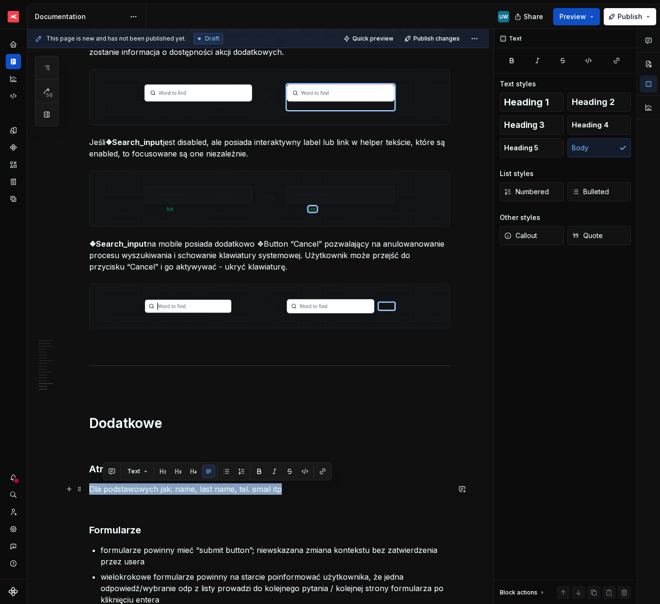
click at [128, 486] on p "Dla podstawowych jak: name, last name, tel. email itp" at bounding box center [269, 488] width 361 height 11
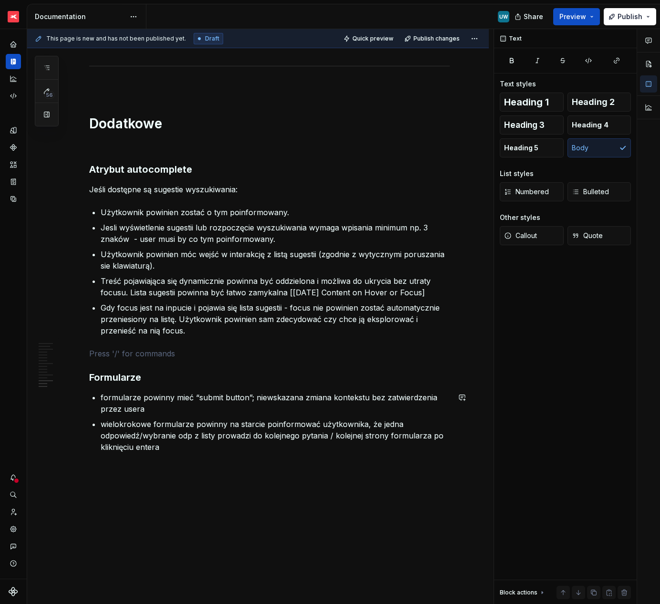
scroll to position [3602, 0]
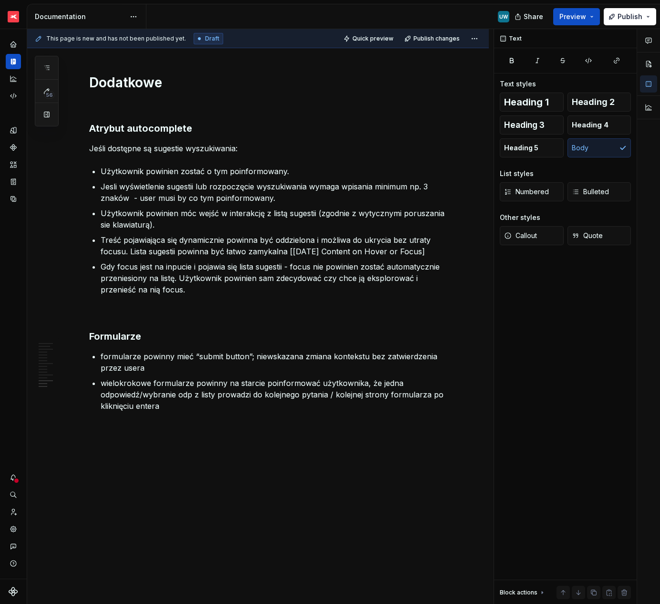
click at [152, 130] on h3 "Atrybut autocomplete" at bounding box center [269, 128] width 361 height 13
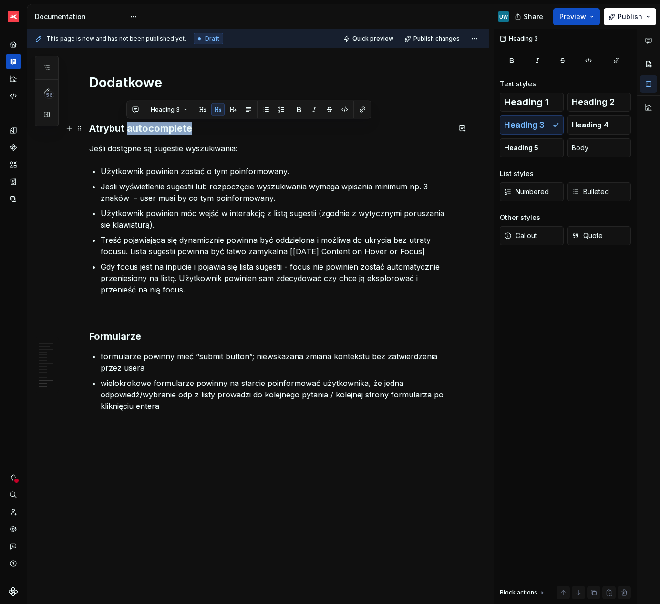
click at [152, 130] on h3 "Atrybut autocomplete" at bounding box center [269, 128] width 361 height 13
click at [113, 335] on h3 "Formularze" at bounding box center [269, 336] width 361 height 13
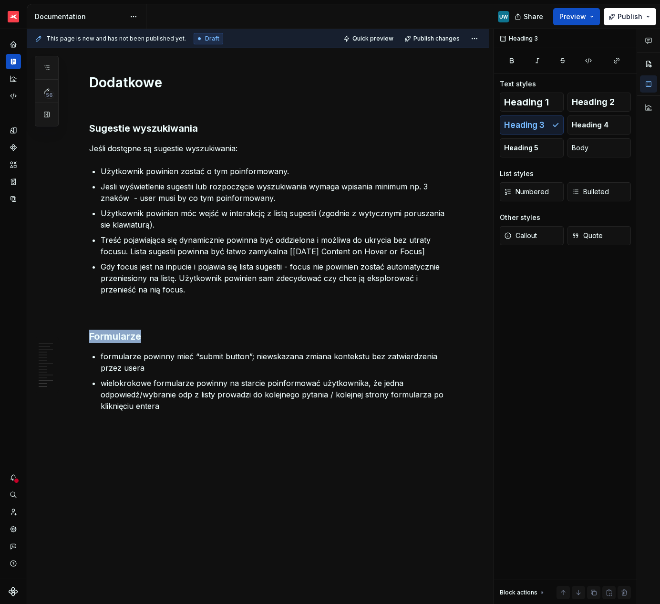
click at [113, 335] on h3 "Formularze" at bounding box center [269, 336] width 361 height 13
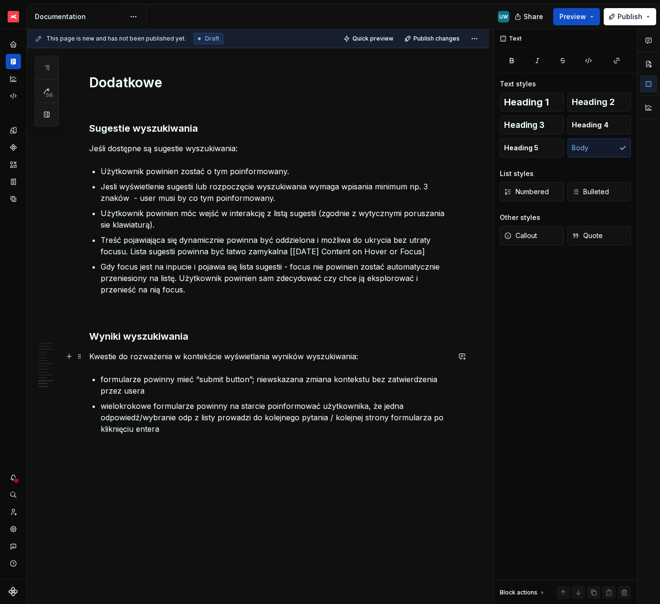
click at [383, 356] on p "Kwestie do rozważenia w kontekście wyświetlania wyników wyszukiwania:" at bounding box center [269, 356] width 361 height 11
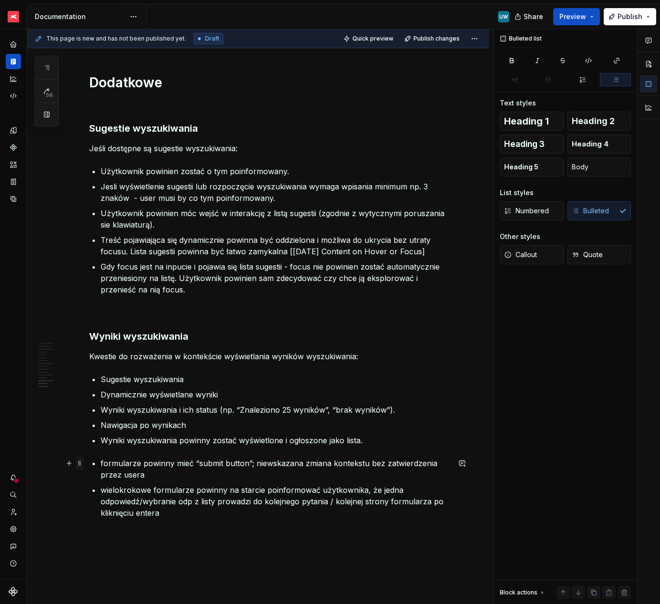
click at [81, 467] on span at bounding box center [80, 462] width 8 height 13
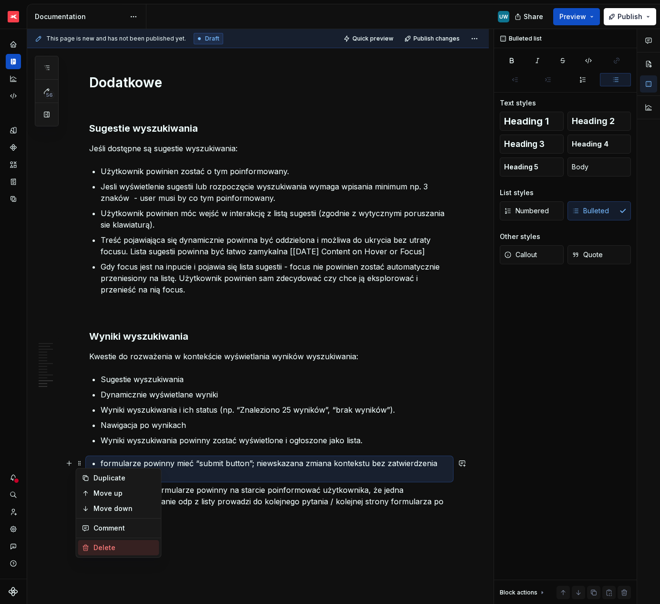
click at [99, 547] on div "Delete" at bounding box center [124, 548] width 62 height 10
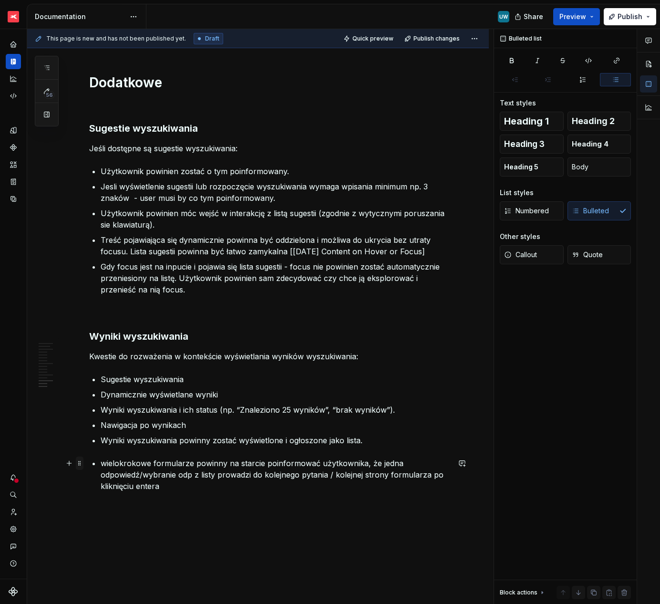
click at [79, 464] on span at bounding box center [80, 462] width 8 height 13
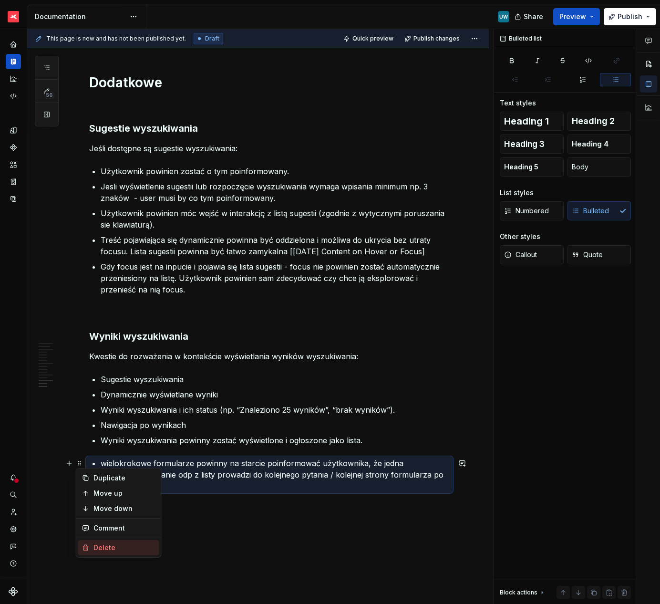
click at [94, 548] on div "Delete" at bounding box center [124, 548] width 62 height 10
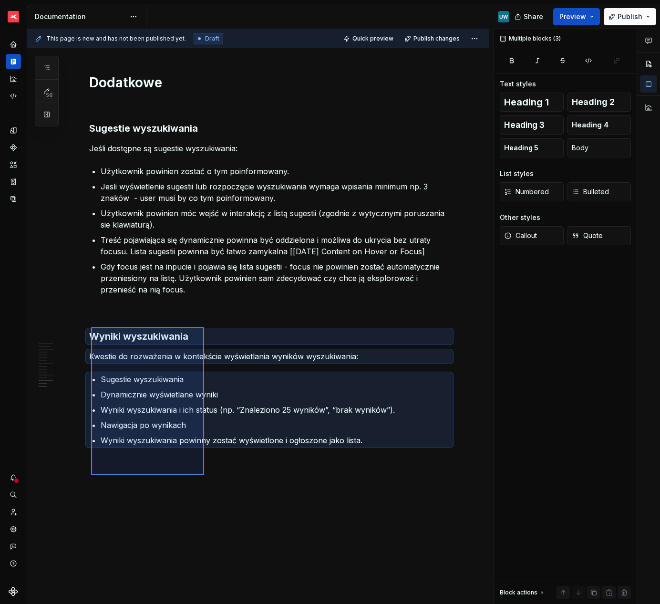
drag, startPoint x: 204, startPoint y: 475, endPoint x: 91, endPoint y: 327, distance: 186.1
click at [91, 327] on div "This page is new and has not been published yet. Draft Quick preview Publish ch…" at bounding box center [260, 316] width 467 height 575
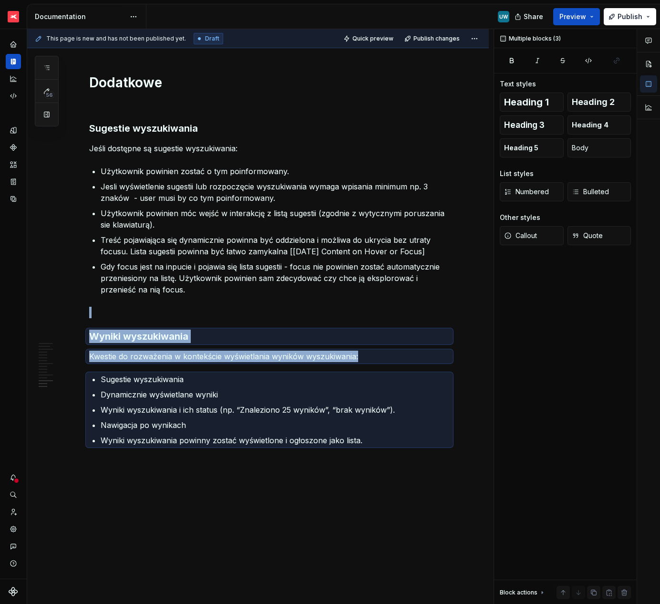
copy div "Wyniki wyszukiwania Kwestie do rozważenia w kontekście wyświetlania wyników wys…"
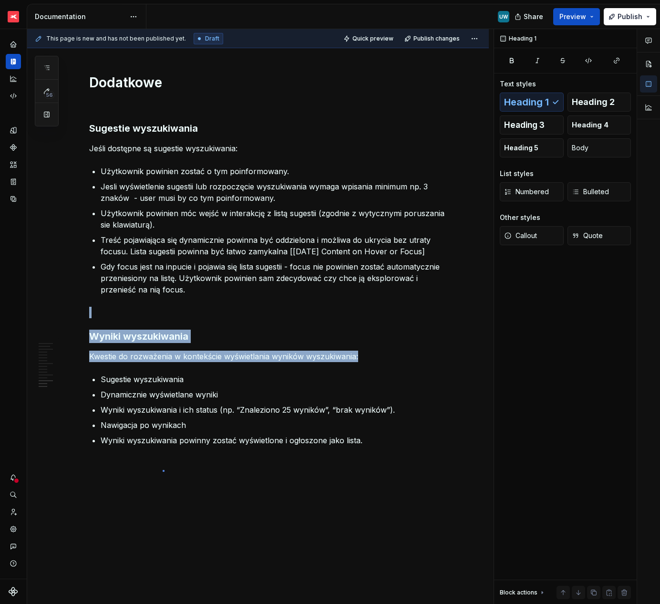
click at [163, 470] on div "This page is new and has not been published yet. Draft Quick preview Publish ch…" at bounding box center [260, 316] width 467 height 575
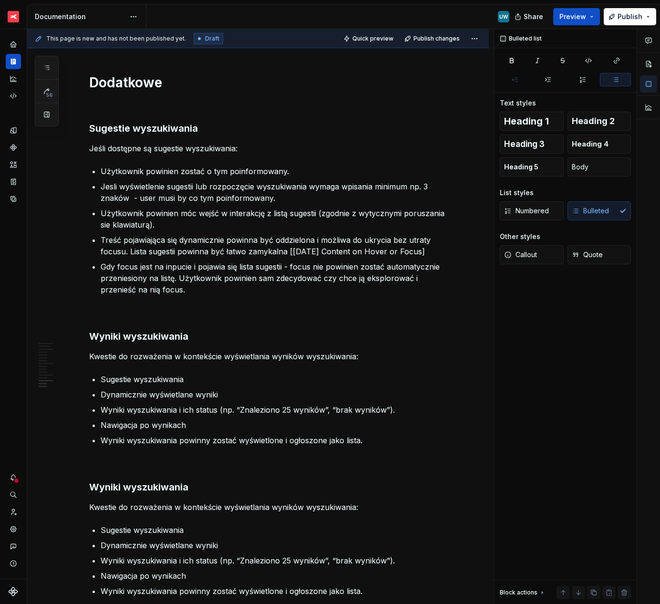
click at [135, 487] on h3 "Wyniki wyszukiwania" at bounding box center [269, 486] width 361 height 13
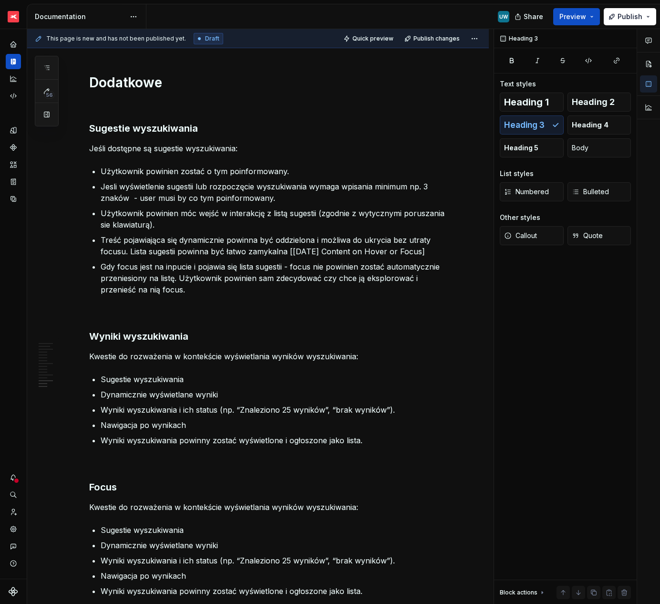
click at [120, 506] on p "Kwestie do rozważenia w kontekście wyświetlania wyników wyszukiwania:" at bounding box center [269, 506] width 361 height 11
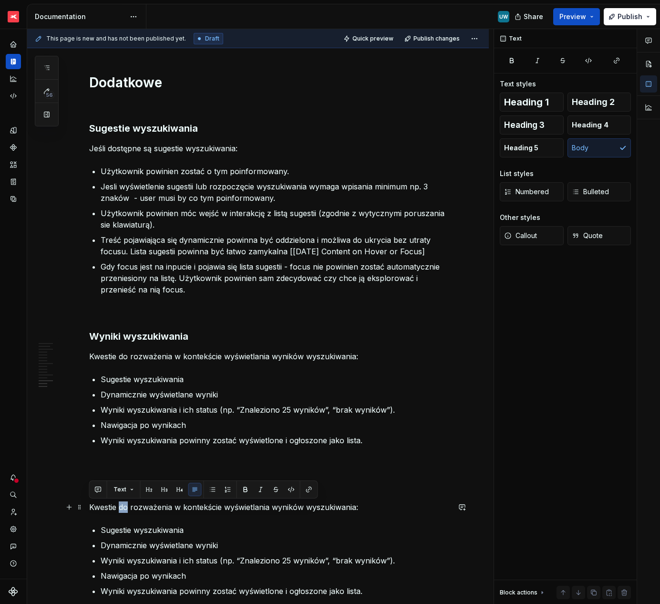
click at [120, 506] on p "Kwestie do rozważenia w kontekście wyświetlania wyników wyszukiwania:" at bounding box center [269, 506] width 361 height 11
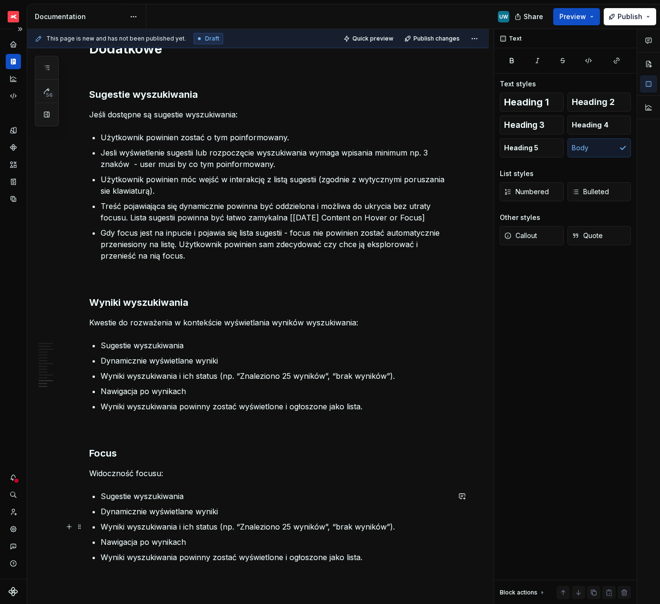
scroll to position [3678, 0]
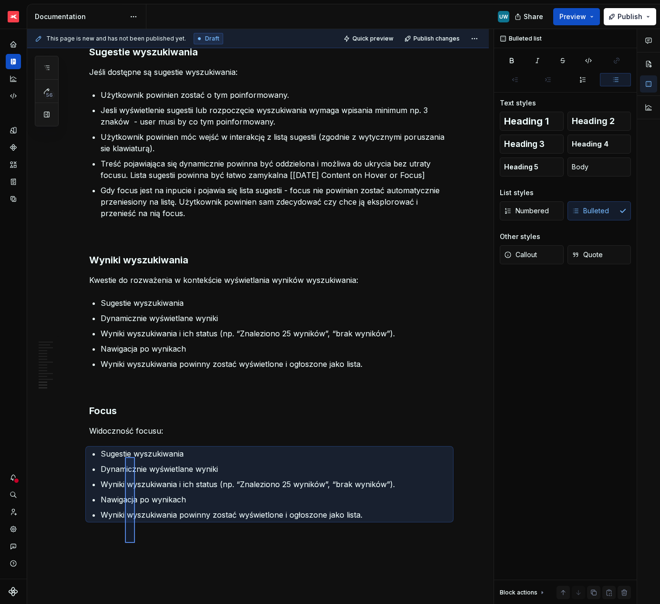
drag, startPoint x: 135, startPoint y: 543, endPoint x: 125, endPoint y: 457, distance: 86.4
click at [125, 457] on div "This page is new and has not been published yet. Draft Quick preview Publish ch…" at bounding box center [260, 316] width 467 height 575
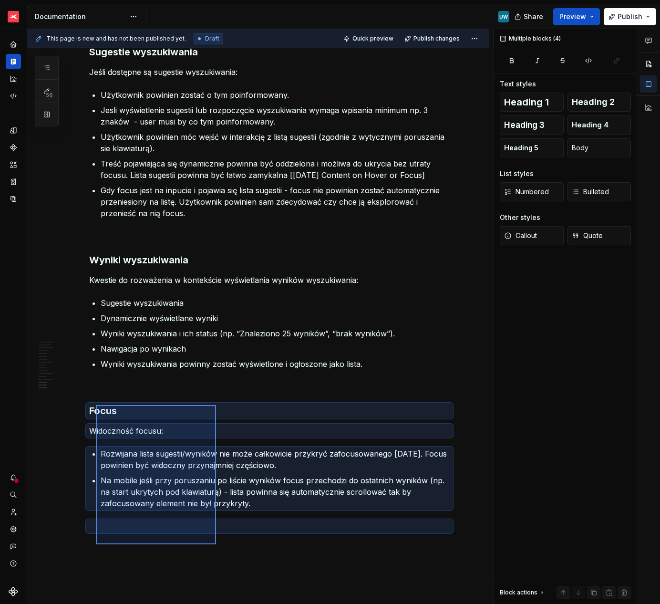
drag, startPoint x: 216, startPoint y: 544, endPoint x: 93, endPoint y: 402, distance: 187.7
click at [93, 402] on div "This page is new and has not been published yet. Draft Quick preview Publish ch…" at bounding box center [260, 316] width 467 height 575
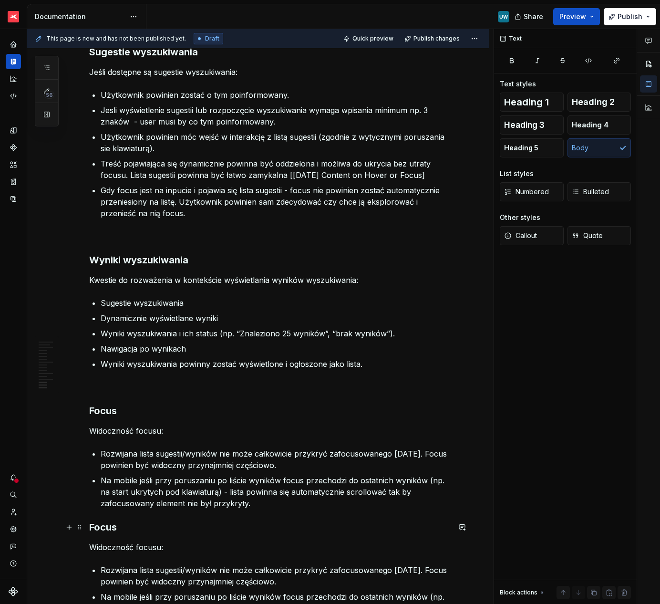
click at [90, 527] on h3 "Focus" at bounding box center [269, 526] width 361 height 13
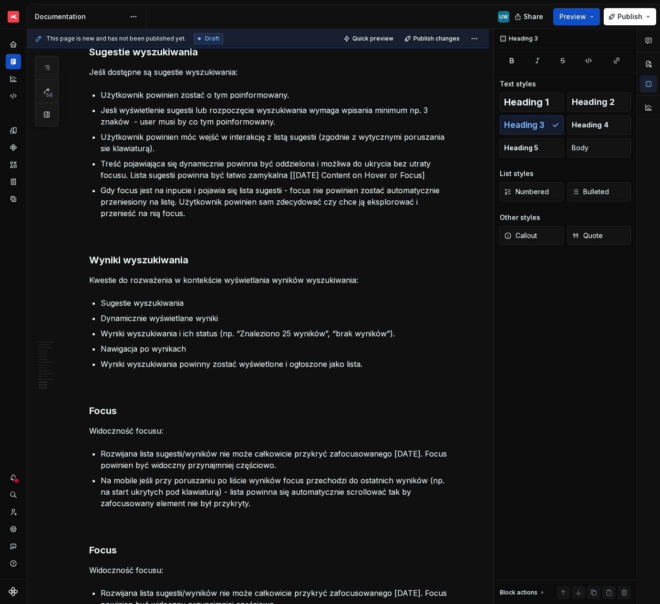
click at [97, 552] on h3 "Focus" at bounding box center [269, 549] width 361 height 13
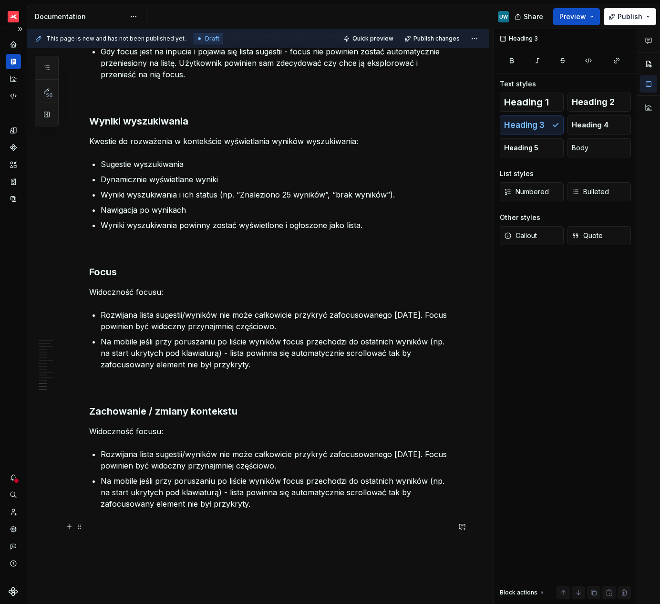
scroll to position [3893, 0]
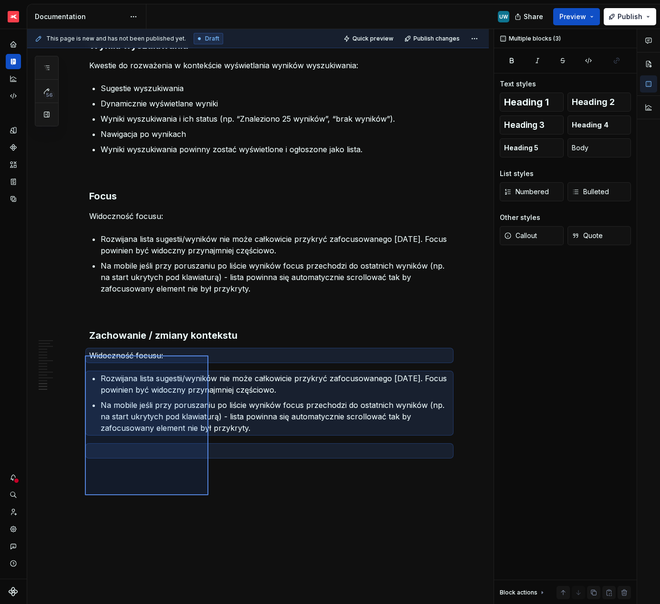
drag, startPoint x: 208, startPoint y: 495, endPoint x: 85, endPoint y: 355, distance: 186.5
click at [85, 355] on div "This page is new and has not been published yet. Draft Quick preview Publish ch…" at bounding box center [260, 316] width 467 height 575
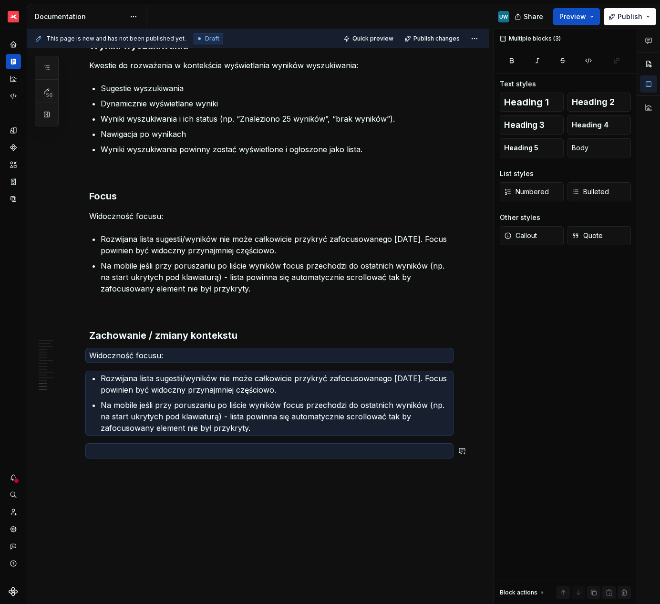
scroll to position [3823, 0]
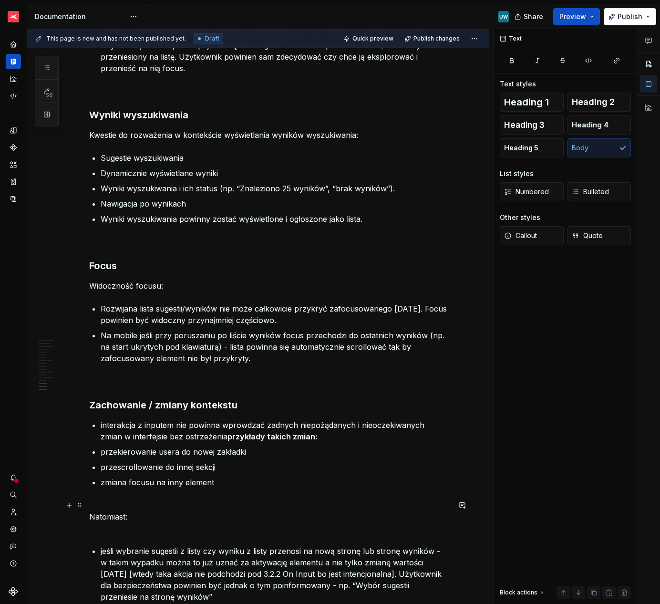
click at [102, 529] on p "Natomiast:" at bounding box center [269, 516] width 361 height 34
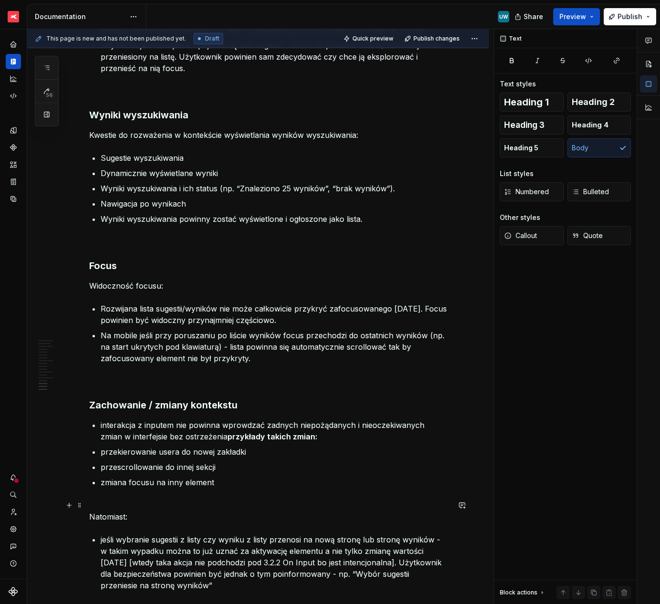
click at [90, 512] on p "Natomiast:" at bounding box center [269, 510] width 361 height 23
click at [243, 487] on button "button" at bounding box center [245, 487] width 13 height 13
click at [197, 515] on p "Natomiast:" at bounding box center [269, 510] width 361 height 23
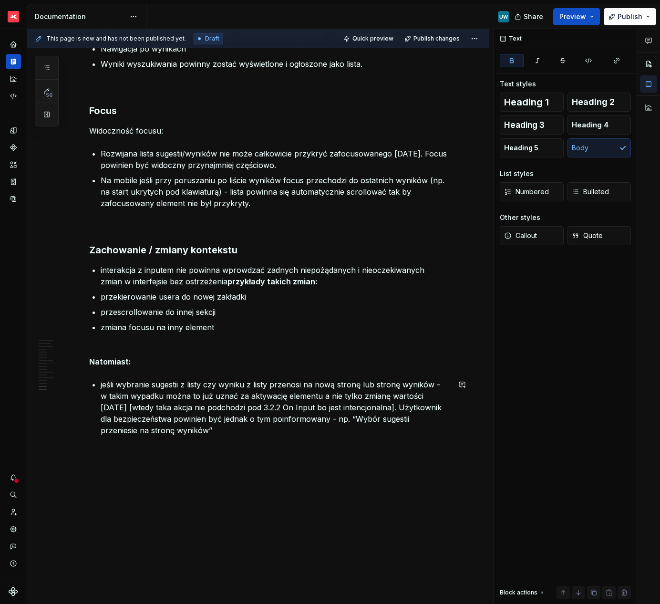
scroll to position [3993, 0]
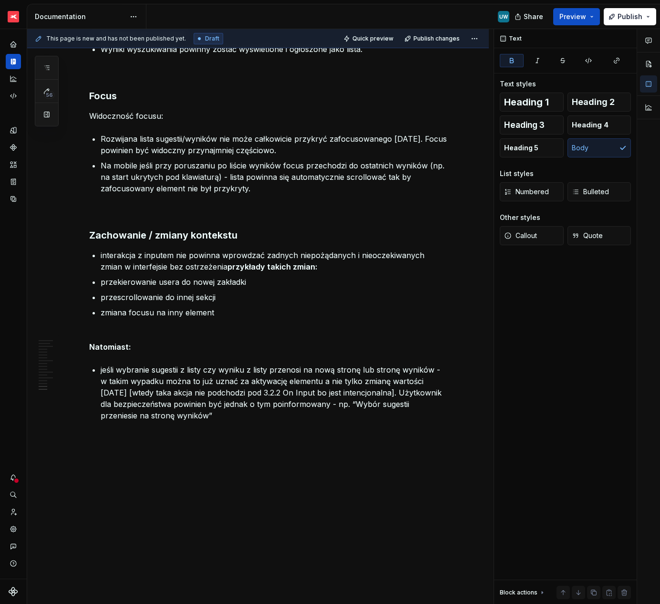
click at [578, 21] on span "Preview" at bounding box center [573, 17] width 27 height 10
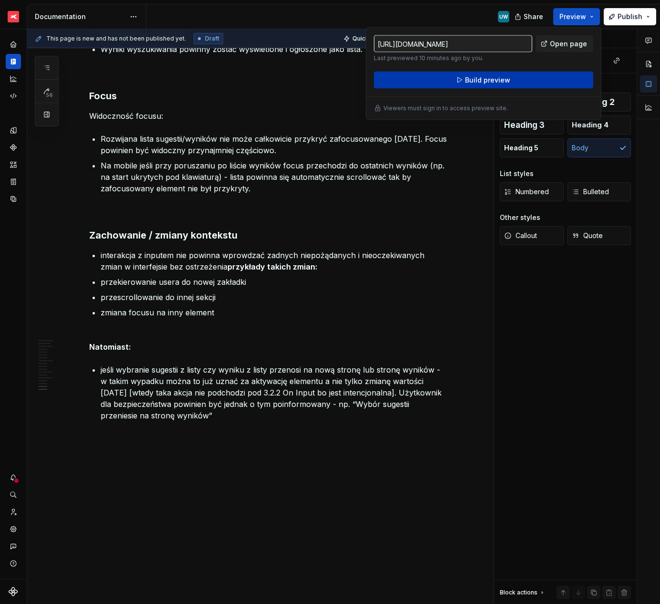
click at [477, 83] on span "Build preview" at bounding box center [487, 80] width 45 height 10
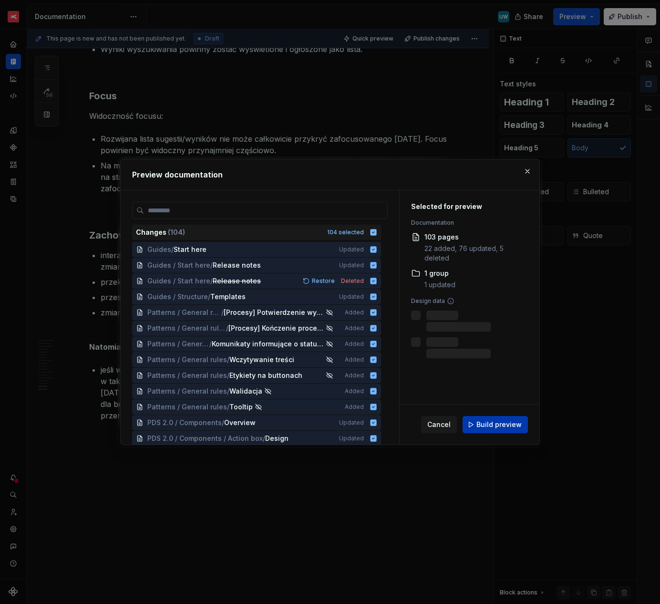
click at [499, 425] on span "Build preview" at bounding box center [499, 425] width 45 height 10
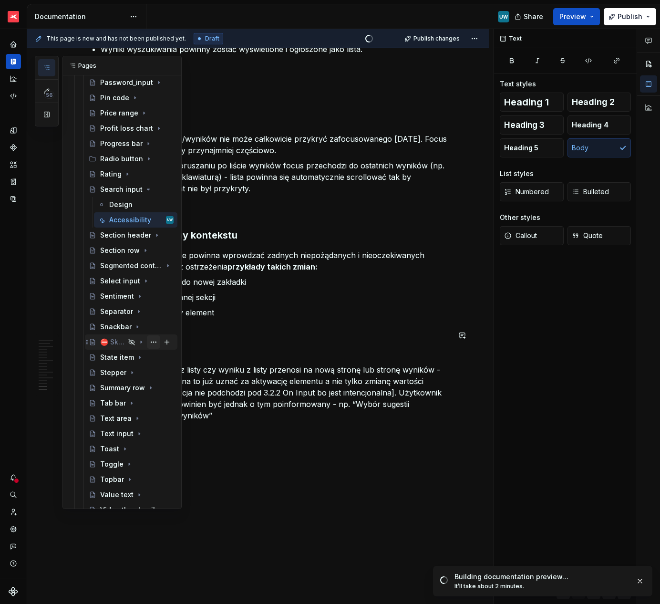
scroll to position [1088, 0]
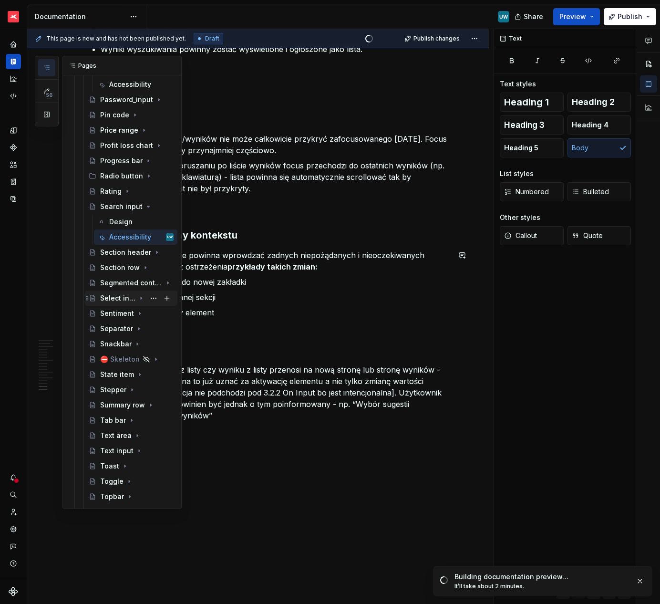
click at [137, 299] on icon "Page tree" at bounding box center [141, 298] width 8 height 8
click at [152, 238] on button "Page tree" at bounding box center [153, 236] width 13 height 13
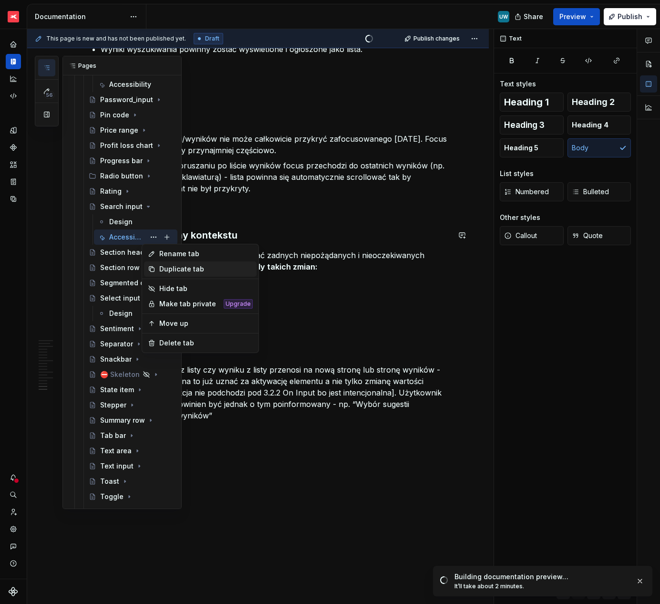
click at [172, 266] on div "Duplicate tab" at bounding box center [205, 269] width 93 height 10
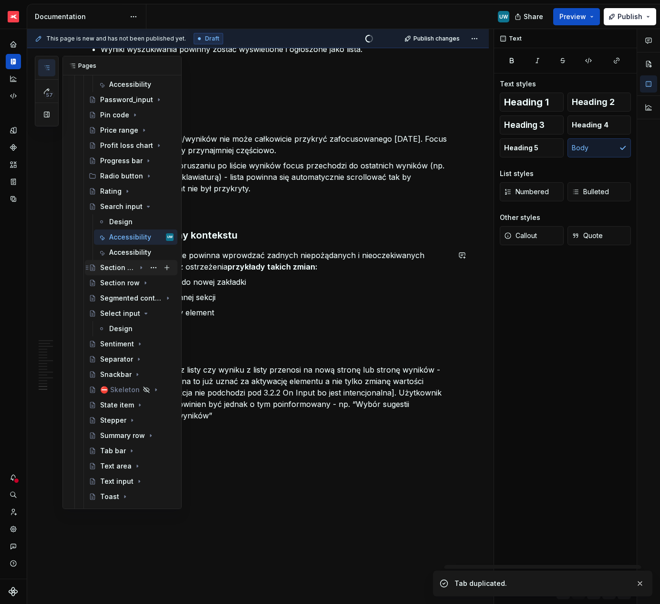
type textarea "*"
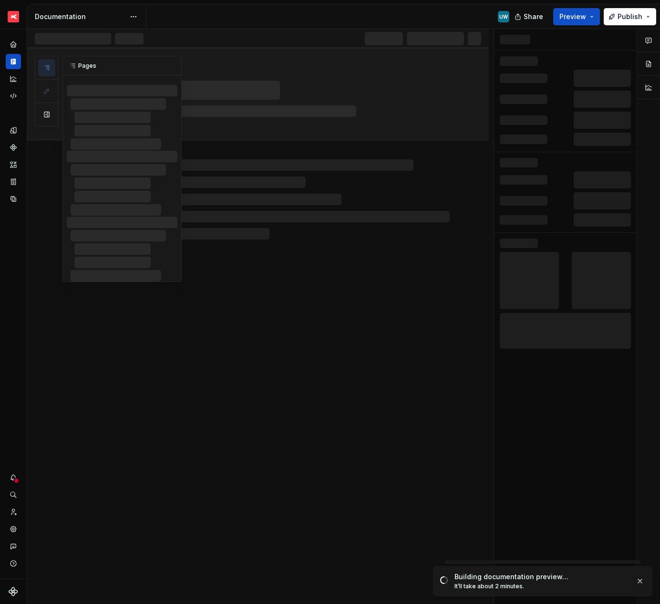
click at [50, 63] on button "button" at bounding box center [46, 67] width 17 height 17
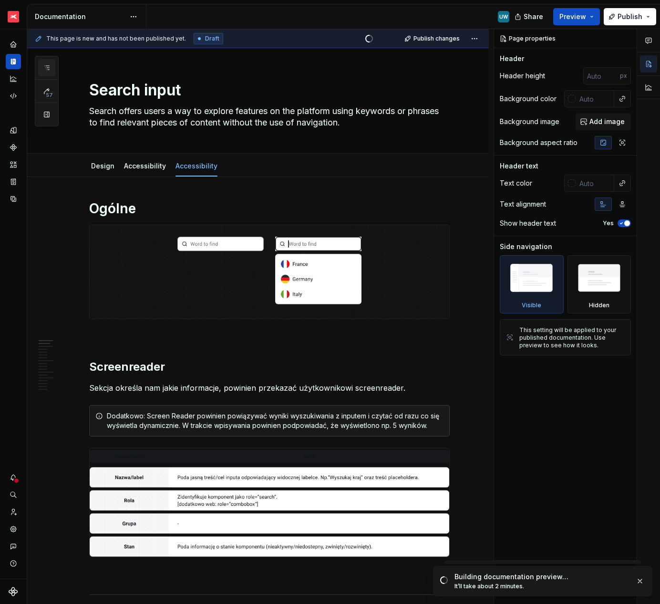
click at [44, 67] on icon "button" at bounding box center [47, 68] width 8 height 8
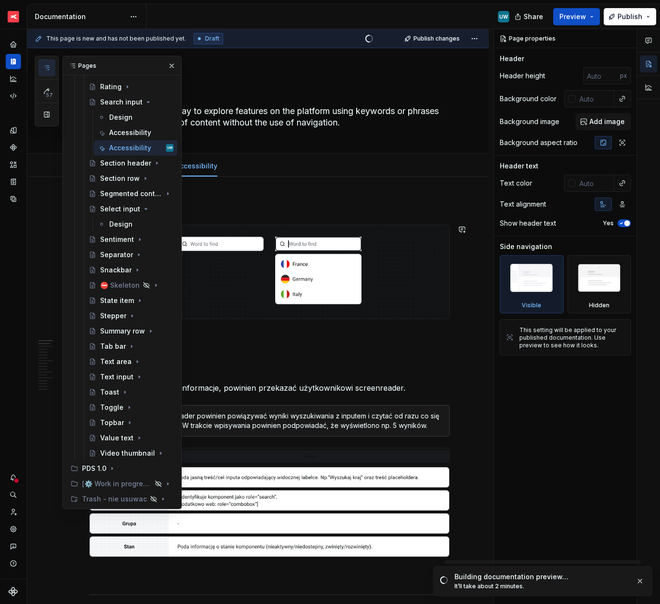
scroll to position [1155, 0]
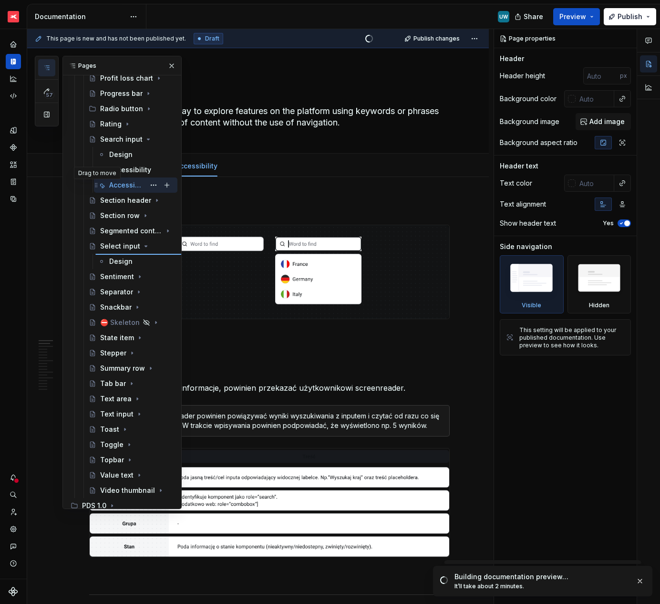
type textarea "*"
type textarea "Select input"
type textarea "Selects are used to choose between one or several choices. Dropdown list items …"
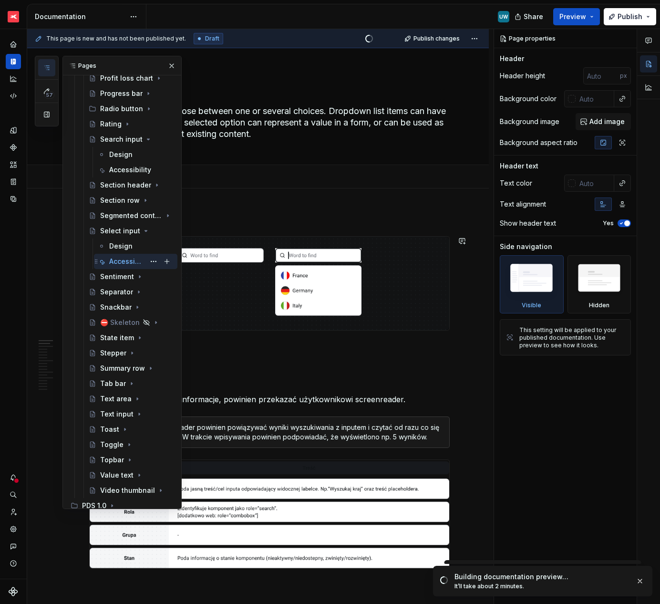
click at [117, 258] on div "Accessibility" at bounding box center [127, 262] width 36 height 10
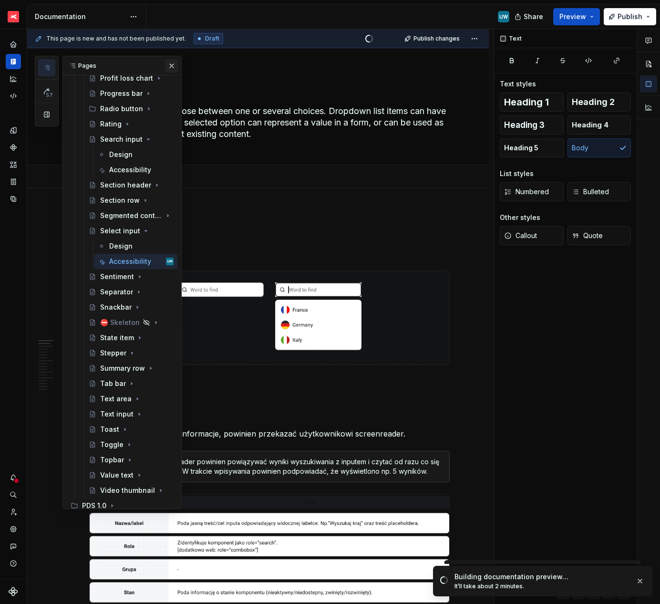
click at [166, 62] on button "button" at bounding box center [171, 65] width 13 height 13
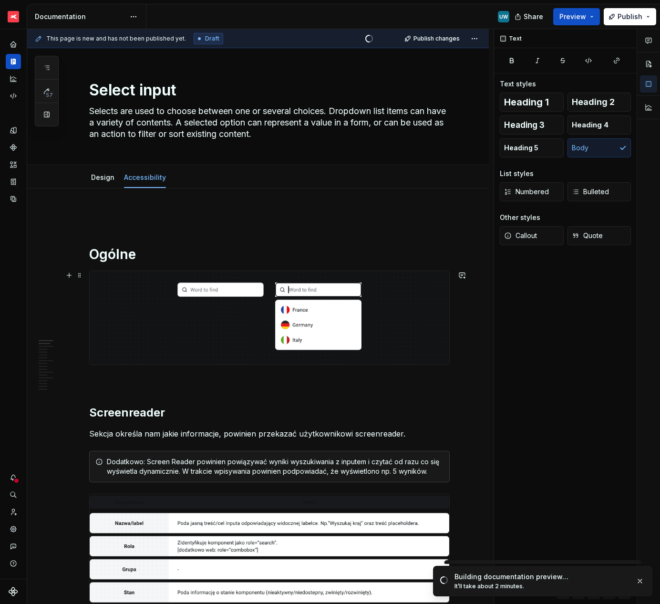
click at [144, 304] on img at bounding box center [270, 317] width 360 height 93
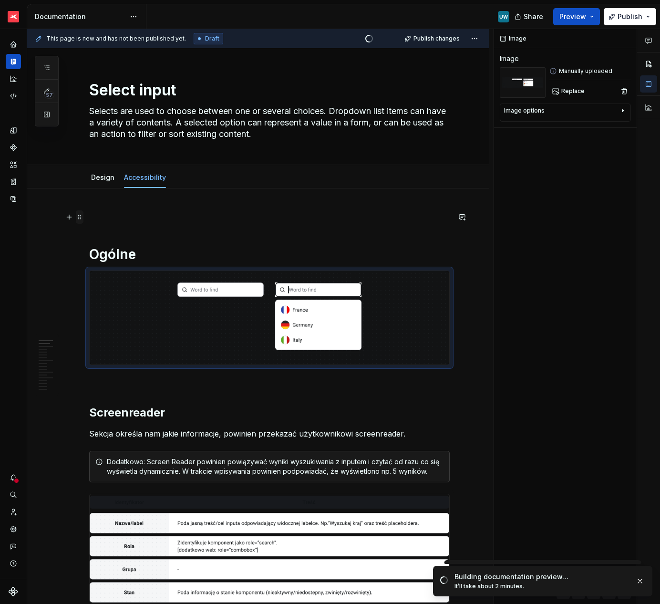
click at [79, 217] on span at bounding box center [80, 216] width 8 height 13
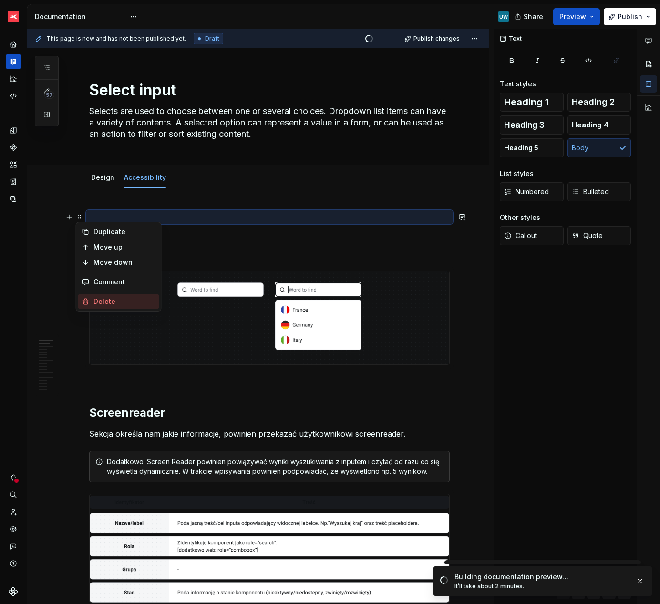
click at [107, 301] on div "Delete" at bounding box center [124, 302] width 62 height 10
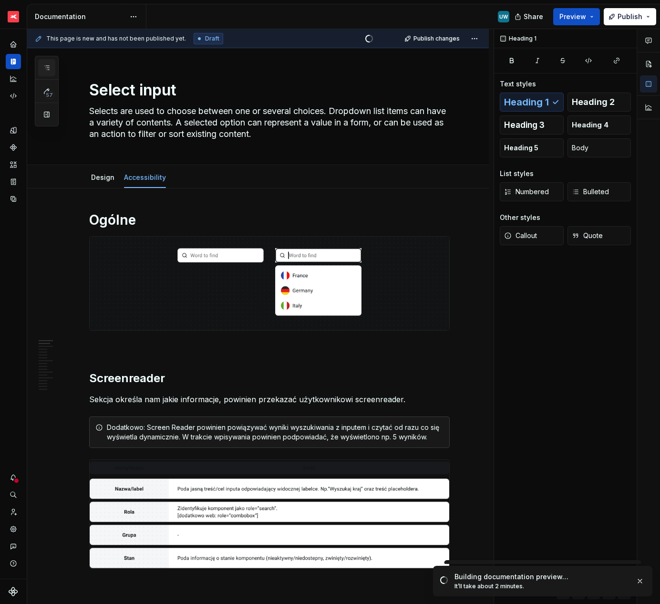
click at [42, 68] on button "button" at bounding box center [46, 67] width 17 height 17
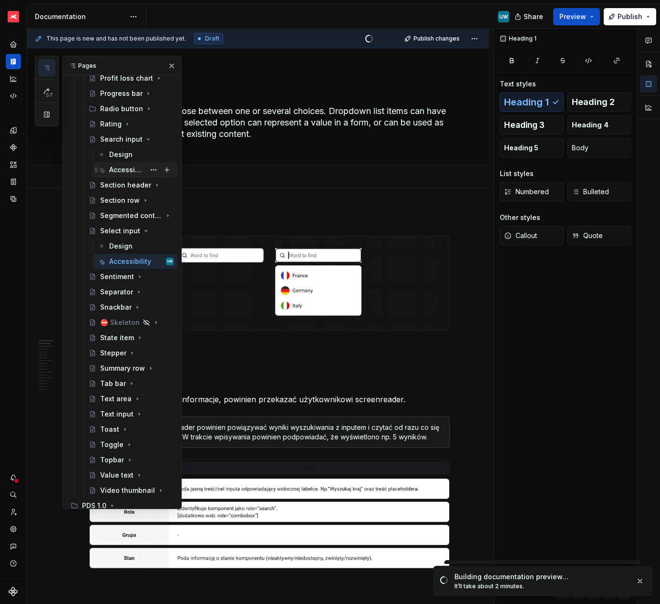
click at [114, 171] on div "Accessibility" at bounding box center [127, 170] width 36 height 10
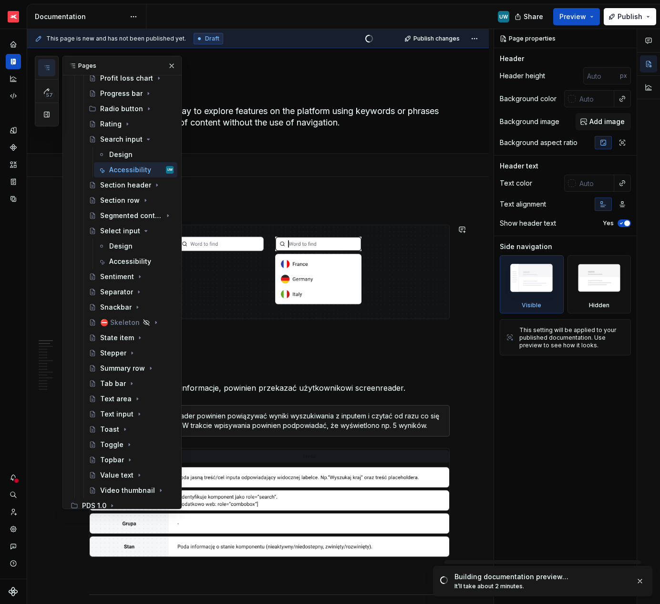
click at [245, 226] on img at bounding box center [270, 271] width 360 height 93
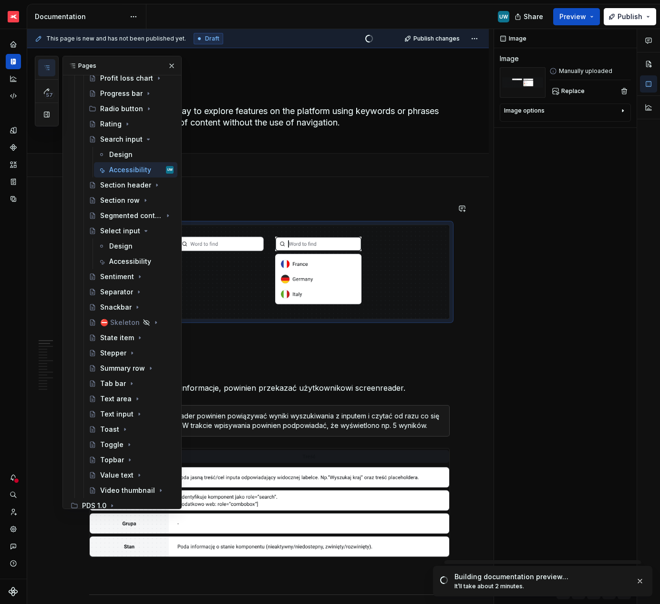
click at [166, 68] on button "button" at bounding box center [171, 65] width 13 height 13
click at [43, 68] on icon "button" at bounding box center [47, 68] width 8 height 8
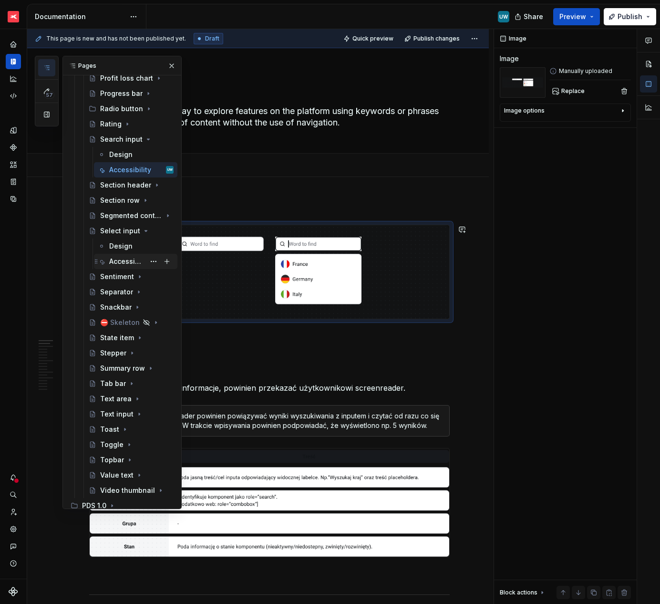
click at [115, 260] on div "Accessibility" at bounding box center [127, 262] width 36 height 10
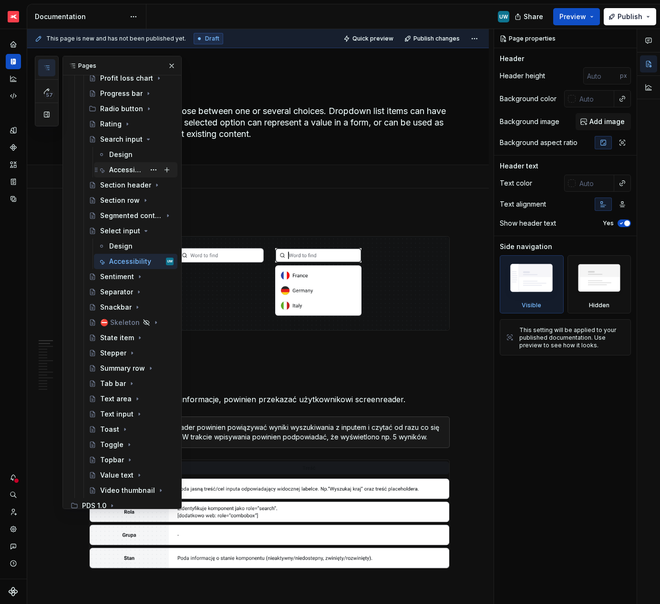
click at [119, 174] on div "Accessibility" at bounding box center [127, 170] width 36 height 10
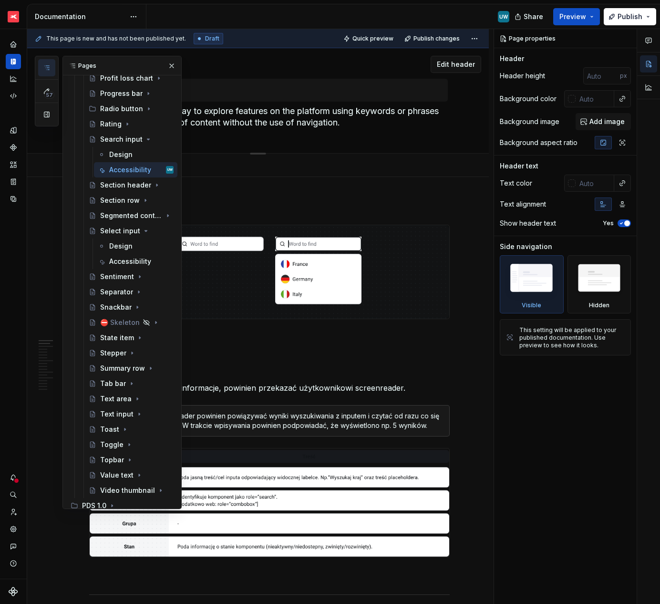
drag, startPoint x: 167, startPoint y: 66, endPoint x: 172, endPoint y: 98, distance: 32.4
click at [167, 66] on button "button" at bounding box center [171, 65] width 13 height 13
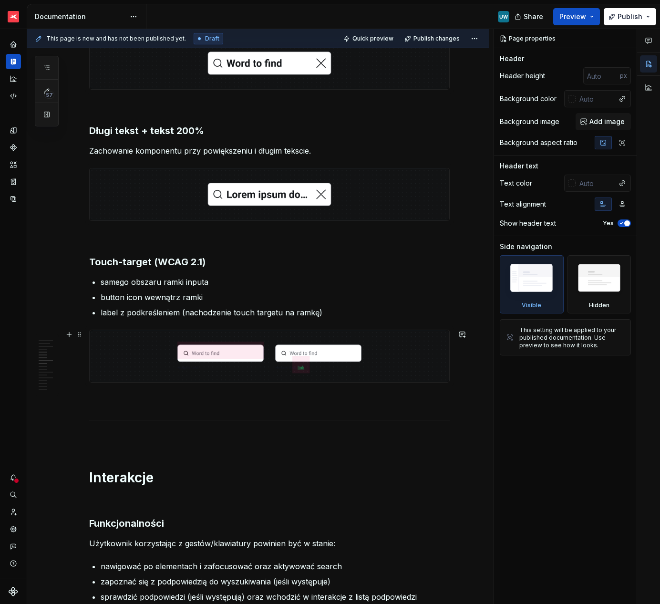
scroll to position [823, 0]
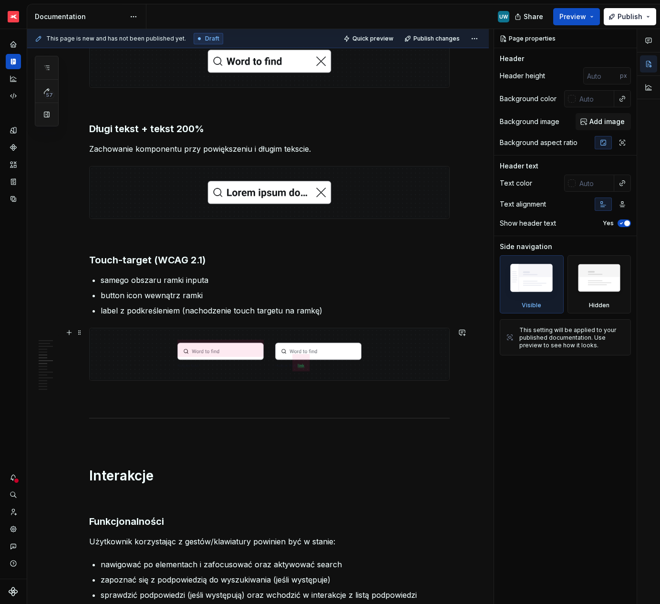
click at [250, 357] on img at bounding box center [270, 354] width 360 height 52
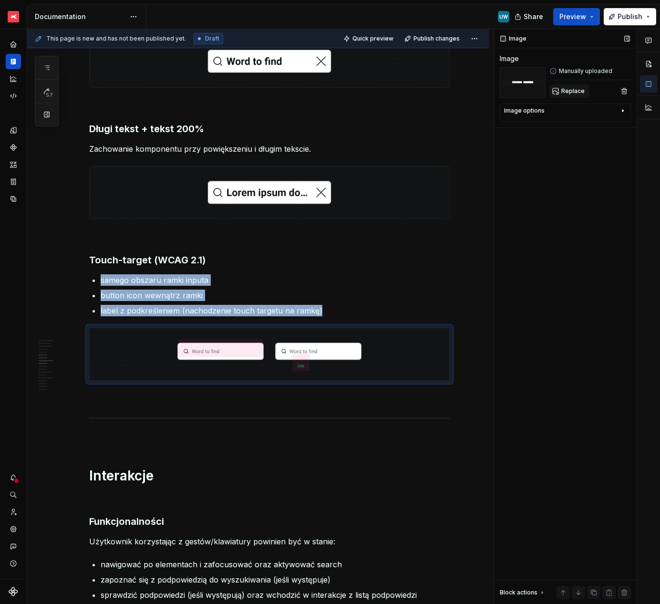
click at [572, 95] on button "Replace" at bounding box center [570, 90] width 40 height 13
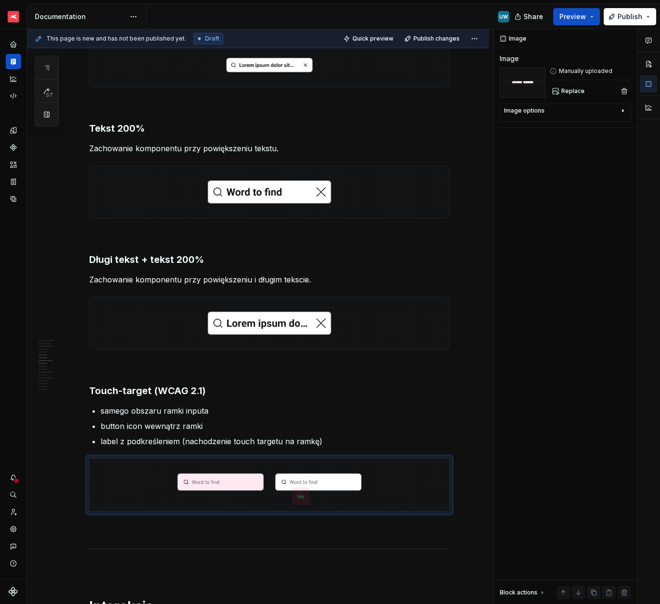
scroll to position [603, 0]
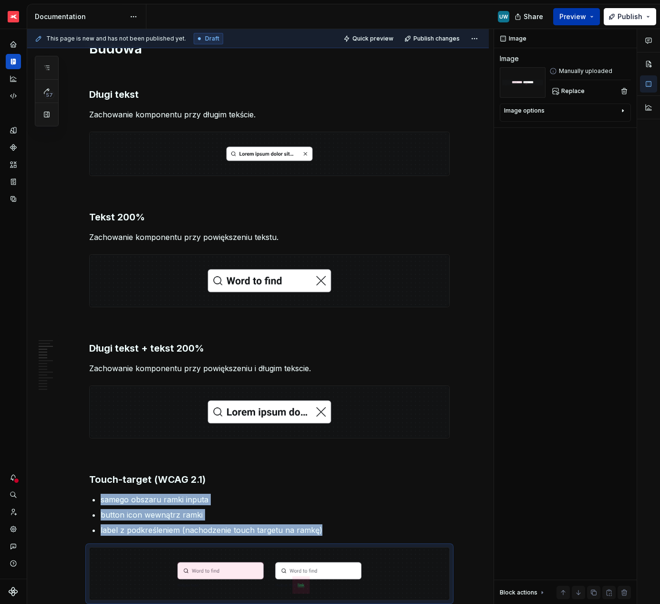
click at [573, 20] on span "Preview" at bounding box center [573, 17] width 27 height 10
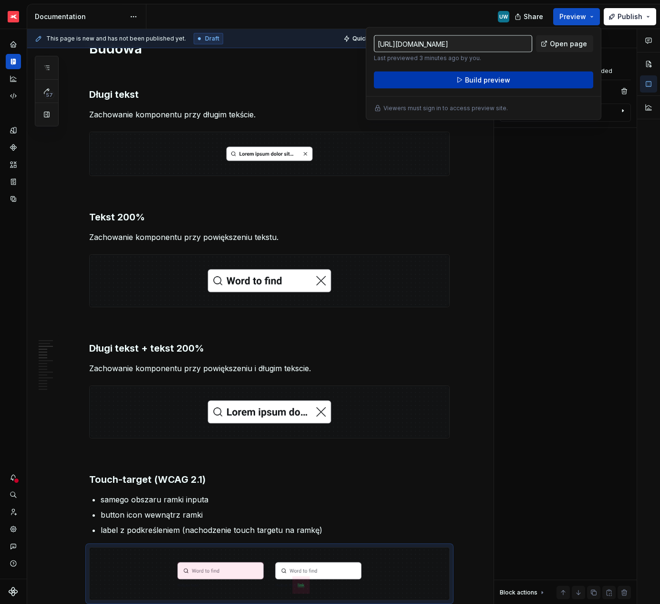
click at [443, 84] on button "Build preview" at bounding box center [483, 80] width 219 height 17
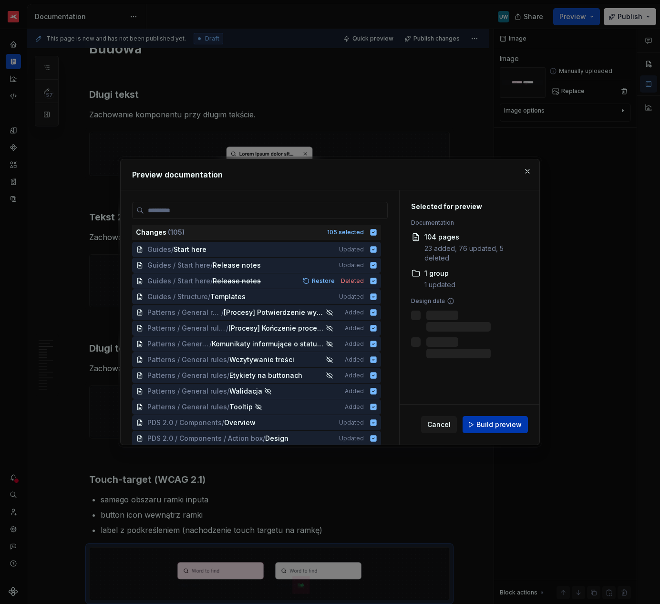
click at [486, 422] on span "Build preview" at bounding box center [499, 425] width 45 height 10
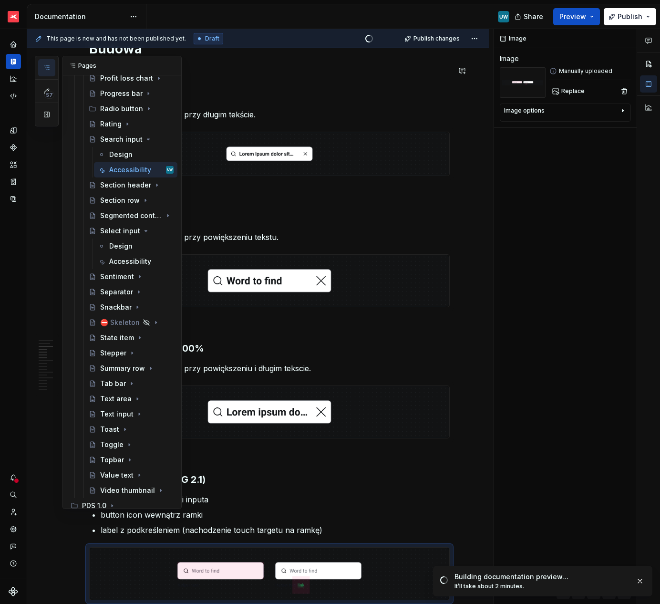
click at [45, 61] on button "button" at bounding box center [46, 67] width 17 height 17
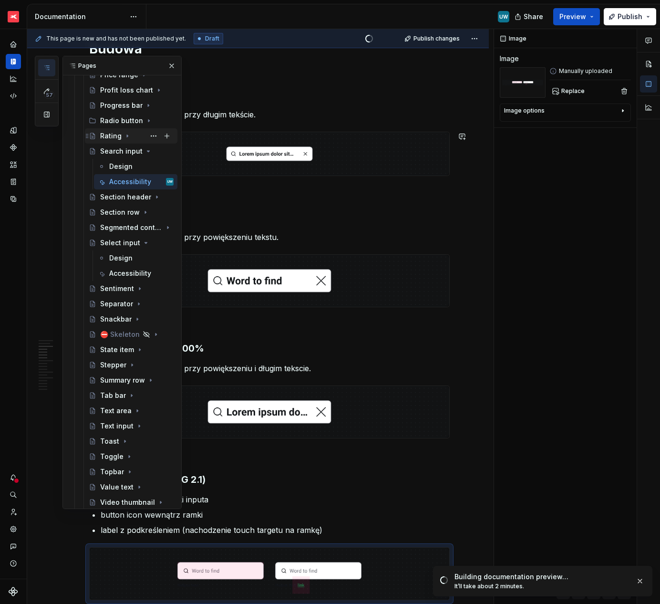
scroll to position [1143, 0]
click at [137, 153] on icon "Page tree" at bounding box center [141, 152] width 8 height 8
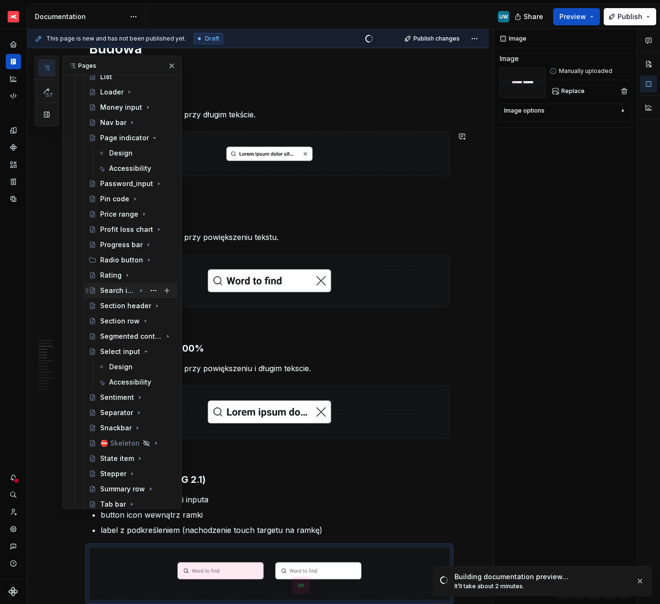
scroll to position [994, 0]
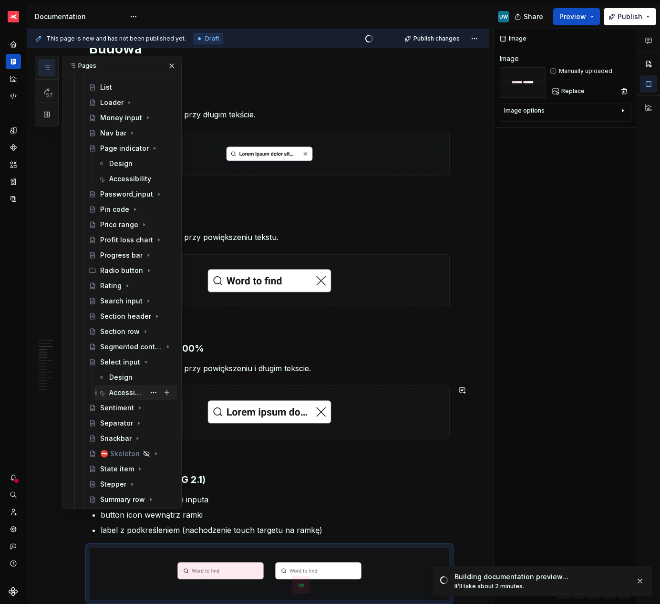
click at [119, 395] on div "Accessibility" at bounding box center [127, 393] width 36 height 10
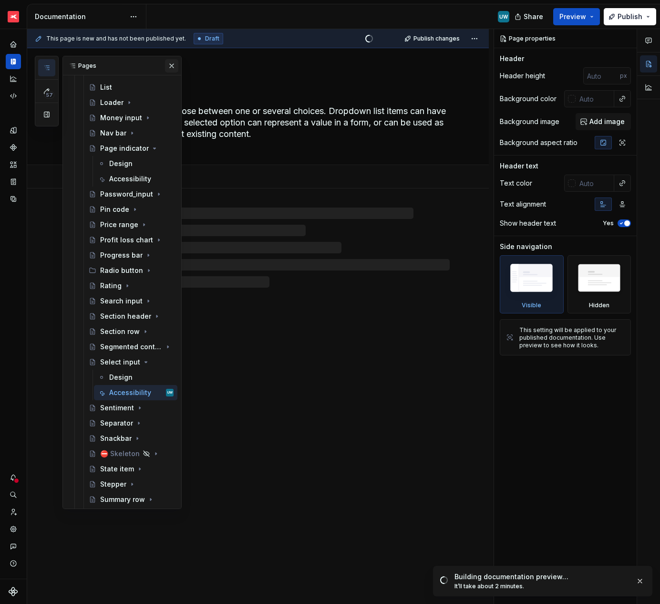
click at [166, 65] on button "button" at bounding box center [171, 65] width 13 height 13
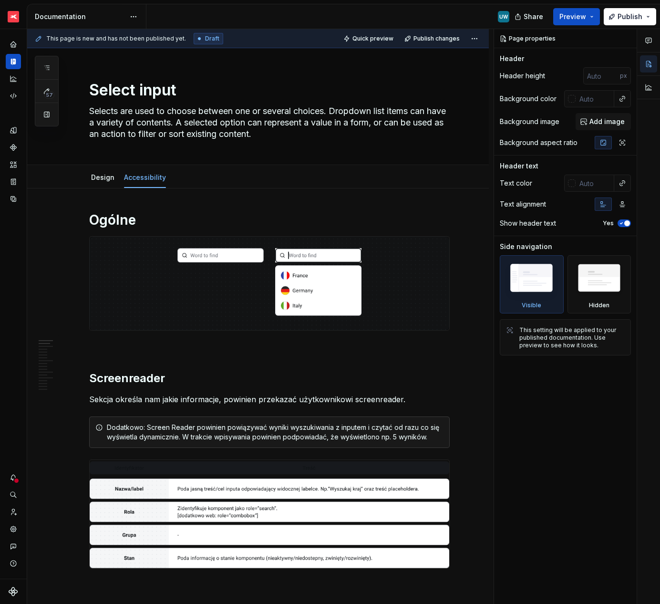
type textarea "*"
